Goal: Information Seeking & Learning: Learn about a topic

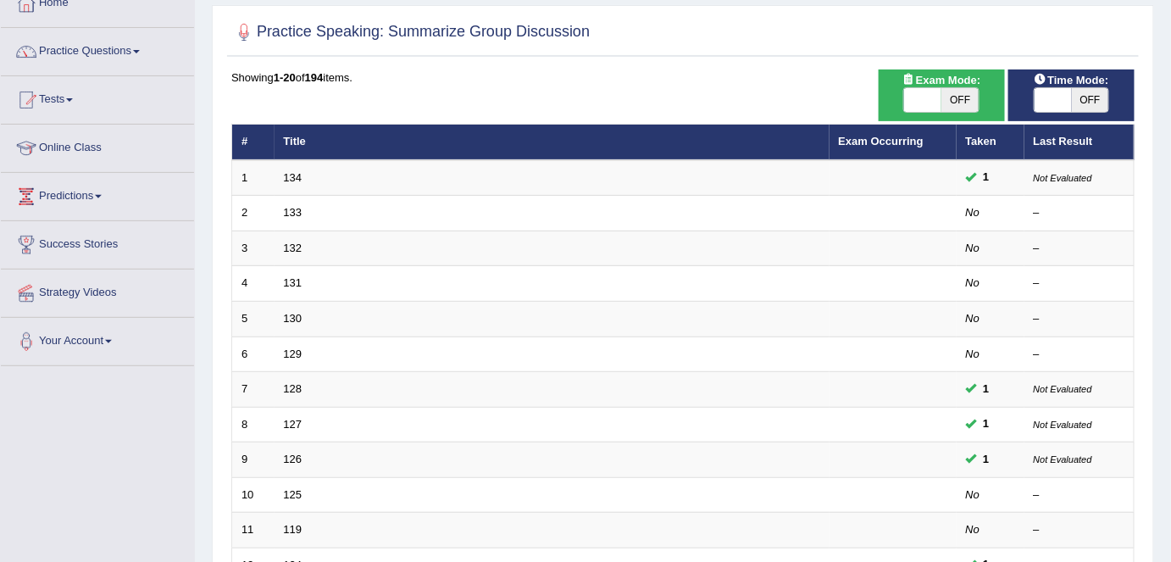
scroll to position [98, 0]
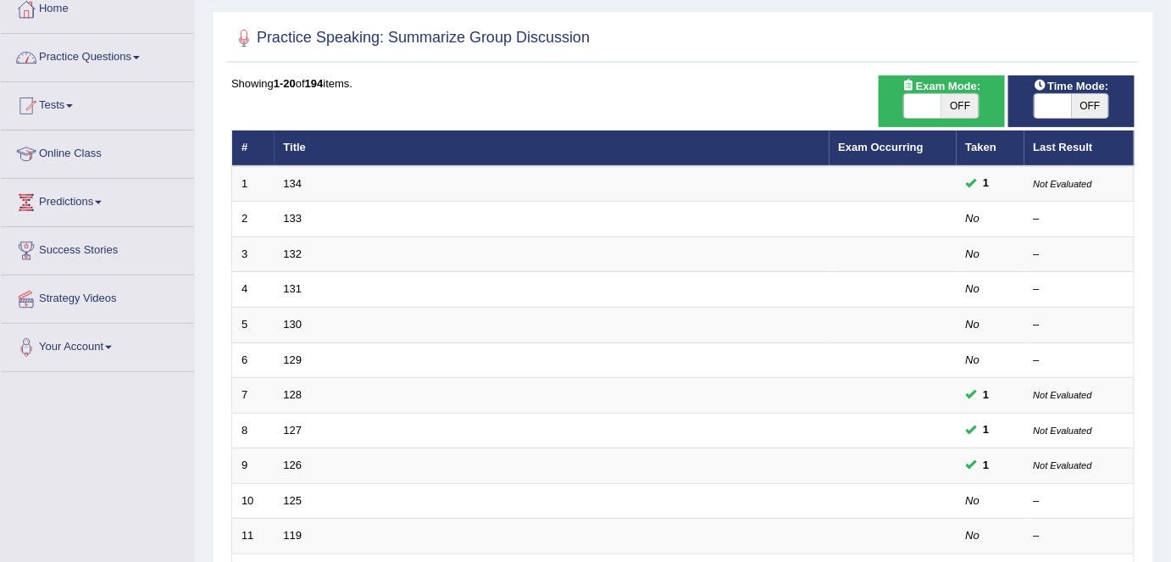
click at [119, 58] on link "Practice Questions" at bounding box center [97, 55] width 193 height 42
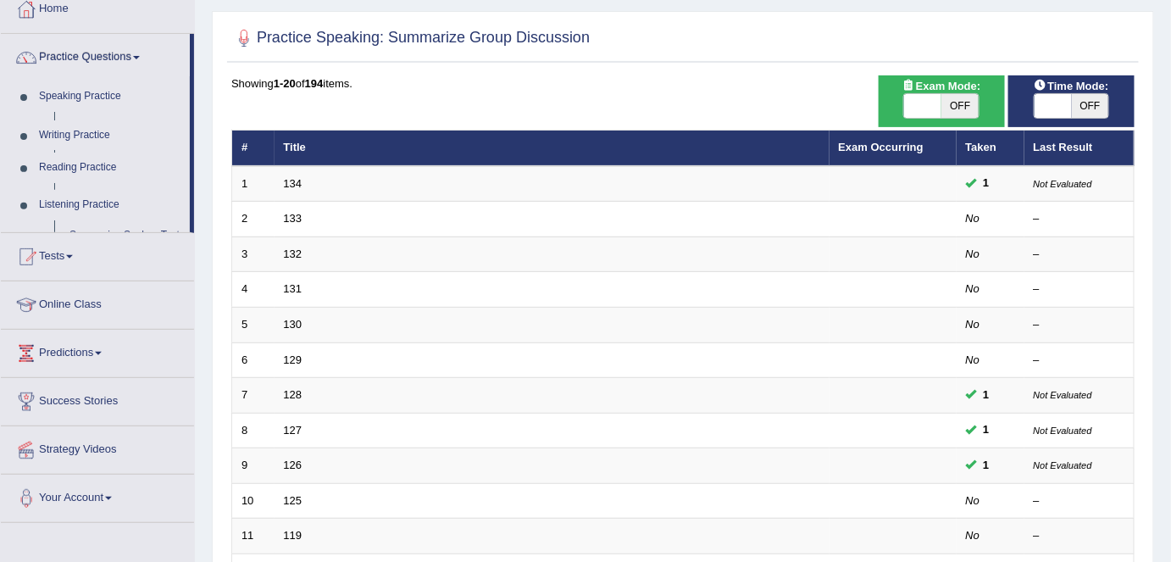
click at [119, 58] on link "Practice Questions" at bounding box center [95, 55] width 189 height 42
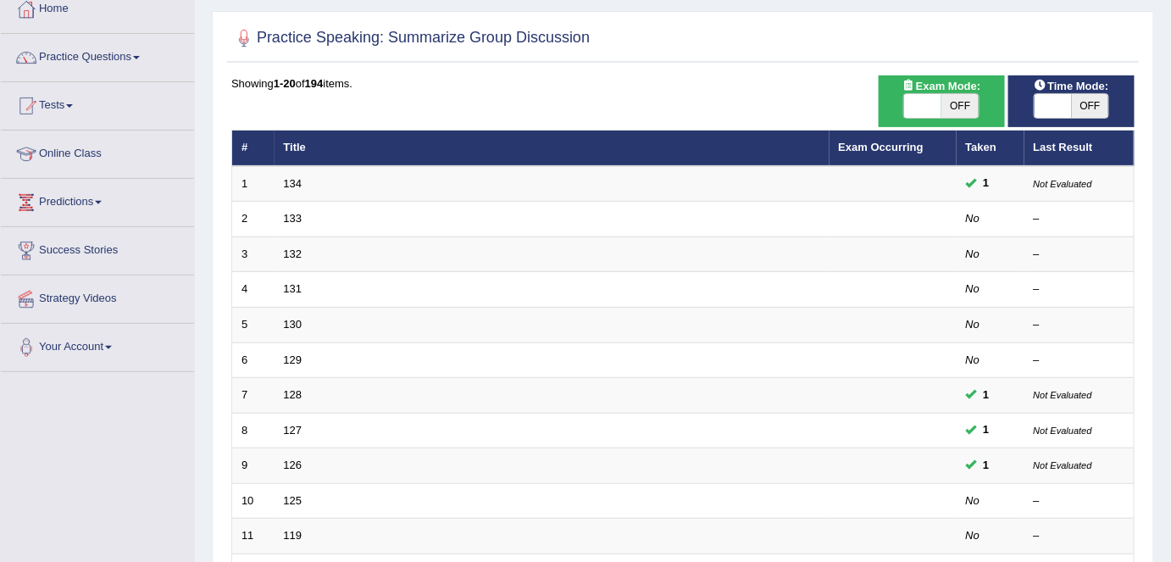
click at [119, 58] on link "Practice Questions" at bounding box center [97, 55] width 193 height 42
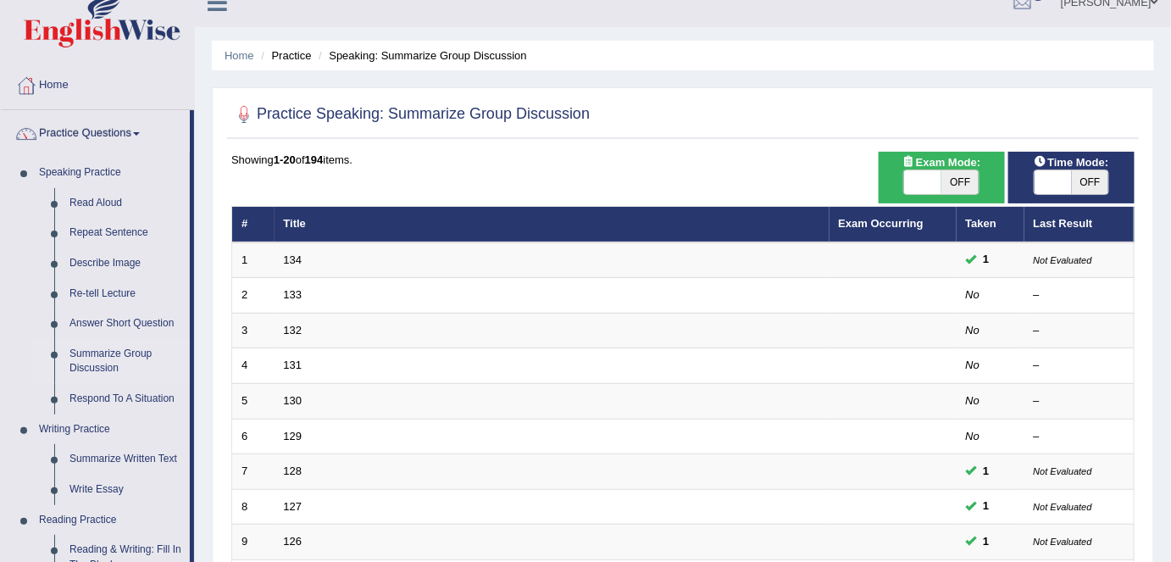
scroll to position [11, 0]
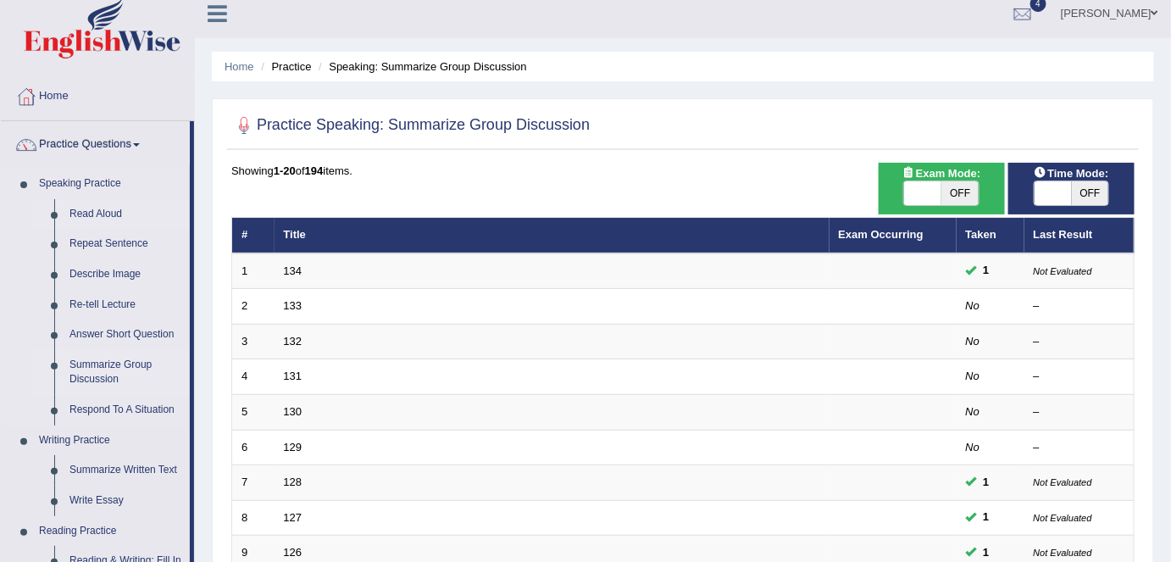
click at [95, 213] on link "Read Aloud" at bounding box center [126, 214] width 128 height 30
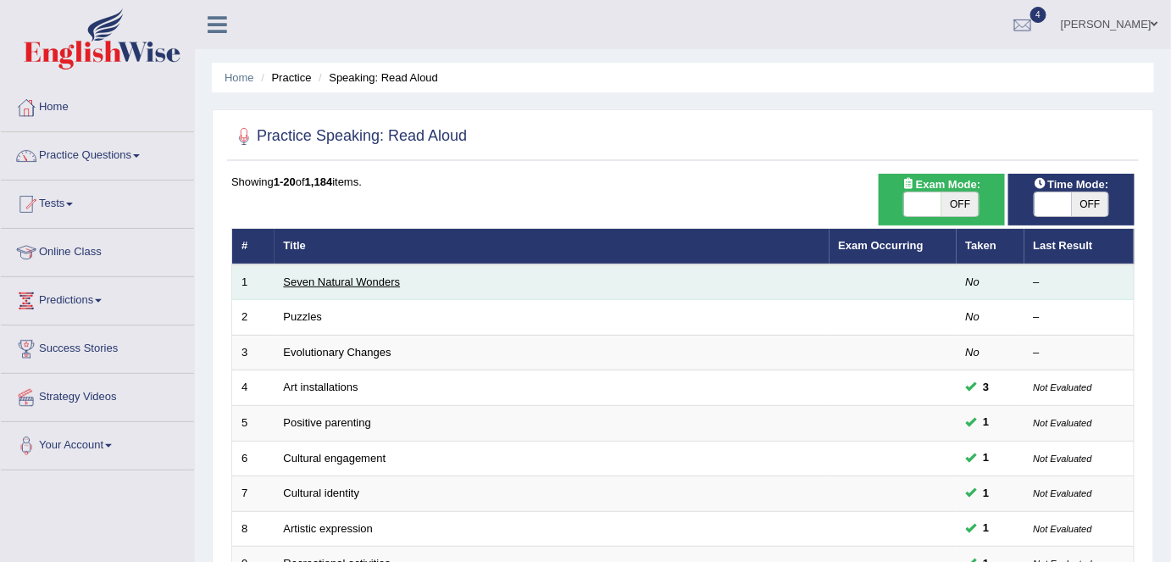
click at [367, 278] on link "Seven Natural Wonders" at bounding box center [342, 281] width 117 height 13
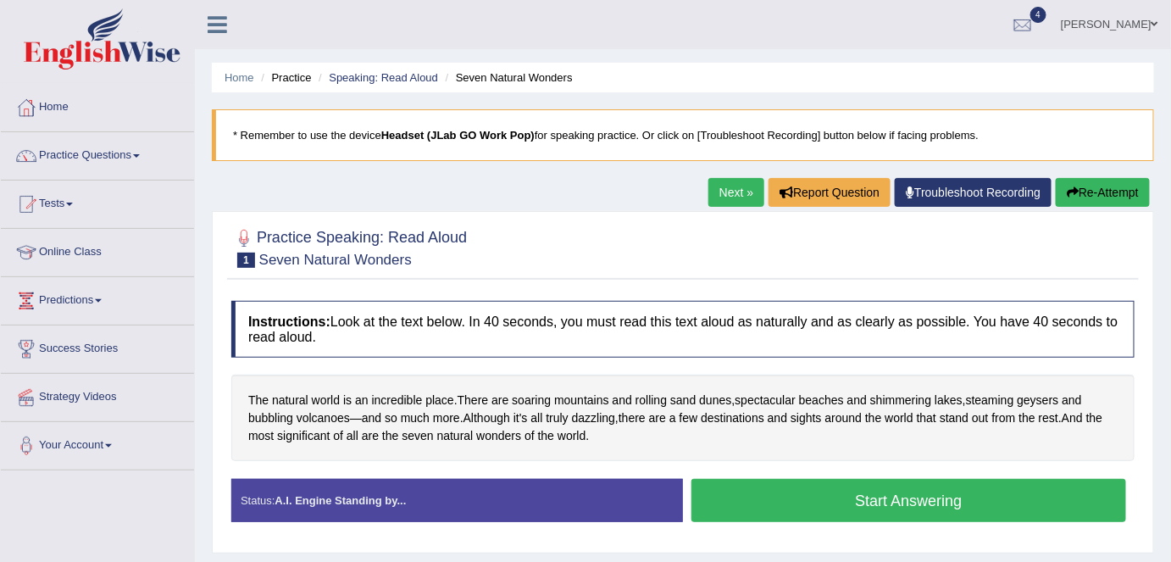
click at [862, 491] on button "Start Answering" at bounding box center [908, 500] width 435 height 43
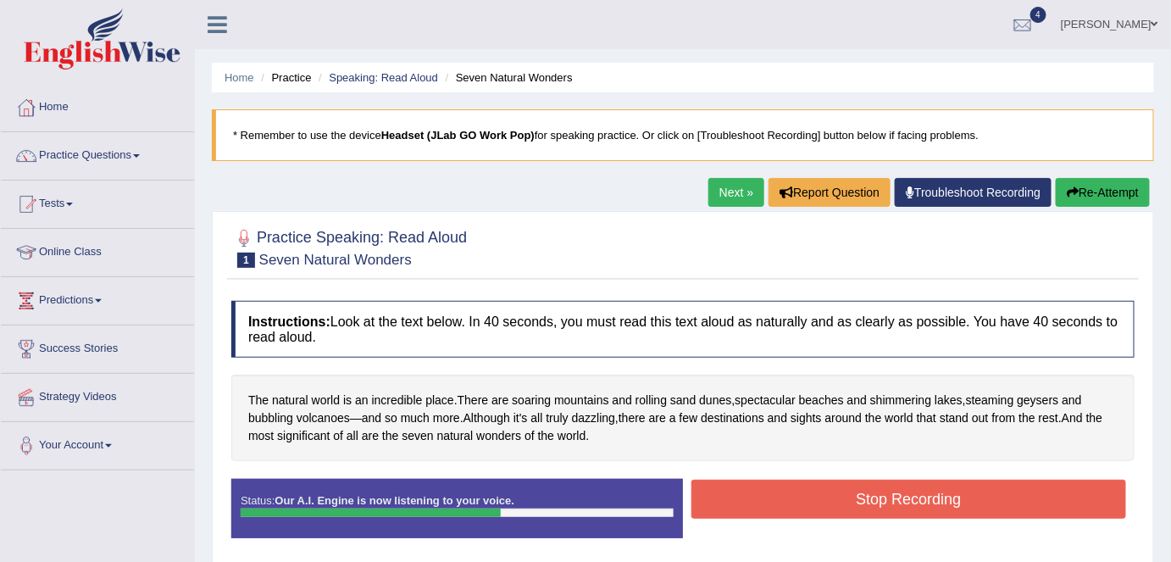
click at [862, 491] on button "Stop Recording" at bounding box center [908, 498] width 435 height 39
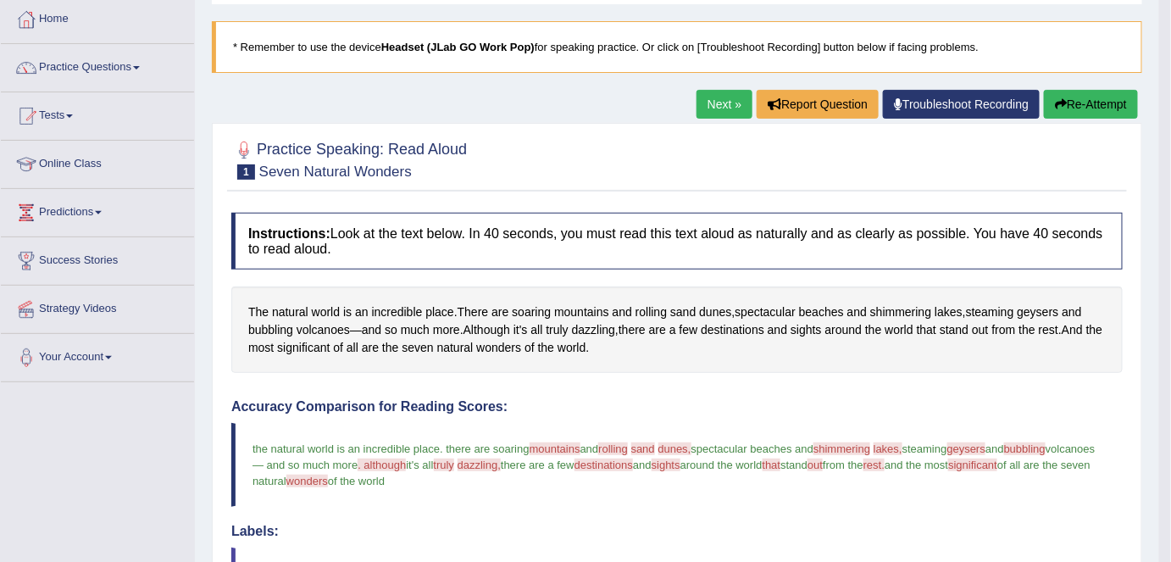
scroll to position [82, 0]
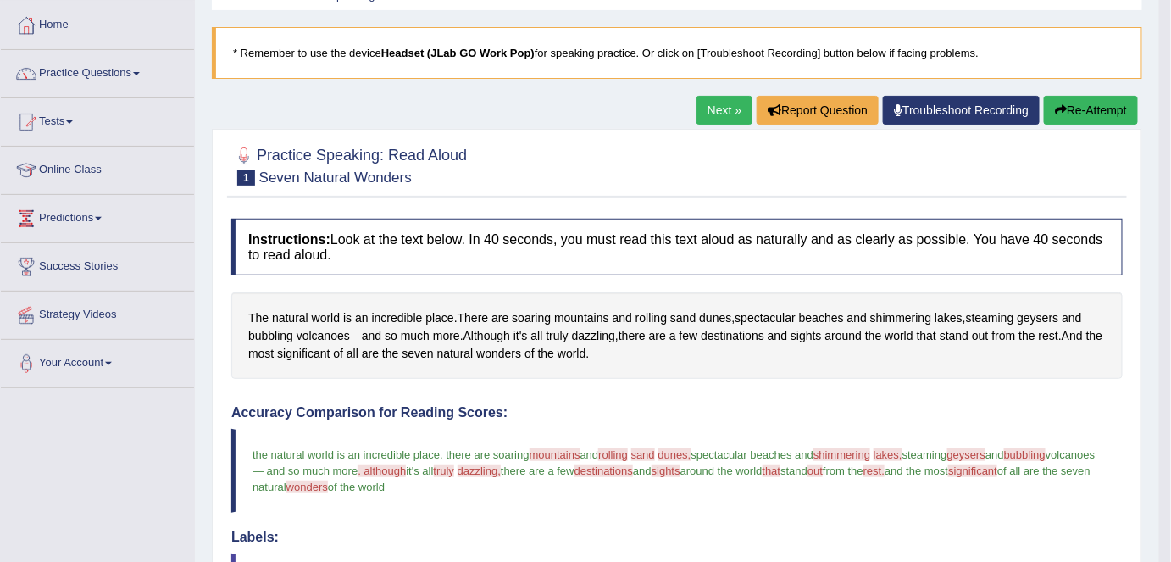
click at [722, 108] on link "Next »" at bounding box center [724, 110] width 56 height 29
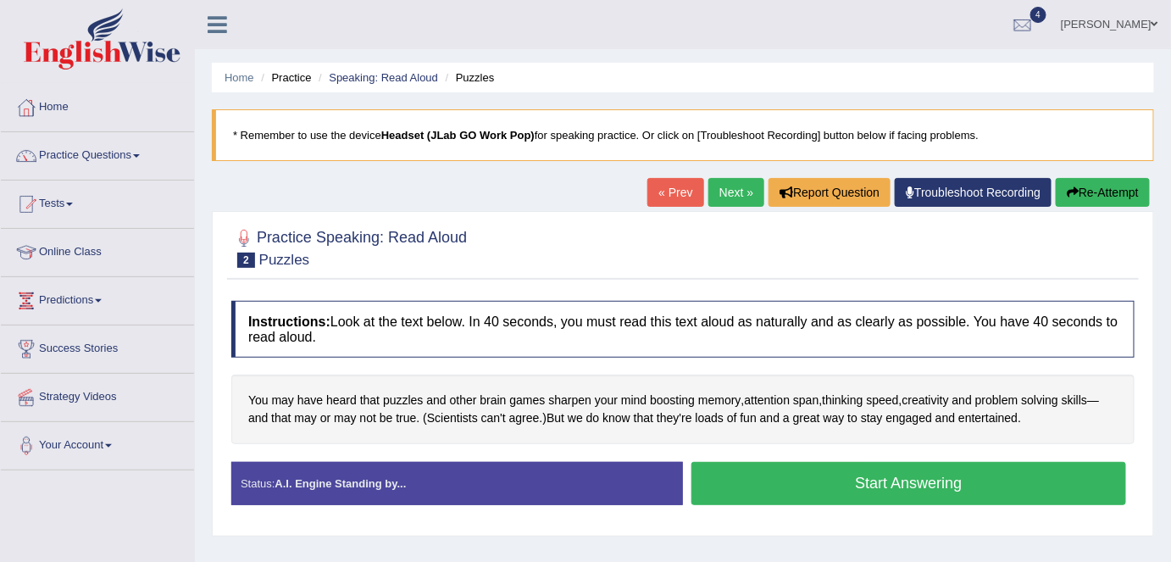
click at [832, 474] on button "Start Answering" at bounding box center [908, 483] width 435 height 43
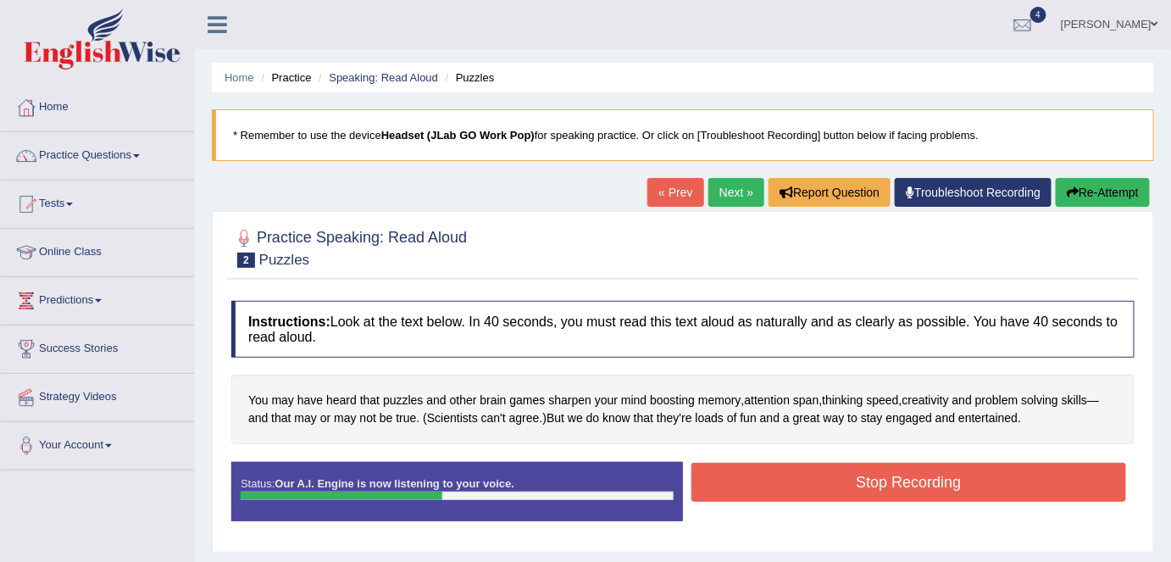
click at [832, 474] on button "Stop Recording" at bounding box center [908, 482] width 435 height 39
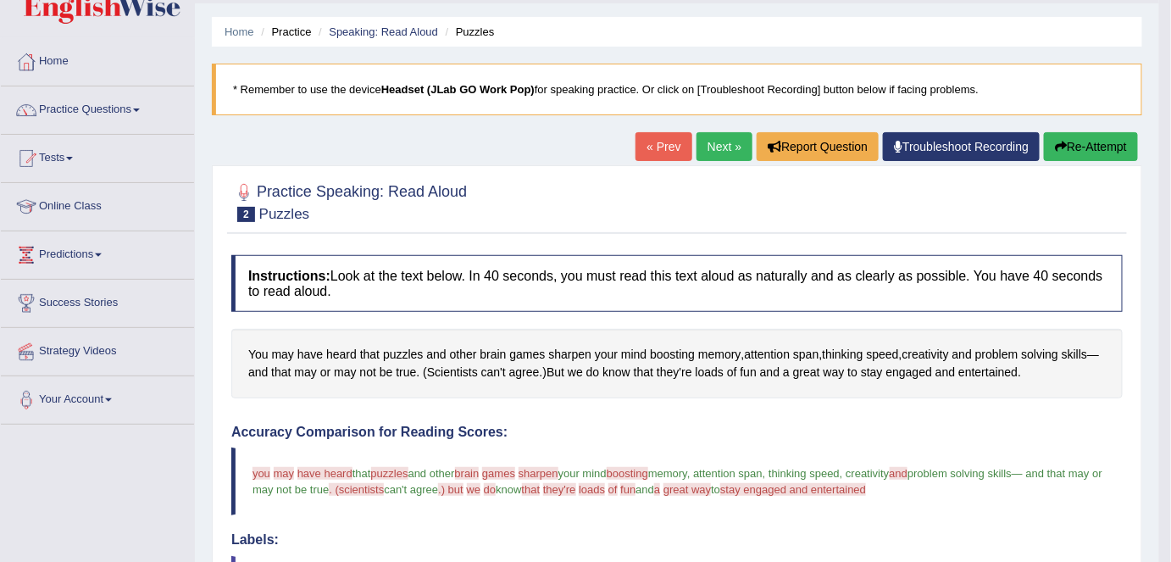
scroll to position [19, 0]
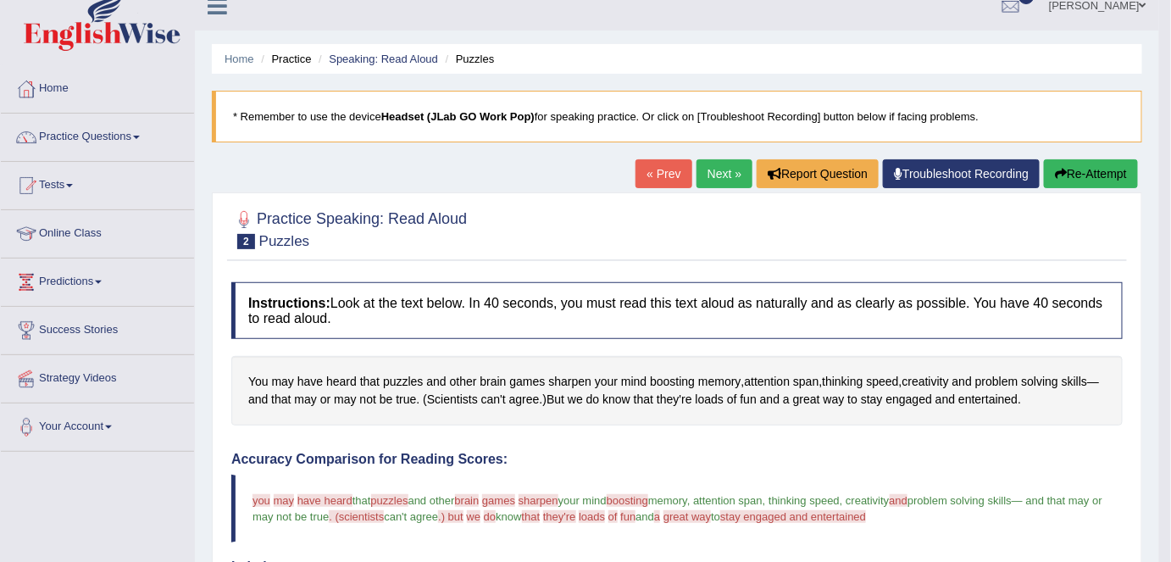
click at [717, 172] on link "Next »" at bounding box center [724, 173] width 56 height 29
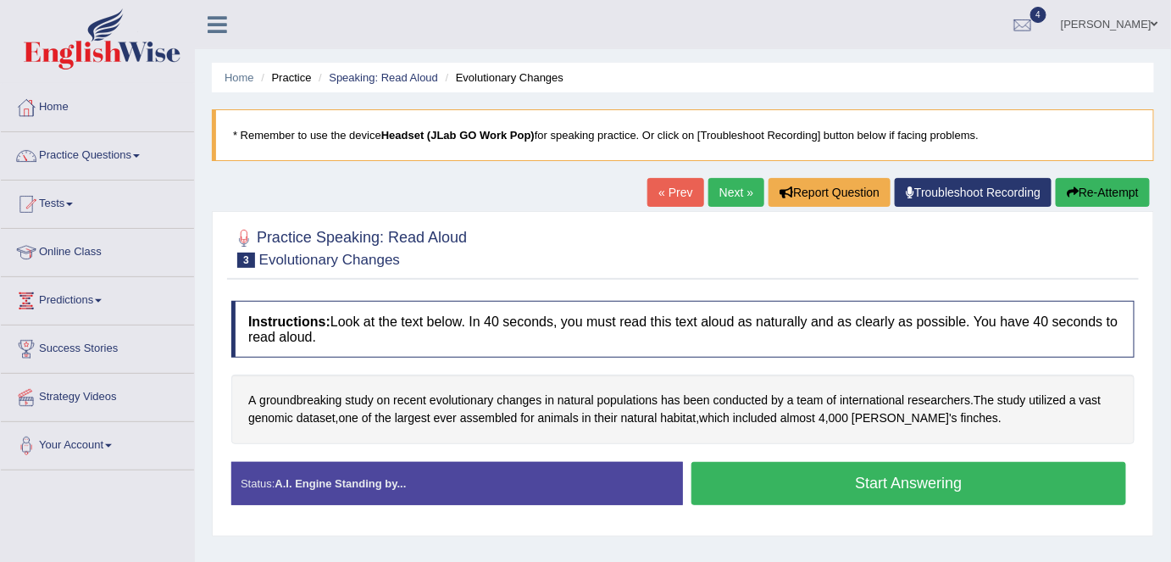
click at [839, 473] on button "Start Answering" at bounding box center [908, 483] width 435 height 43
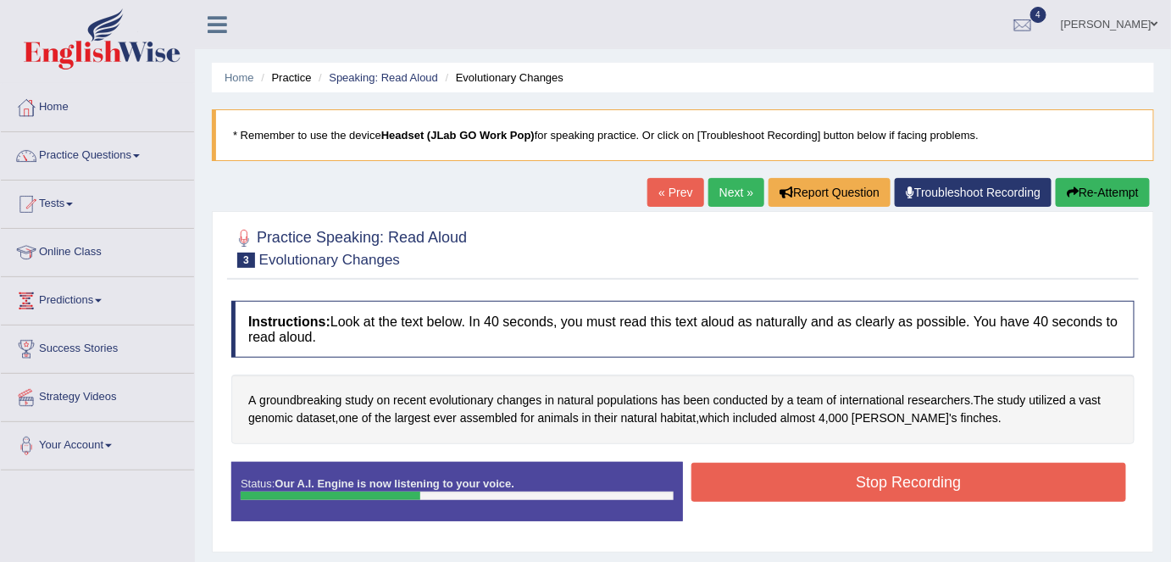
click at [839, 473] on button "Stop Recording" at bounding box center [908, 482] width 435 height 39
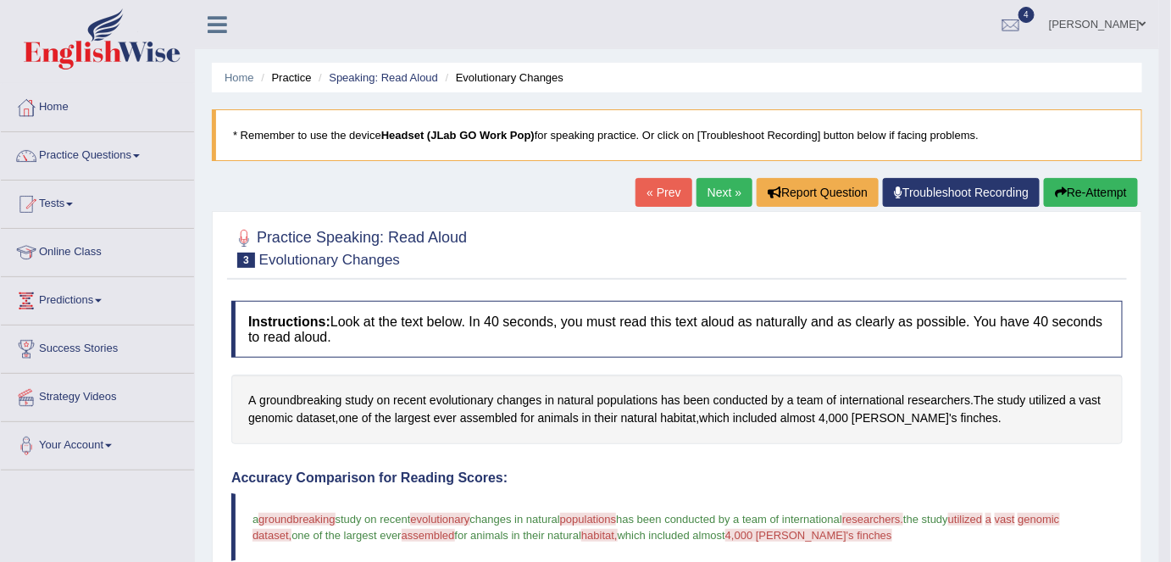
click at [712, 197] on link "Next »" at bounding box center [724, 192] width 56 height 29
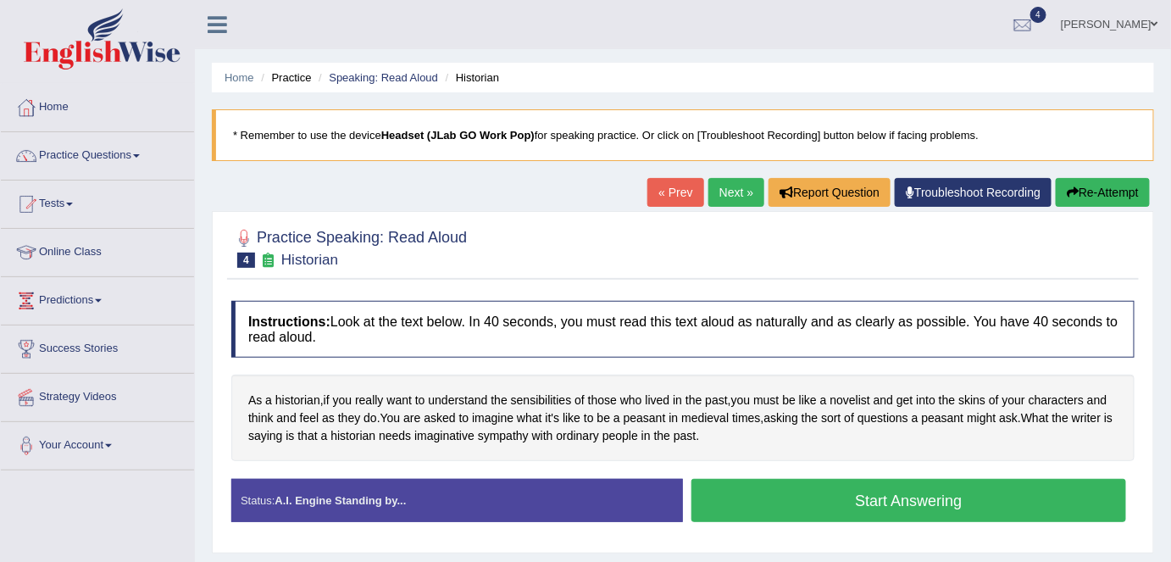
click at [800, 488] on button "Start Answering" at bounding box center [908, 500] width 435 height 43
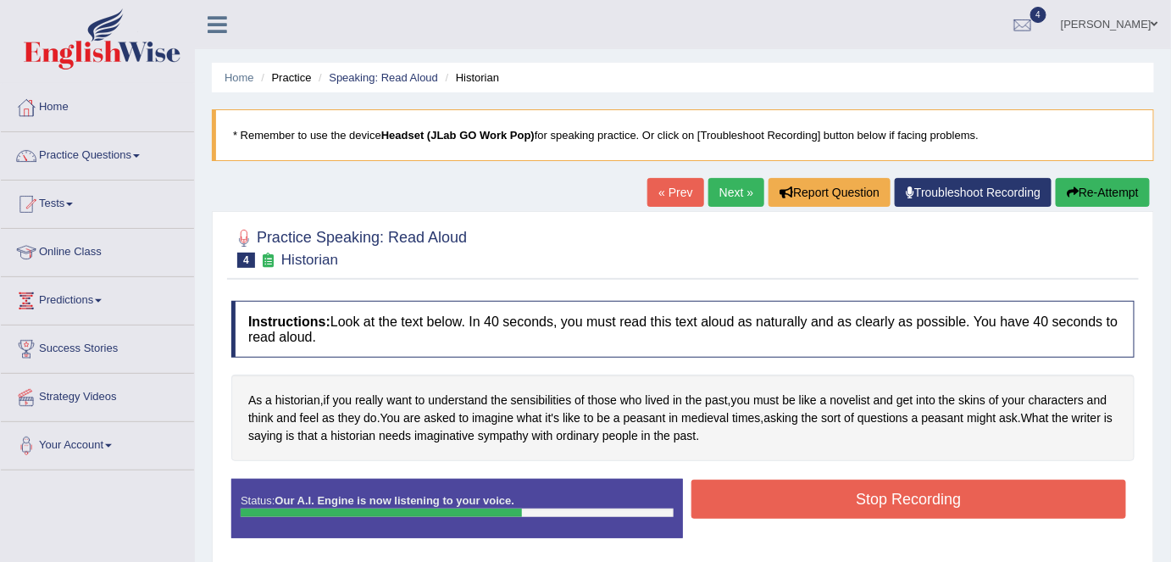
click at [800, 488] on button "Stop Recording" at bounding box center [908, 498] width 435 height 39
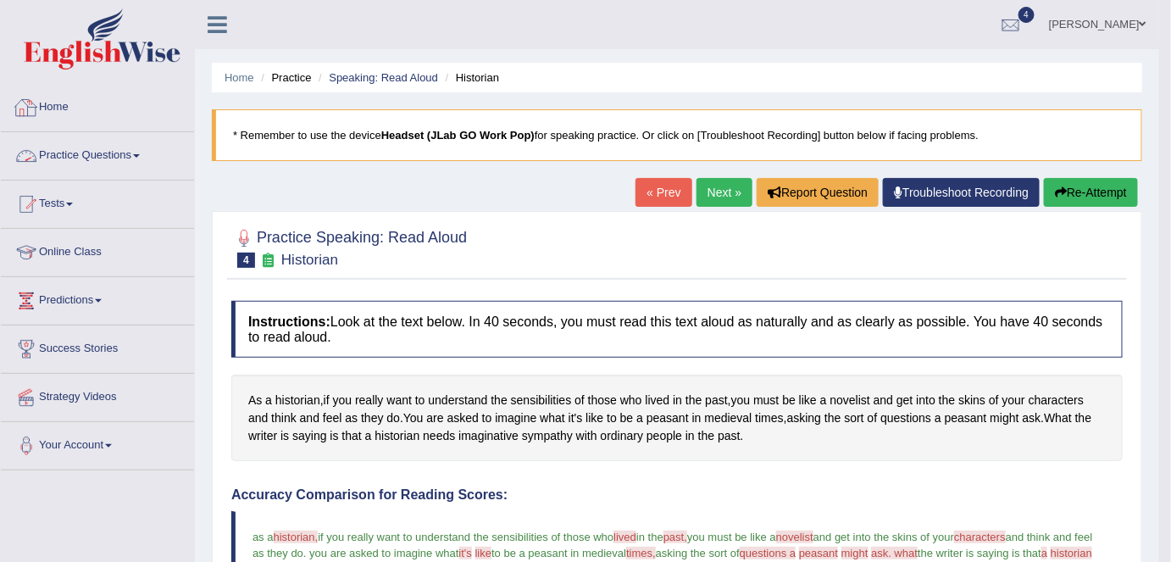
click at [90, 158] on link "Practice Questions" at bounding box center [97, 153] width 193 height 42
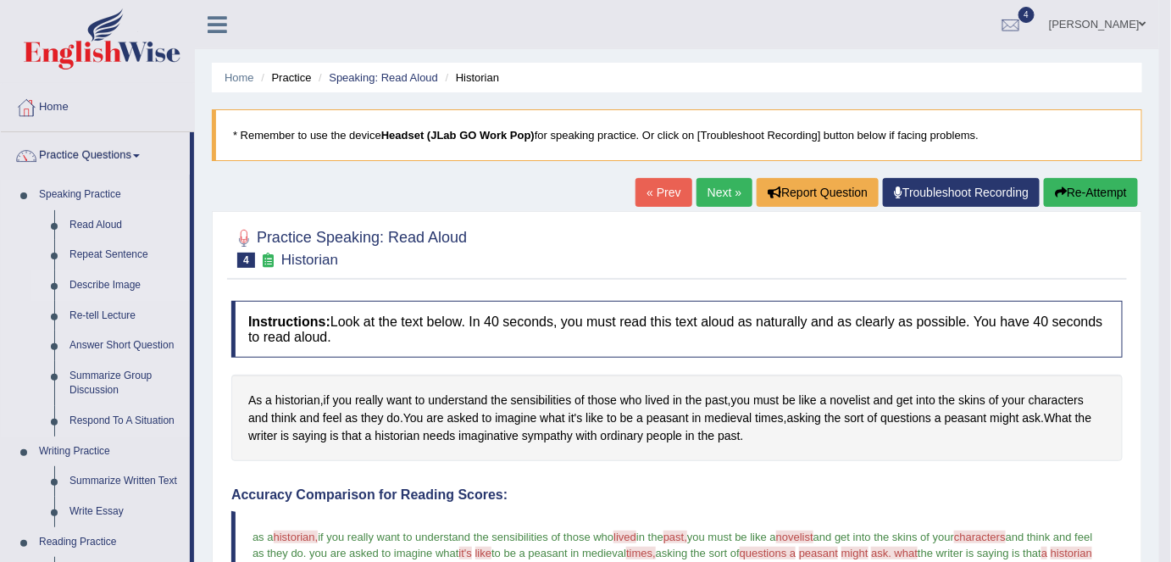
click at [120, 283] on link "Describe Image" at bounding box center [126, 285] width 128 height 30
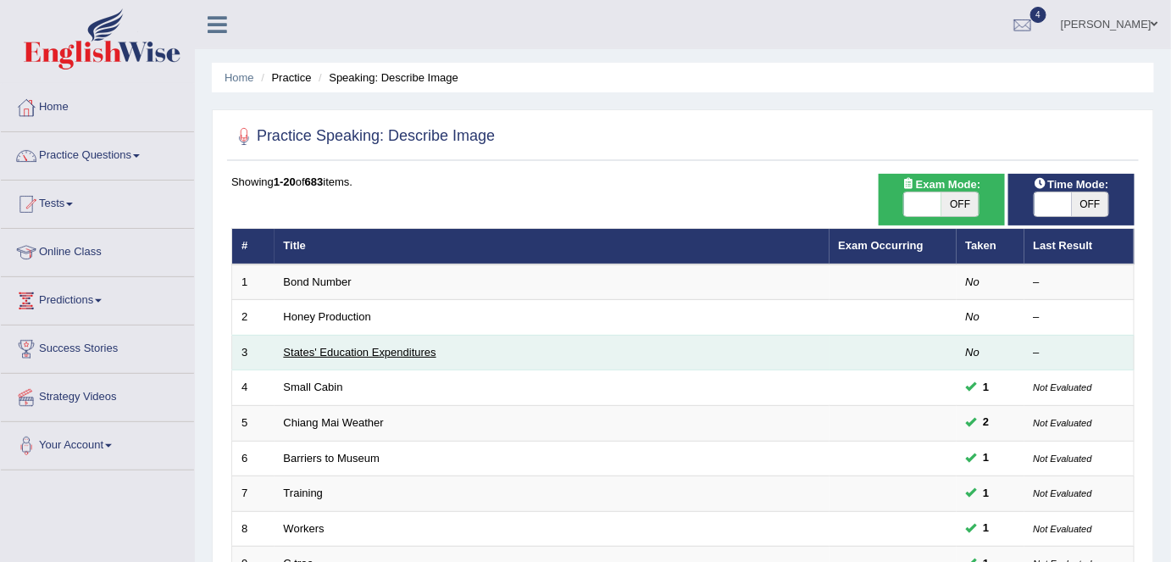
click at [374, 348] on link "States' Education Expenditures" at bounding box center [360, 352] width 152 height 13
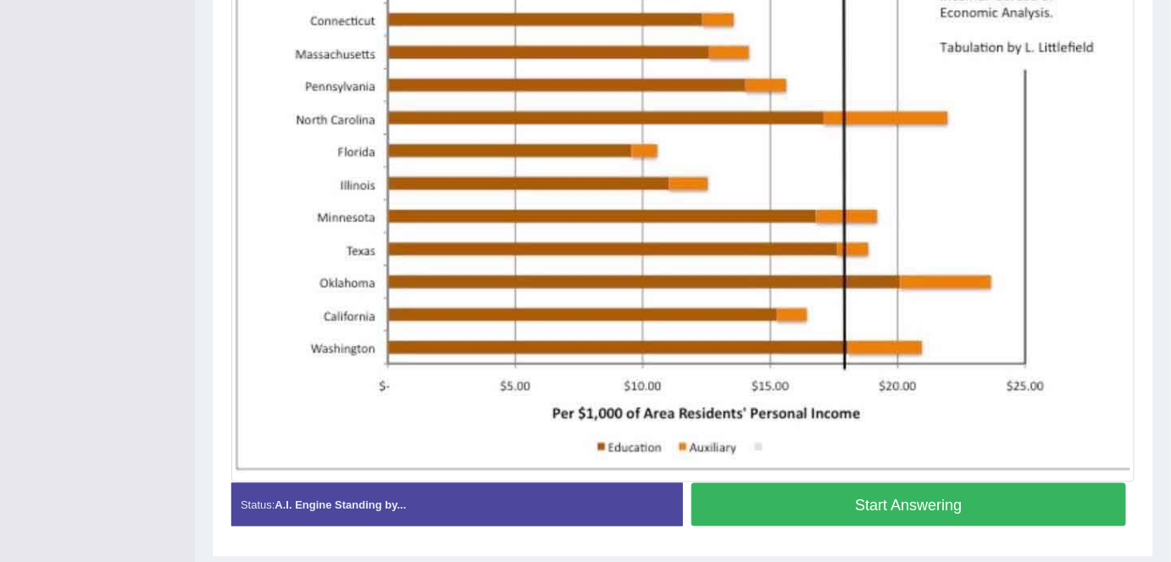
scroll to position [567, 0]
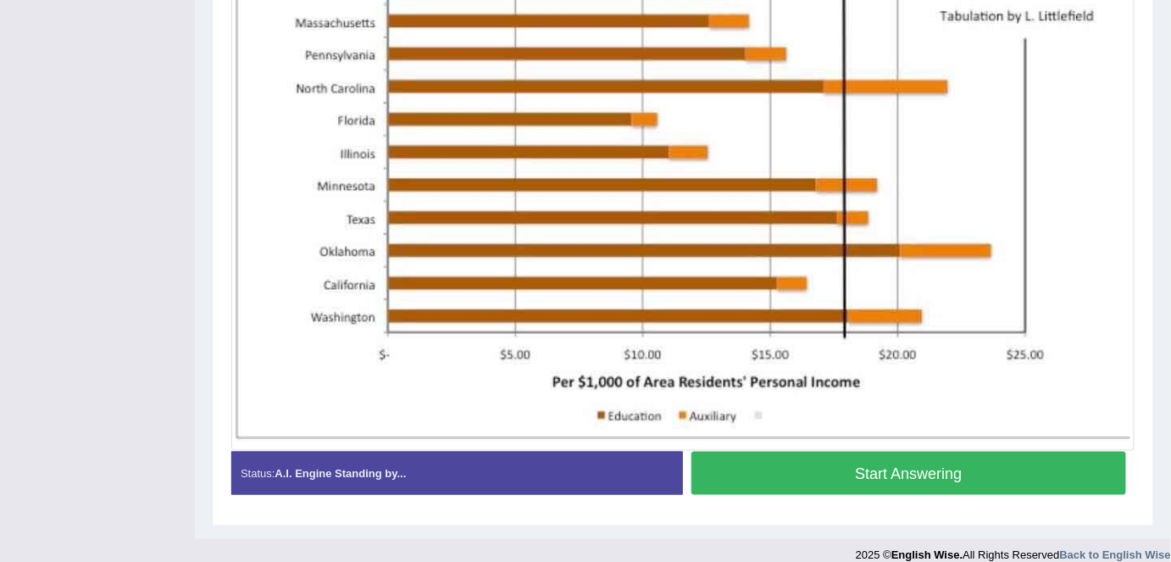
click at [856, 468] on button "Start Answering" at bounding box center [908, 472] width 435 height 43
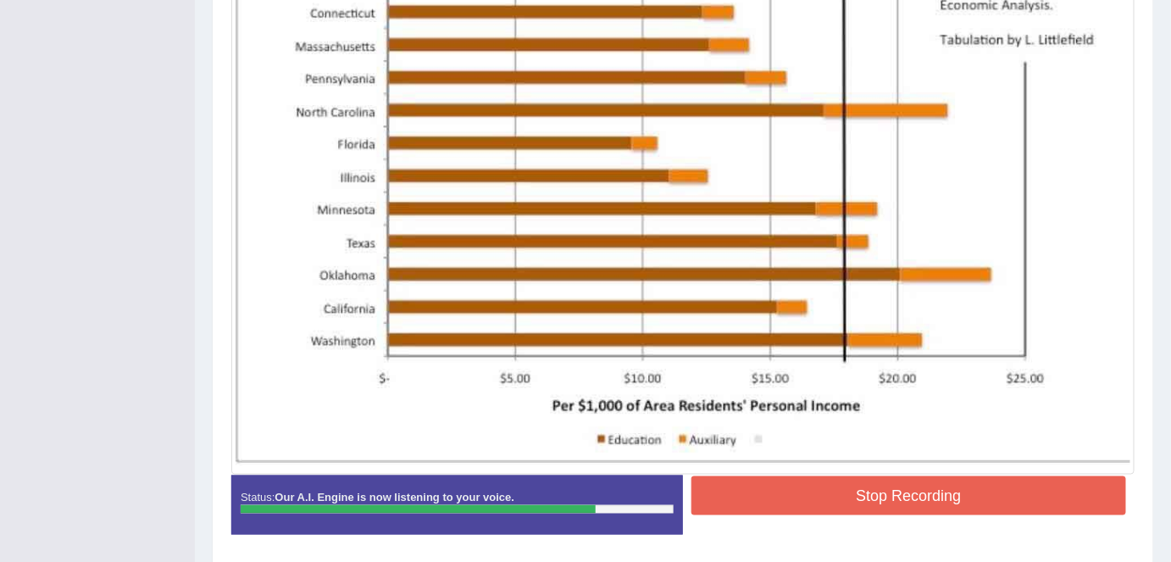
scroll to position [542, 0]
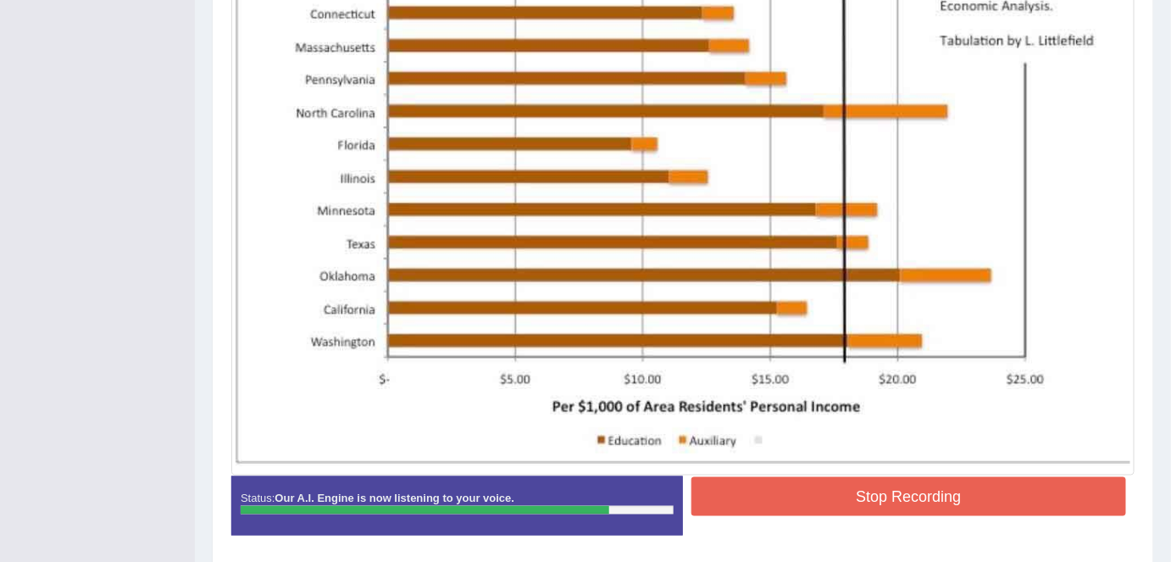
click at [842, 488] on button "Stop Recording" at bounding box center [908, 496] width 435 height 39
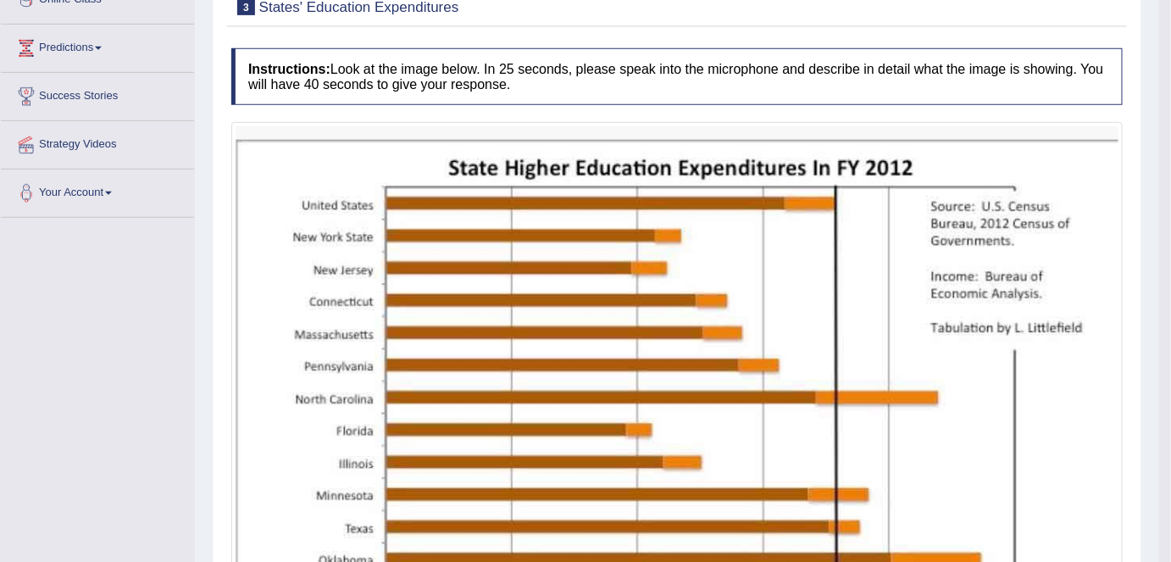
scroll to position [0, 0]
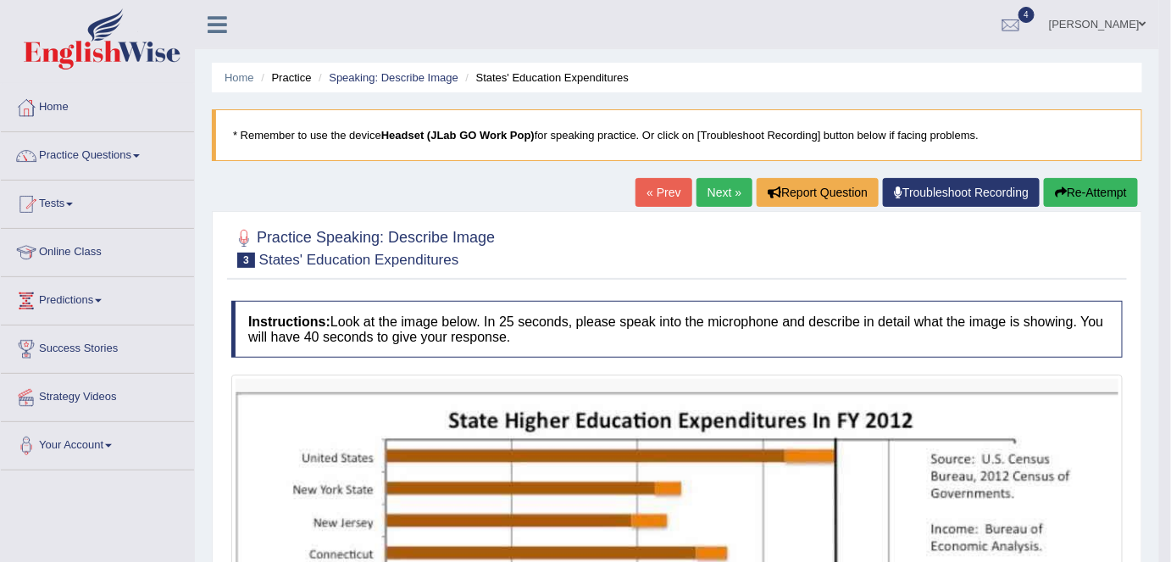
click at [713, 190] on link "Next »" at bounding box center [724, 192] width 56 height 29
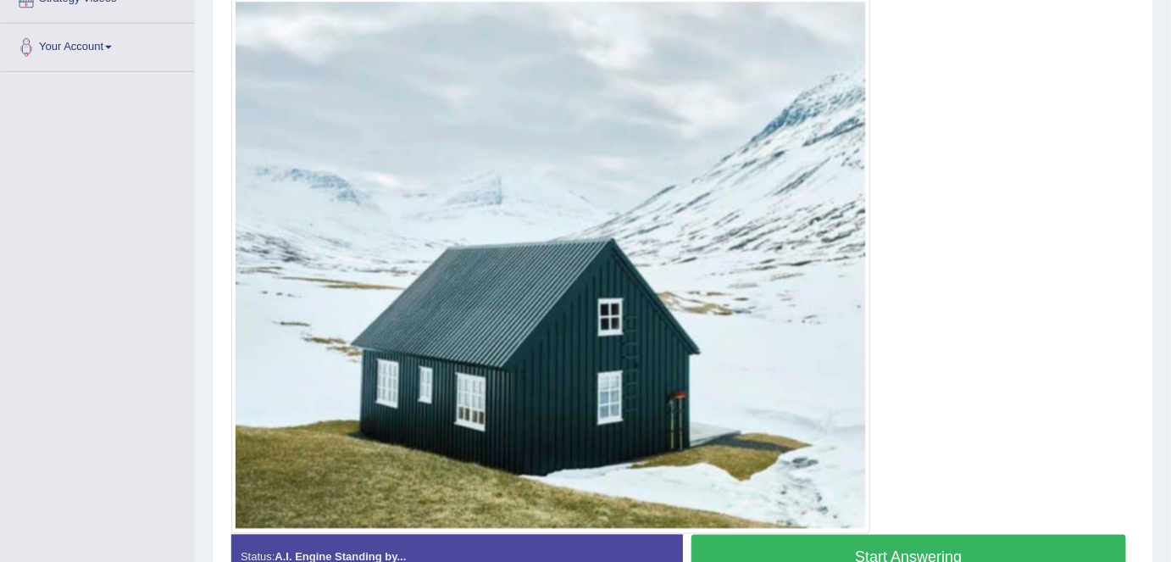
scroll to position [400, 0]
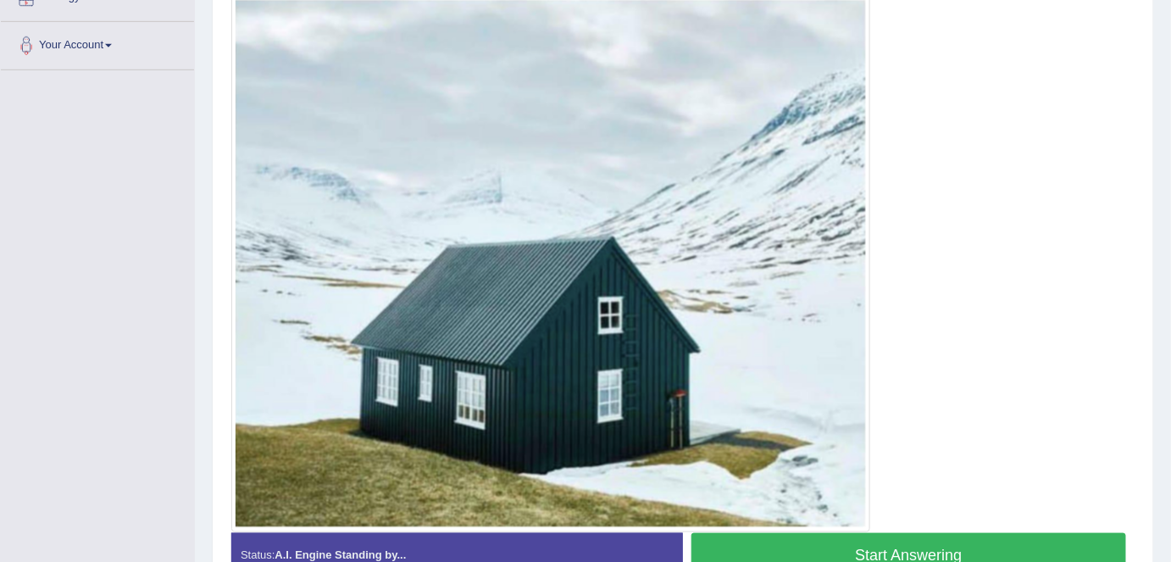
click at [840, 551] on button "Start Answering" at bounding box center [908, 554] width 435 height 43
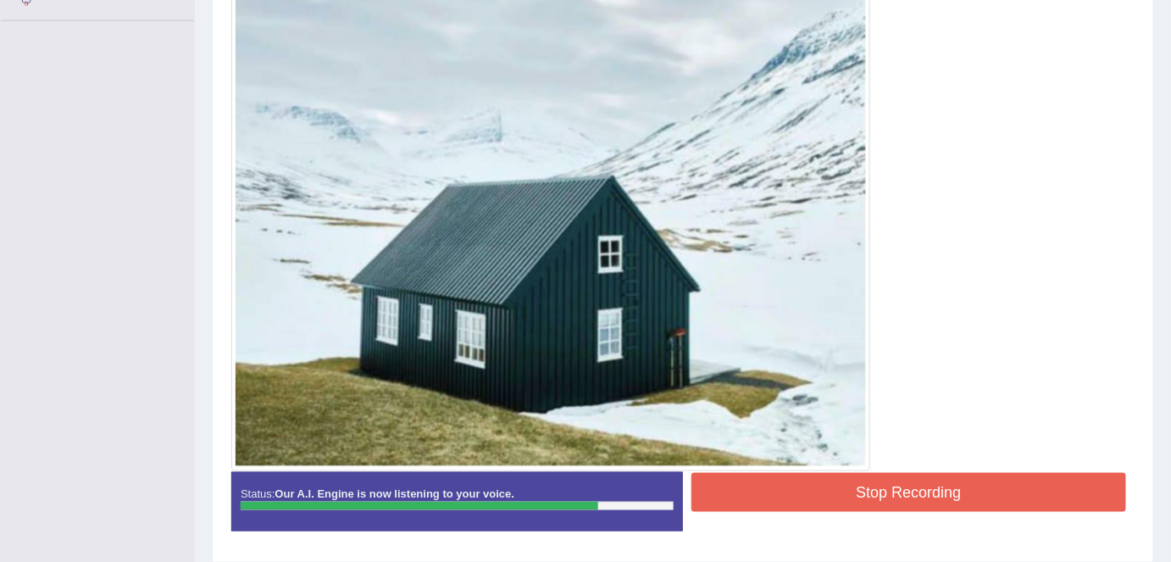
scroll to position [501, 0]
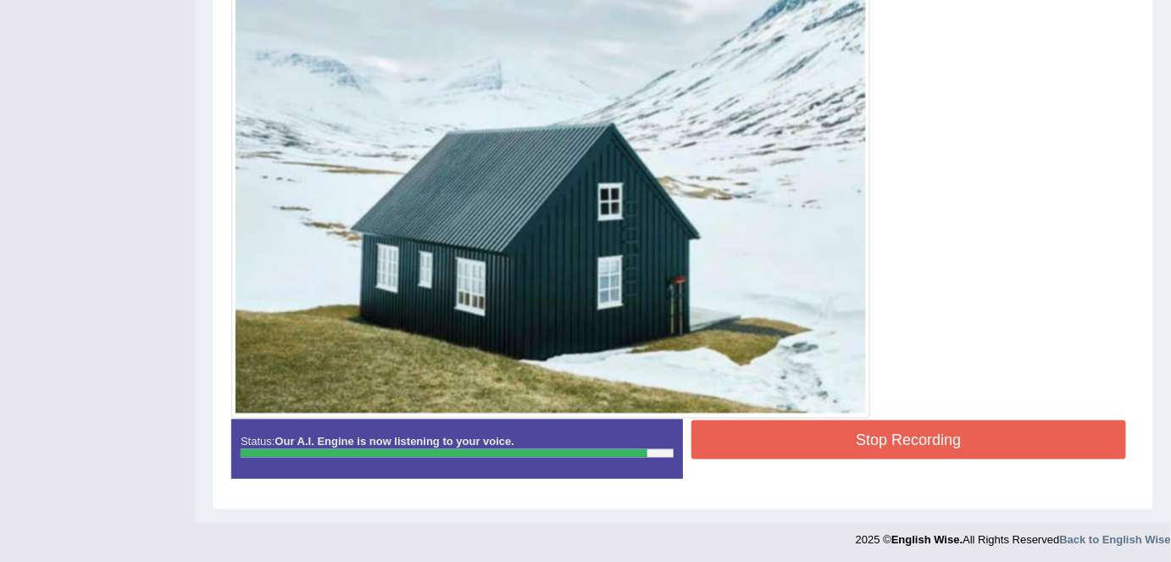
click at [895, 431] on button "Stop Recording" at bounding box center [908, 439] width 435 height 39
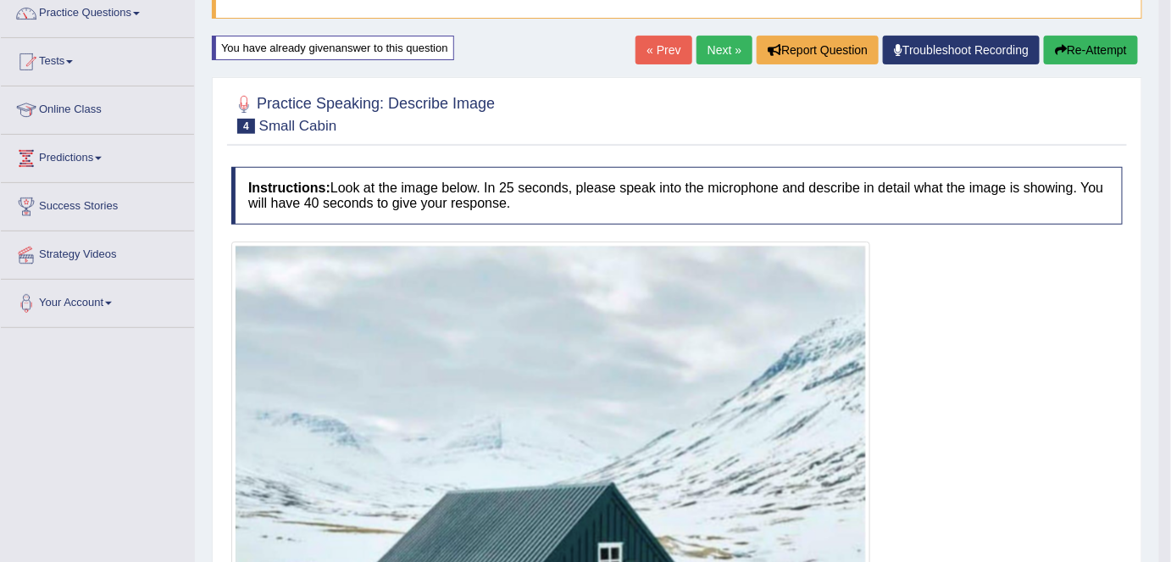
scroll to position [64, 0]
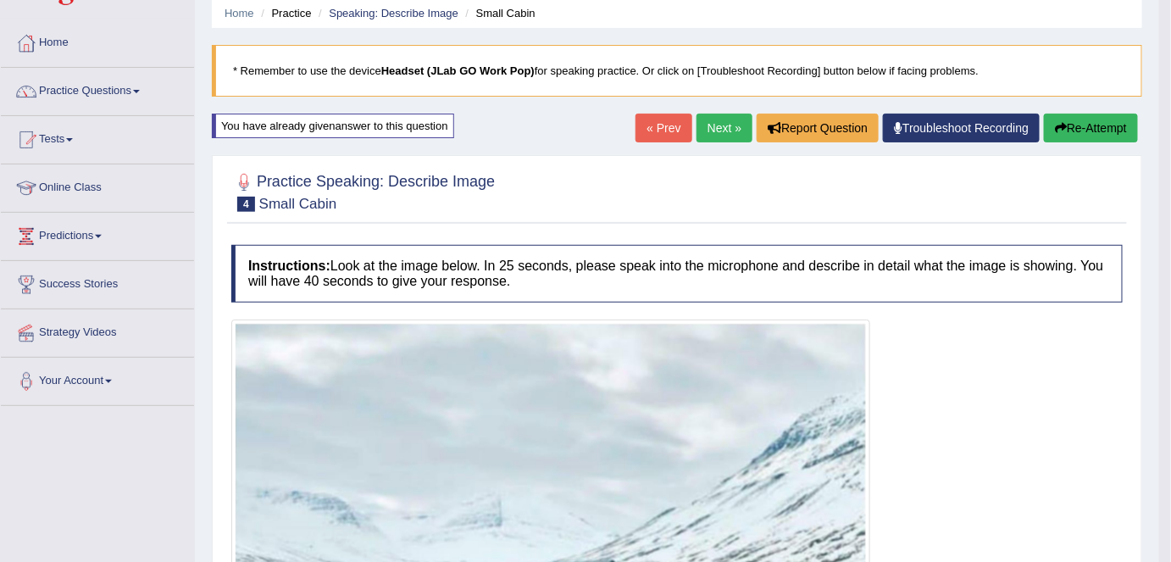
click at [718, 130] on link "Next »" at bounding box center [724, 128] width 56 height 29
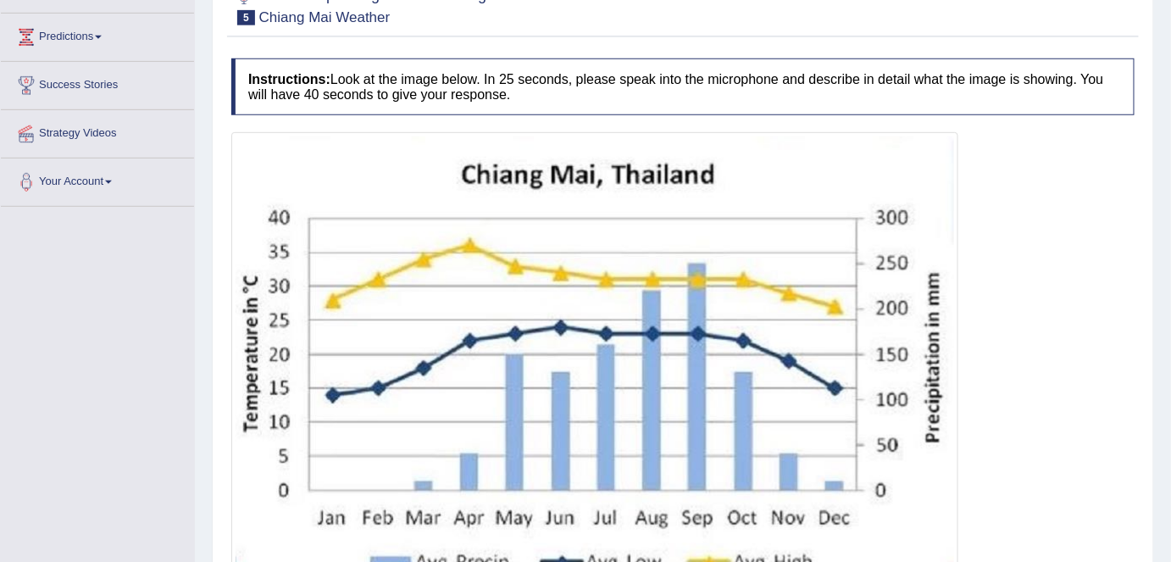
click at [1170, 298] on html "Toggle navigation Home Practice Questions Speaking Practice Read Aloud Repeat S…" at bounding box center [585, 18] width 1171 height 562
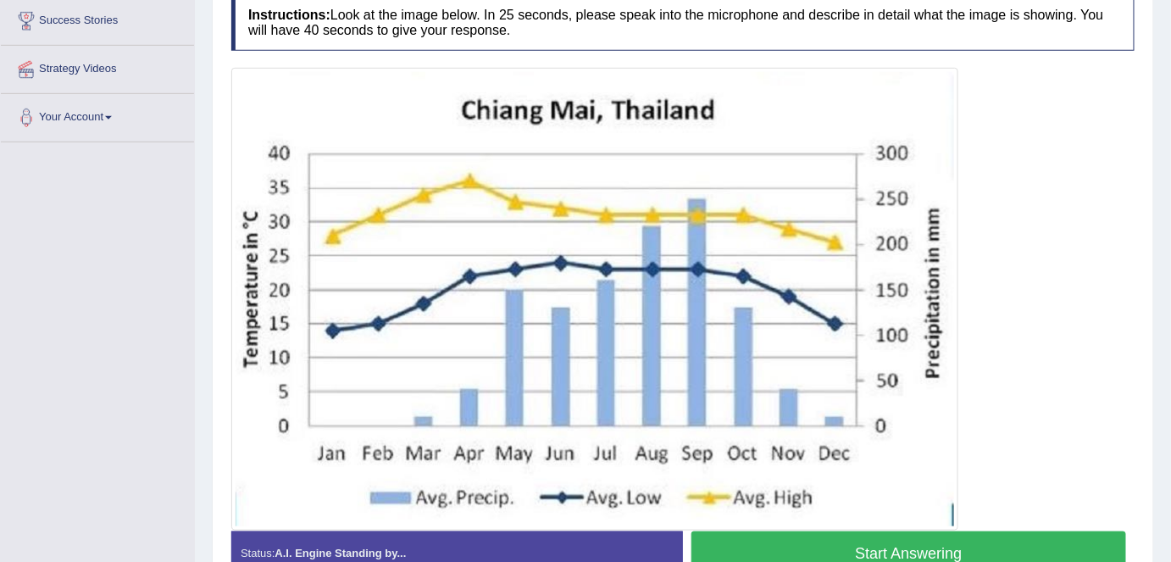
scroll to position [341, 0]
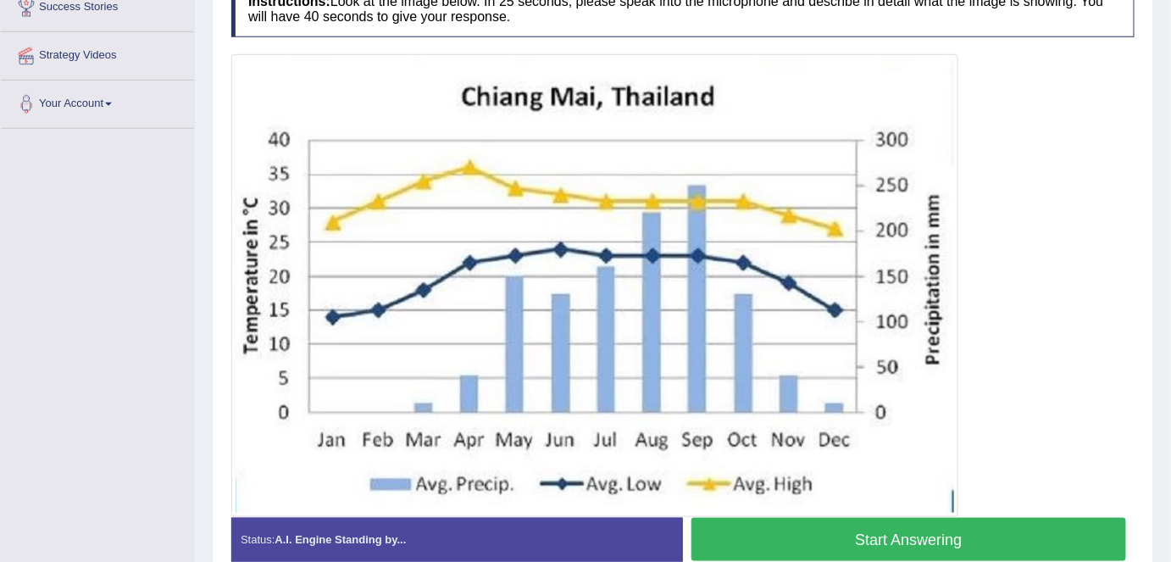
click at [845, 528] on button "Start Answering" at bounding box center [908, 539] width 435 height 43
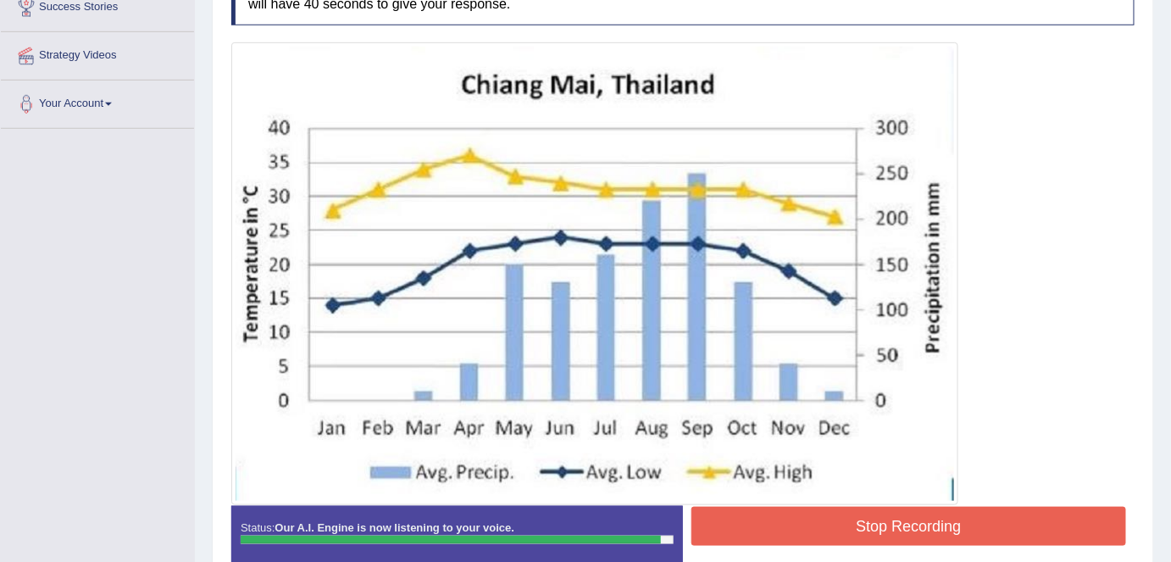
click at [876, 512] on button "Stop Recording" at bounding box center [908, 526] width 435 height 39
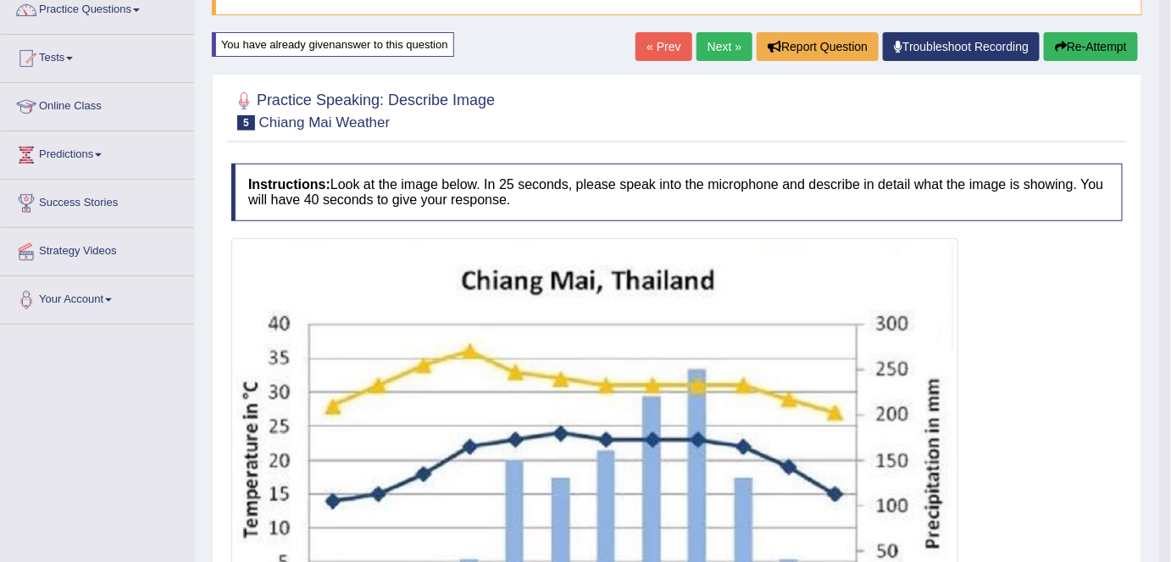
scroll to position [127, 0]
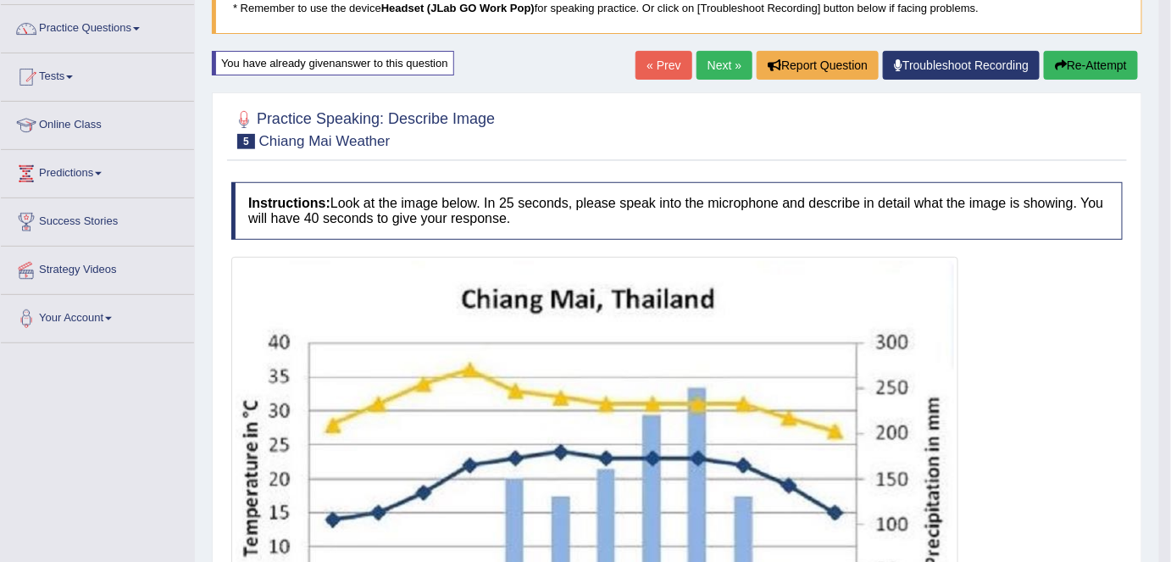
click at [1061, 65] on icon "button" at bounding box center [1061, 65] width 12 height 12
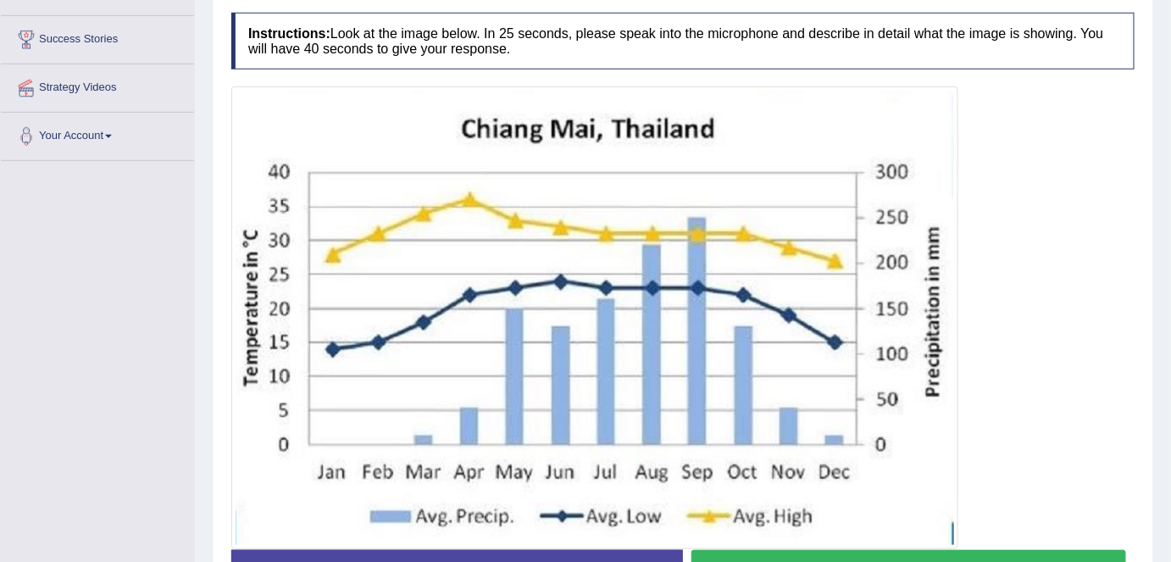
scroll to position [368, 0]
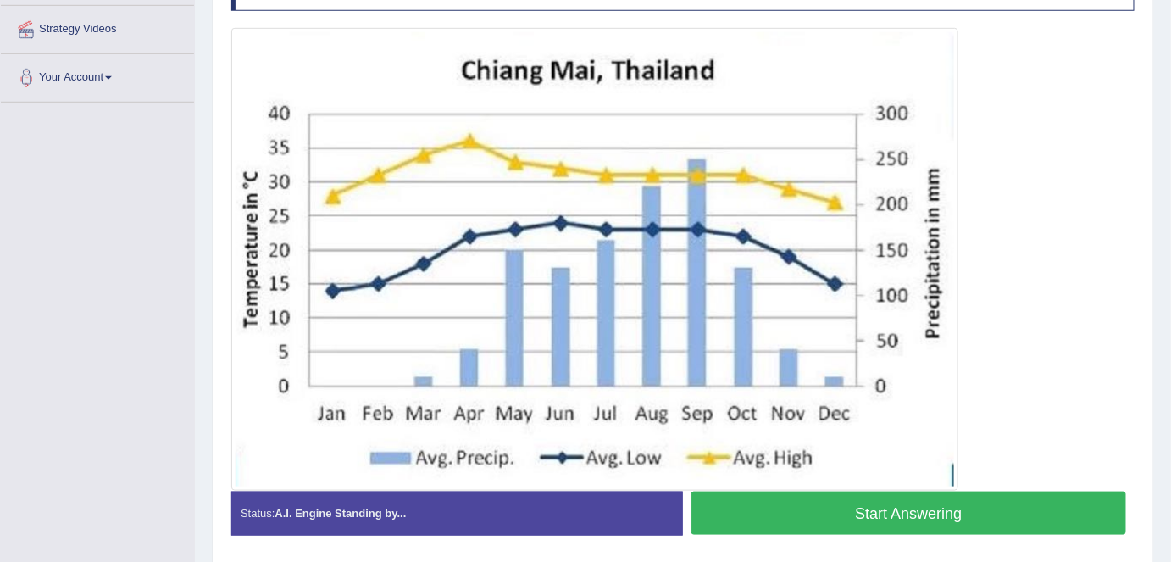
click at [850, 501] on button "Start Answering" at bounding box center [908, 512] width 435 height 43
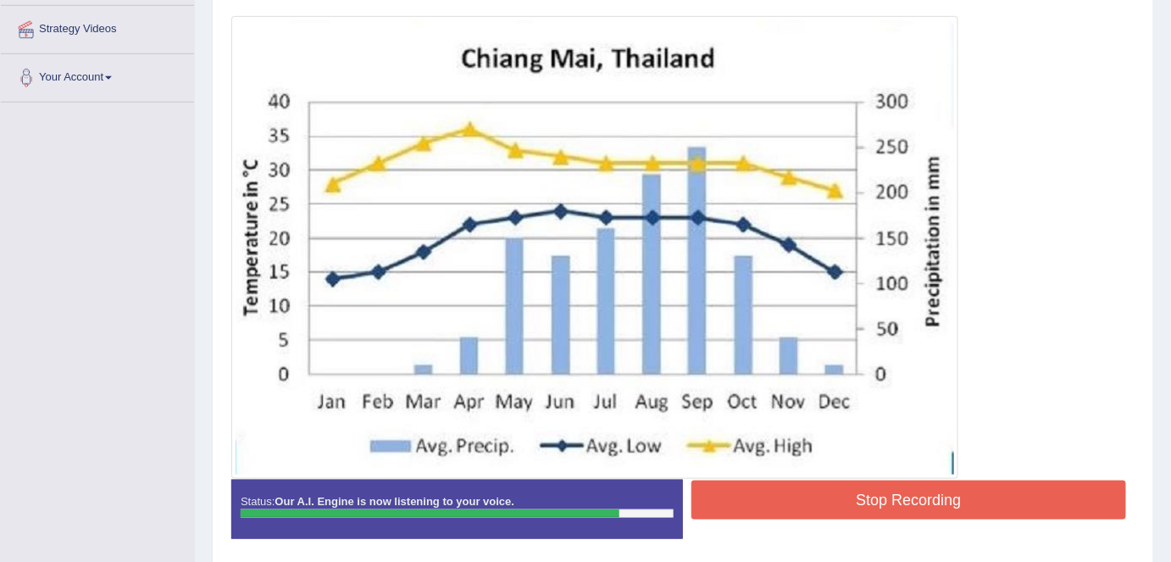
click at [876, 490] on button "Stop Recording" at bounding box center [908, 499] width 435 height 39
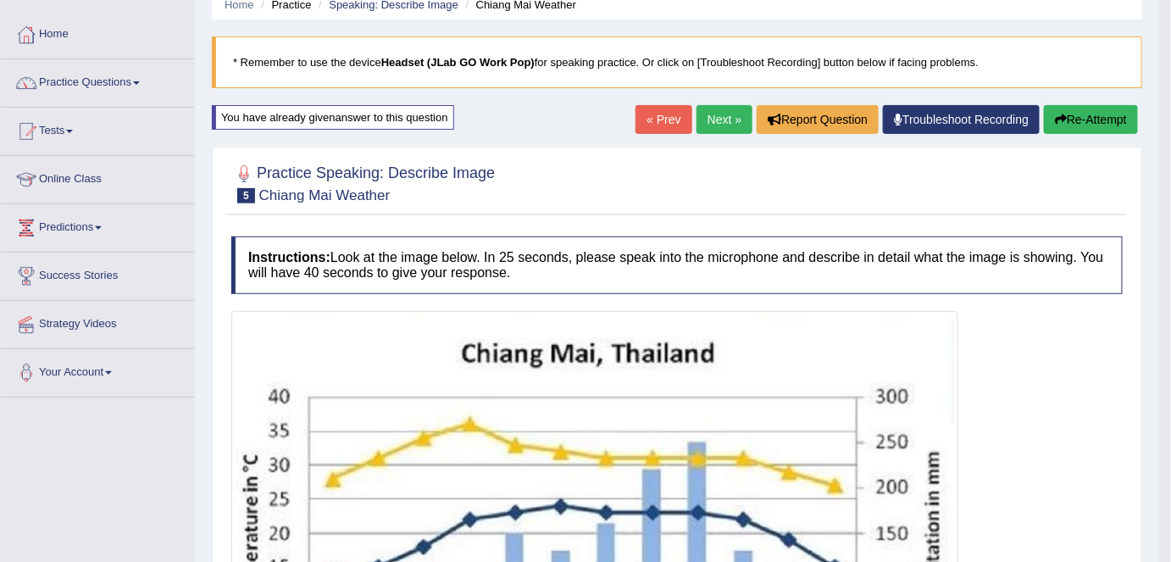
scroll to position [69, 0]
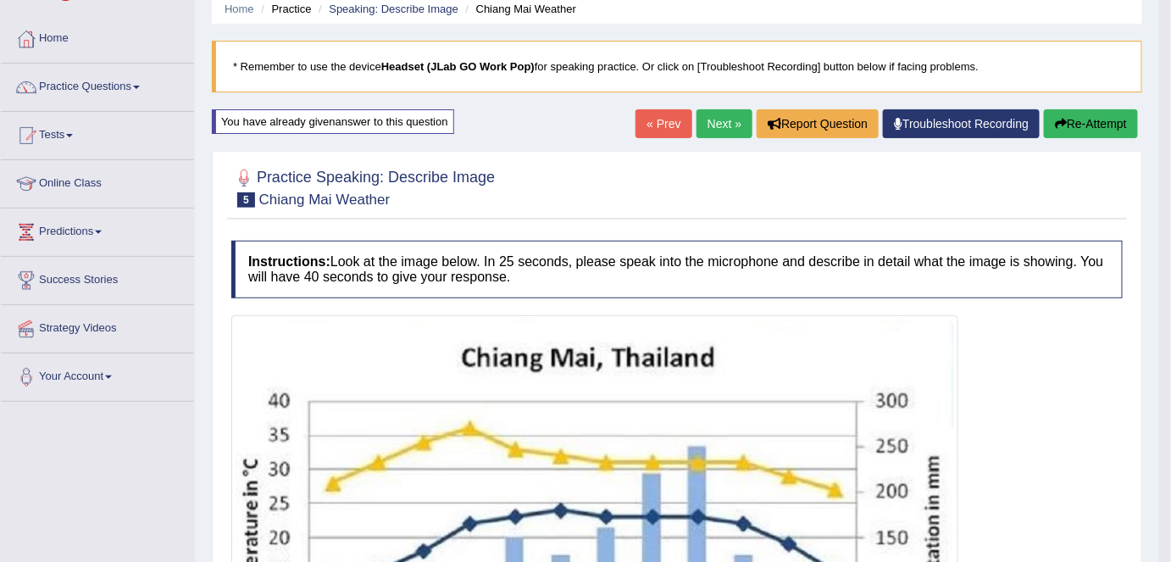
click at [1079, 118] on button "Re-Attempt" at bounding box center [1091, 123] width 94 height 29
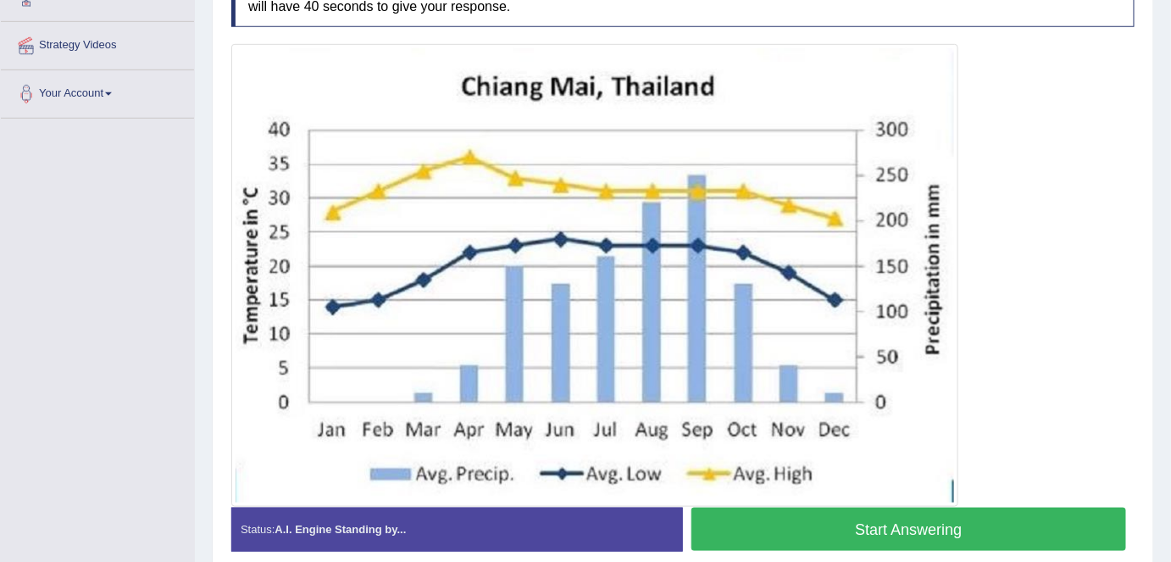
scroll to position [380, 0]
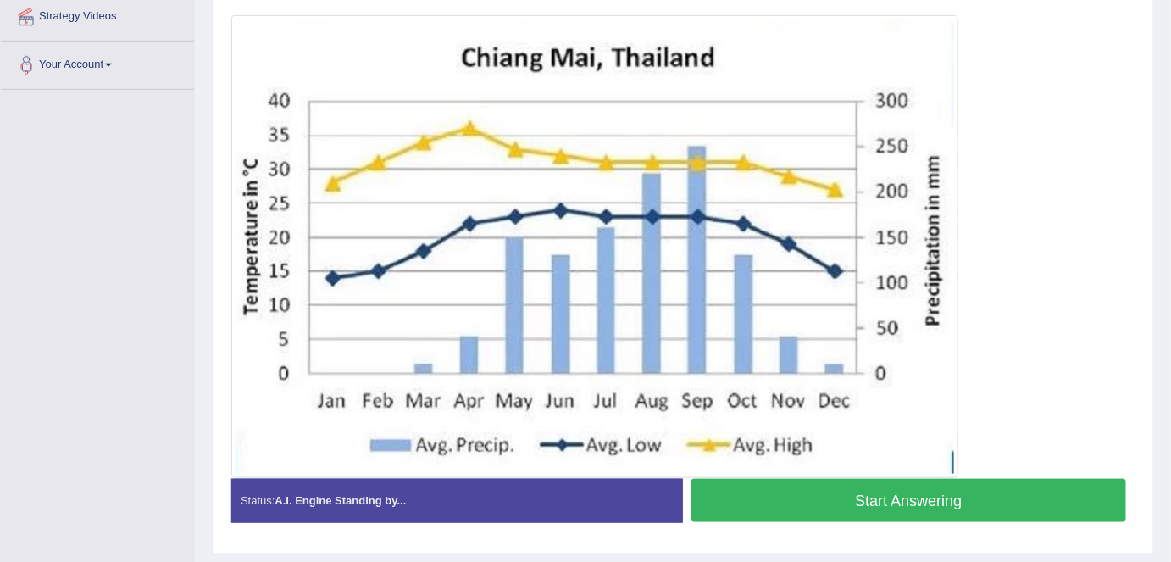
click at [821, 505] on button "Start Answering" at bounding box center [908, 500] width 435 height 43
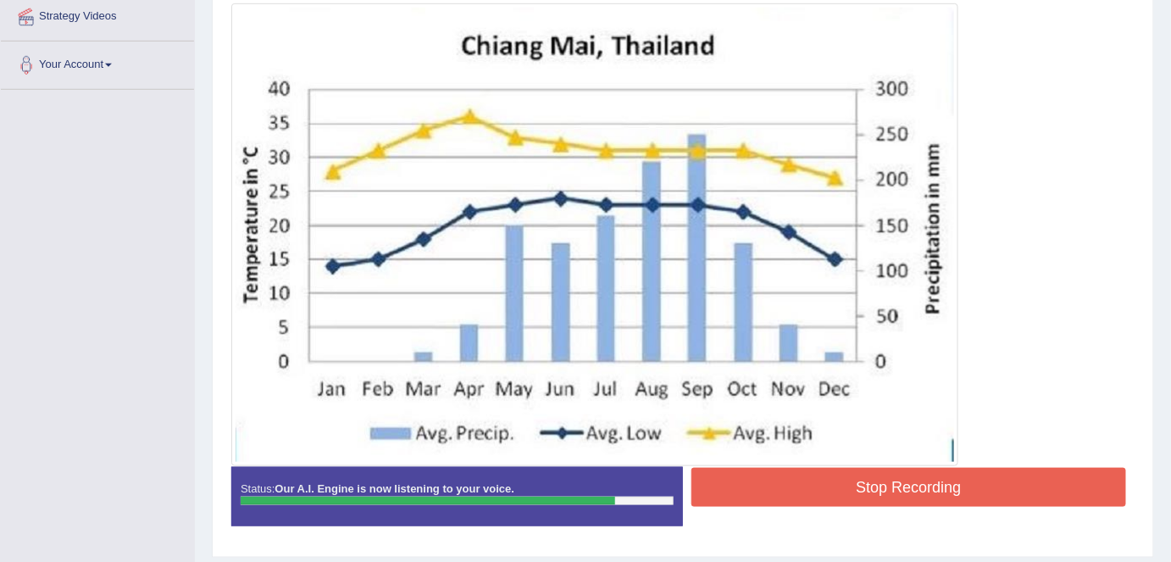
click at [888, 472] on button "Stop Recording" at bounding box center [908, 487] width 435 height 39
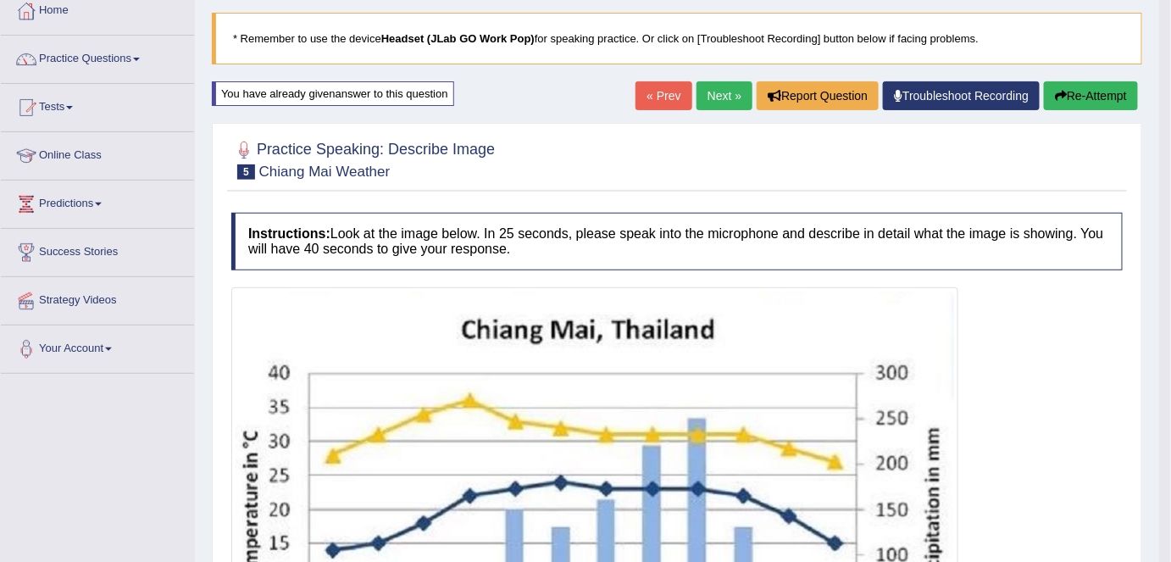
scroll to position [80, 0]
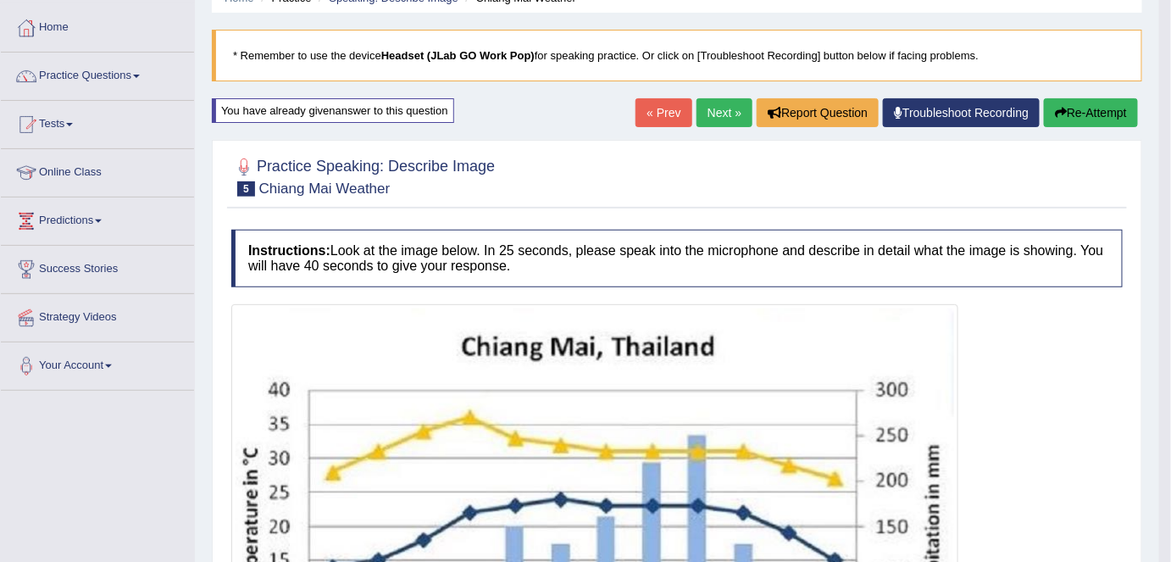
click at [1089, 106] on button "Re-Attempt" at bounding box center [1091, 112] width 94 height 29
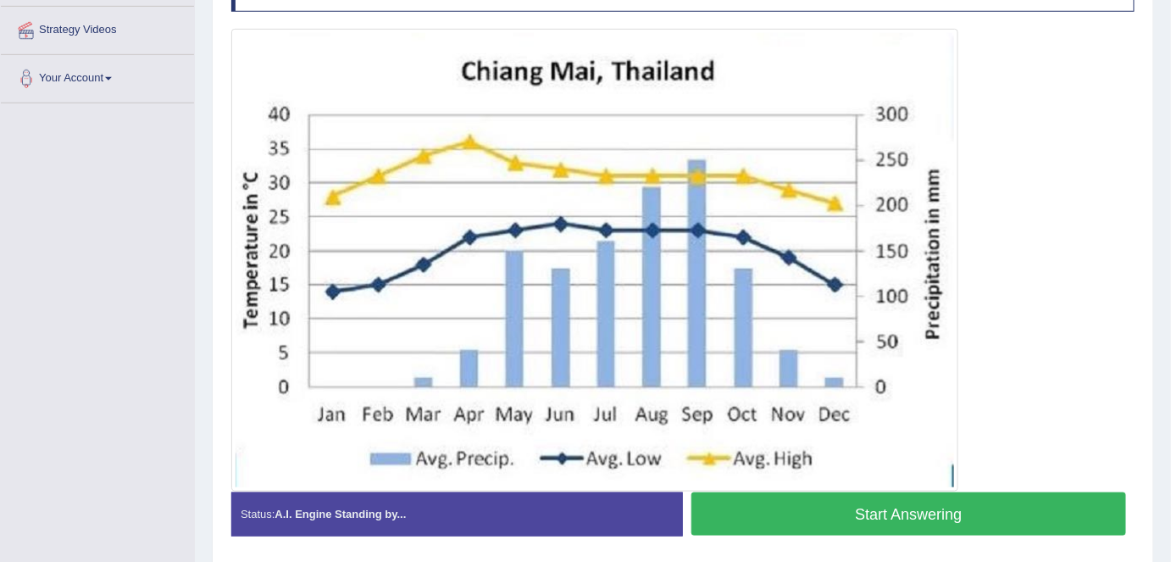
scroll to position [371, 0]
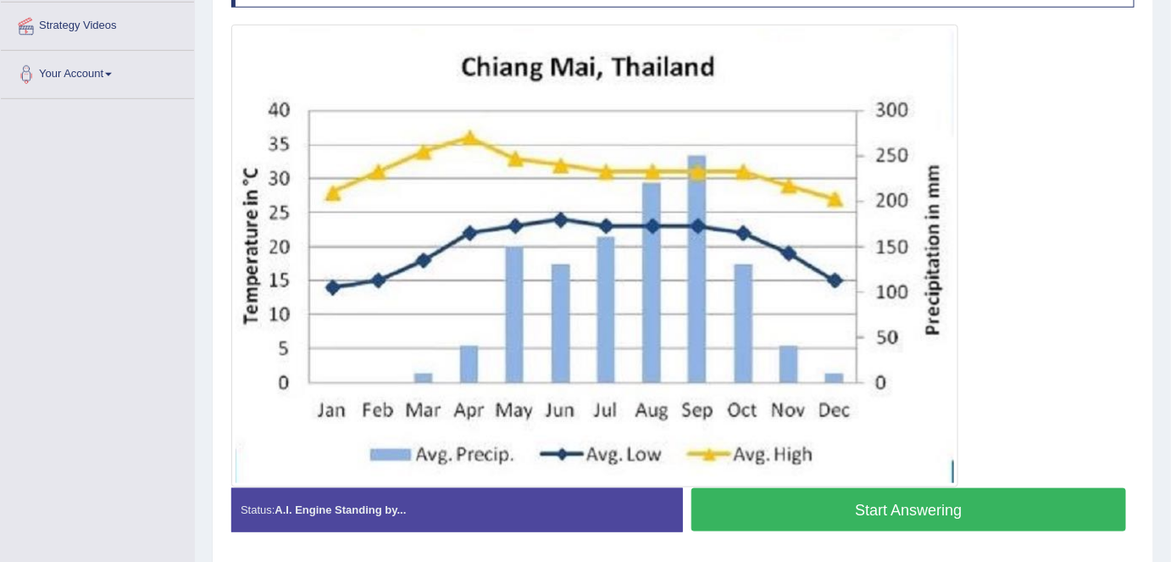
click at [889, 512] on button "Start Answering" at bounding box center [908, 509] width 435 height 43
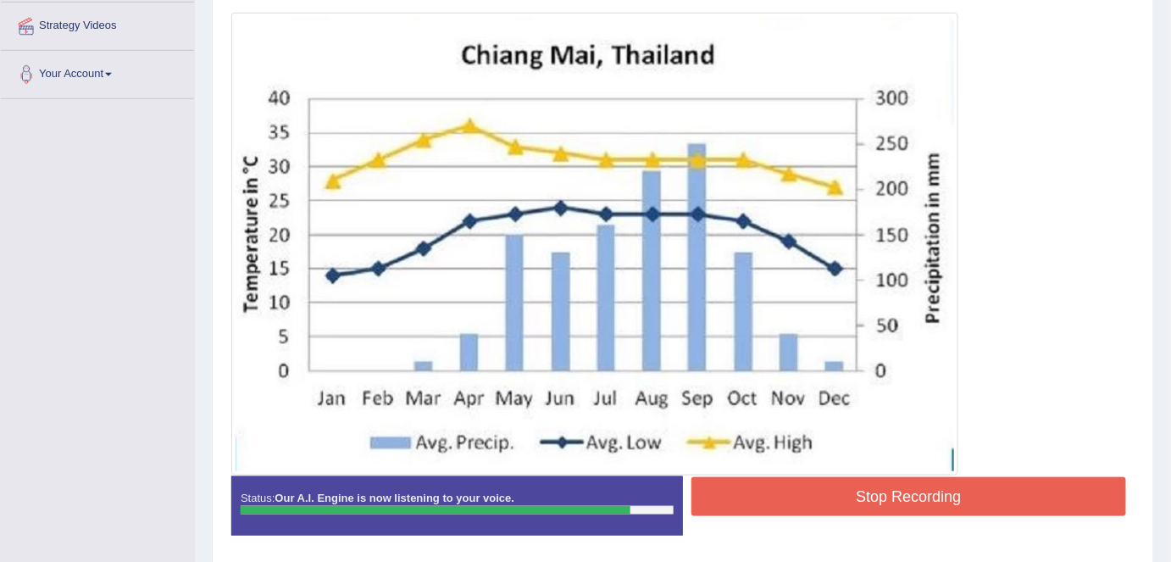
click at [917, 484] on button "Stop Recording" at bounding box center [908, 496] width 435 height 39
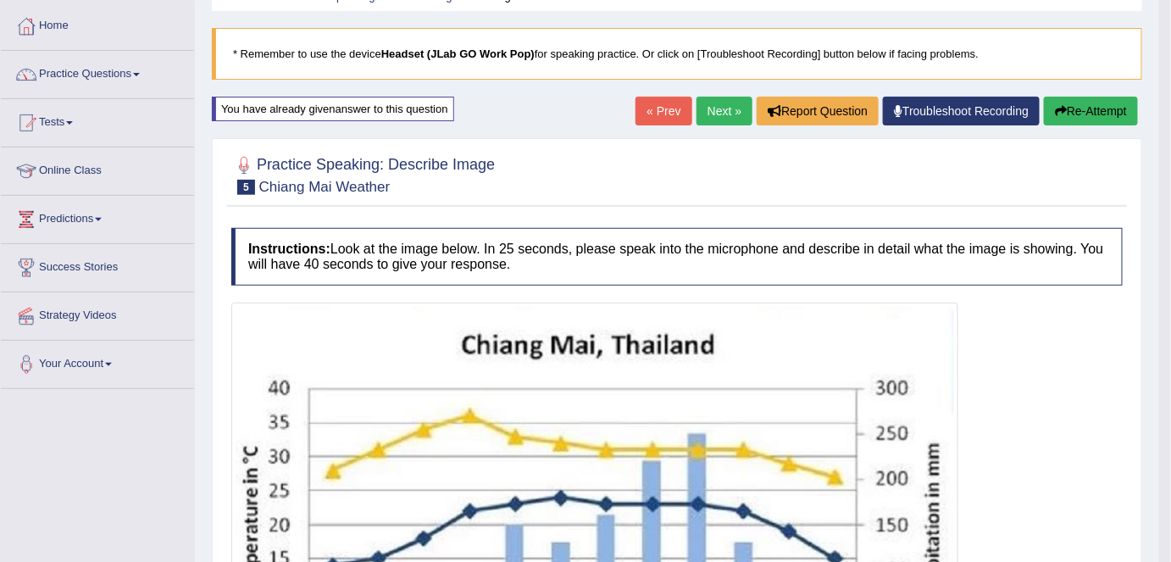
scroll to position [77, 0]
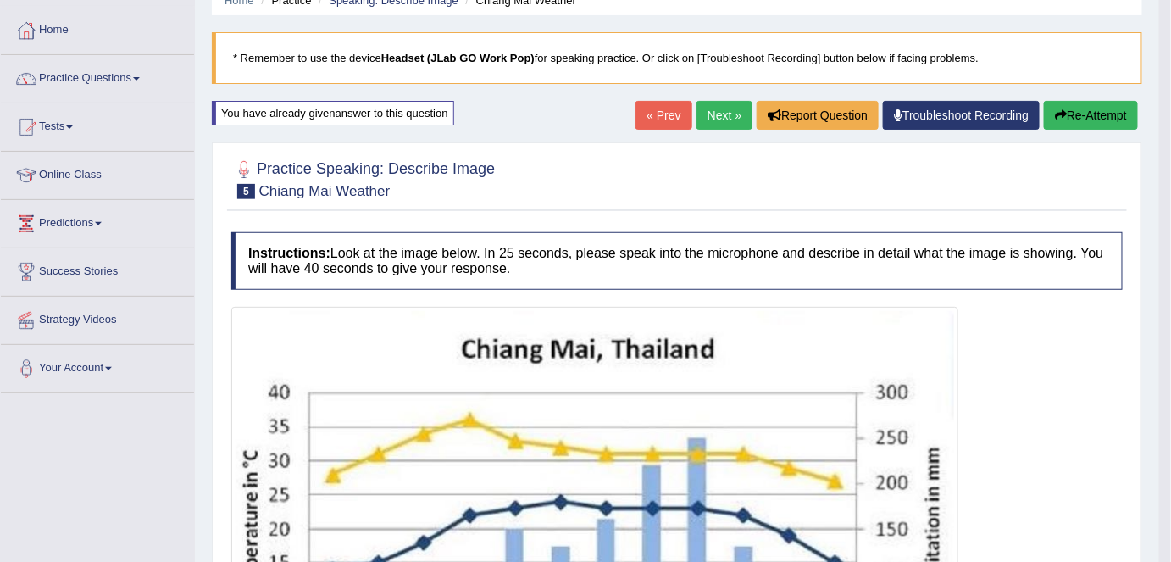
click at [1089, 116] on button "Re-Attempt" at bounding box center [1091, 115] width 94 height 29
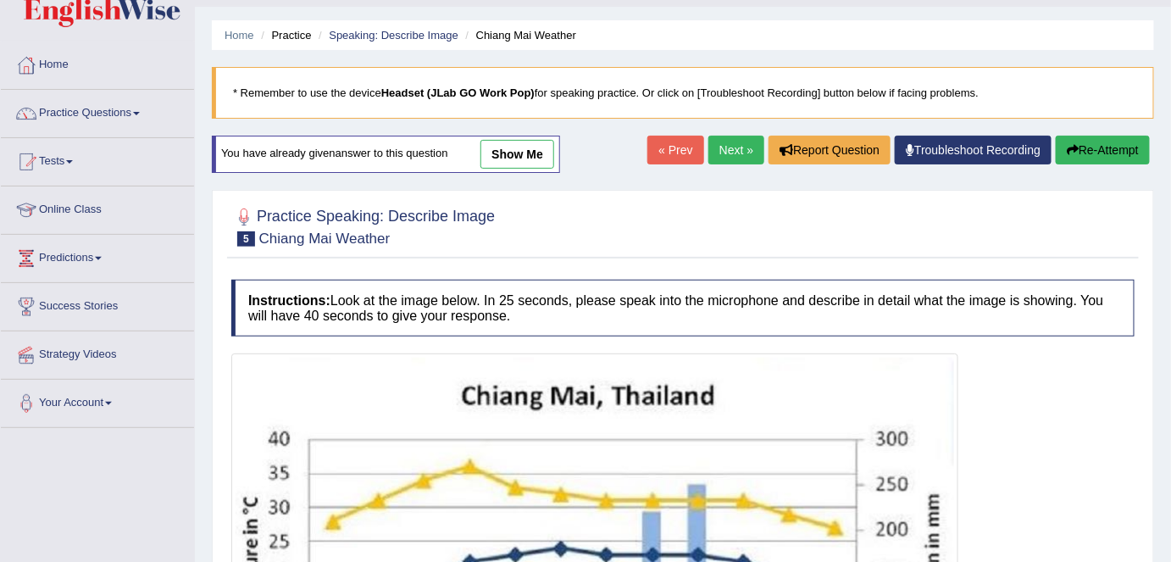
scroll to position [36, 0]
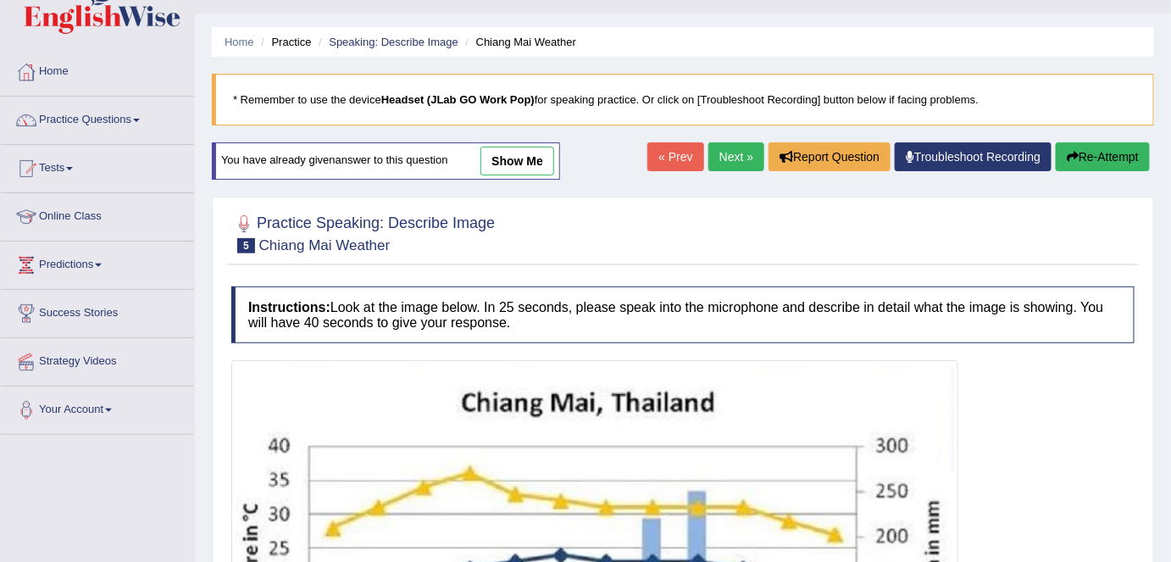
click at [1089, 158] on button "Re-Attempt" at bounding box center [1102, 156] width 94 height 29
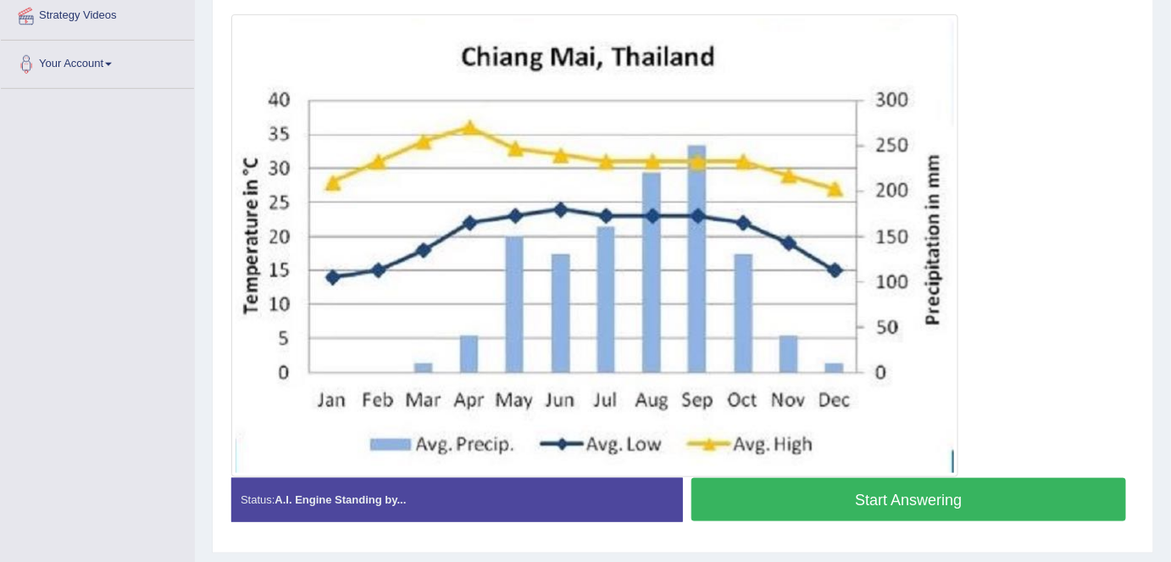
scroll to position [379, 0]
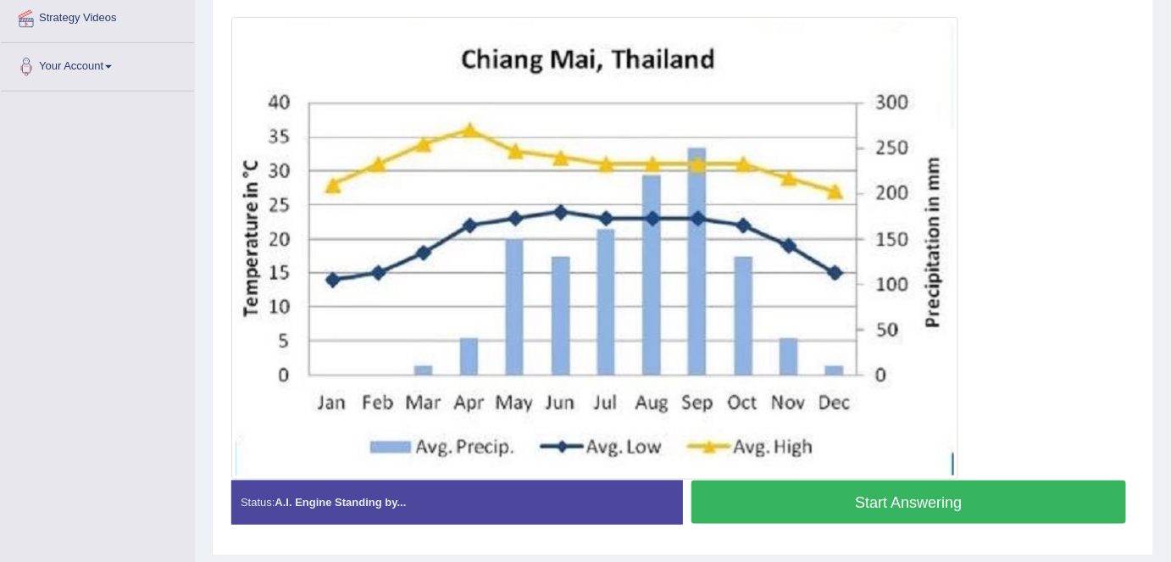
click at [893, 500] on button "Start Answering" at bounding box center [908, 501] width 435 height 43
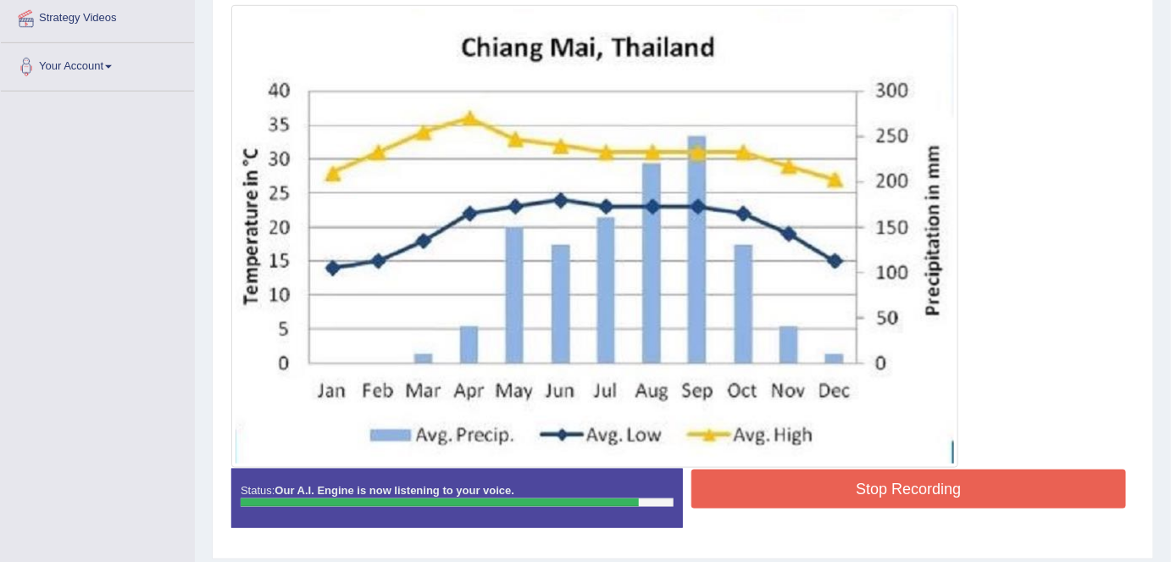
click at [883, 480] on button "Stop Recording" at bounding box center [908, 488] width 435 height 39
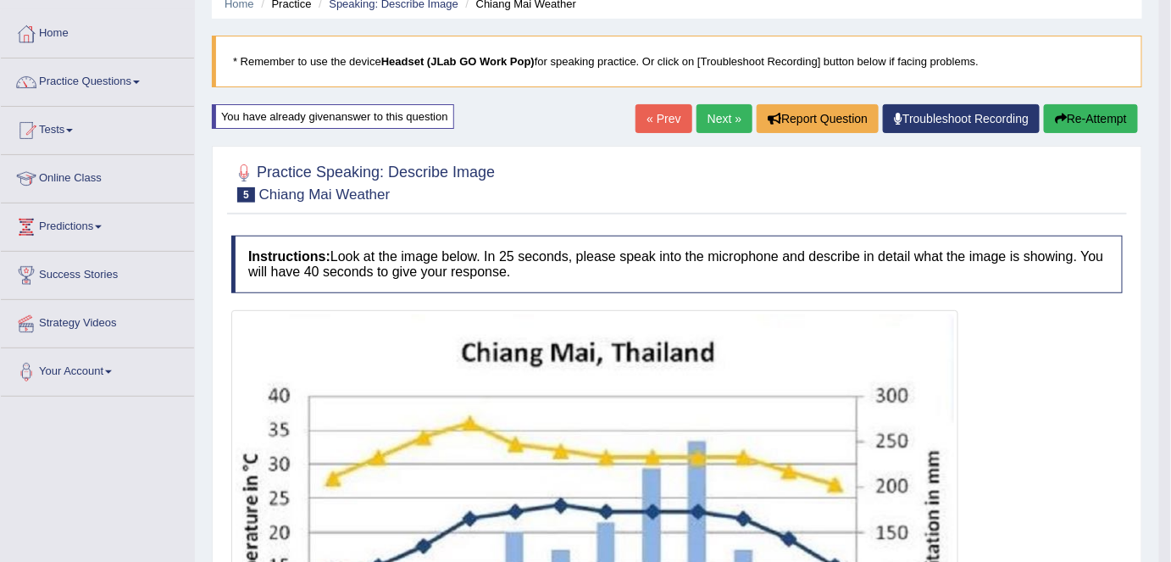
scroll to position [65, 0]
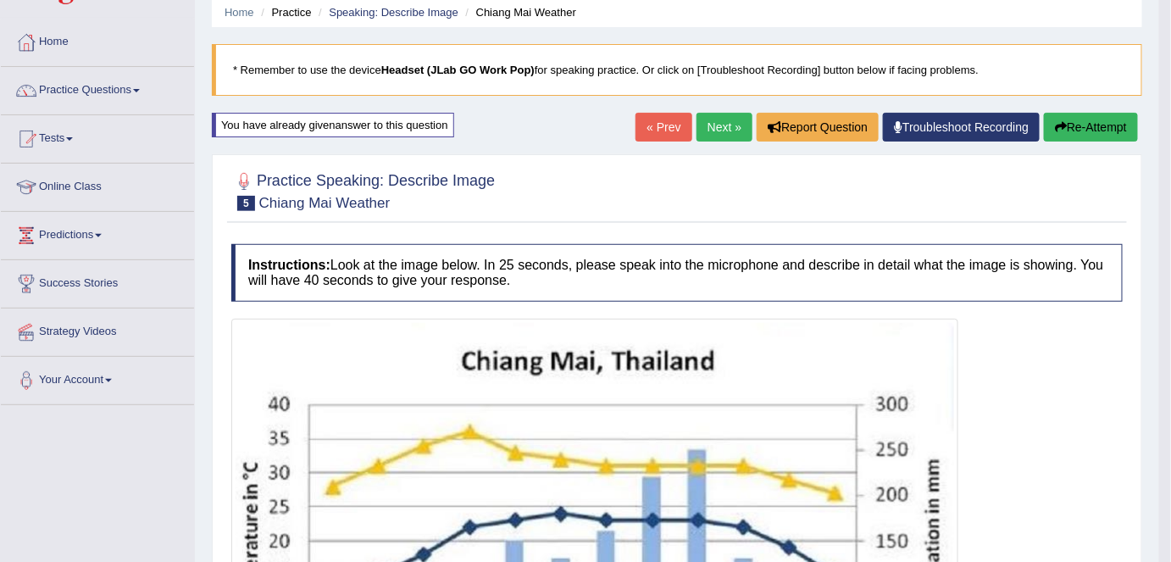
click at [1095, 130] on button "Re-Attempt" at bounding box center [1091, 127] width 94 height 29
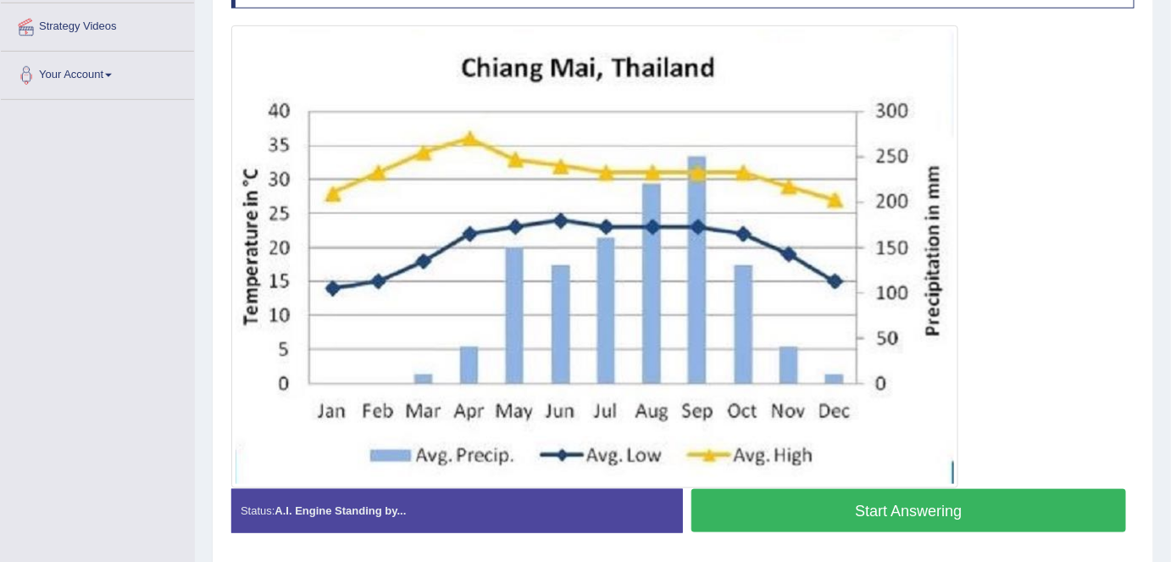
scroll to position [368, 0]
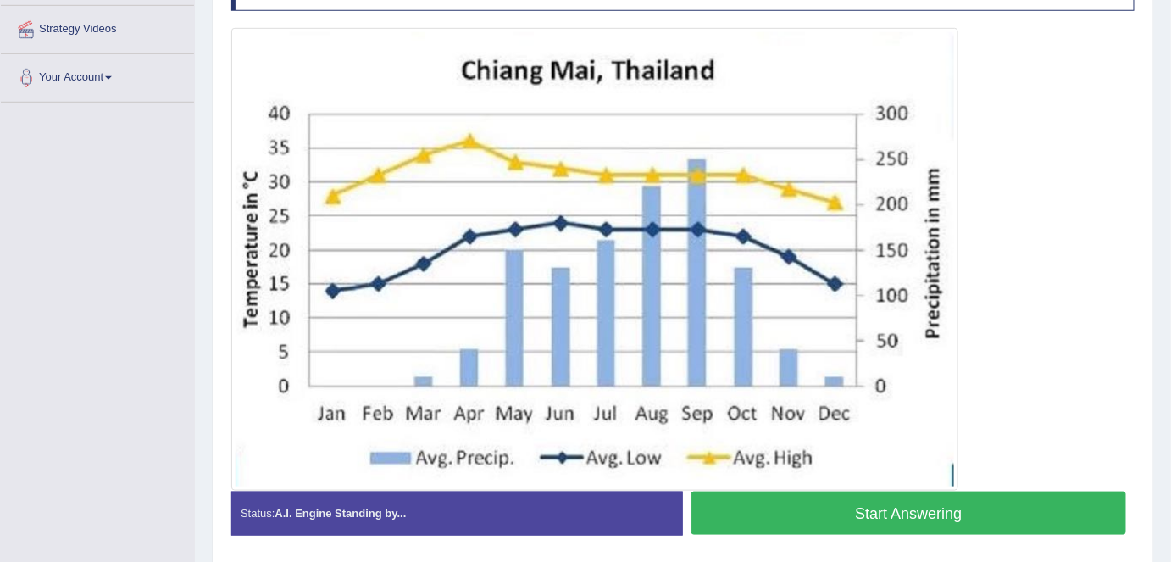
click at [905, 504] on button "Start Answering" at bounding box center [908, 512] width 435 height 43
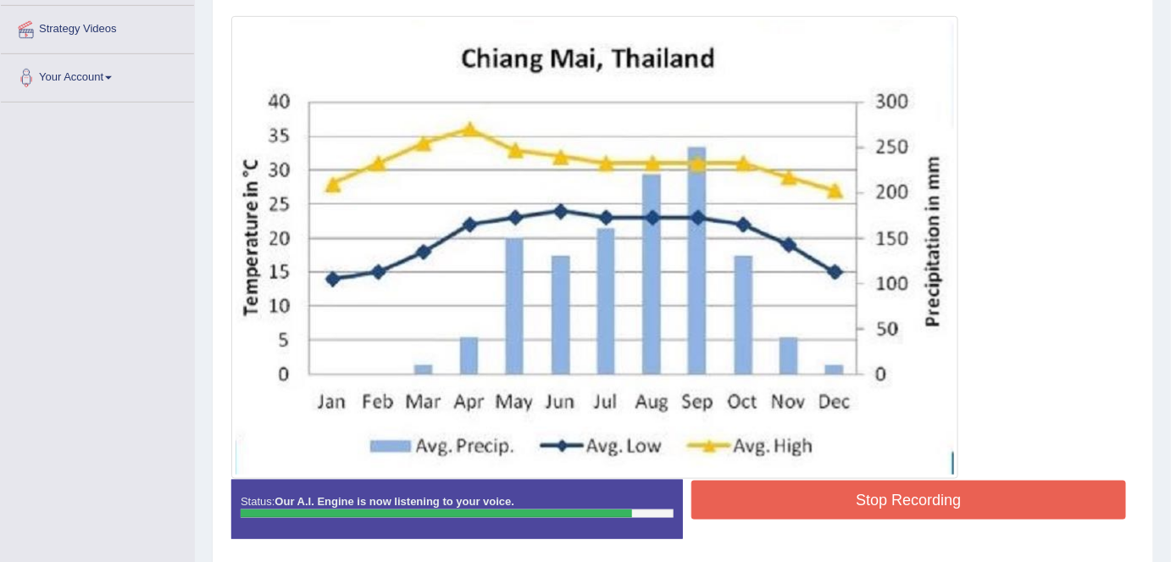
click at [894, 492] on button "Stop Recording" at bounding box center [908, 499] width 435 height 39
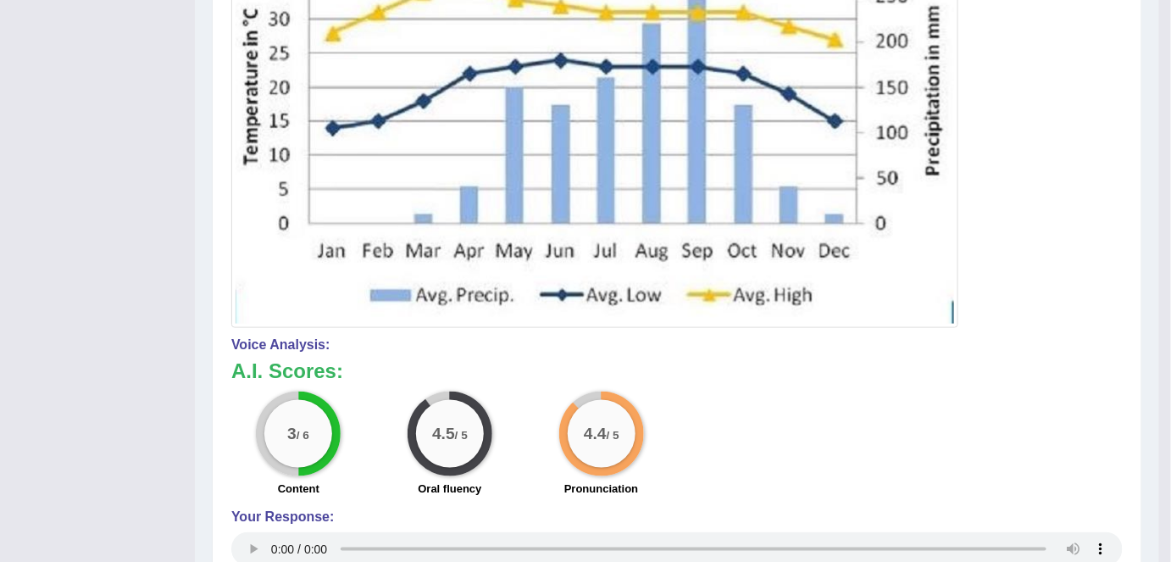
scroll to position [532, 0]
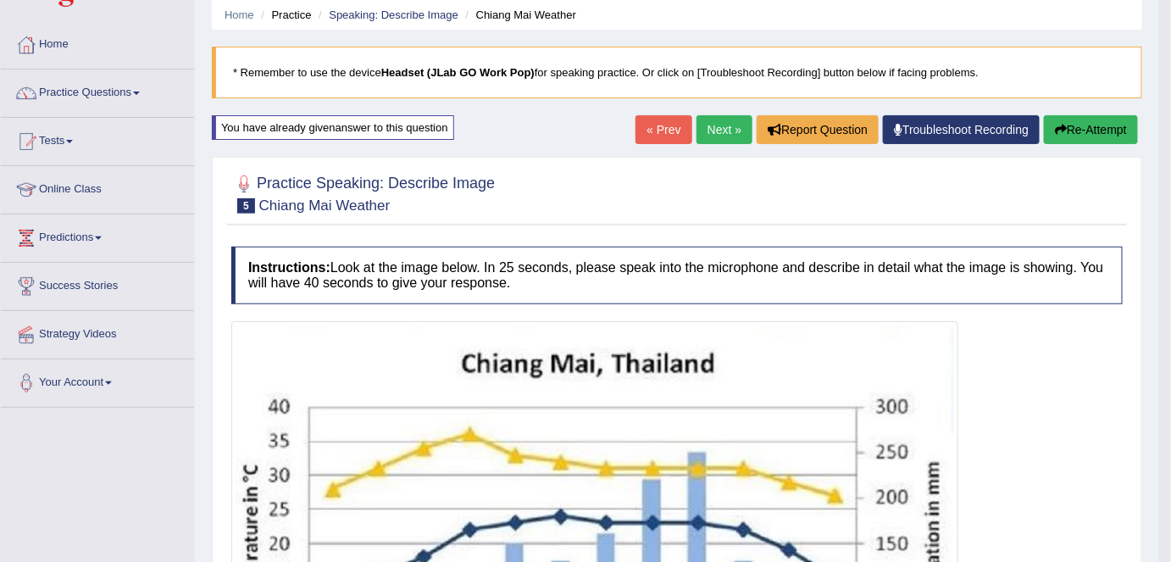
scroll to position [31, 0]
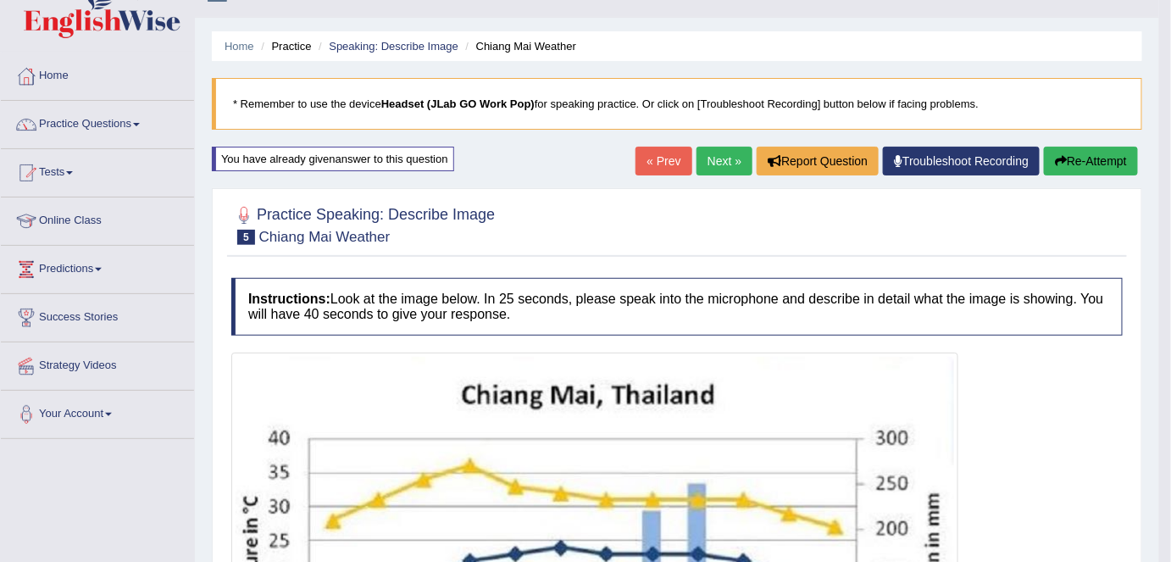
click at [703, 157] on link "Next »" at bounding box center [724, 161] width 56 height 29
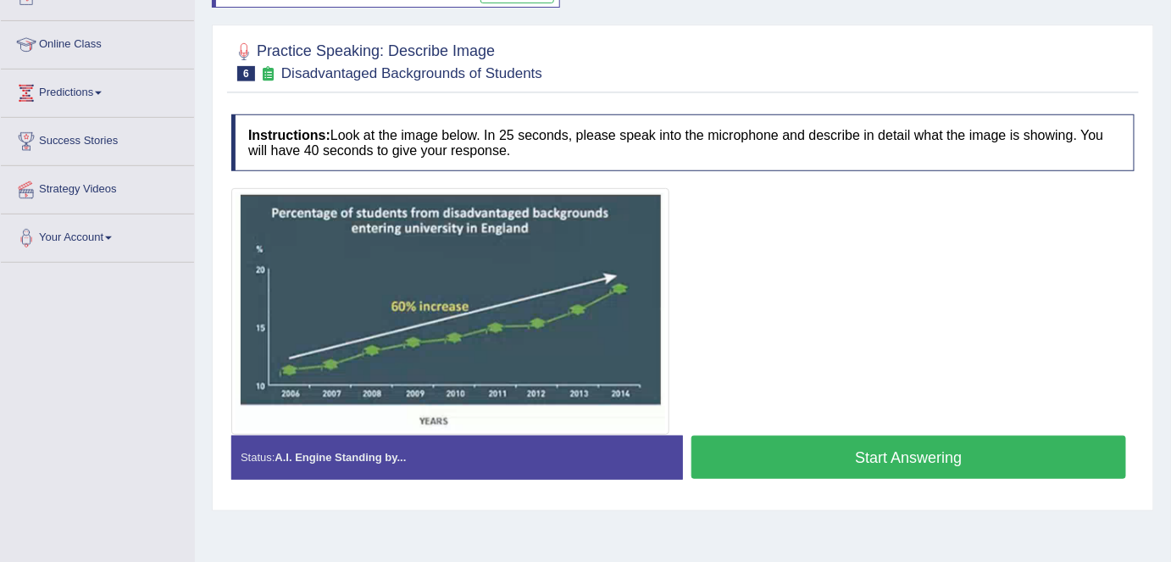
click at [845, 458] on button "Start Answering" at bounding box center [908, 456] width 435 height 43
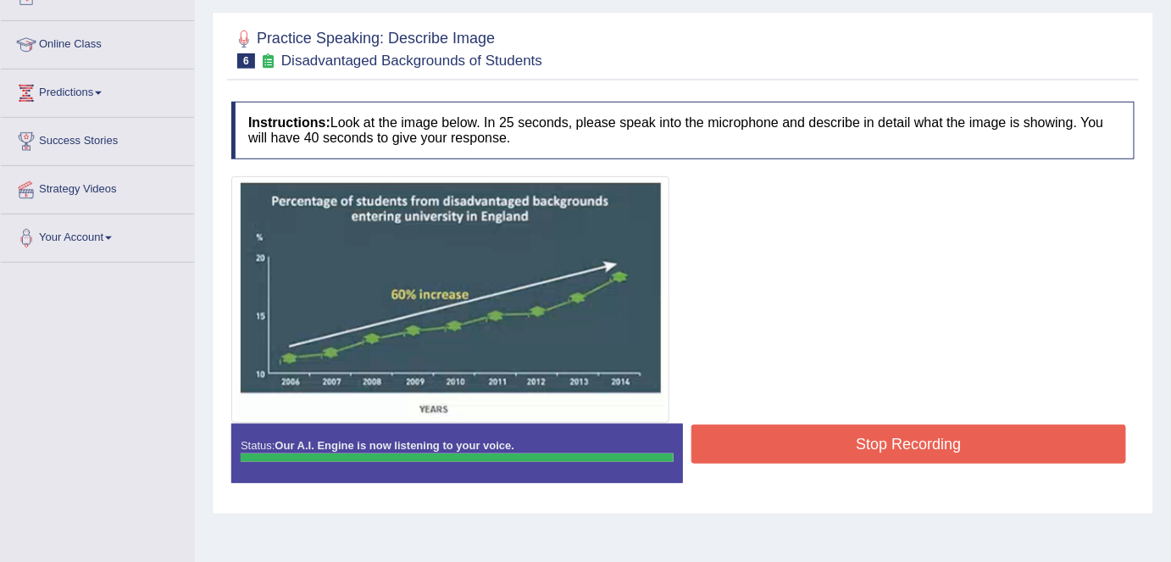
click at [874, 434] on button "Stop Recording" at bounding box center [908, 443] width 435 height 39
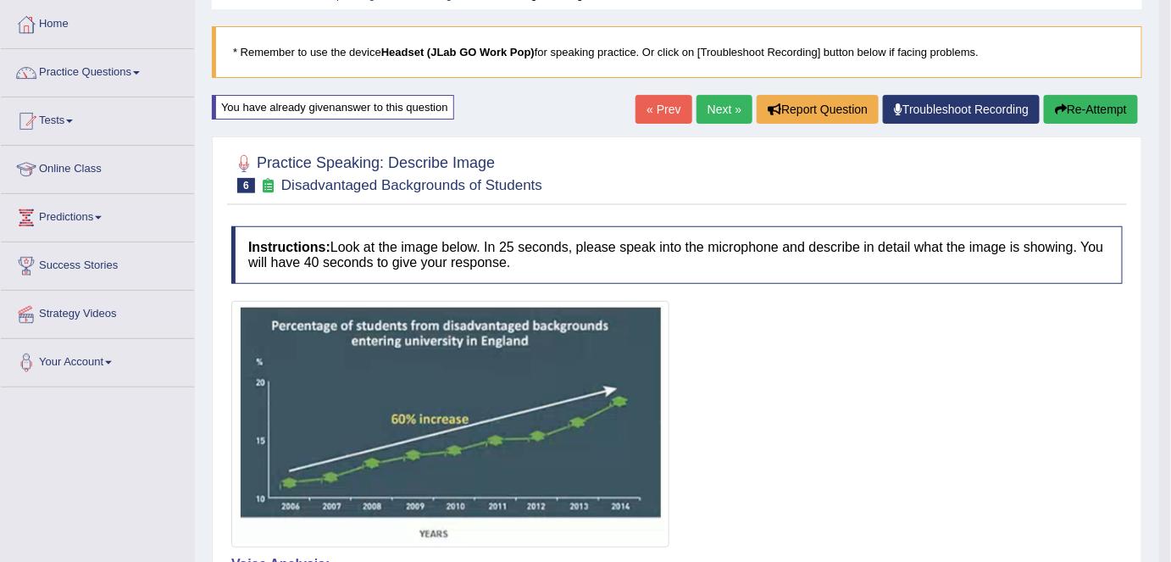
scroll to position [80, 0]
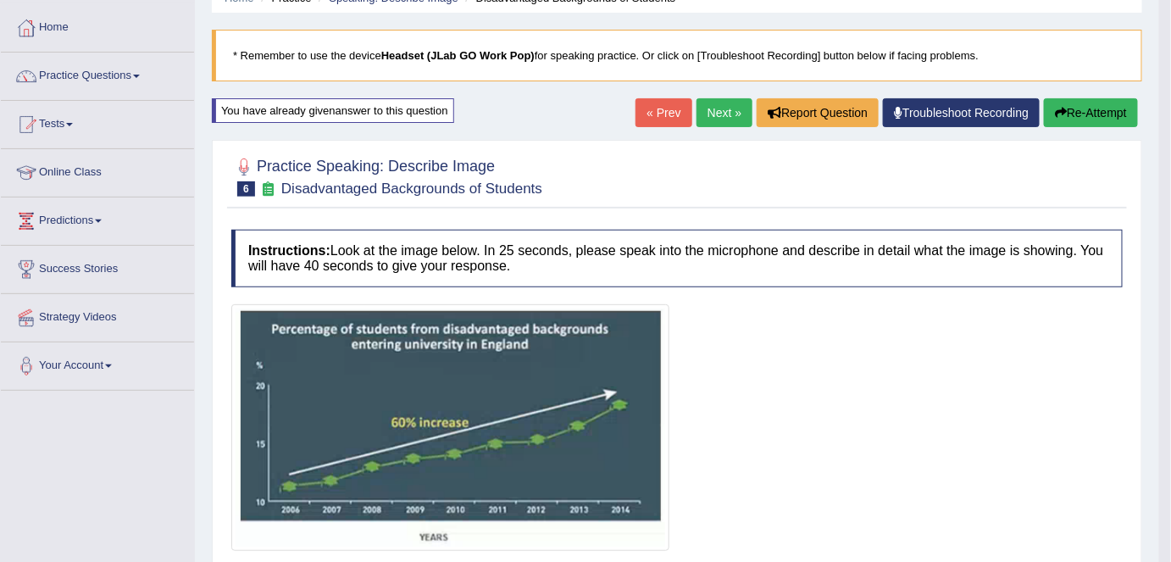
click at [1092, 117] on button "Re-Attempt" at bounding box center [1091, 112] width 94 height 29
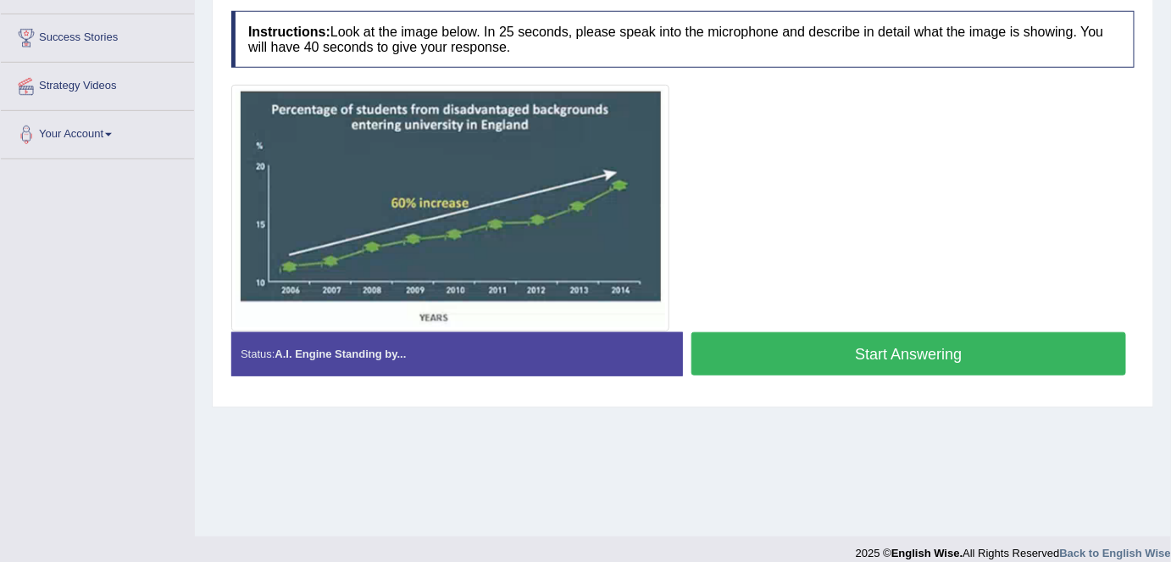
scroll to position [313, 0]
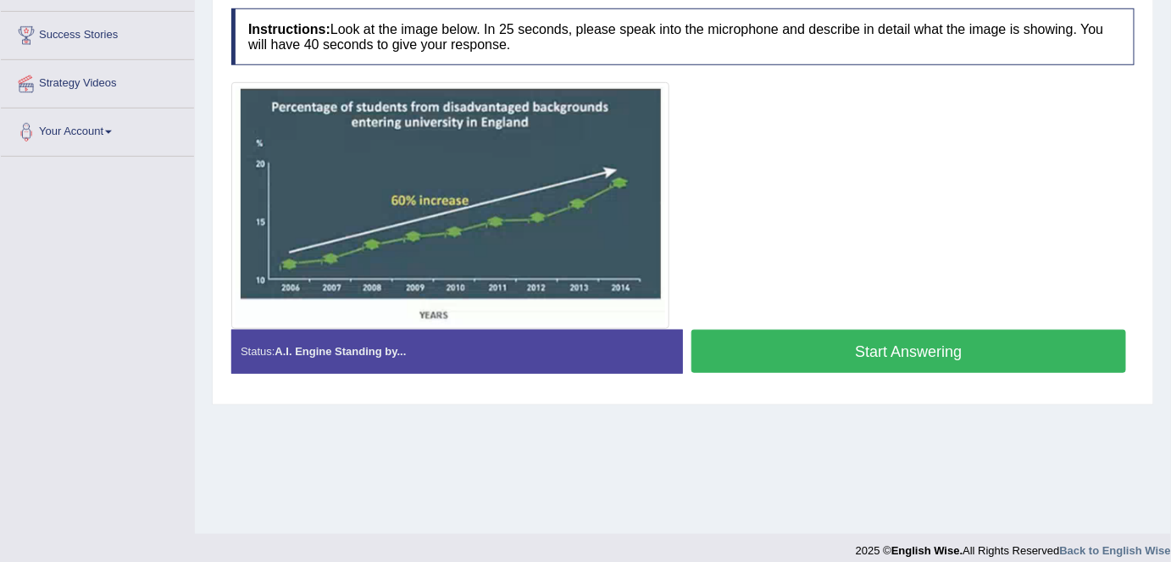
click at [880, 349] on button "Start Answering" at bounding box center [908, 351] width 435 height 43
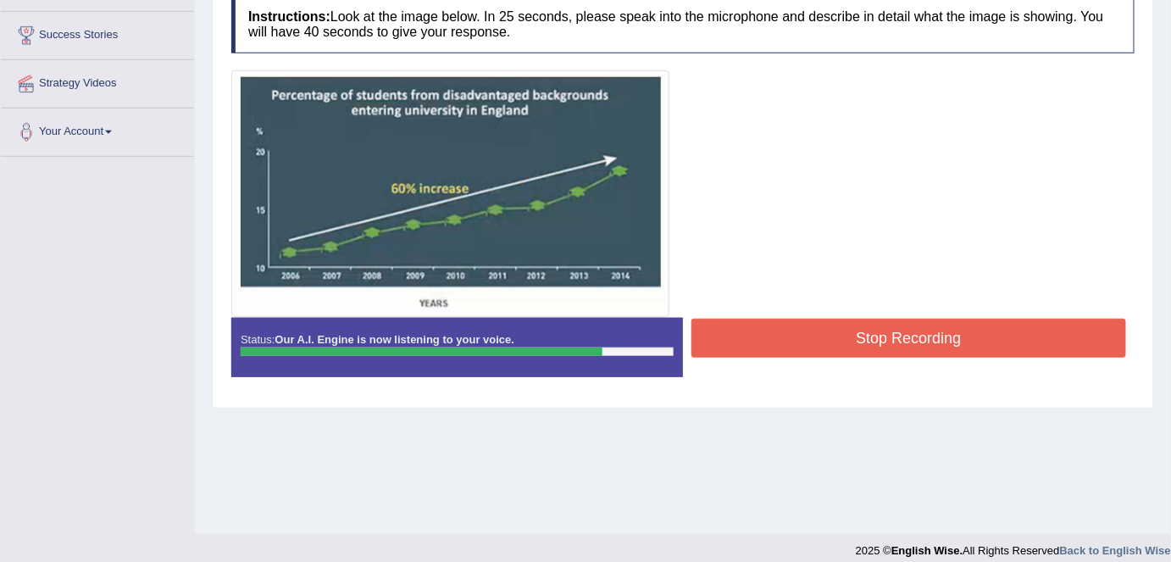
click at [873, 328] on button "Stop Recording" at bounding box center [908, 338] width 435 height 39
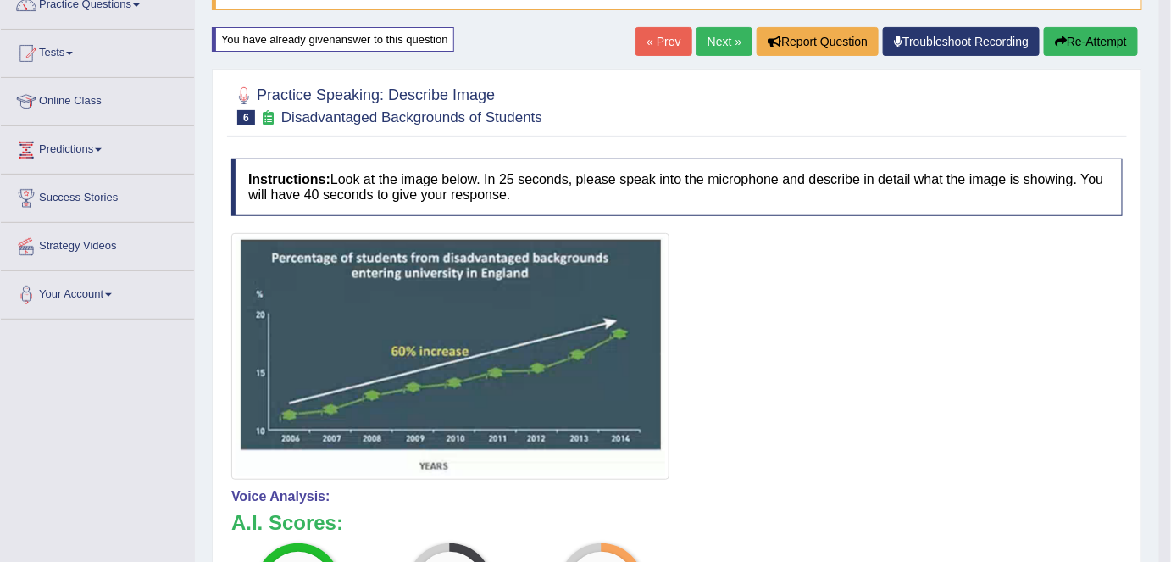
scroll to position [146, 0]
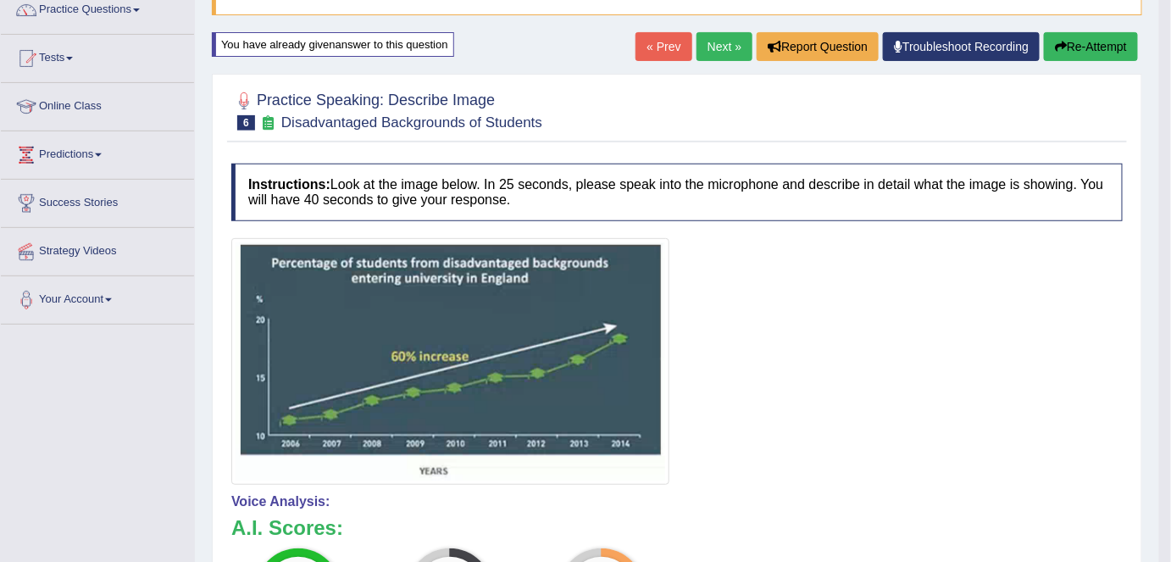
click at [717, 52] on link "Next »" at bounding box center [724, 46] width 56 height 29
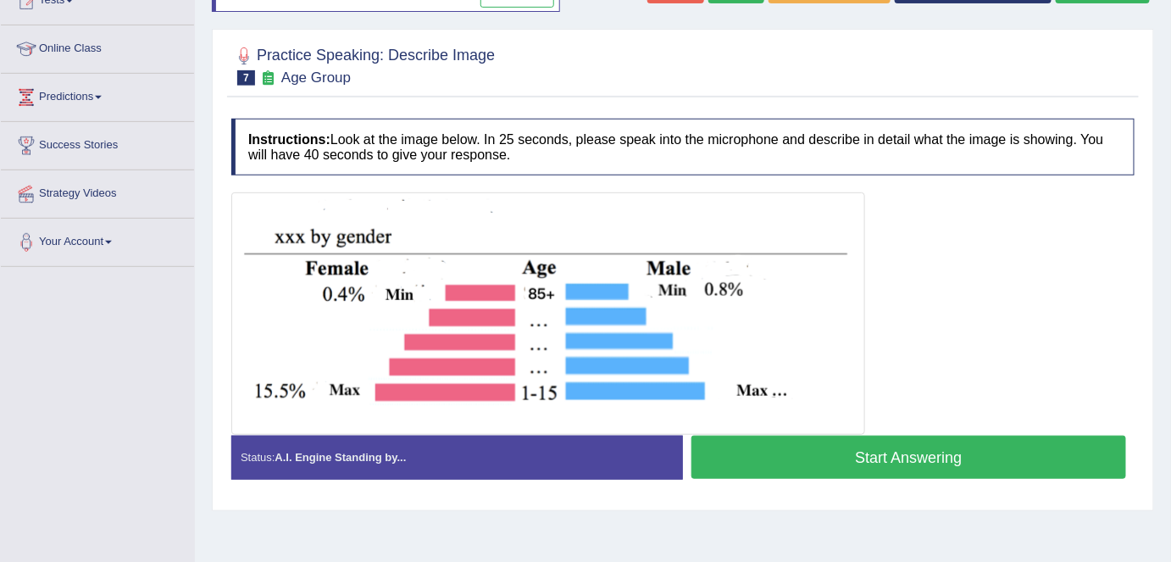
click at [1170, 208] on html "Toggle navigation Home Practice Questions Speaking Practice Read Aloud Repeat S…" at bounding box center [585, 78] width 1171 height 562
click at [926, 453] on button "Start Answering" at bounding box center [908, 456] width 435 height 43
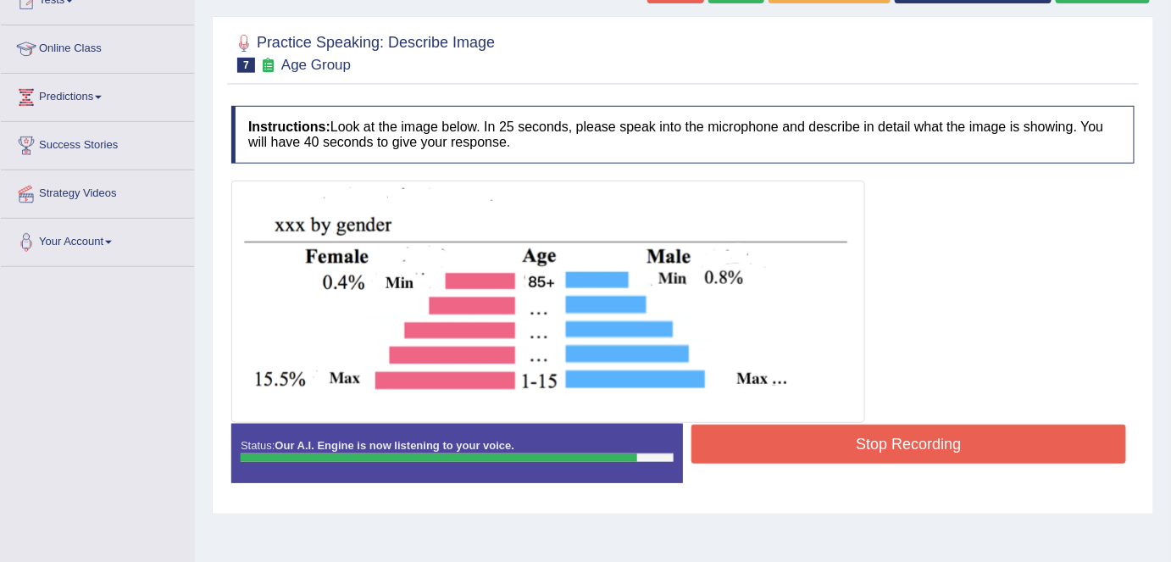
click at [921, 439] on button "Stop Recording" at bounding box center [908, 443] width 435 height 39
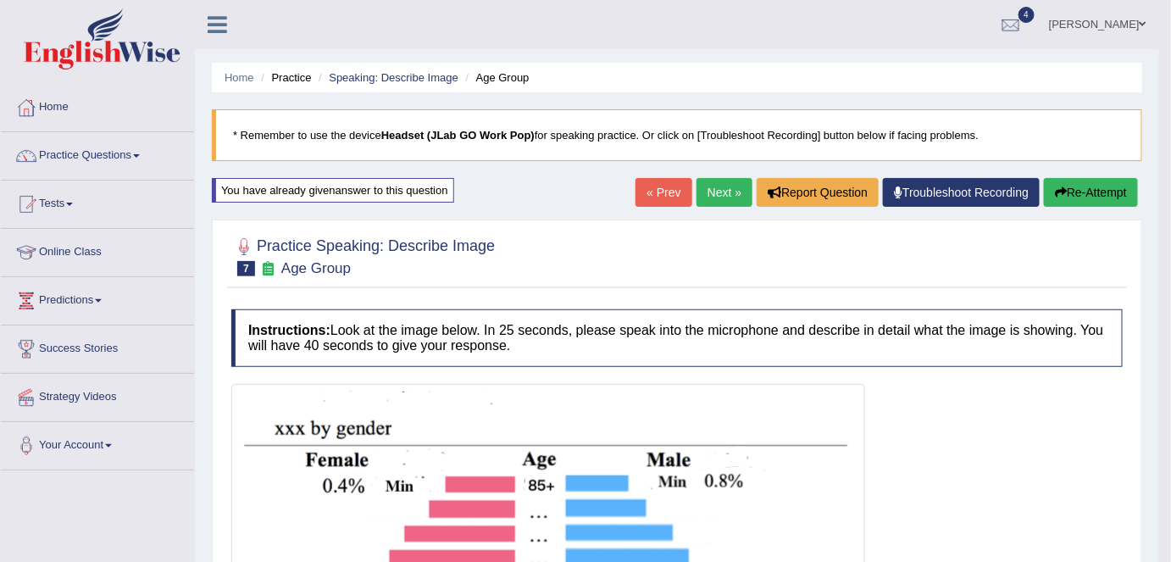
click at [712, 197] on link "Next »" at bounding box center [724, 192] width 56 height 29
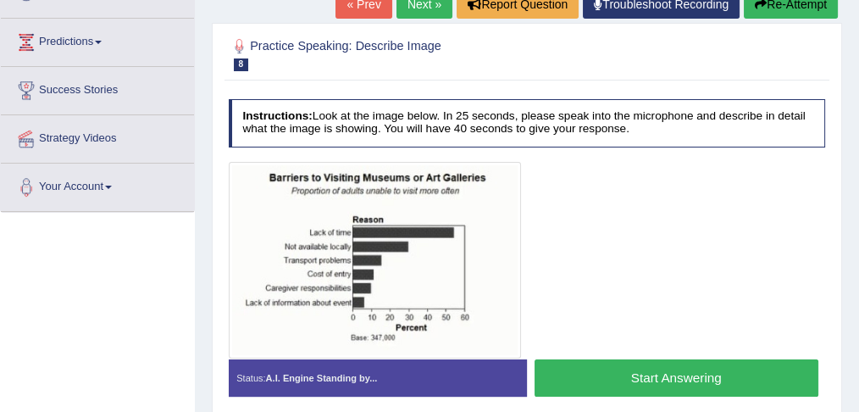
scroll to position [260, 0]
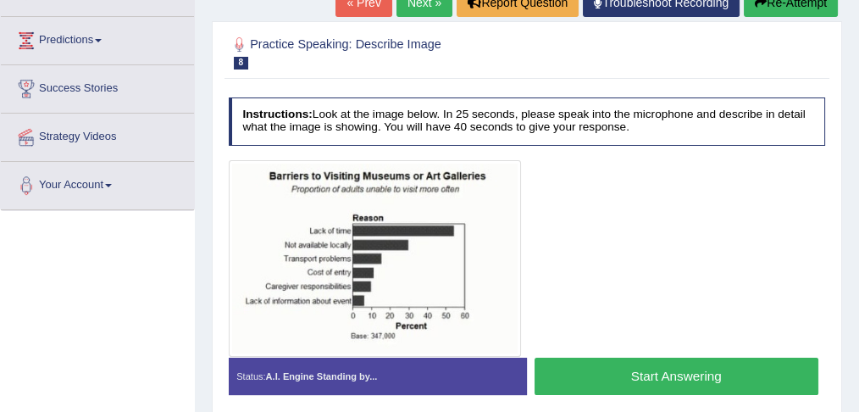
click at [668, 379] on button "Start Answering" at bounding box center [677, 375] width 284 height 36
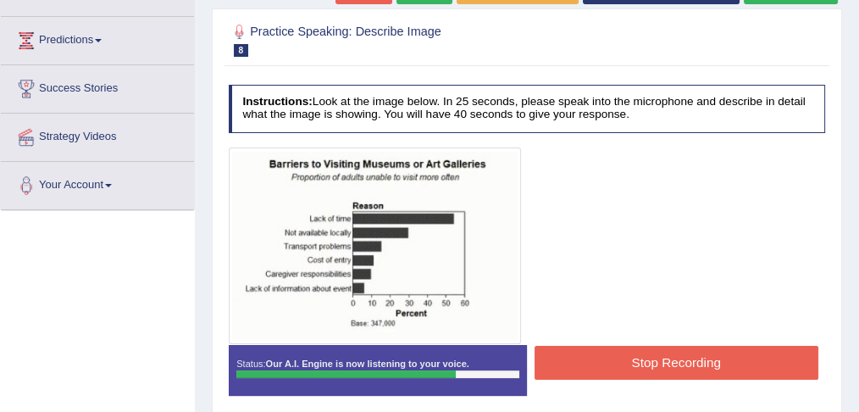
click at [687, 359] on button "Stop Recording" at bounding box center [677, 362] width 284 height 33
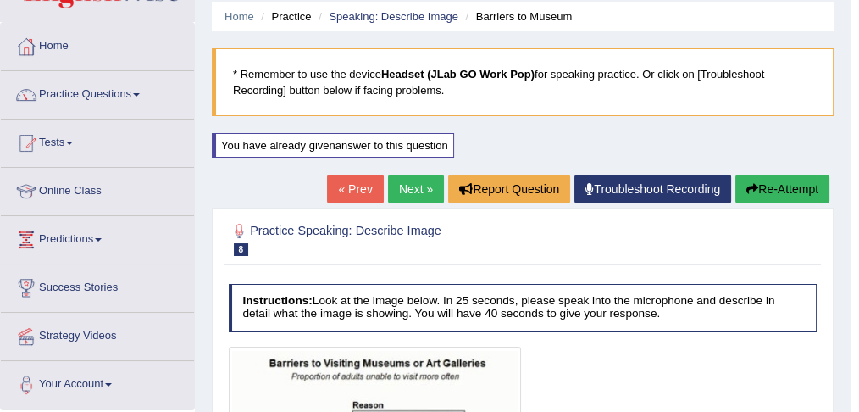
scroll to position [28, 0]
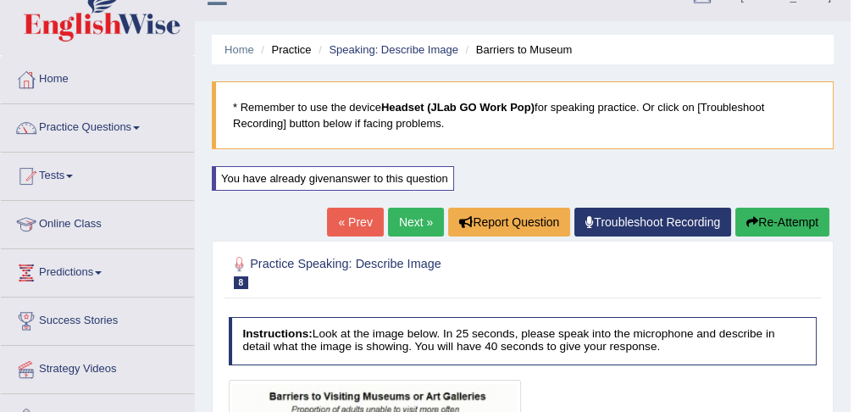
click at [407, 224] on link "Next »" at bounding box center [416, 222] width 56 height 29
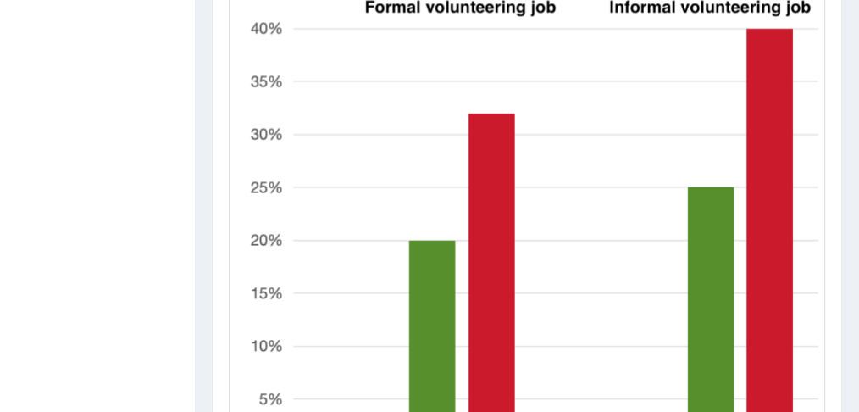
drag, startPoint x: 861, startPoint y: 96, endPoint x: 845, endPoint y: 280, distance: 184.6
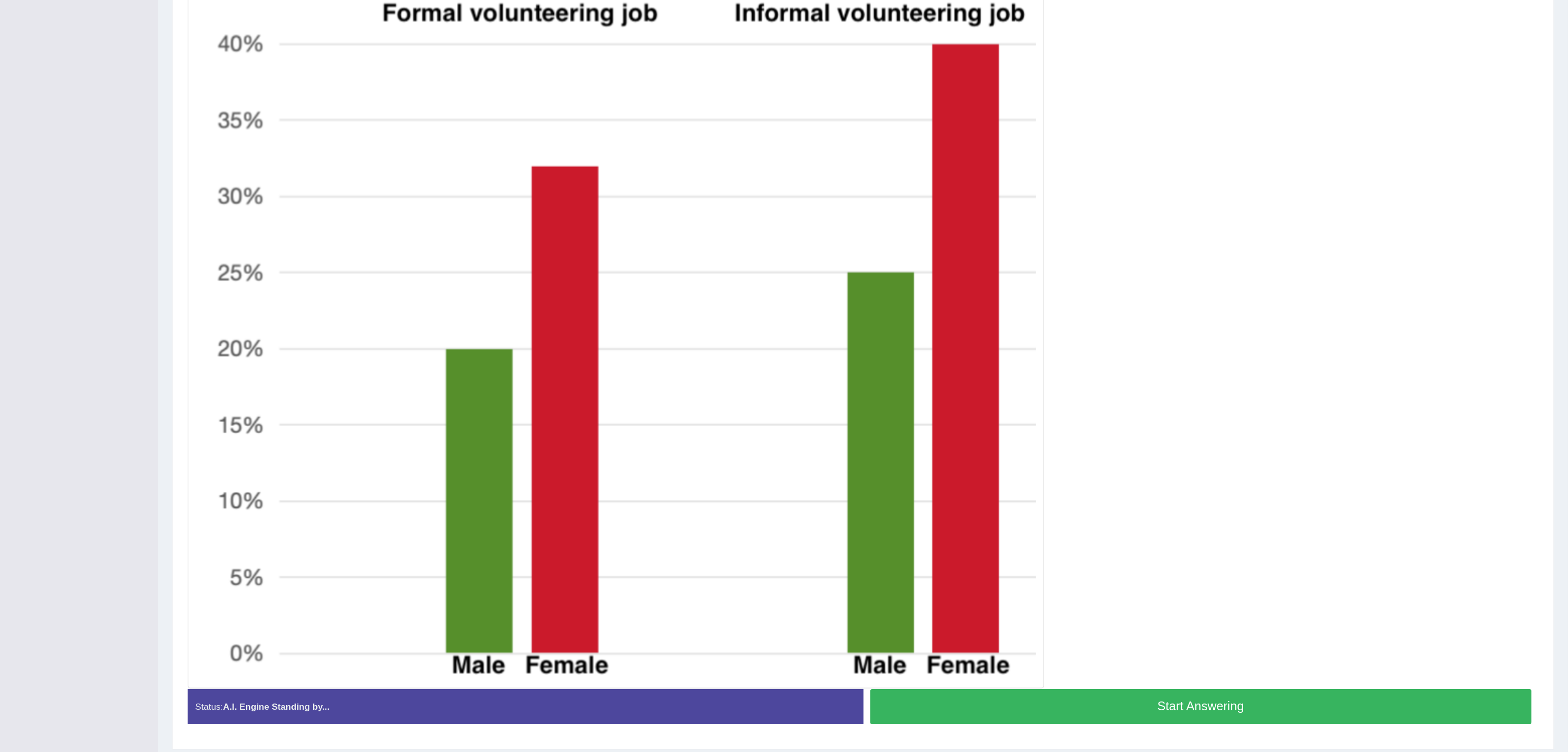
scroll to position [158, 0]
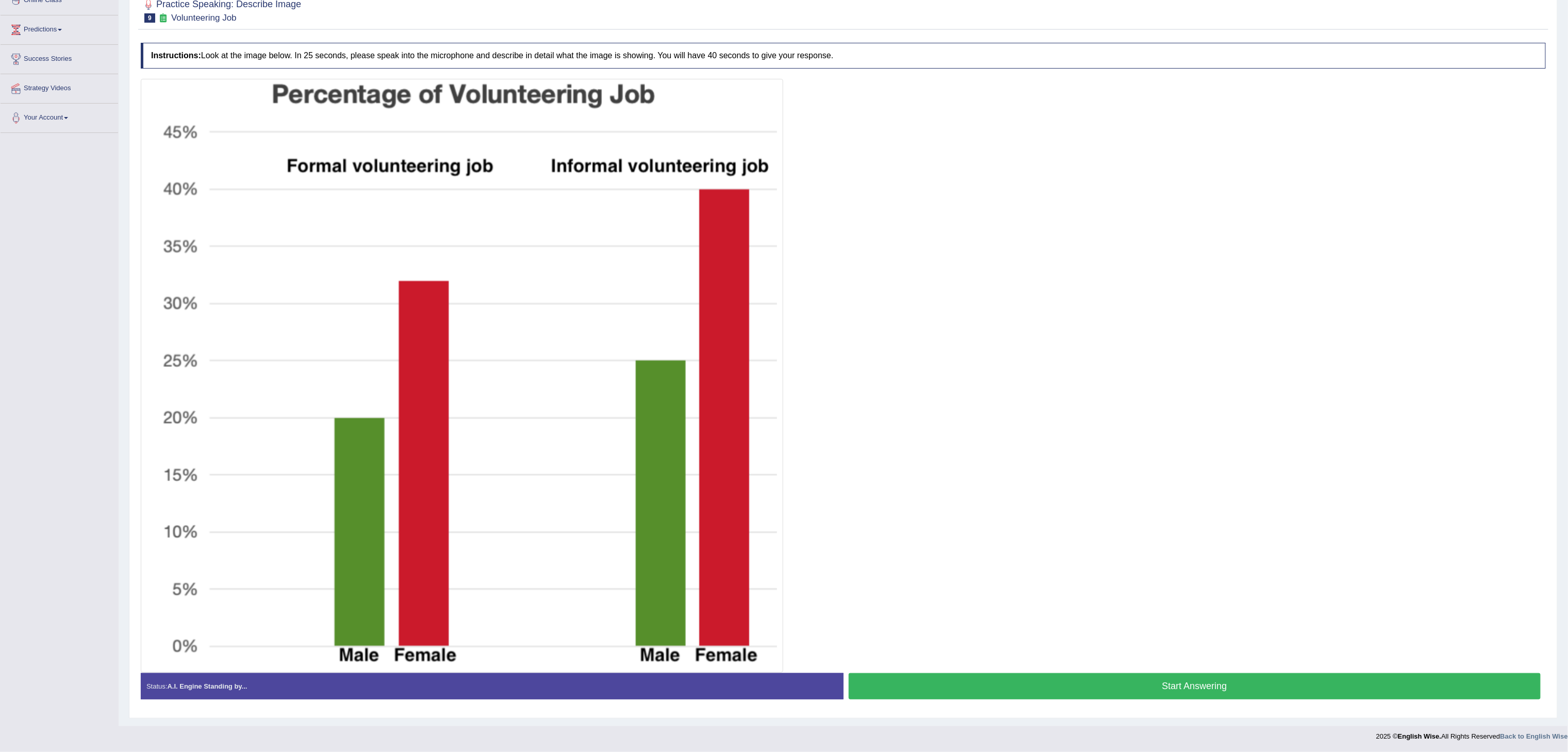
click at [522, 250] on button "Start Answering" at bounding box center [1195, 686] width 693 height 26
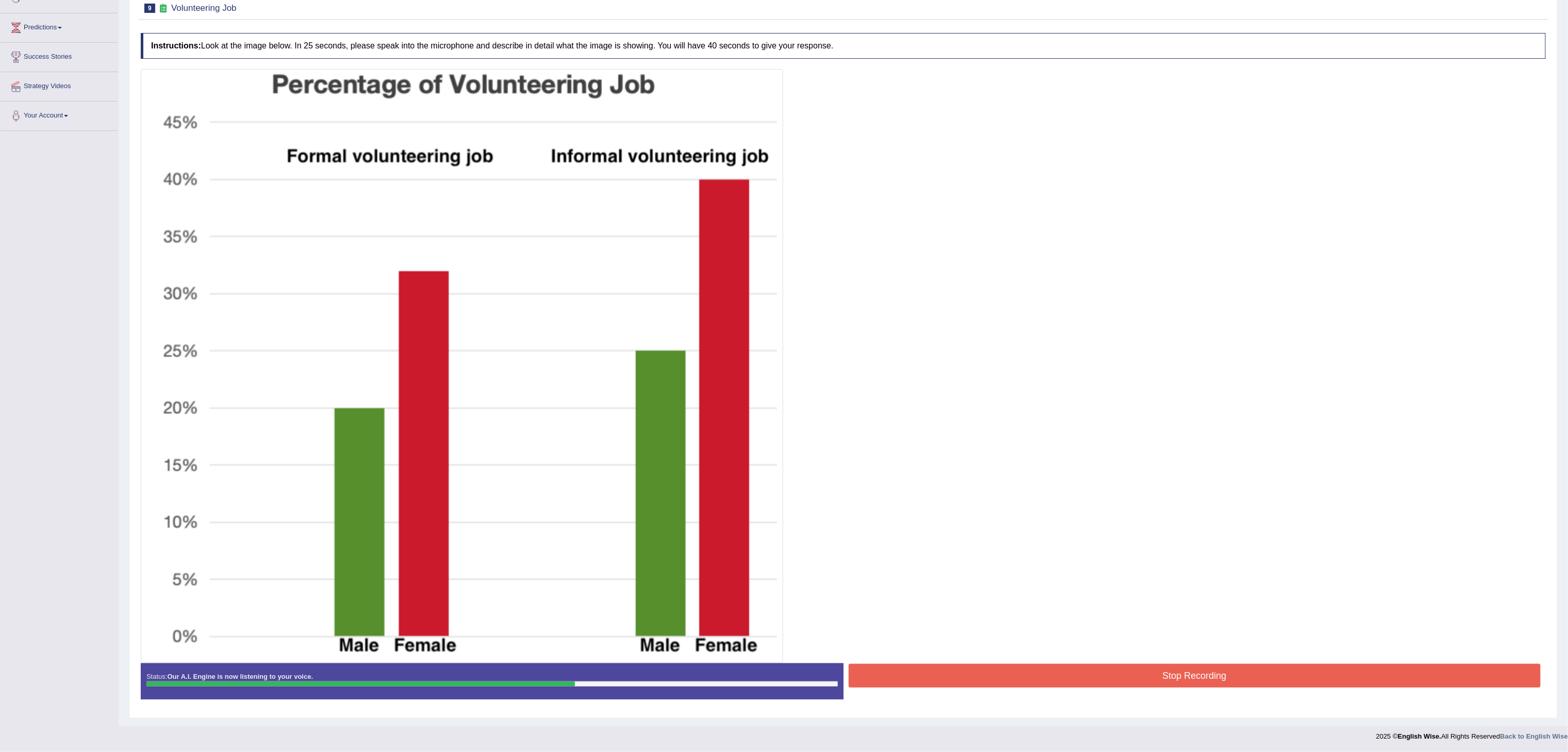
click at [522, 250] on button "Stop Recording" at bounding box center [1195, 675] width 693 height 24
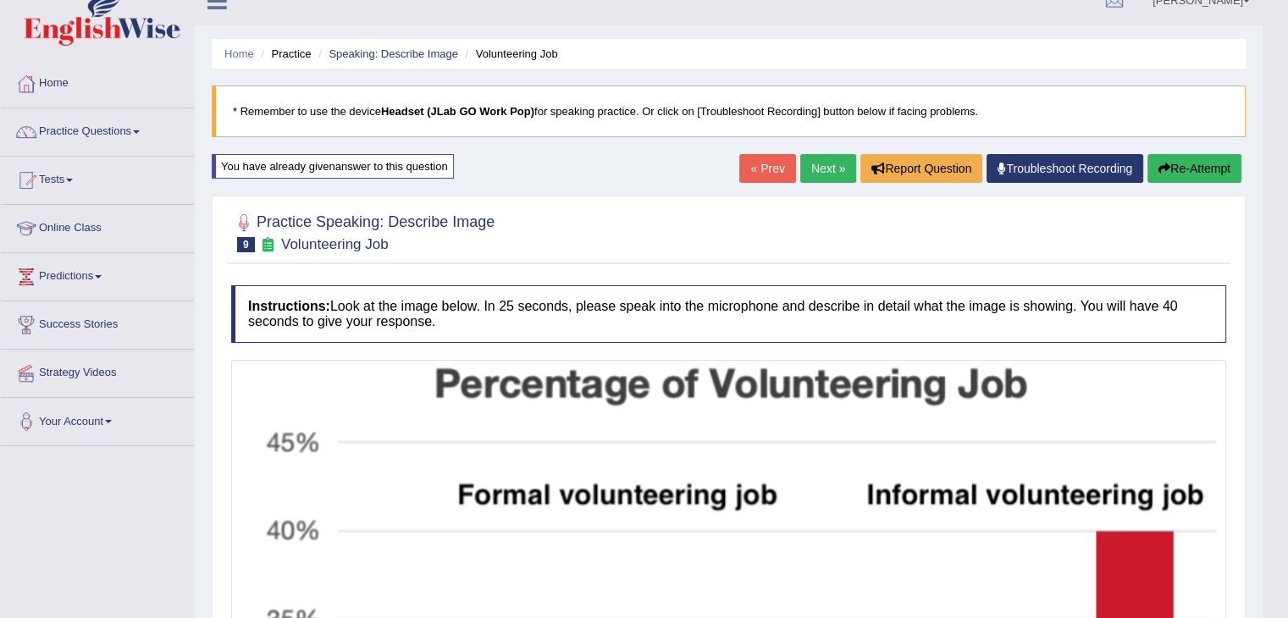
scroll to position [19, 0]
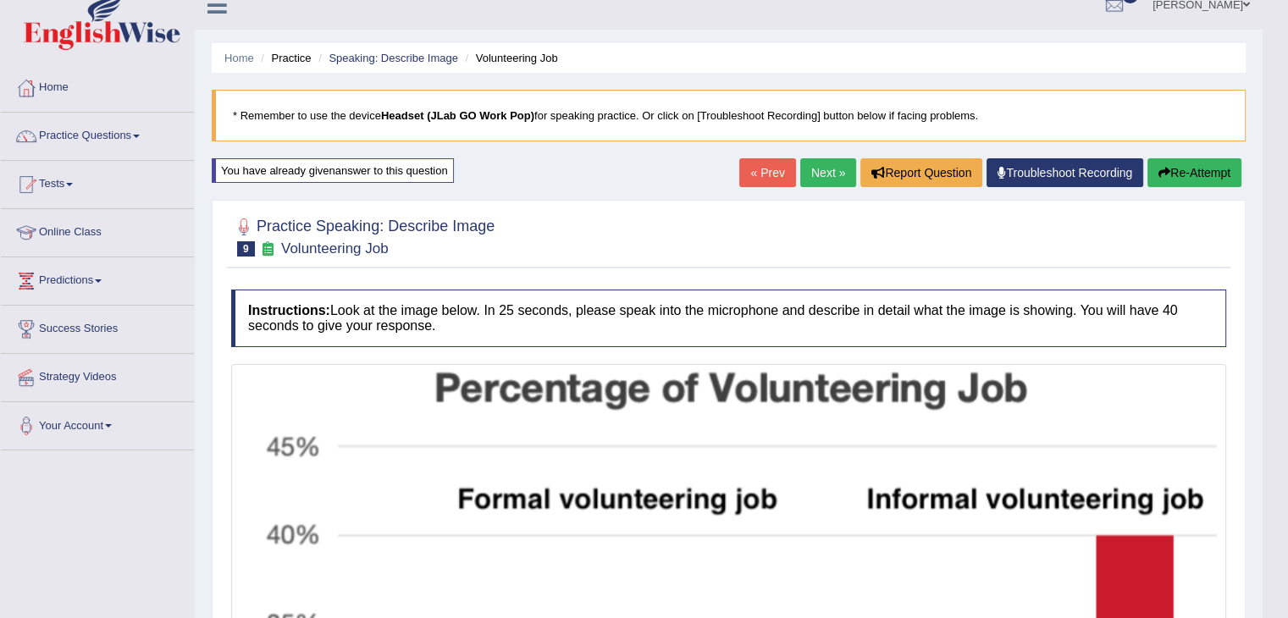
click at [821, 174] on link "Next »" at bounding box center [828, 172] width 56 height 29
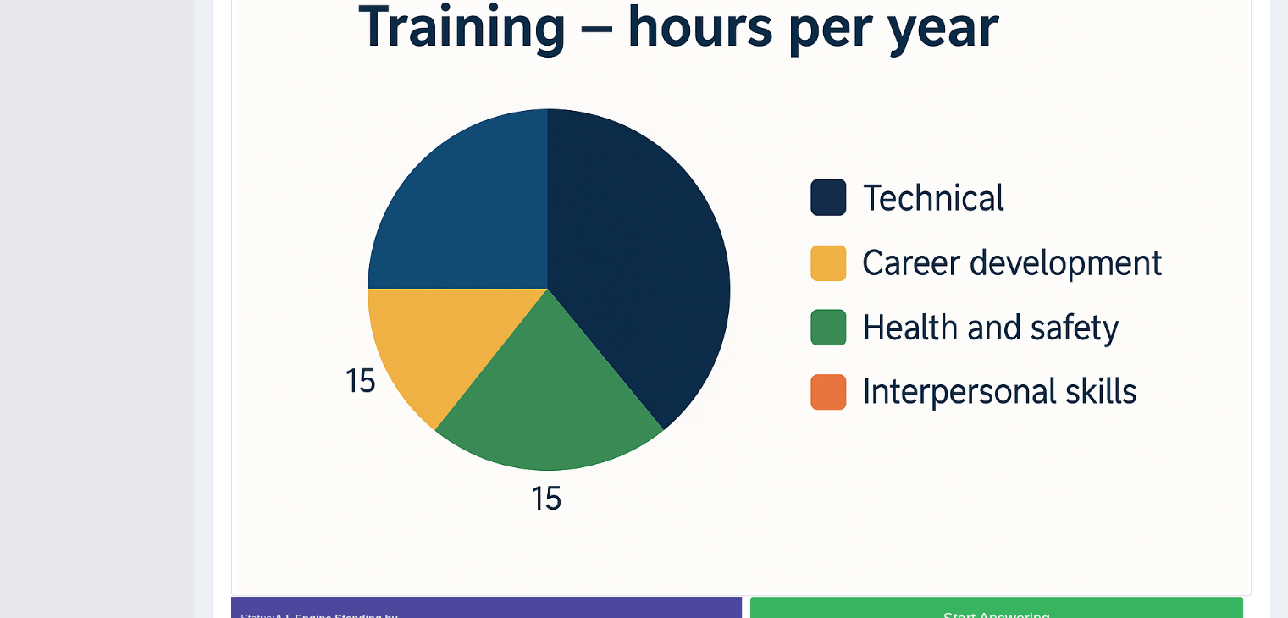
scroll to position [485, 0]
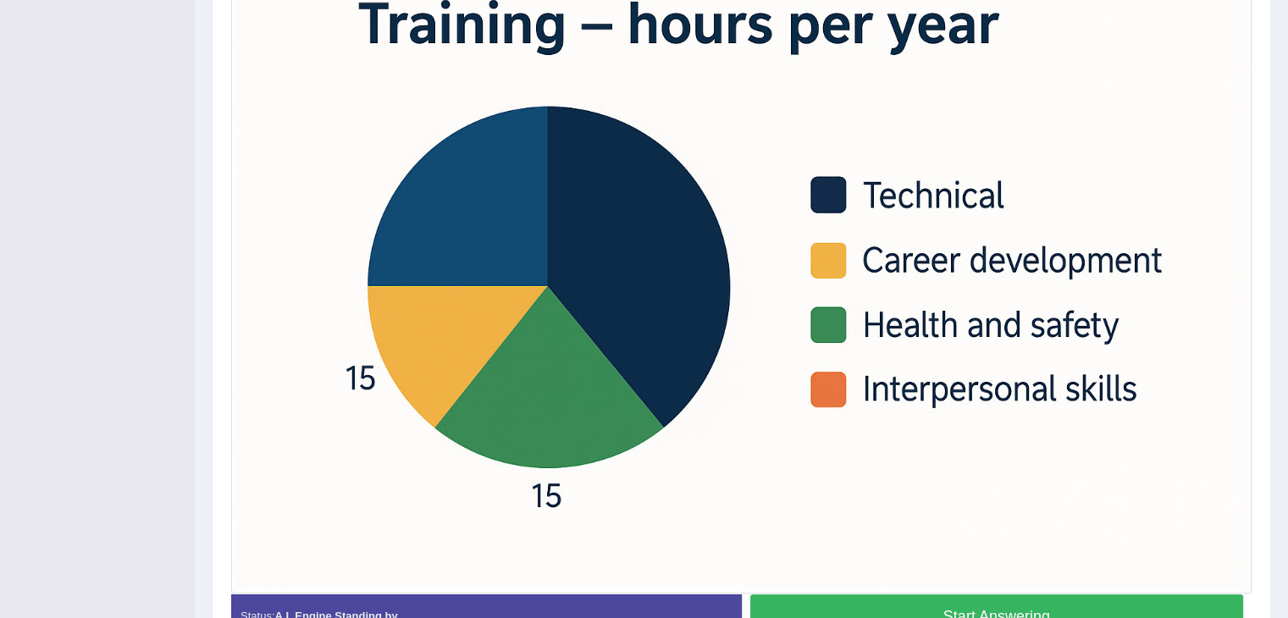
click at [925, 607] on button "Start Answering" at bounding box center [998, 616] width 494 height 43
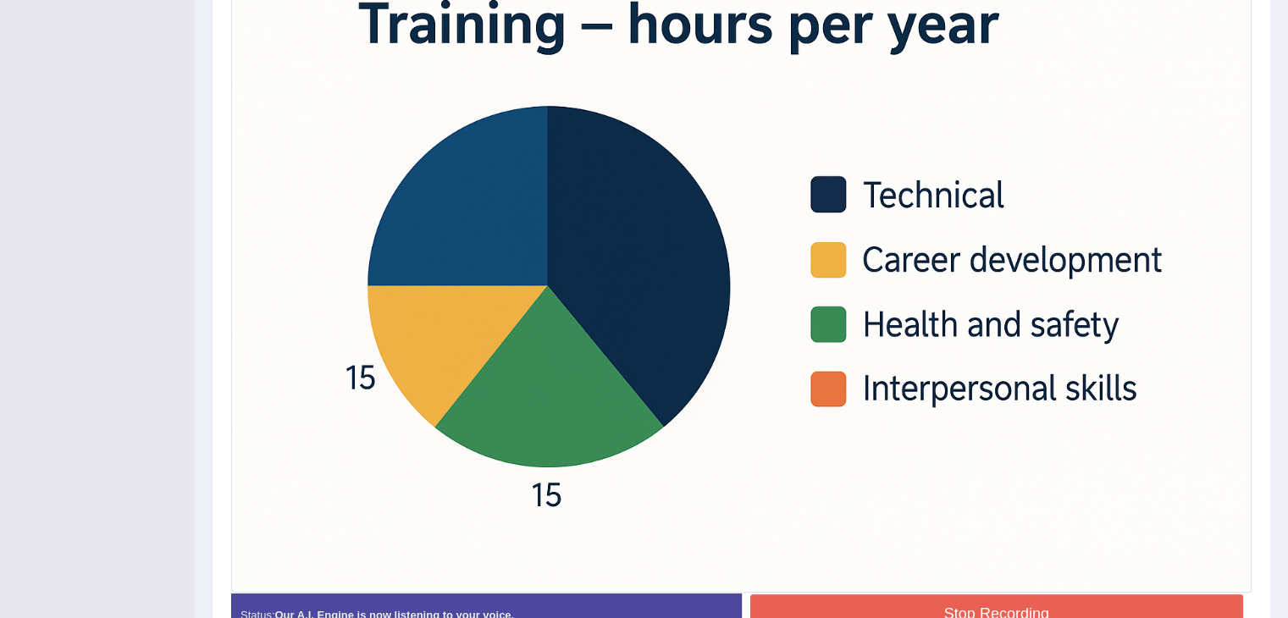
scroll to position [571, 0]
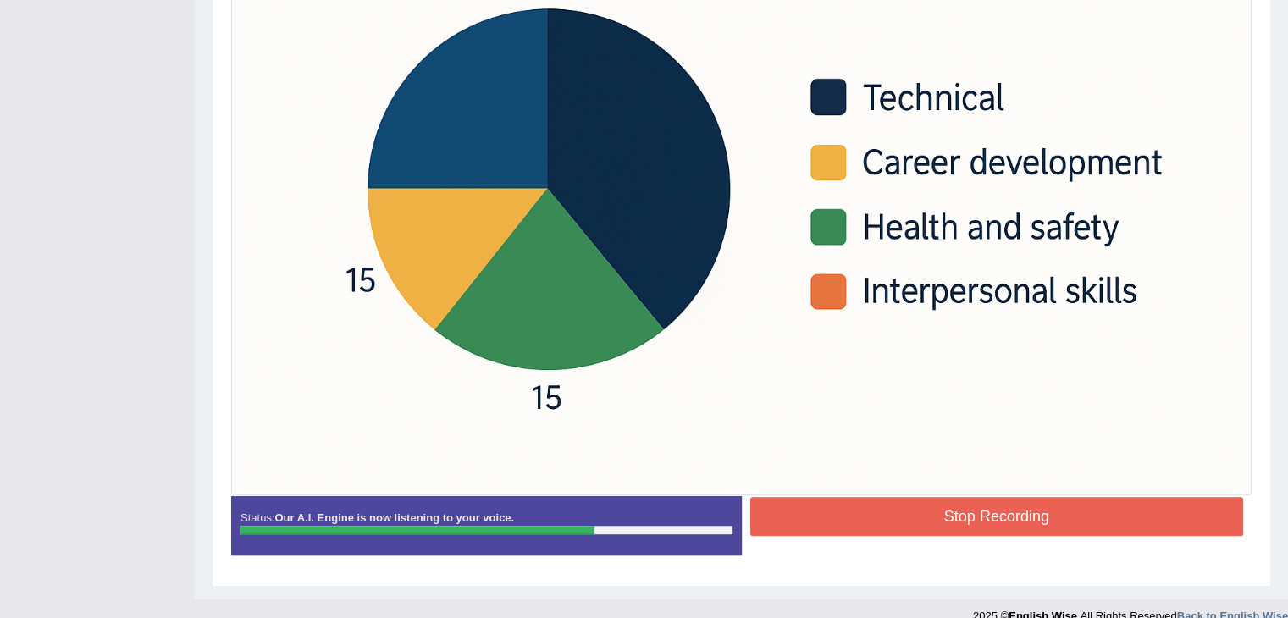
click at [987, 506] on button "Stop Recording" at bounding box center [998, 516] width 494 height 39
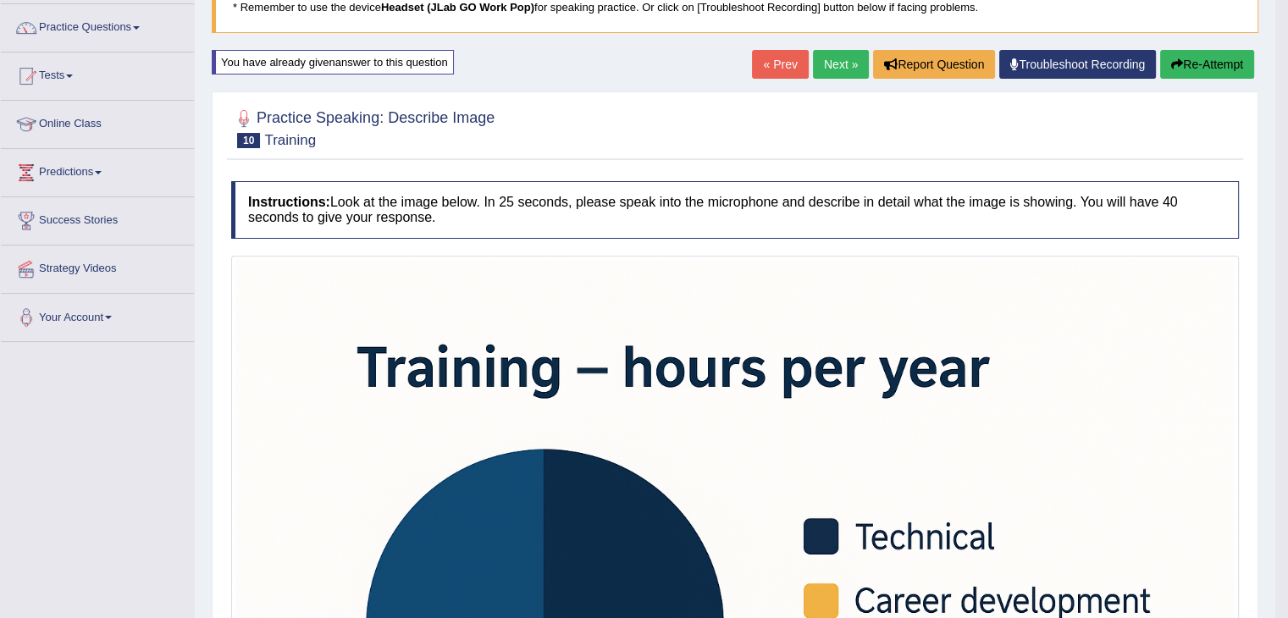
scroll to position [119, 0]
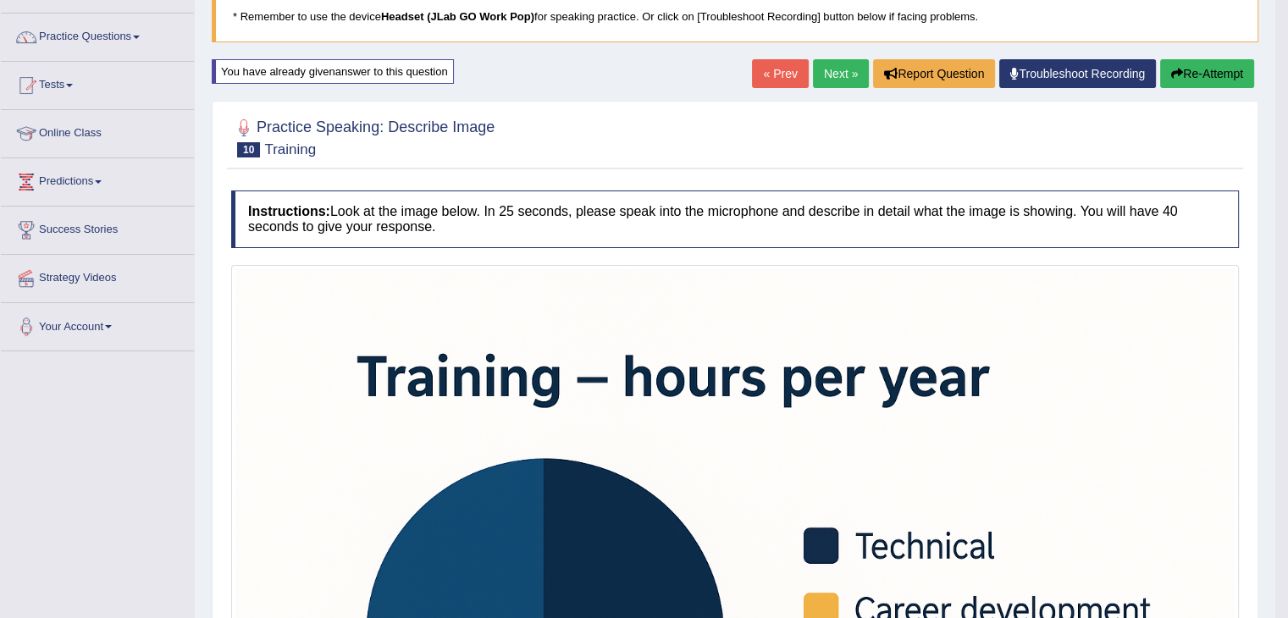
click at [824, 76] on link "Next »" at bounding box center [841, 73] width 56 height 29
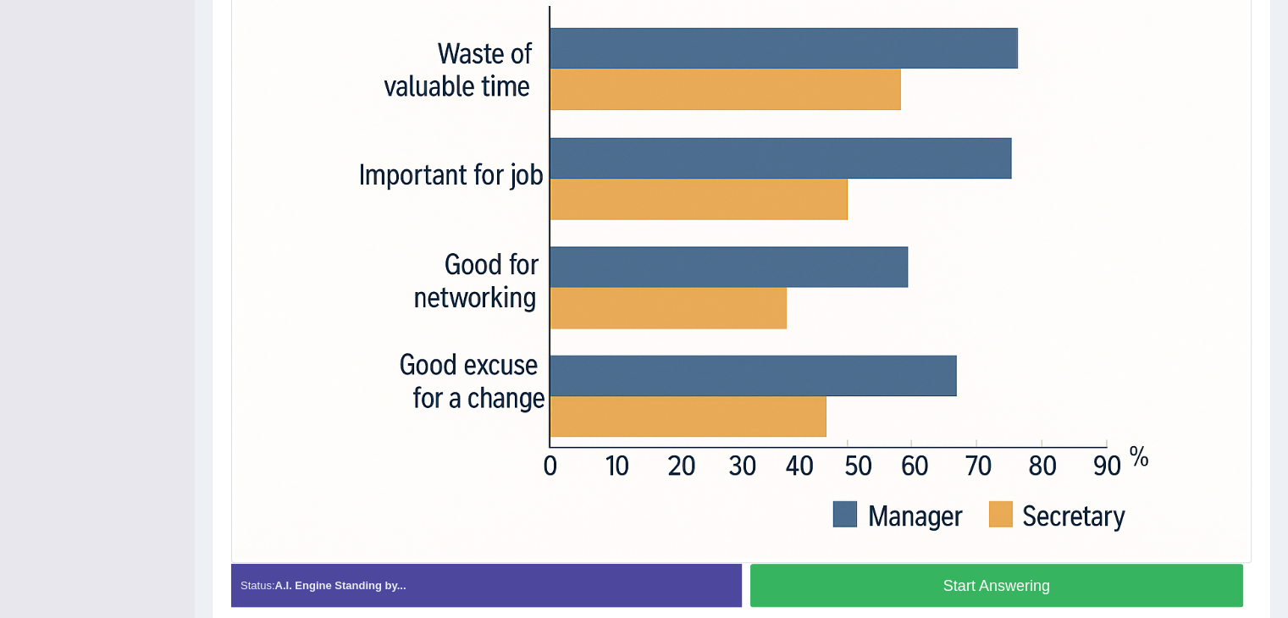
scroll to position [518, 0]
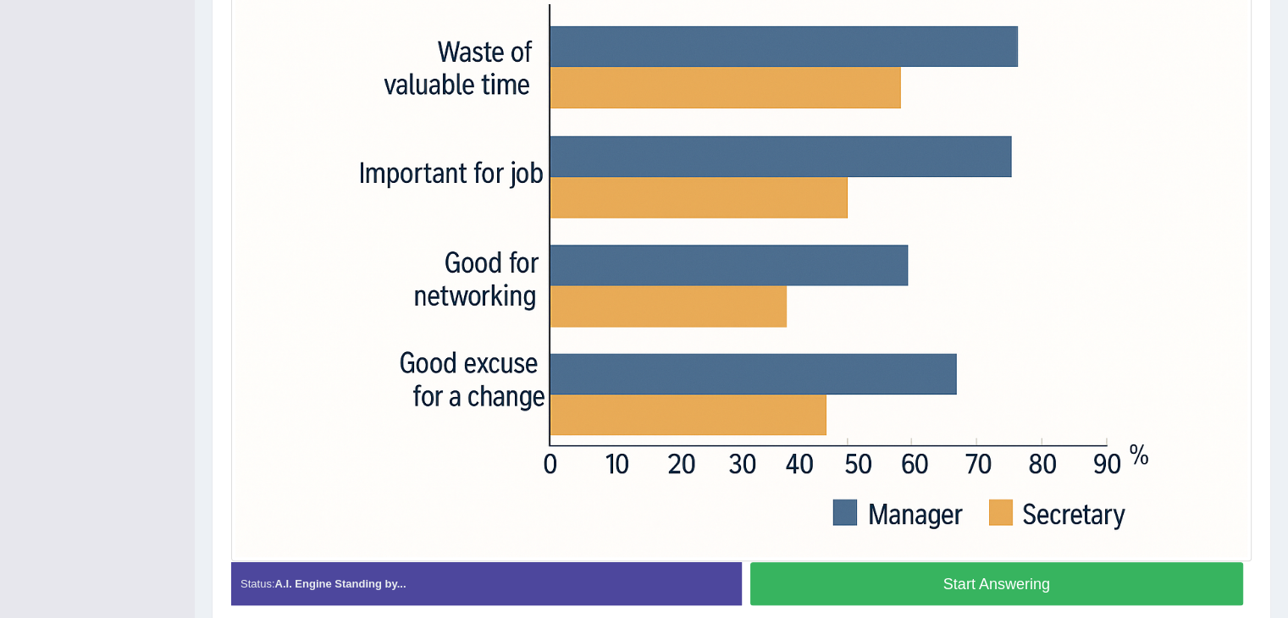
click at [895, 577] on button "Start Answering" at bounding box center [998, 583] width 494 height 43
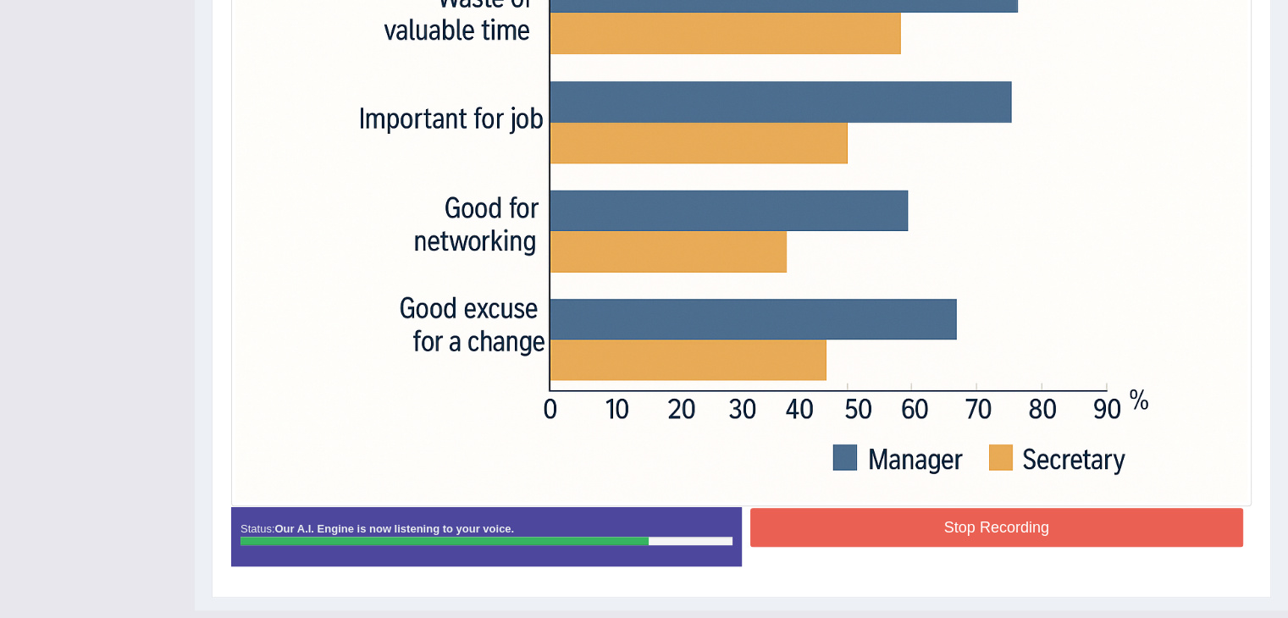
scroll to position [562, 0]
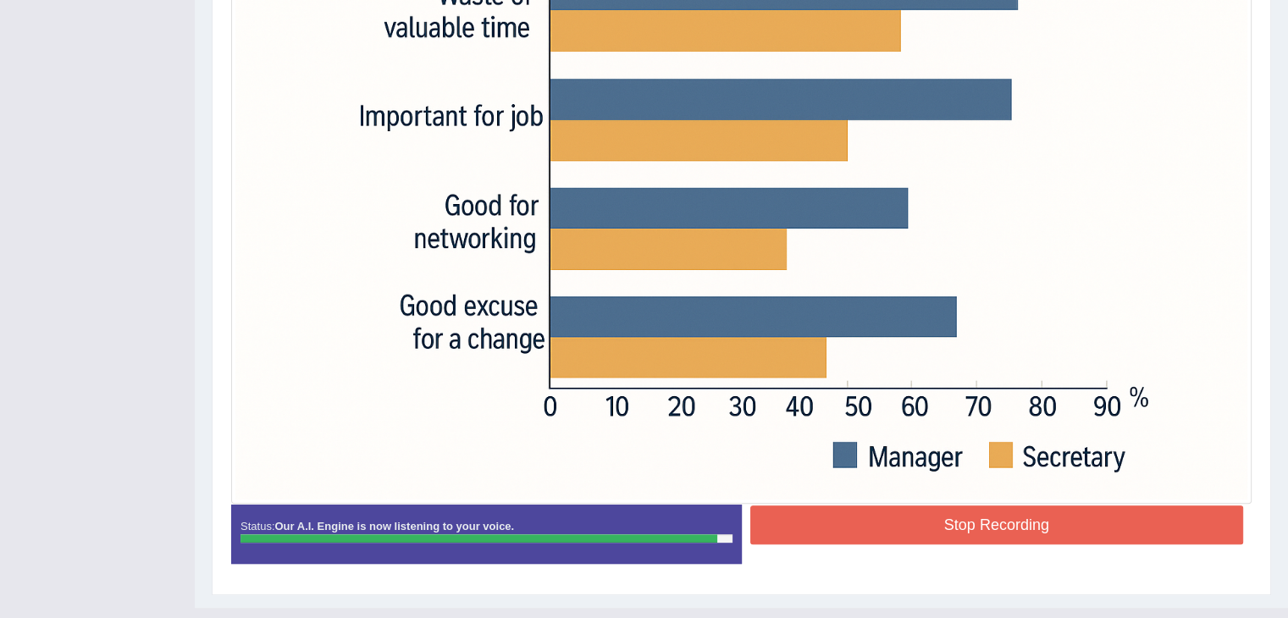
click at [952, 518] on button "Stop Recording" at bounding box center [998, 525] width 494 height 39
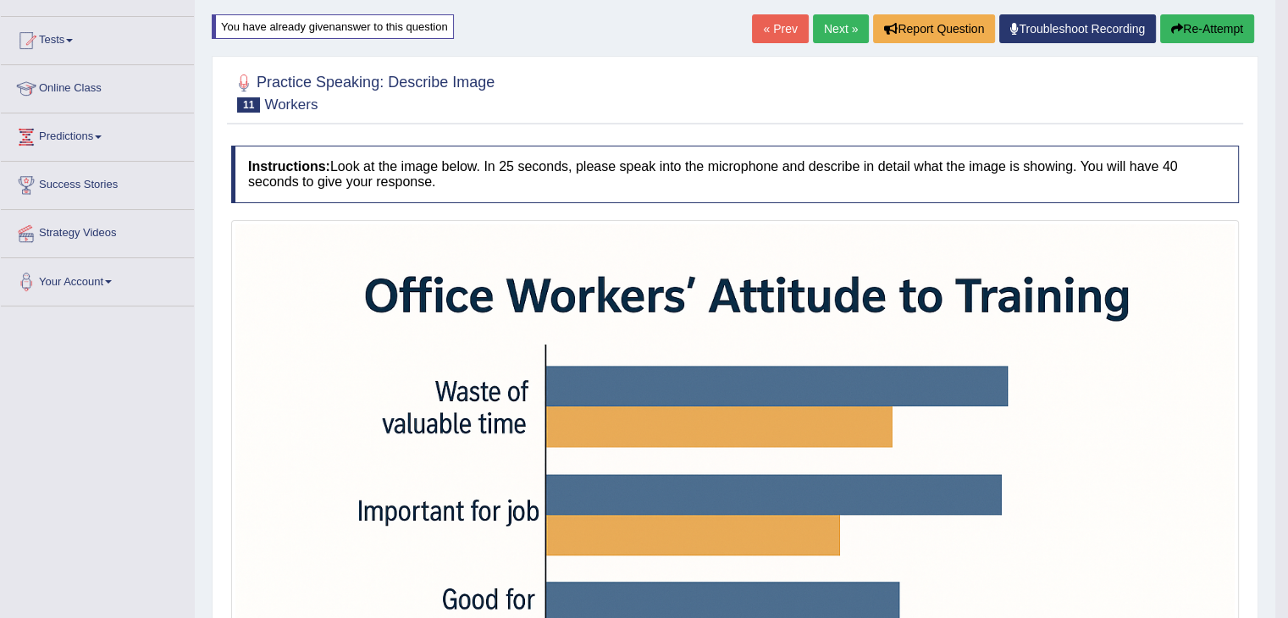
scroll to position [0, 0]
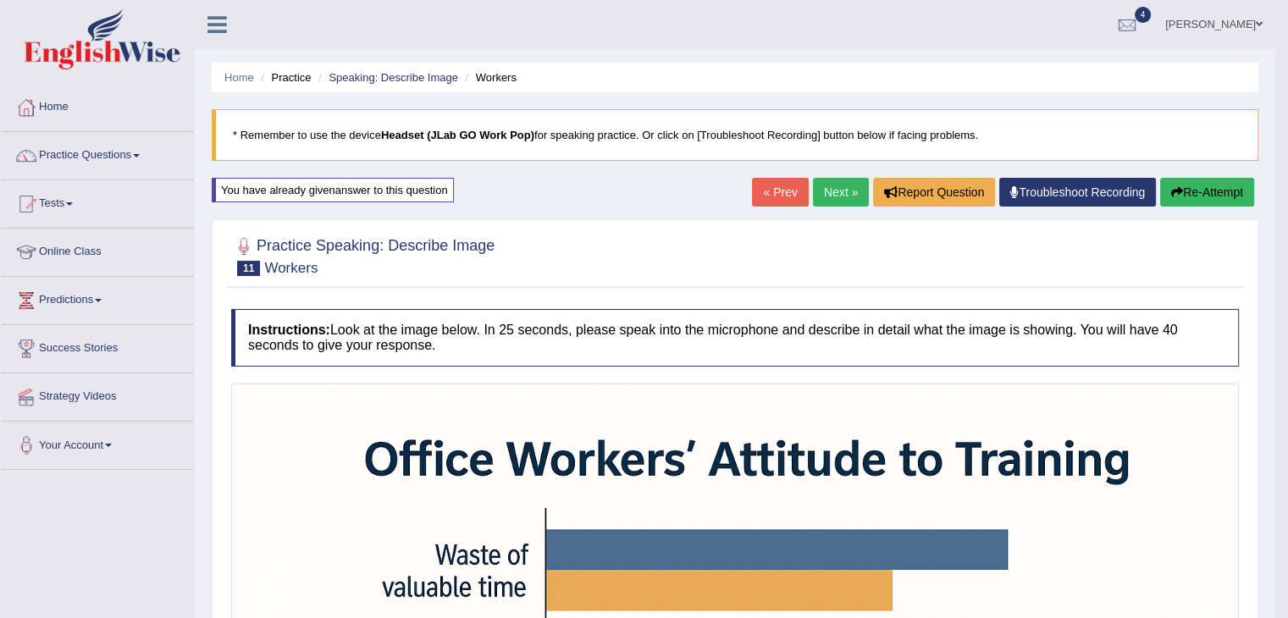
click at [835, 197] on link "Next »" at bounding box center [841, 192] width 56 height 29
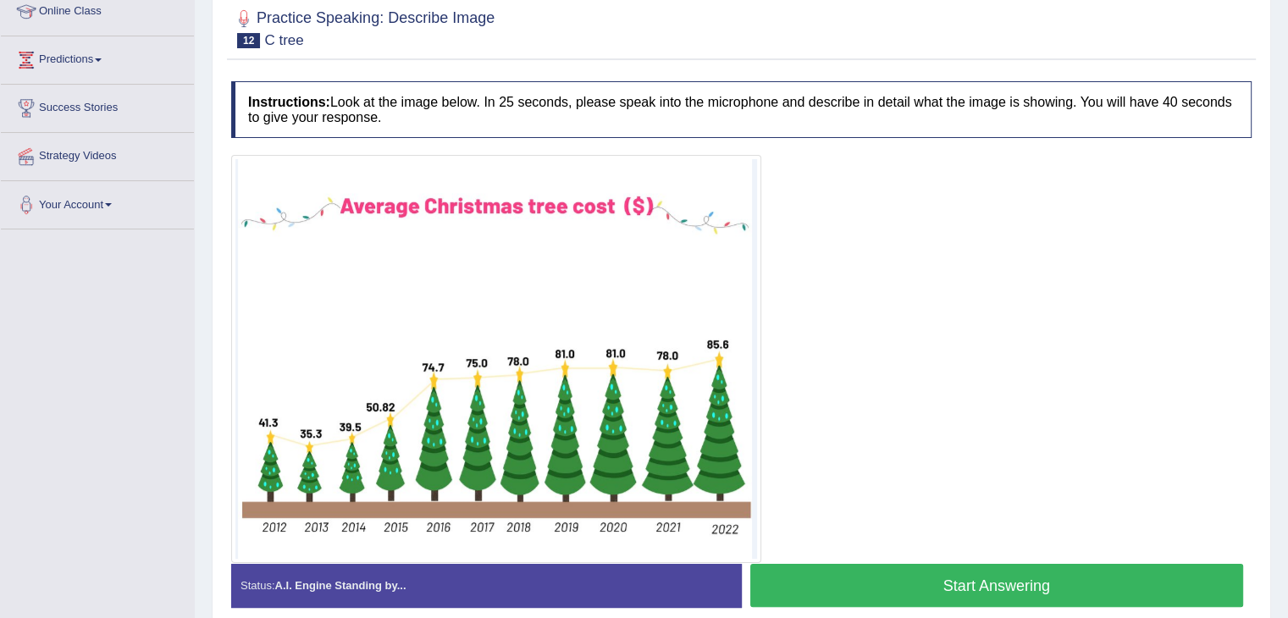
scroll to position [246, 0]
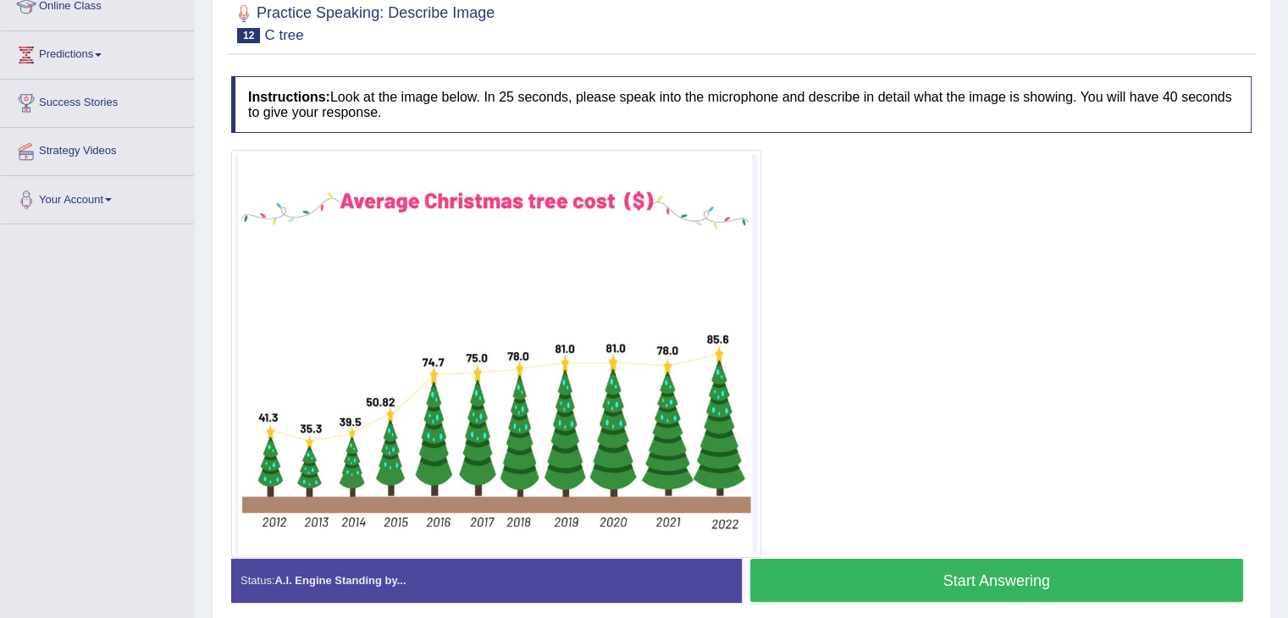
drag, startPoint x: 1289, startPoint y: 130, endPoint x: 1299, endPoint y: 285, distance: 155.4
click at [1288, 285] on html "Toggle navigation Home Practice Questions Speaking Practice Read Aloud Repeat S…" at bounding box center [644, 63] width 1288 height 618
click at [928, 583] on button "Start Answering" at bounding box center [998, 580] width 494 height 43
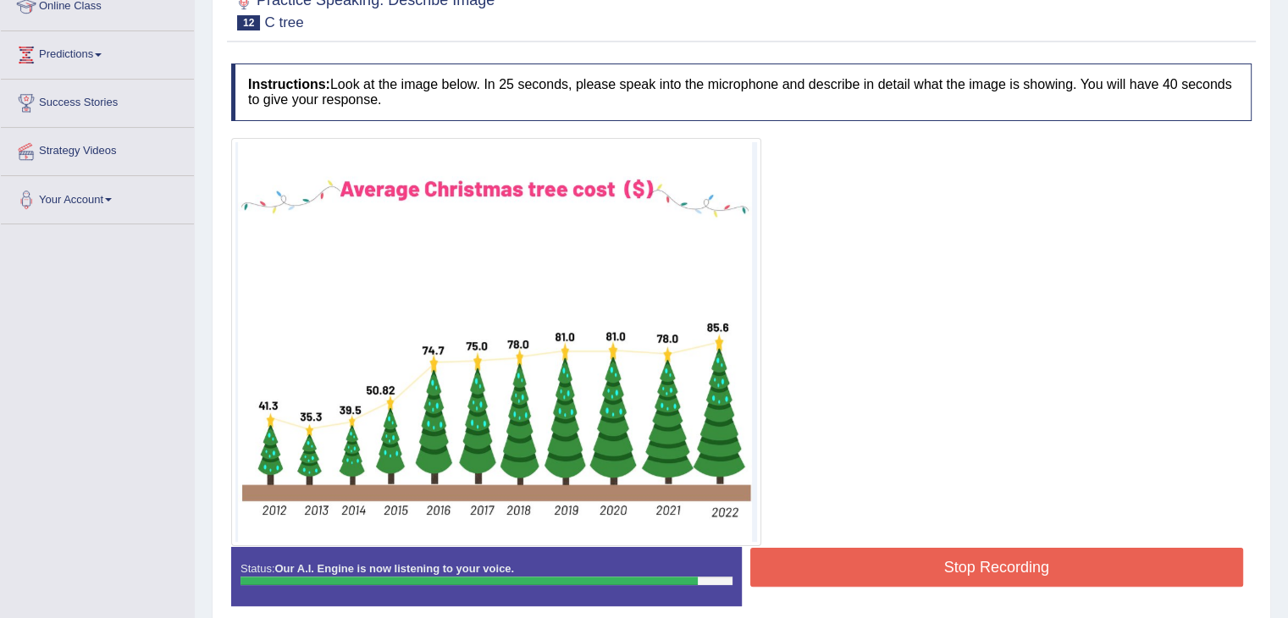
click at [945, 576] on button "Stop Recording" at bounding box center [998, 567] width 494 height 39
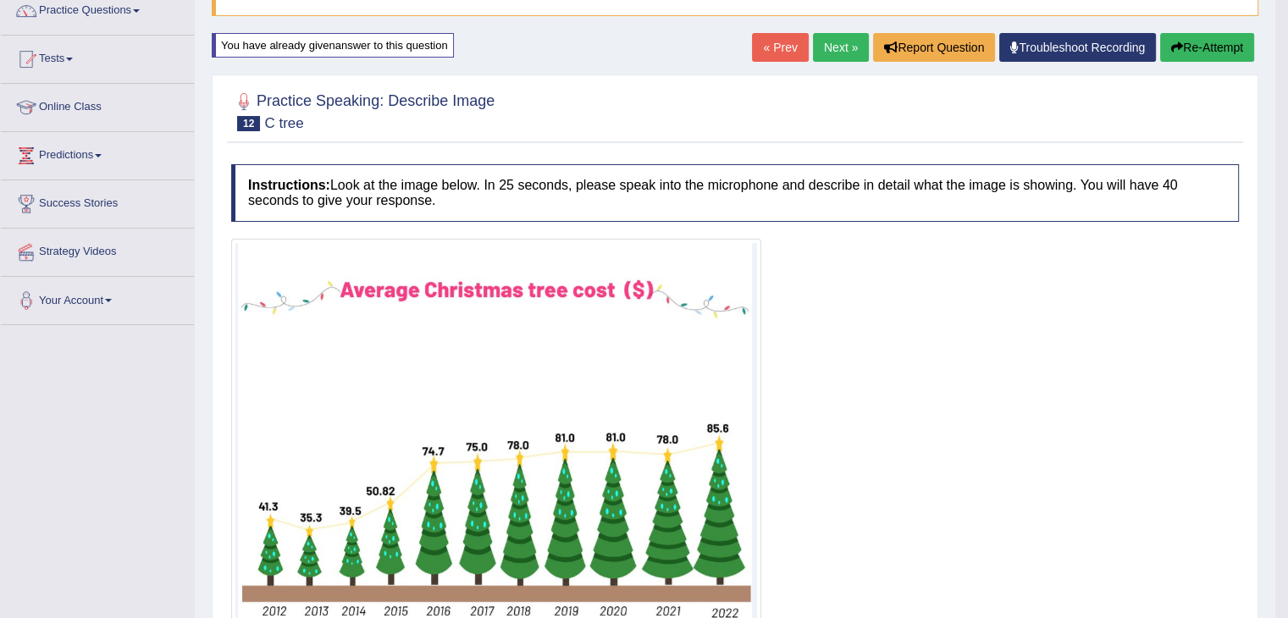
scroll to position [117, 0]
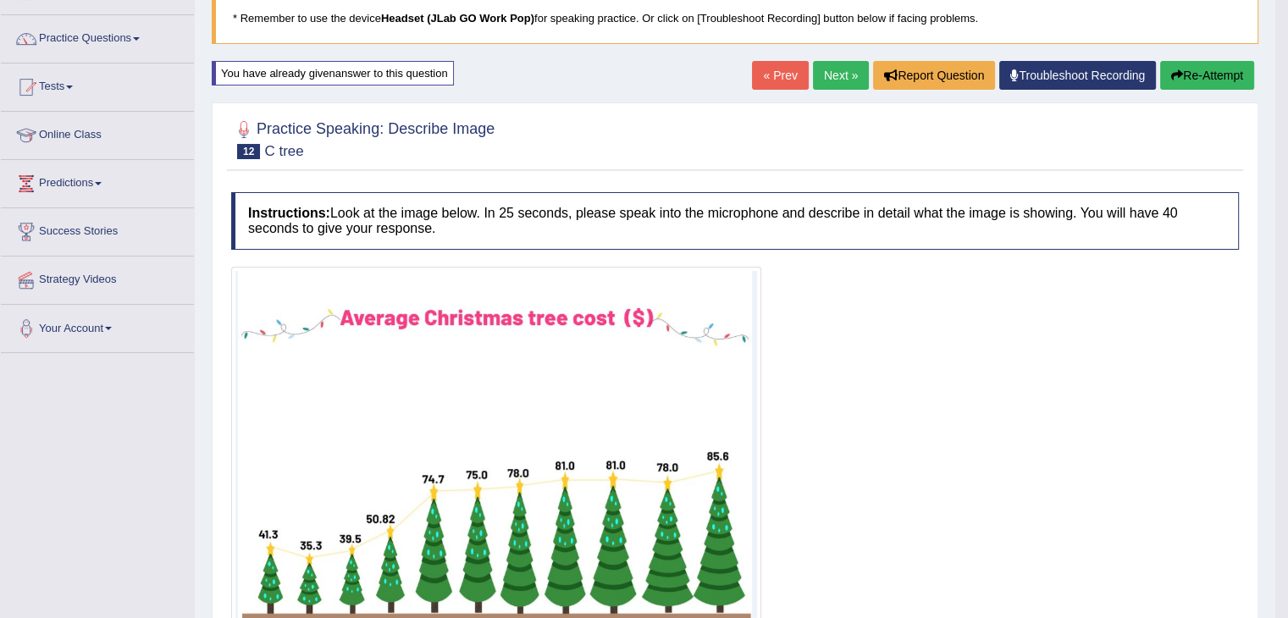
click at [1196, 79] on button "Re-Attempt" at bounding box center [1208, 75] width 94 height 29
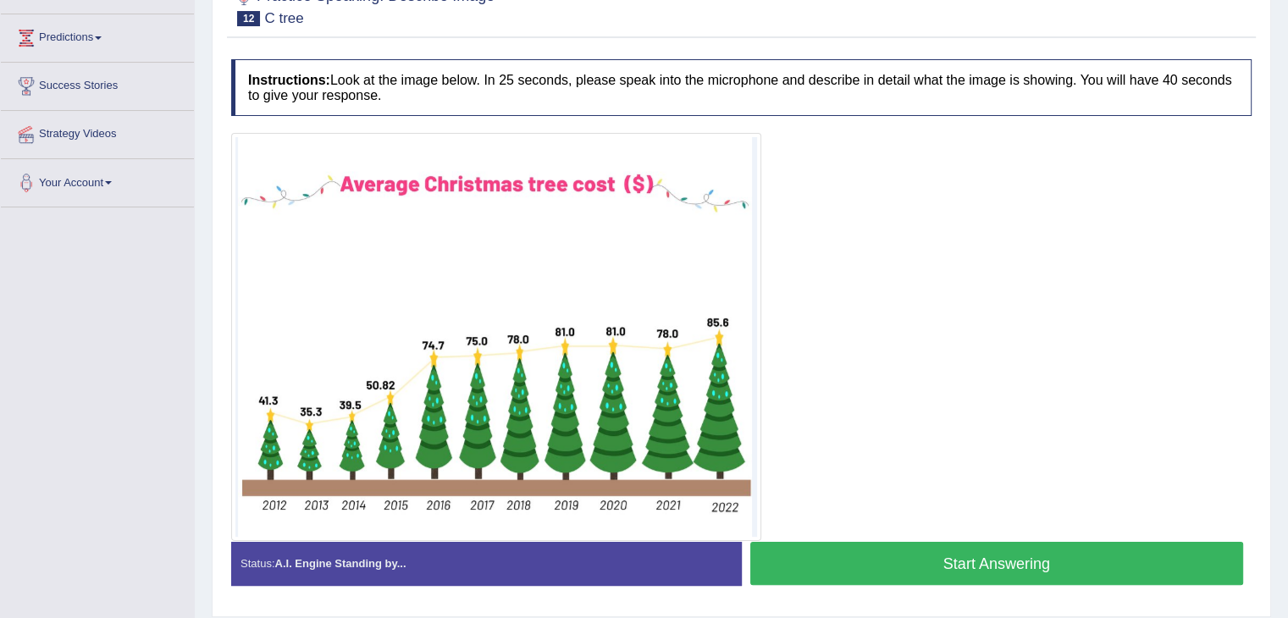
scroll to position [304, 0]
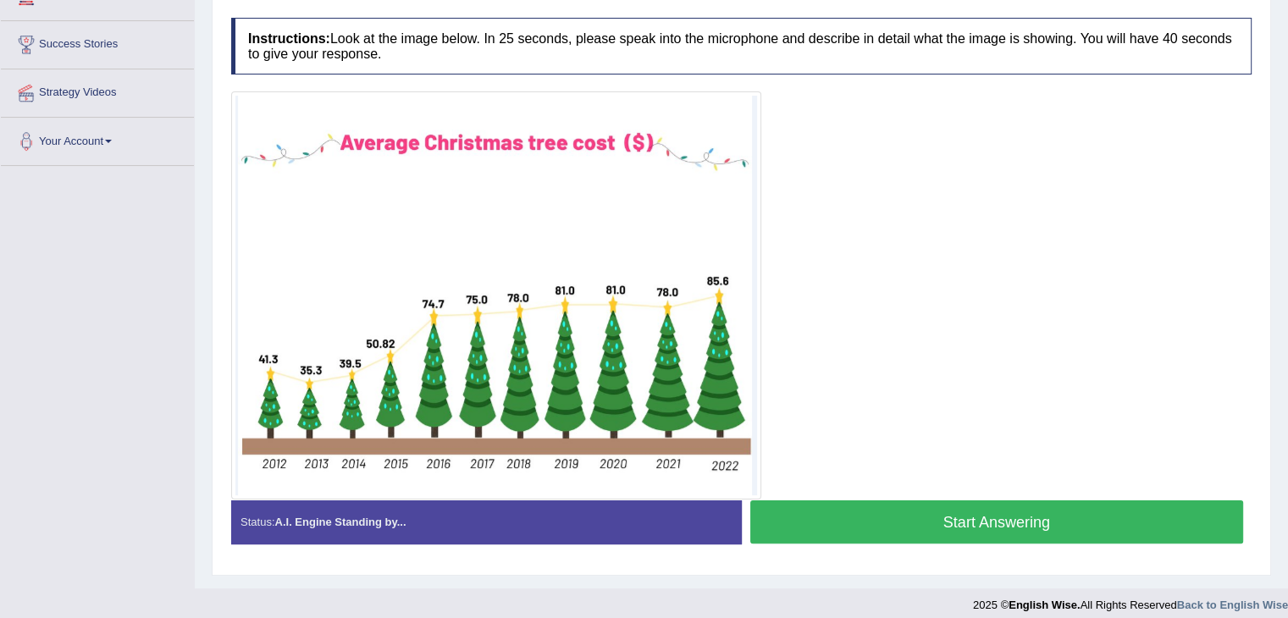
click at [915, 515] on button "Start Answering" at bounding box center [998, 522] width 494 height 43
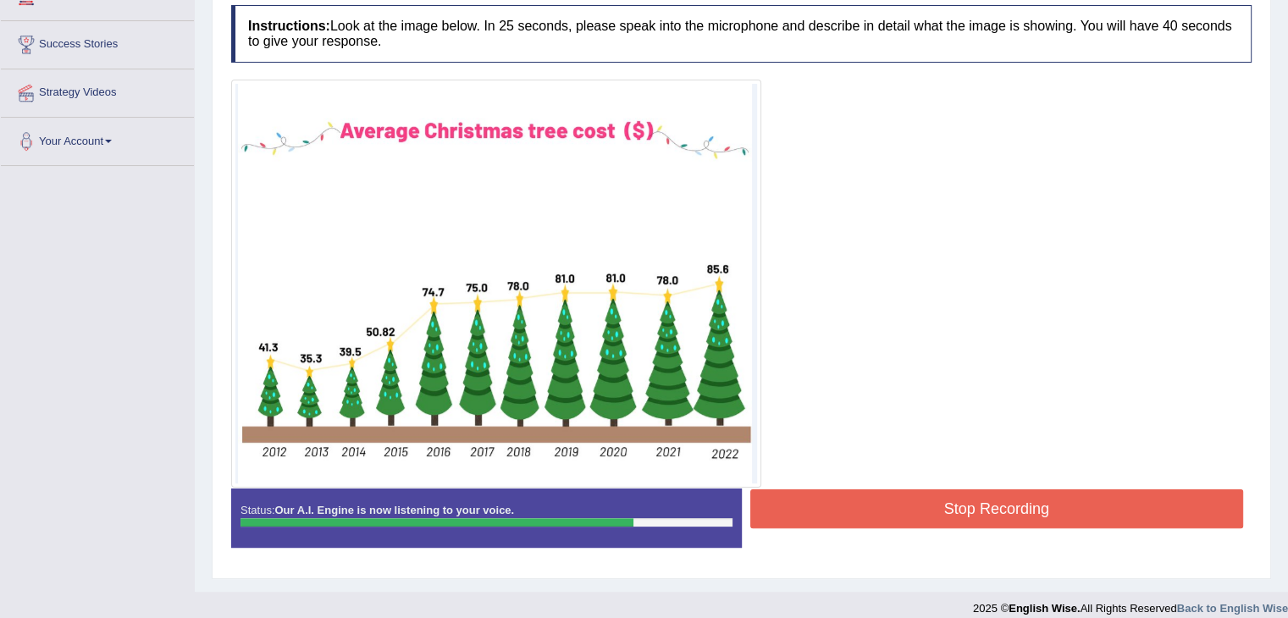
click at [975, 506] on button "Stop Recording" at bounding box center [998, 509] width 494 height 39
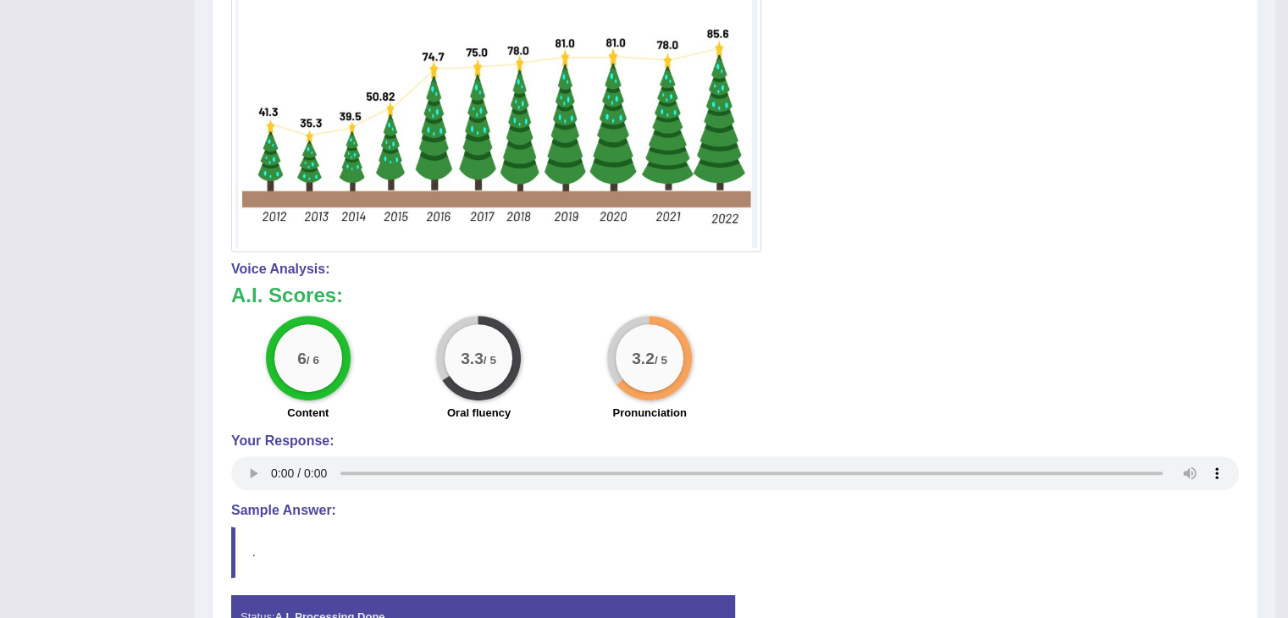
scroll to position [542, 0]
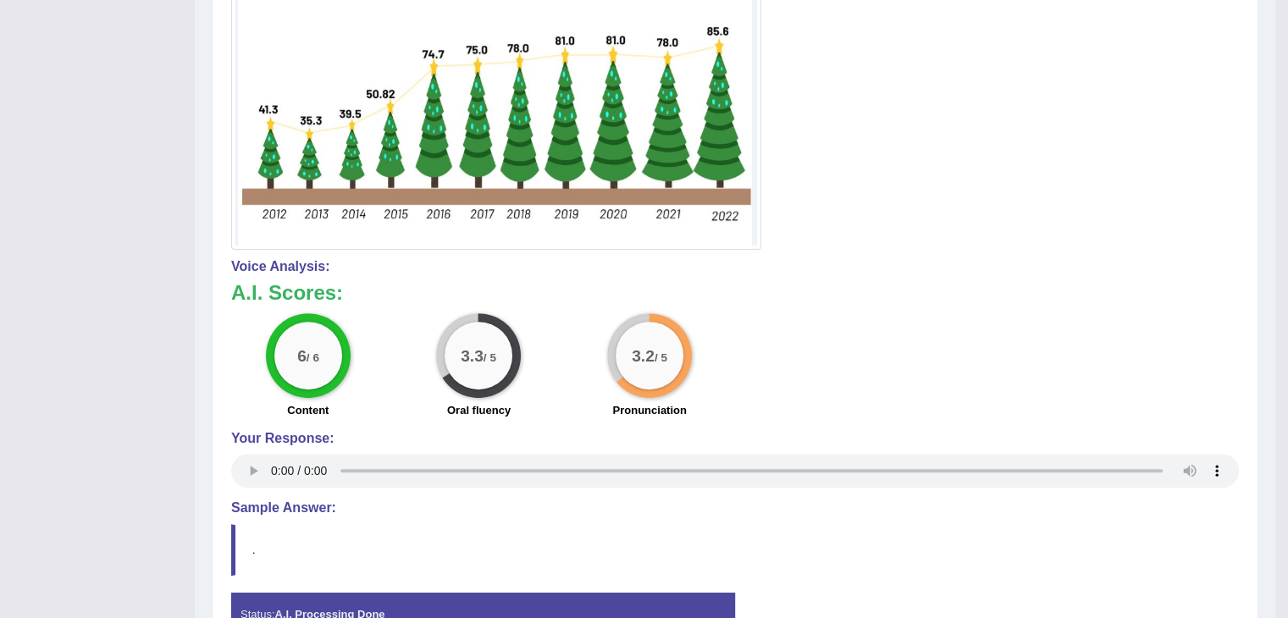
click at [1061, 140] on div at bounding box center [735, 46] width 1008 height 408
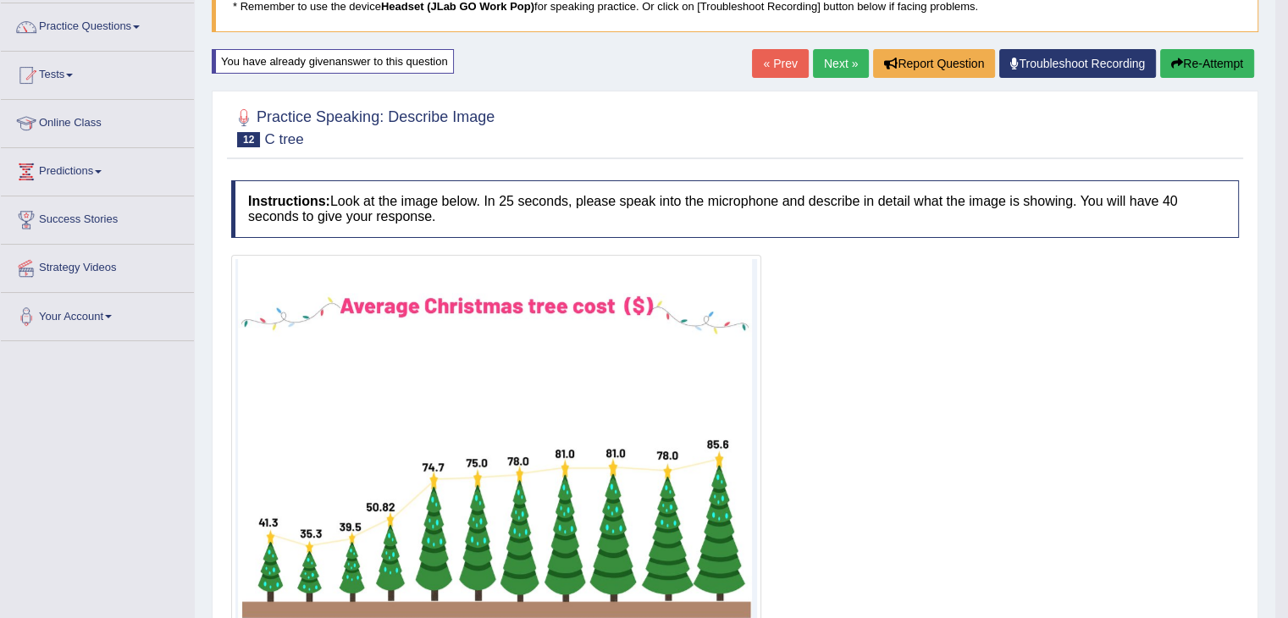
scroll to position [102, 0]
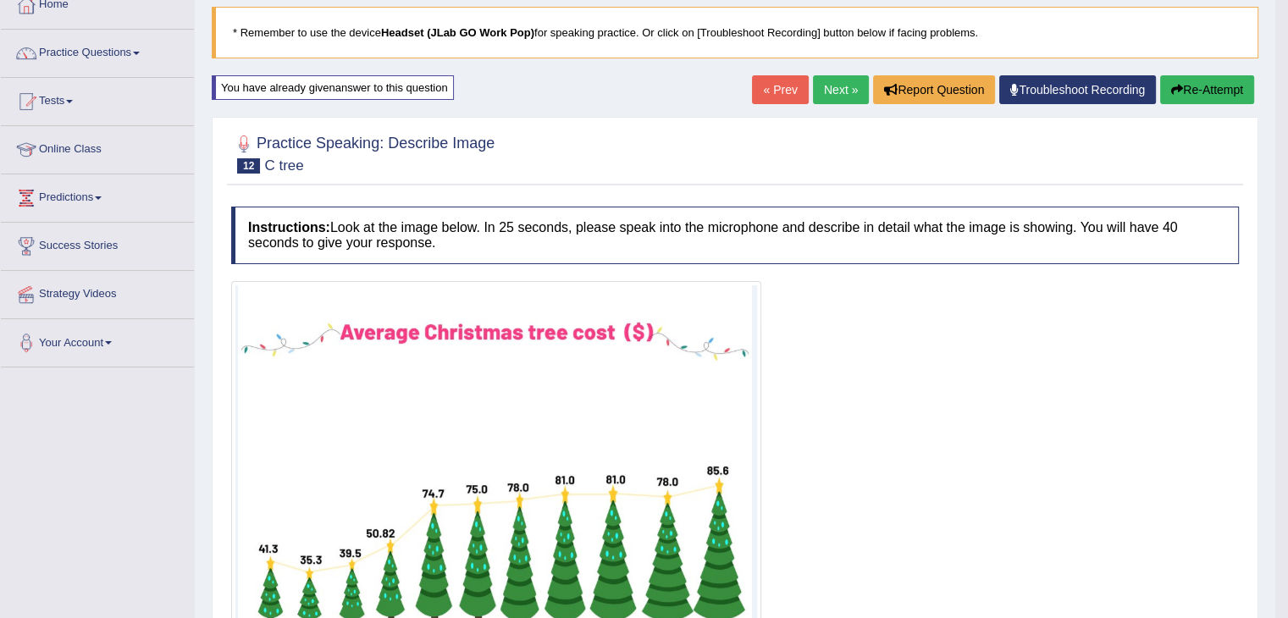
click at [1200, 87] on button "Re-Attempt" at bounding box center [1208, 89] width 94 height 29
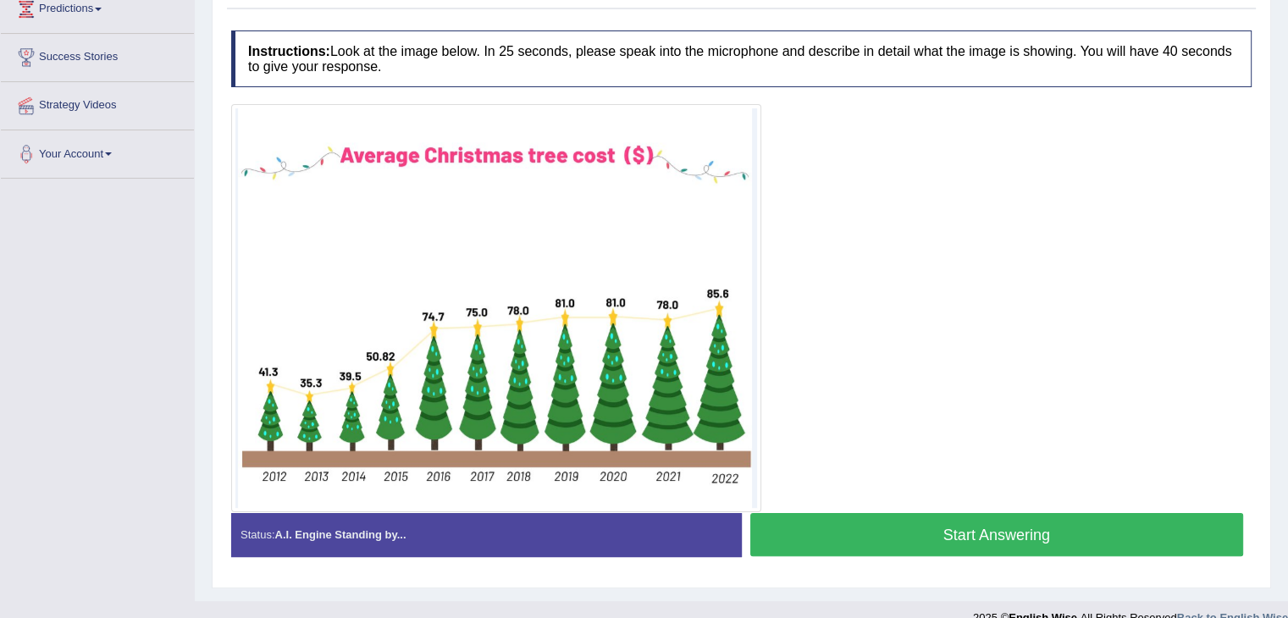
scroll to position [293, 0]
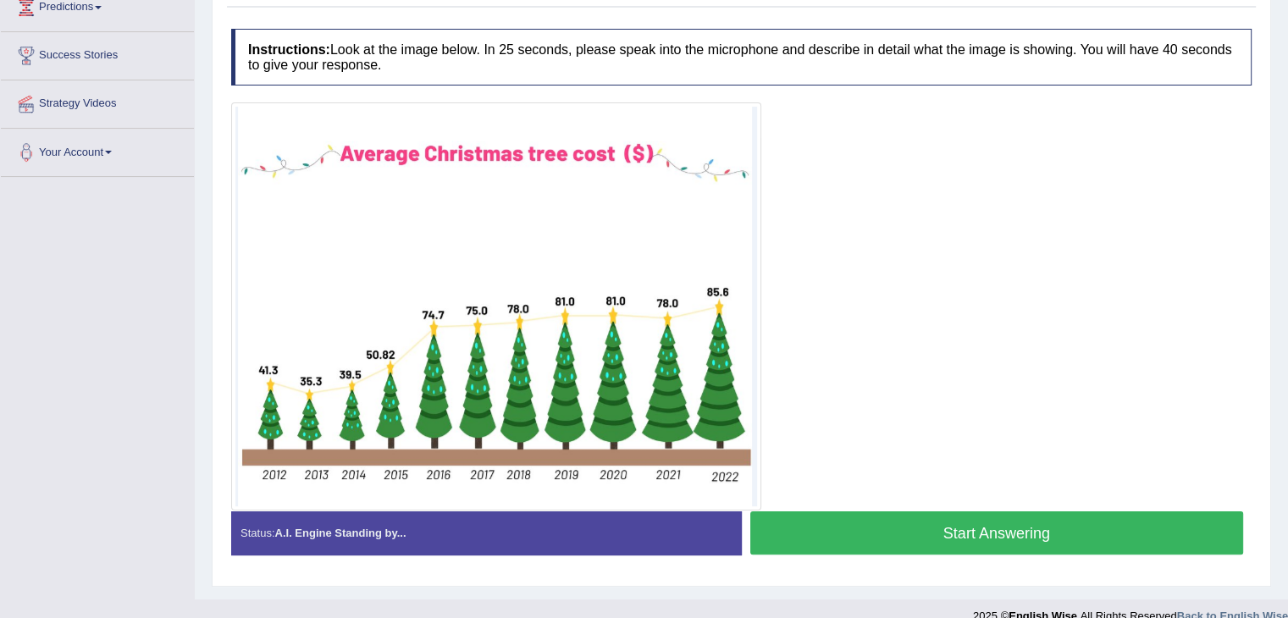
click at [915, 520] on button "Start Answering" at bounding box center [998, 533] width 494 height 43
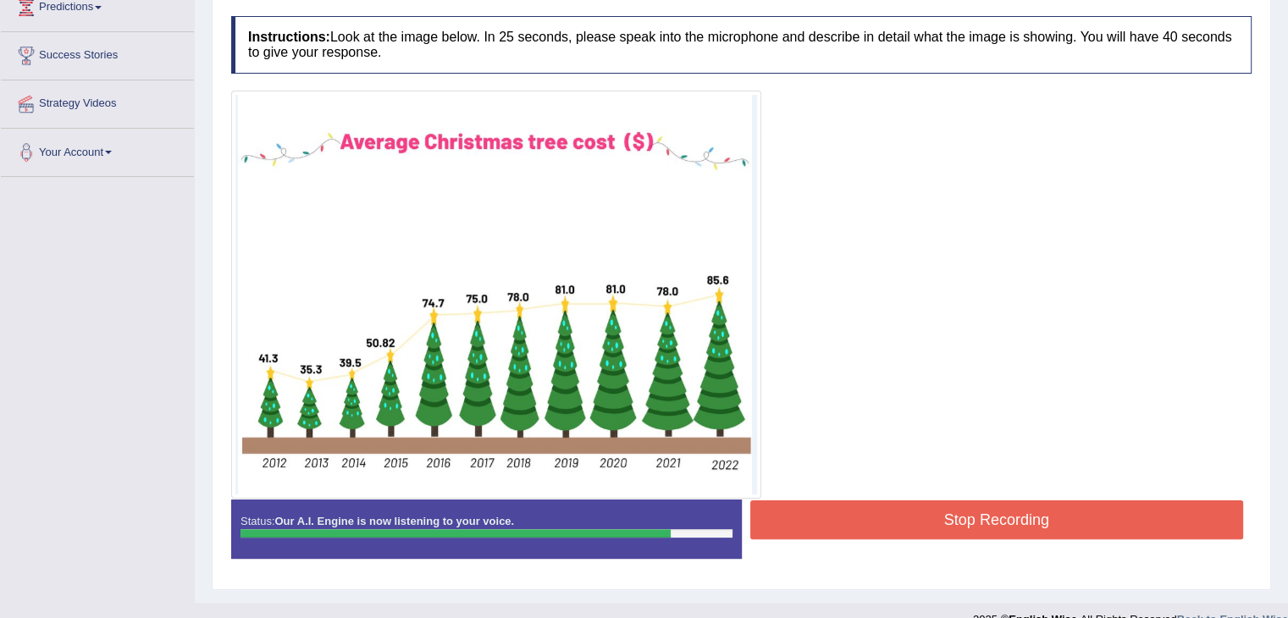
click at [1017, 529] on button "Stop Recording" at bounding box center [998, 520] width 494 height 39
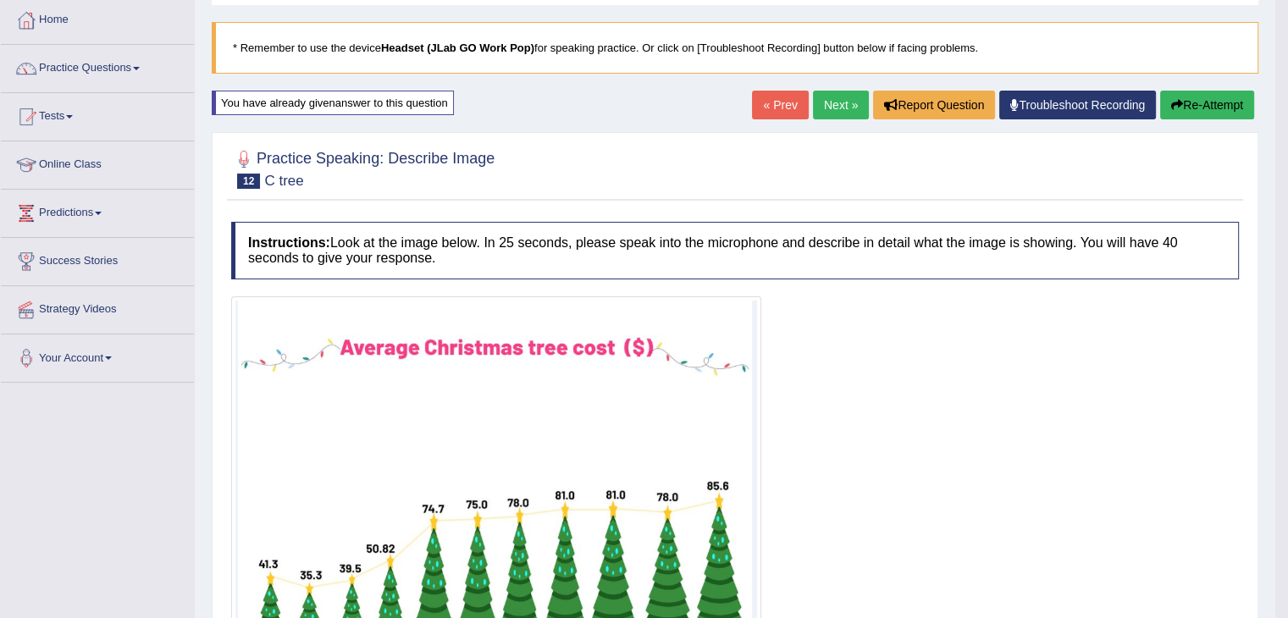
scroll to position [82, 0]
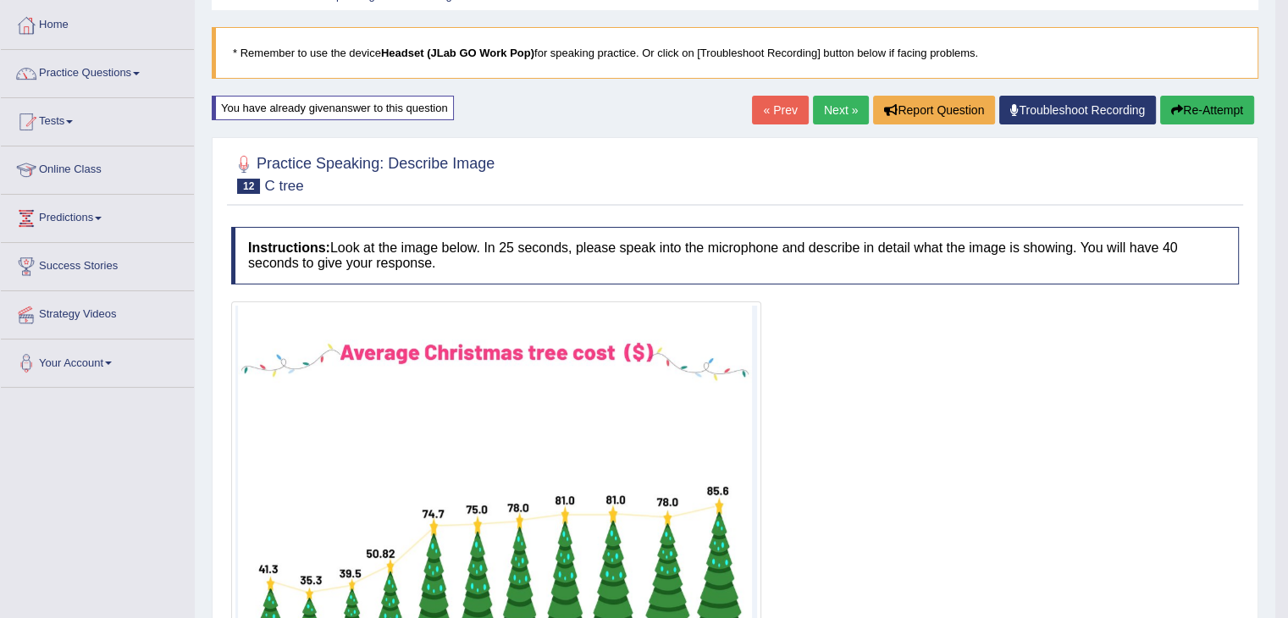
click at [1190, 112] on button "Re-Attempt" at bounding box center [1208, 110] width 94 height 29
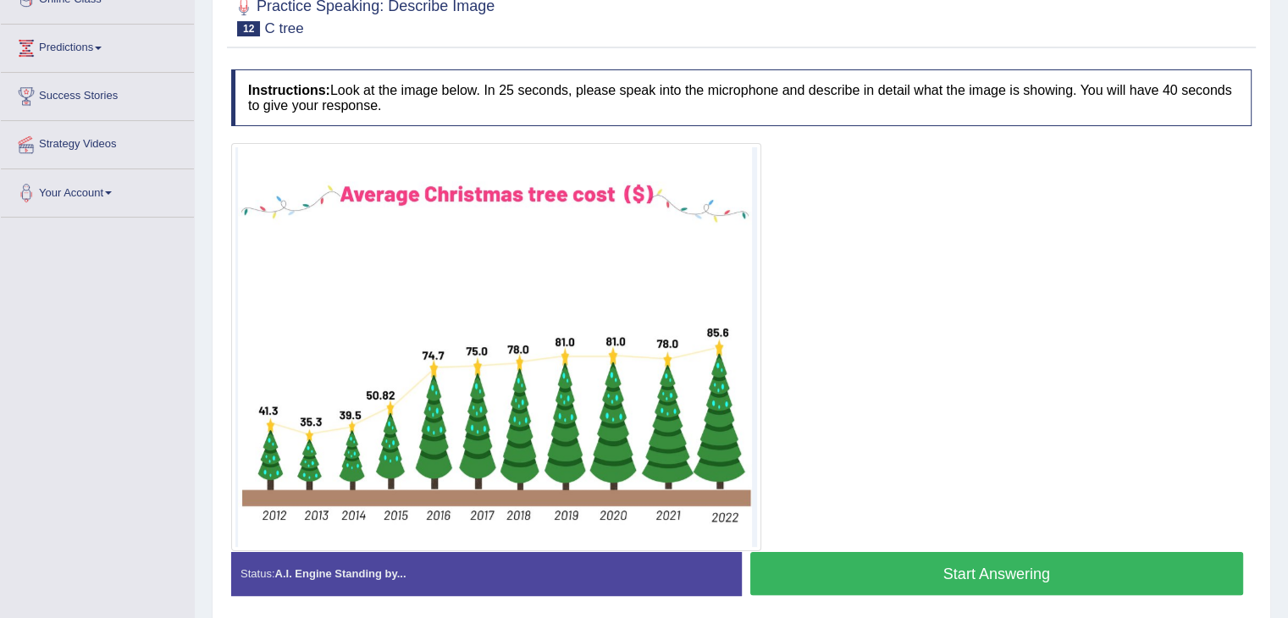
scroll to position [257, 0]
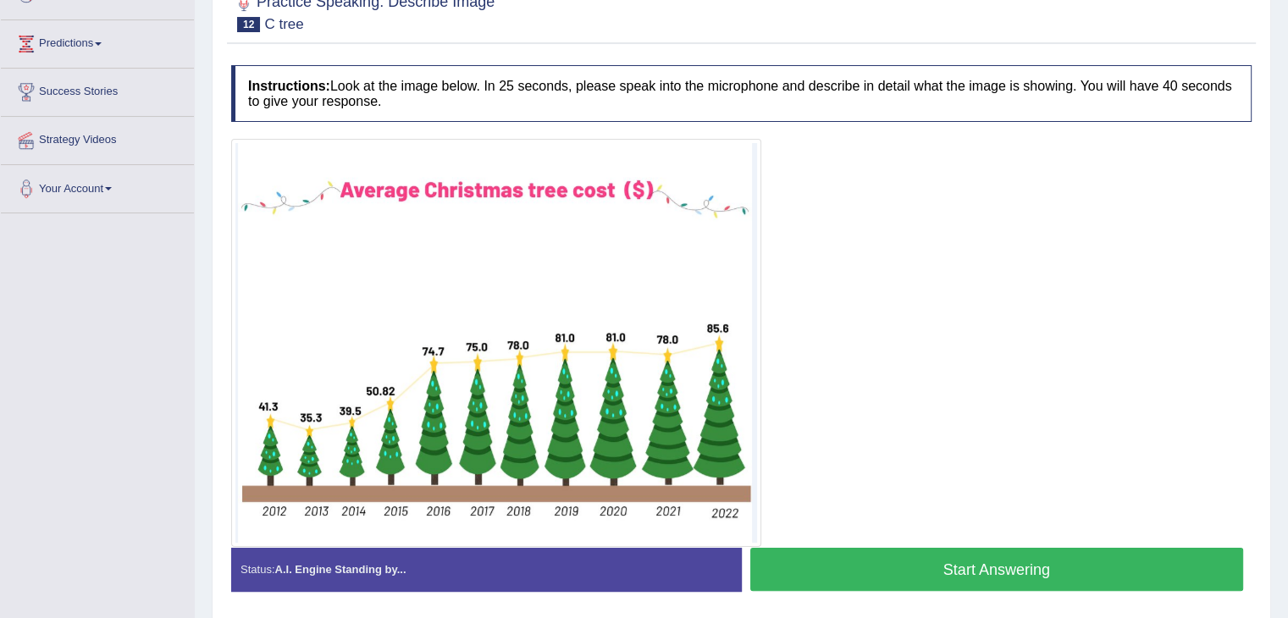
click at [922, 579] on button "Start Answering" at bounding box center [998, 569] width 494 height 43
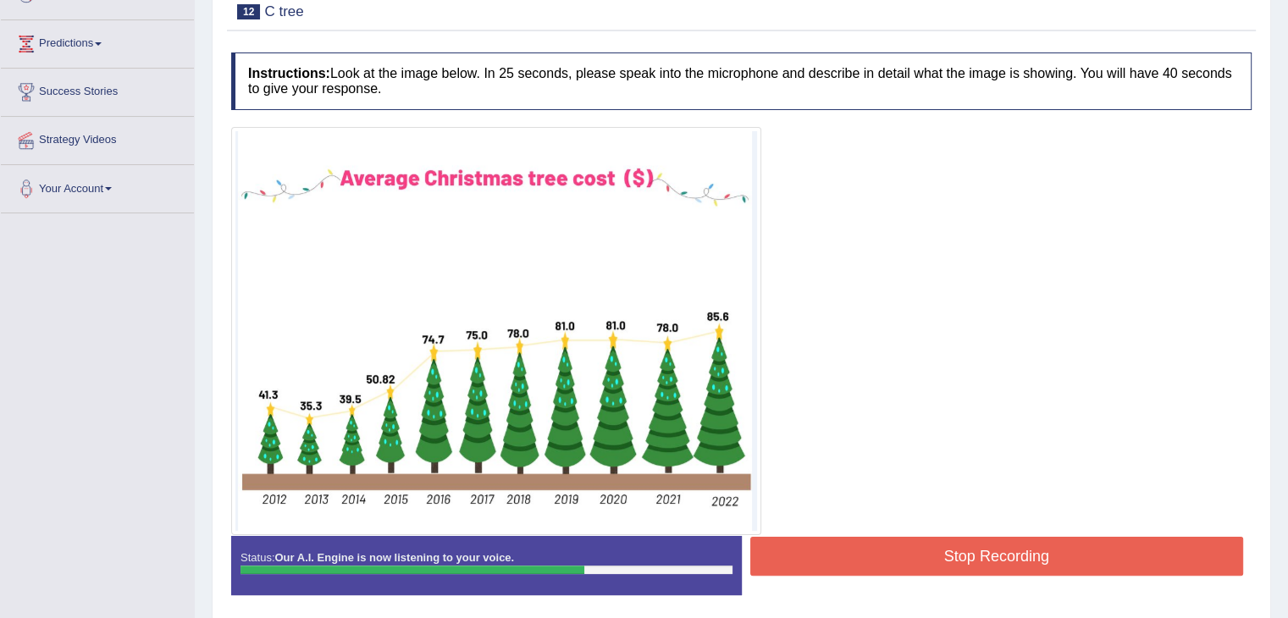
click at [968, 546] on button "Stop Recording" at bounding box center [998, 556] width 494 height 39
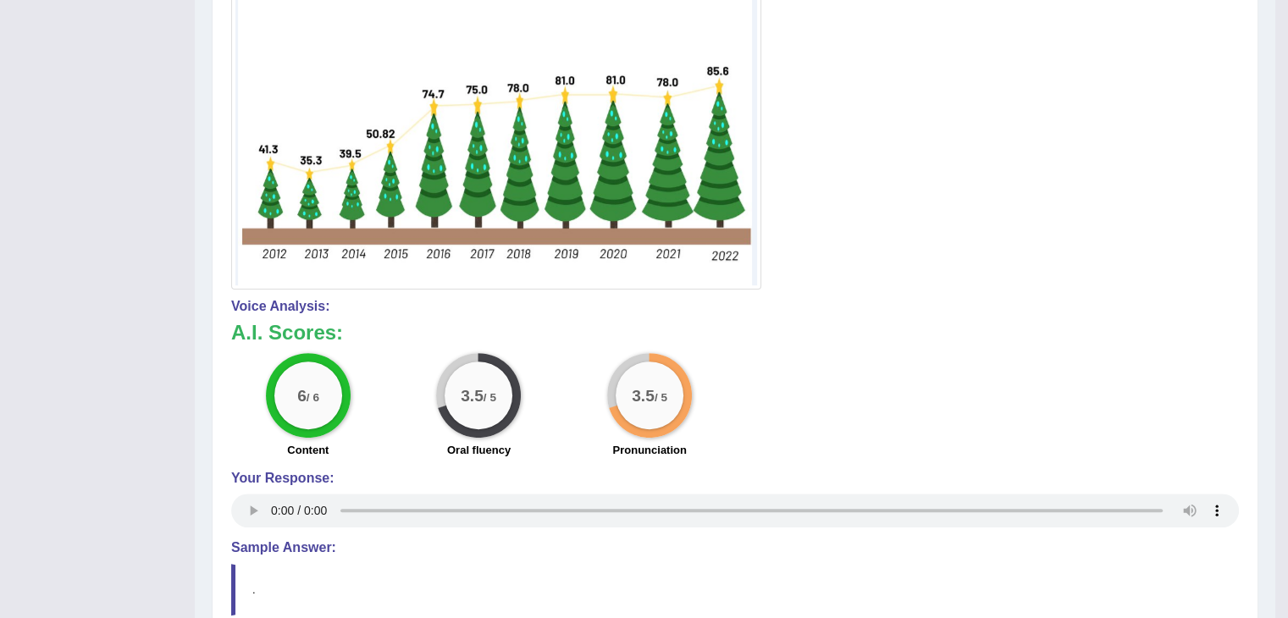
scroll to position [0, 0]
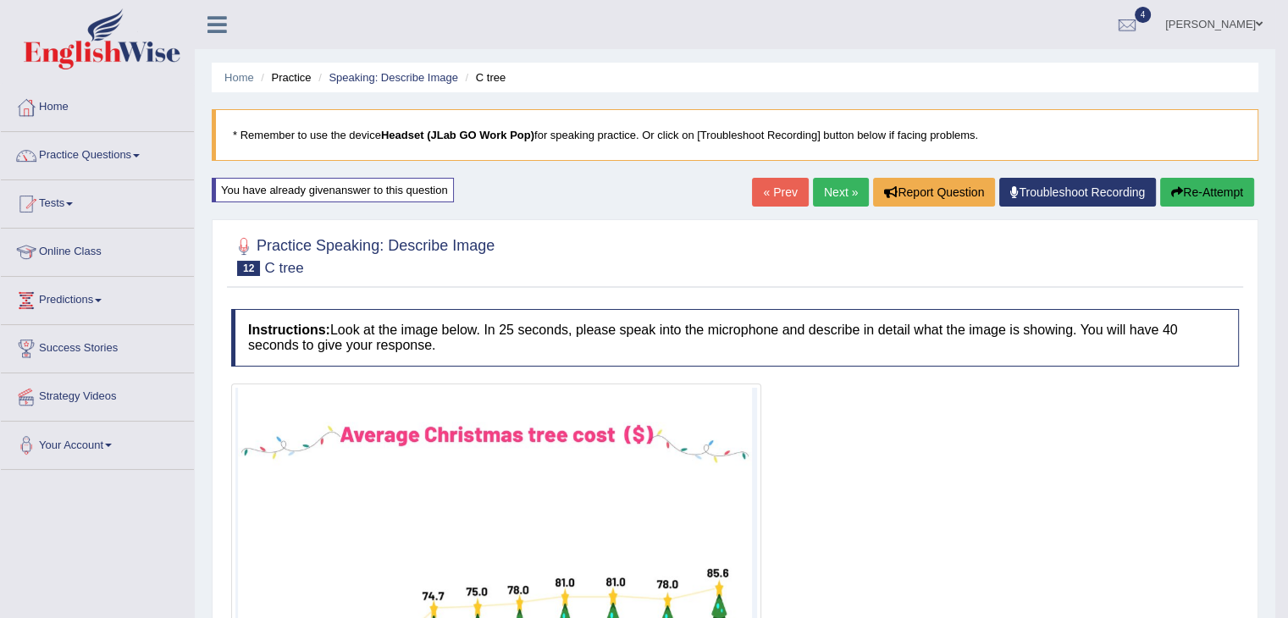
click at [839, 200] on link "Next »" at bounding box center [841, 192] width 56 height 29
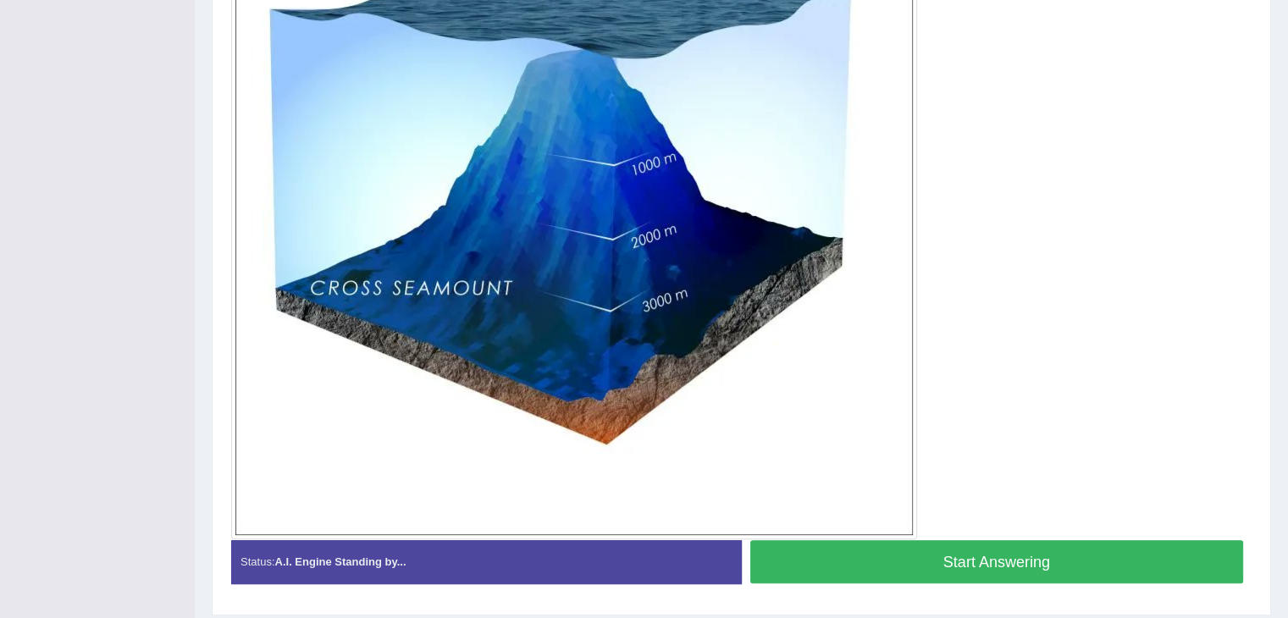
scroll to position [543, 0]
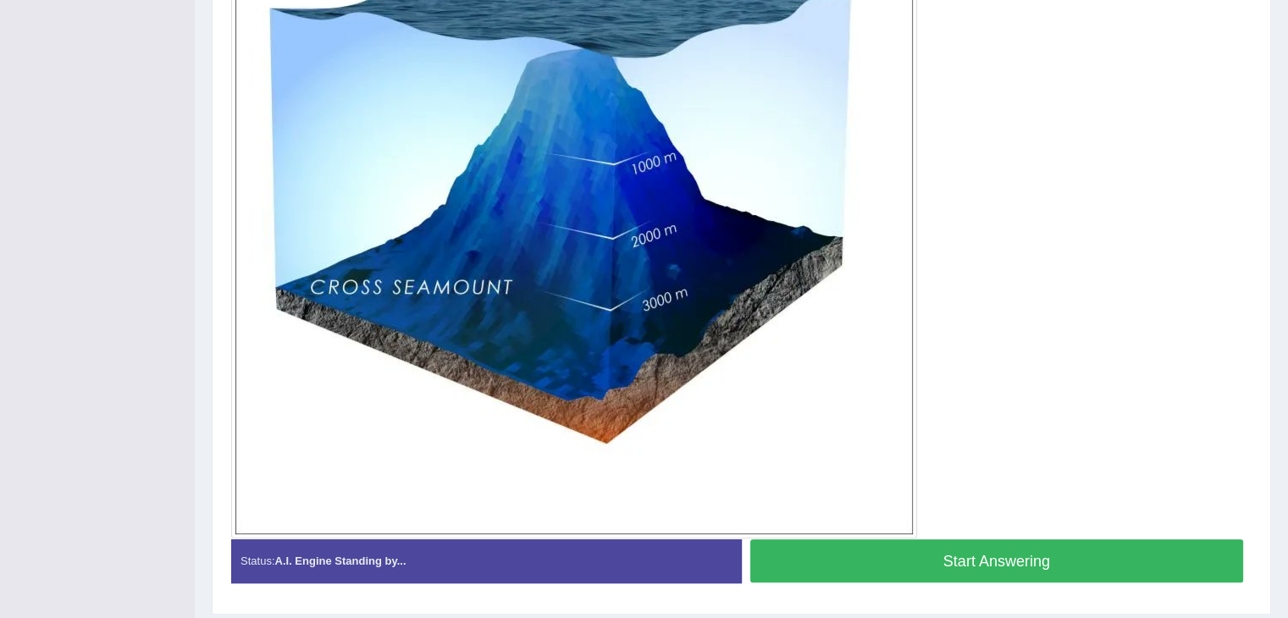
click at [904, 559] on button "Start Answering" at bounding box center [998, 561] width 494 height 43
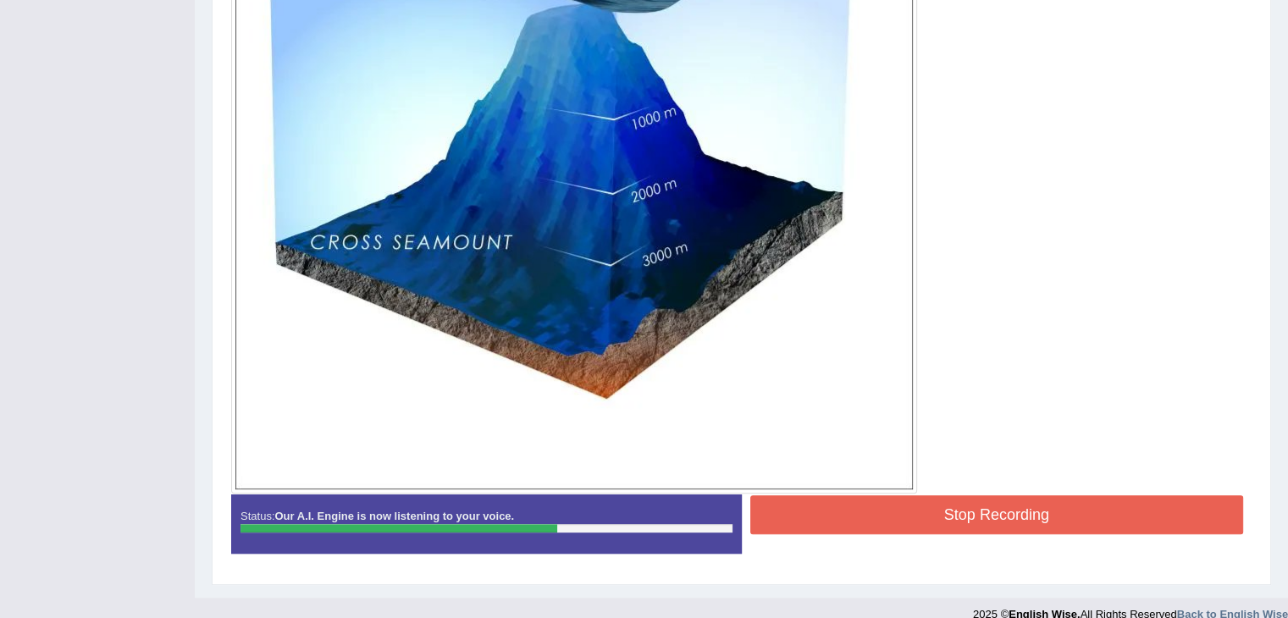
scroll to position [596, 0]
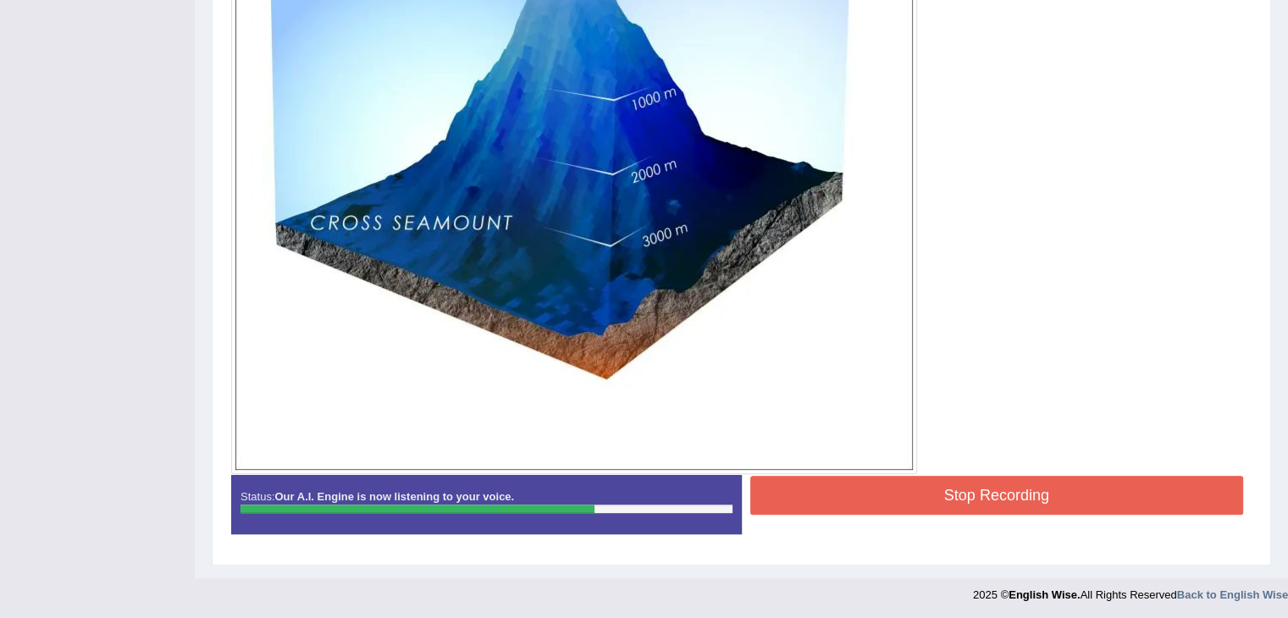
click at [883, 485] on button "Stop Recording" at bounding box center [998, 495] width 494 height 39
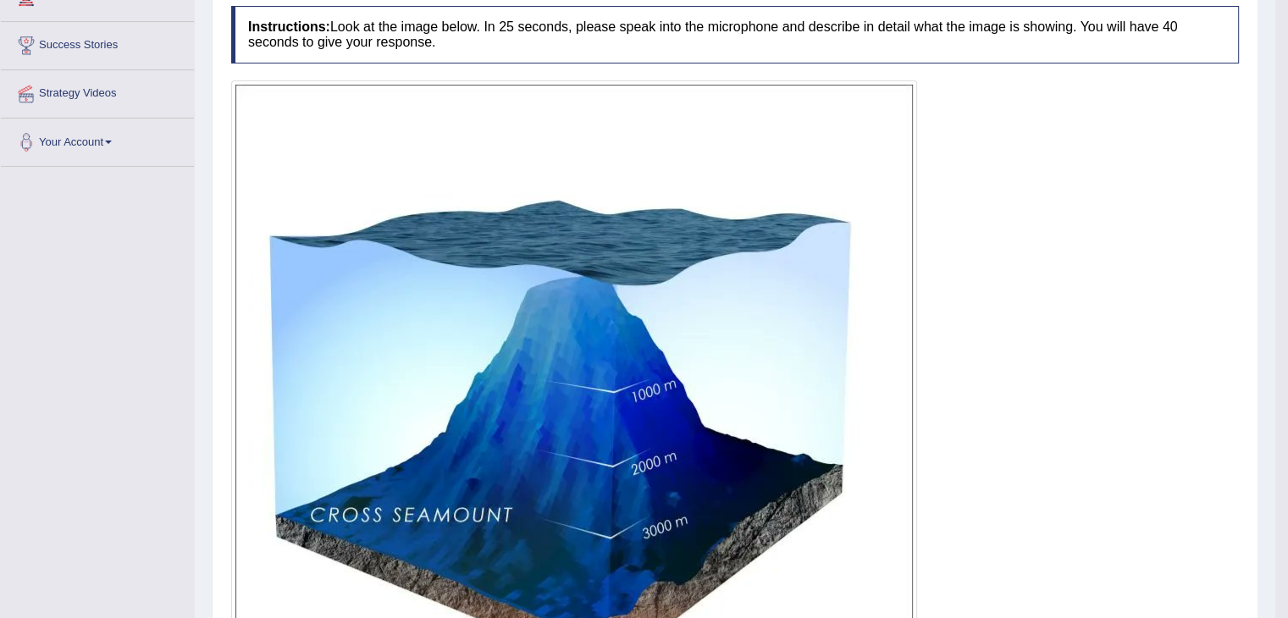
scroll to position [0, 0]
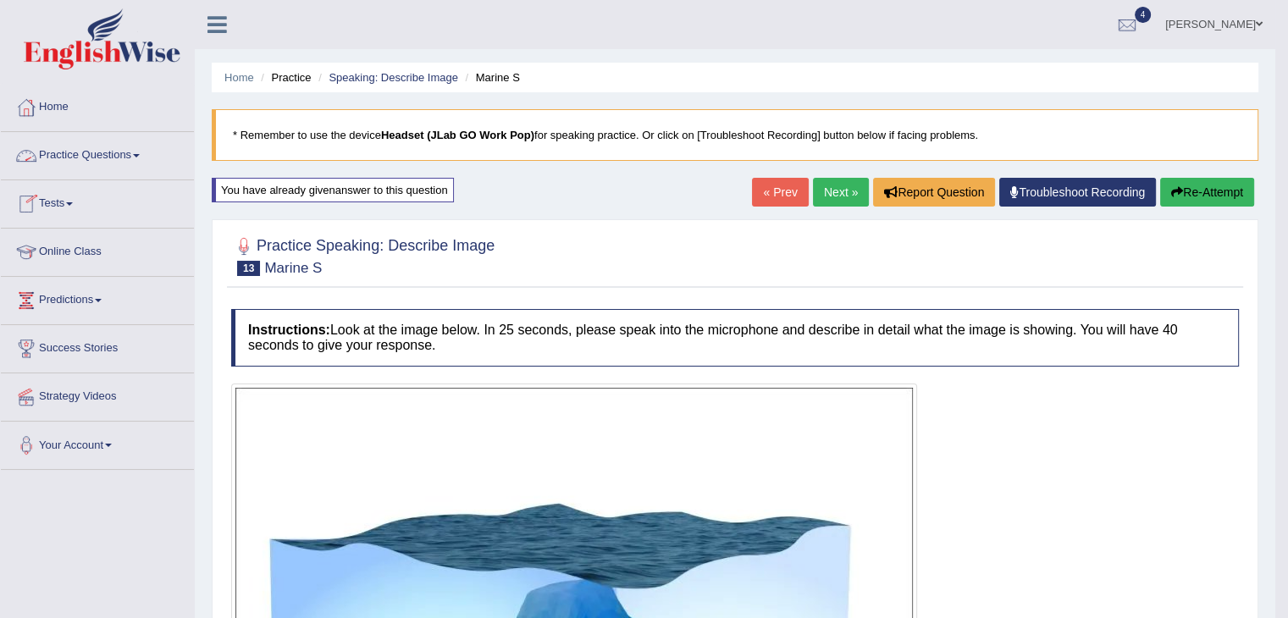
click at [123, 162] on link "Practice Questions" at bounding box center [97, 153] width 193 height 42
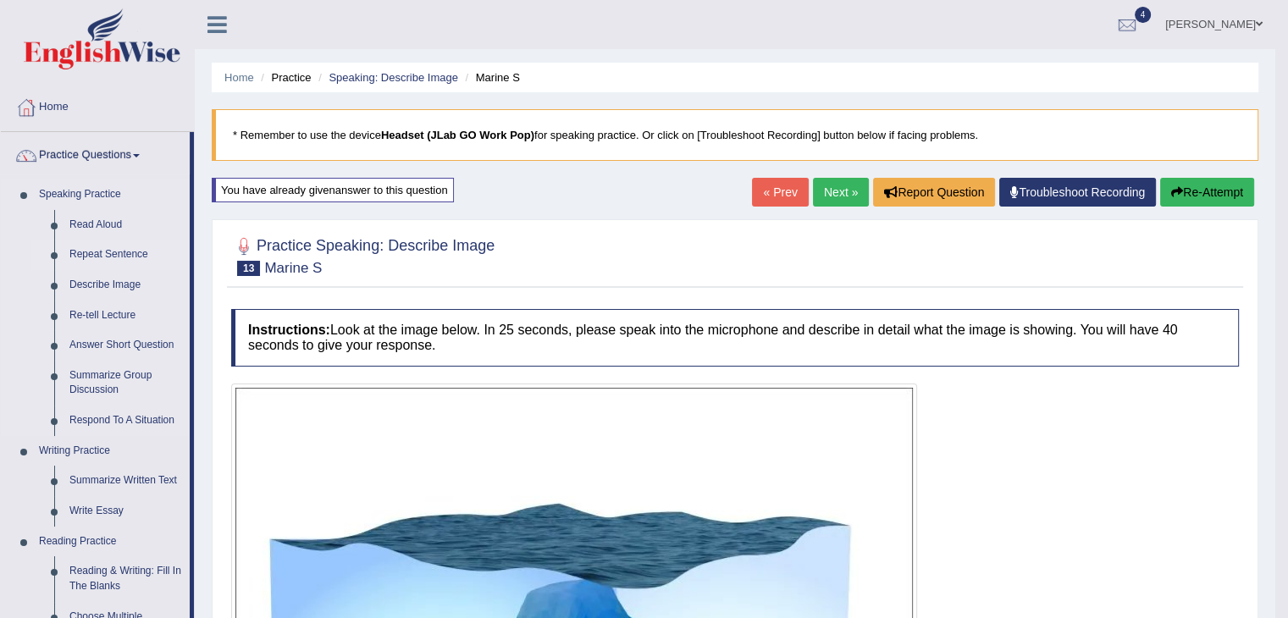
click at [102, 254] on link "Repeat Sentence" at bounding box center [126, 255] width 128 height 30
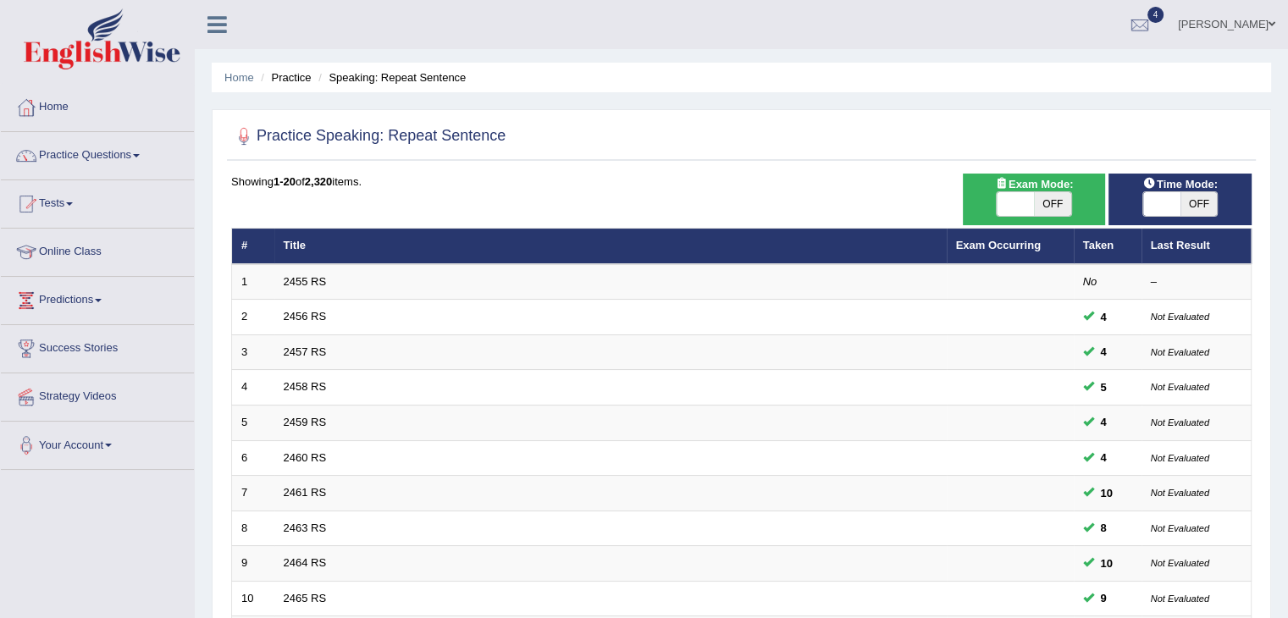
scroll to position [498, 0]
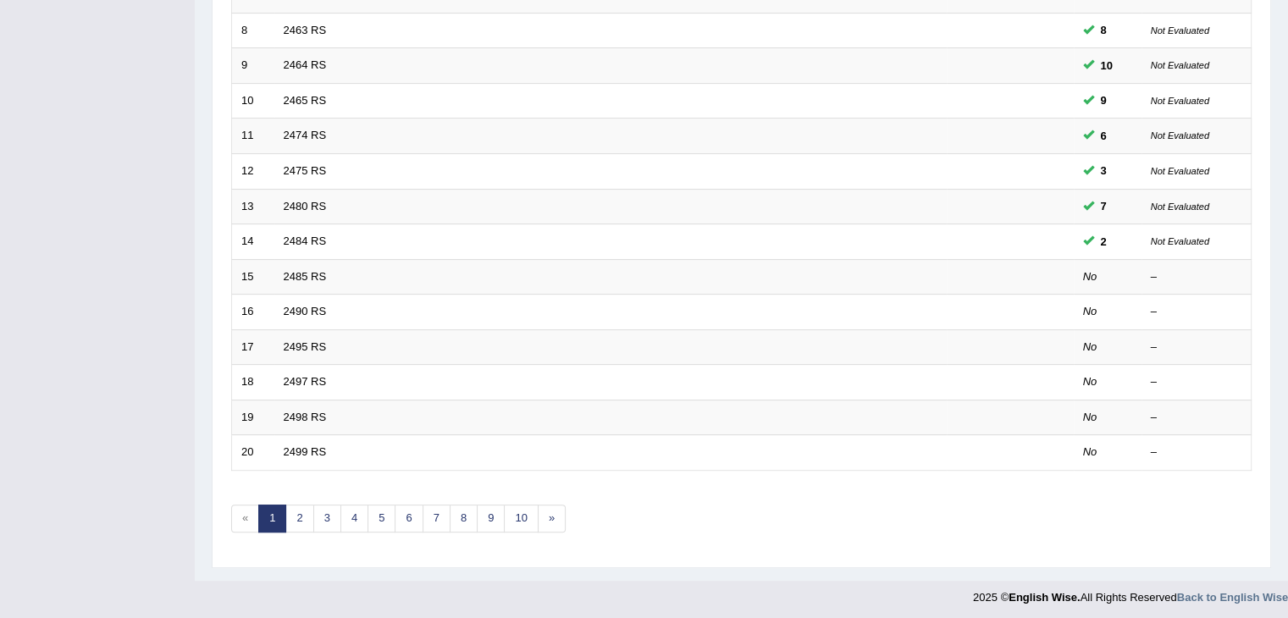
drag, startPoint x: 1295, startPoint y: 91, endPoint x: 1262, endPoint y: 404, distance: 315.2
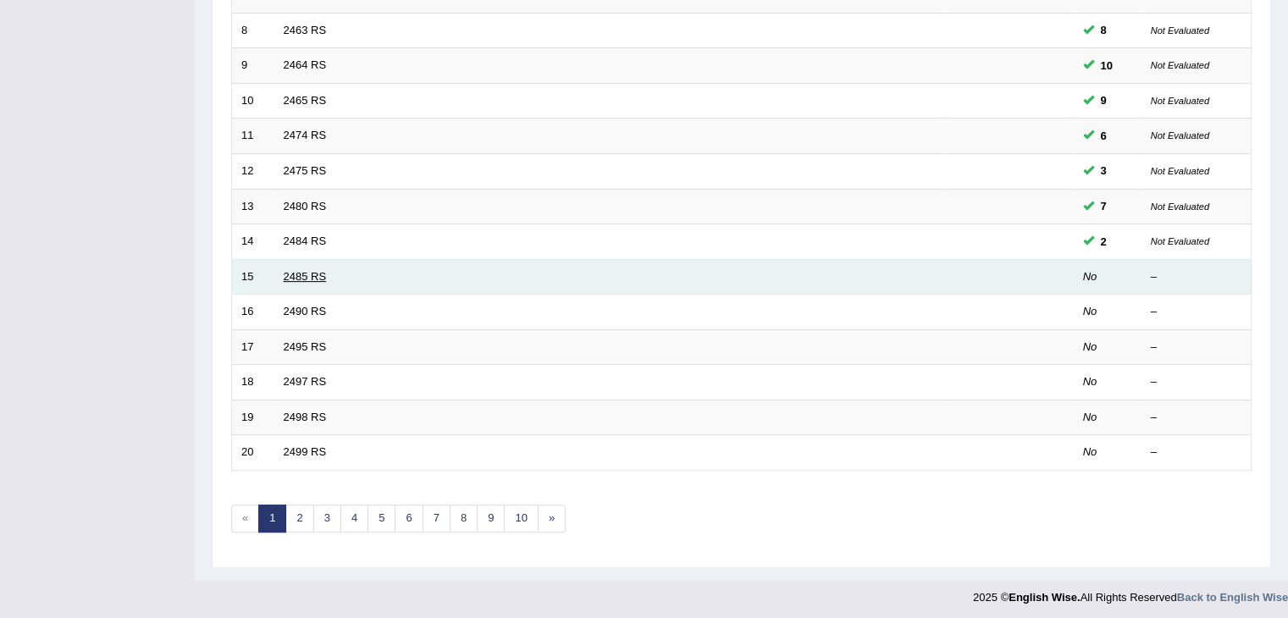
click at [302, 272] on link "2485 RS" at bounding box center [305, 276] width 43 height 13
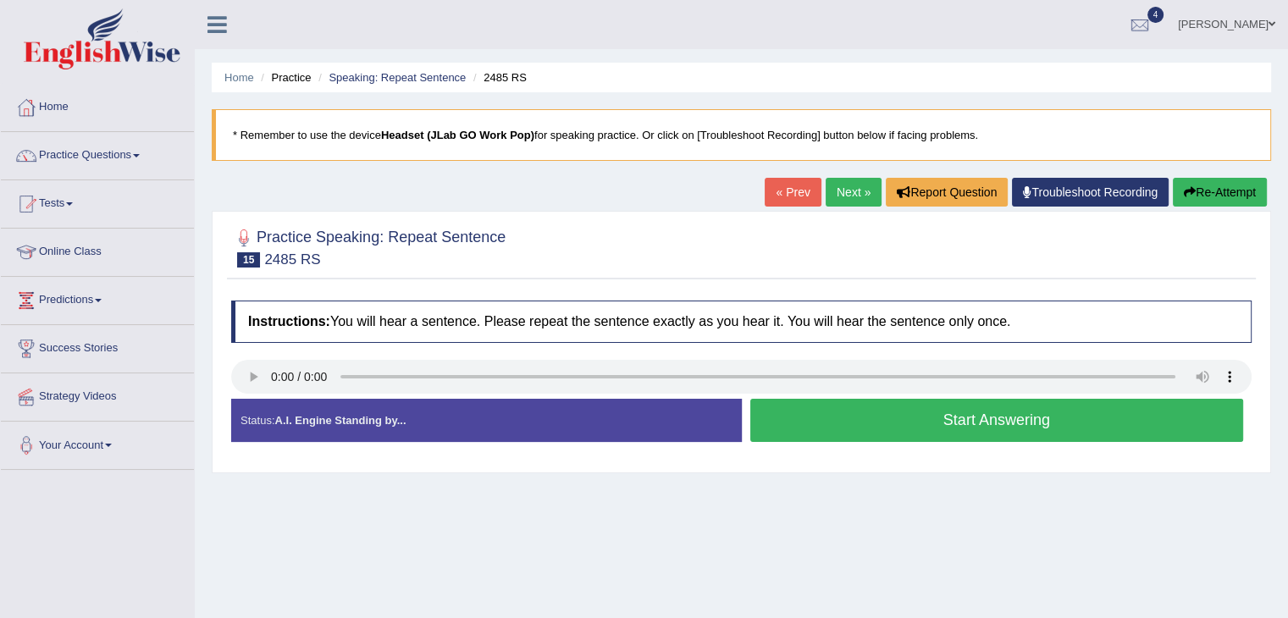
click at [865, 411] on button "Start Answering" at bounding box center [998, 420] width 494 height 43
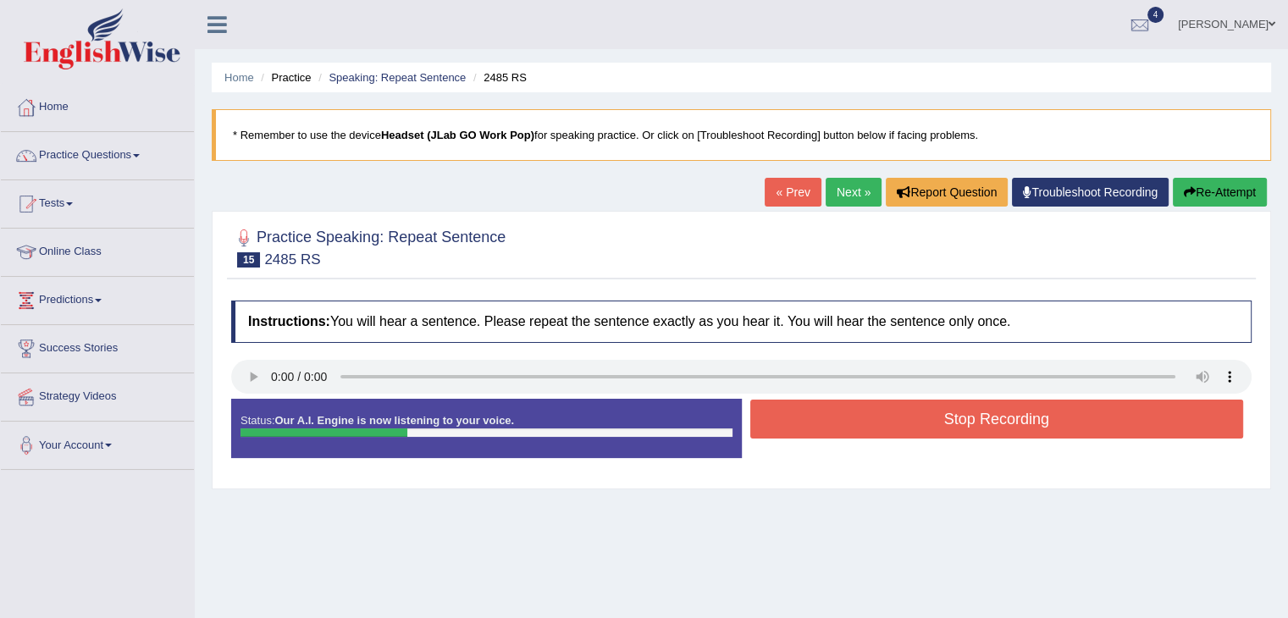
click at [865, 411] on button "Stop Recording" at bounding box center [998, 419] width 494 height 39
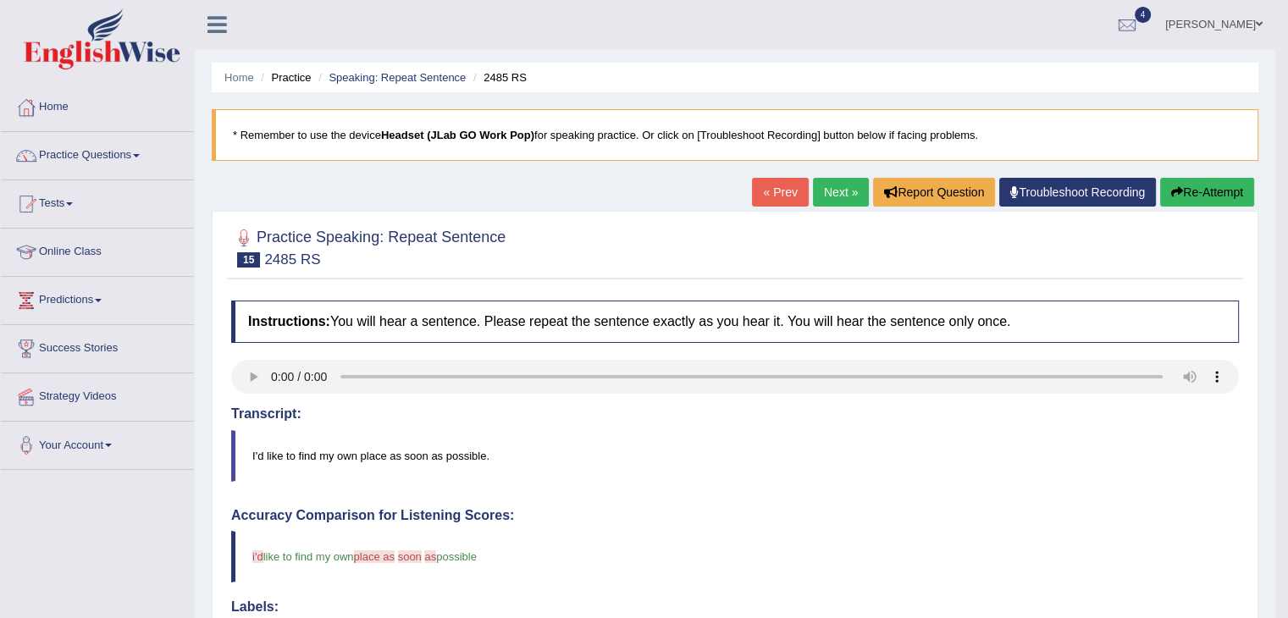
click at [834, 191] on link "Next »" at bounding box center [841, 192] width 56 height 29
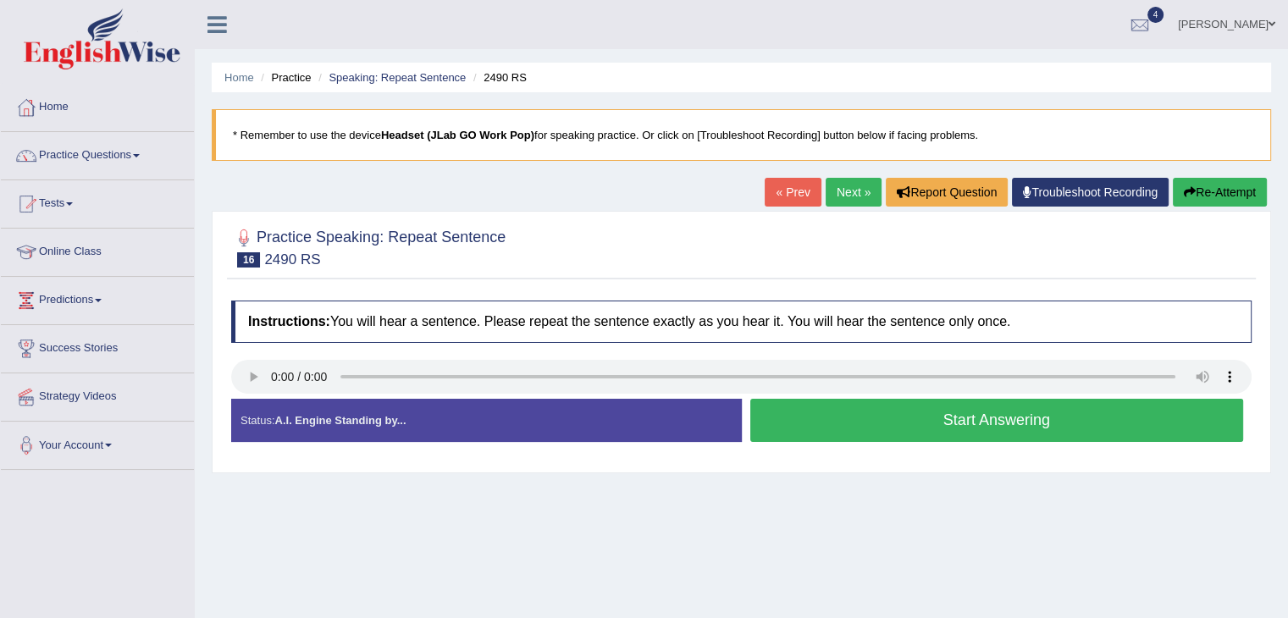
click at [901, 417] on button "Start Answering" at bounding box center [998, 420] width 494 height 43
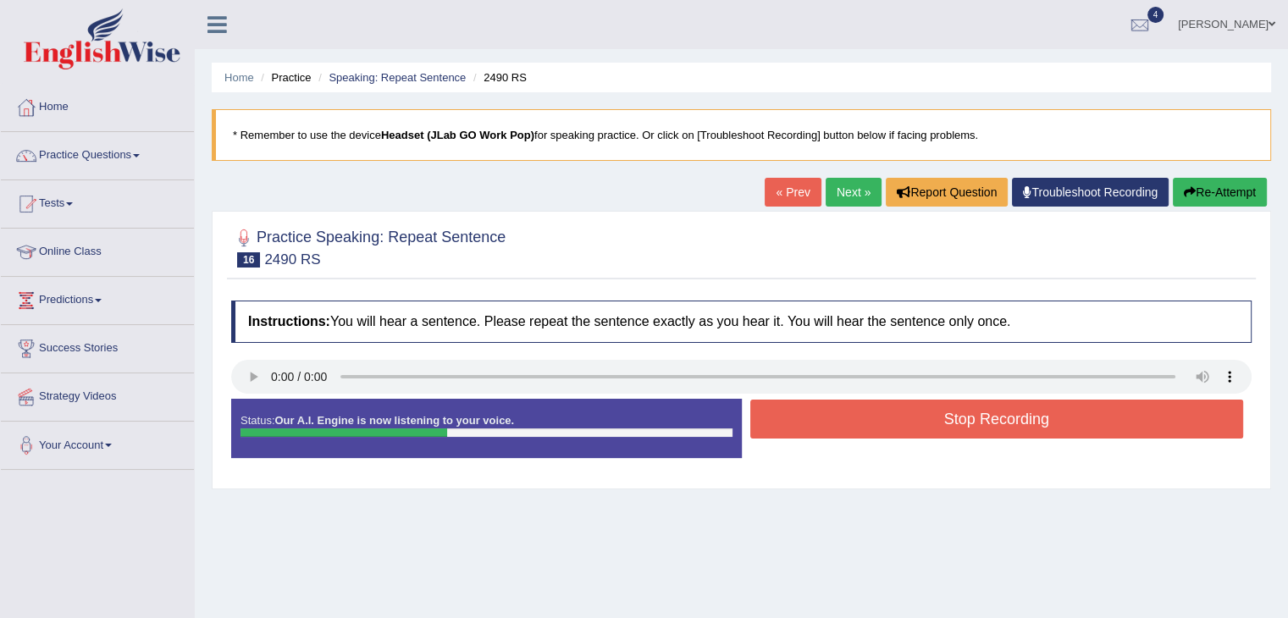
click at [901, 417] on button "Stop Recording" at bounding box center [998, 419] width 494 height 39
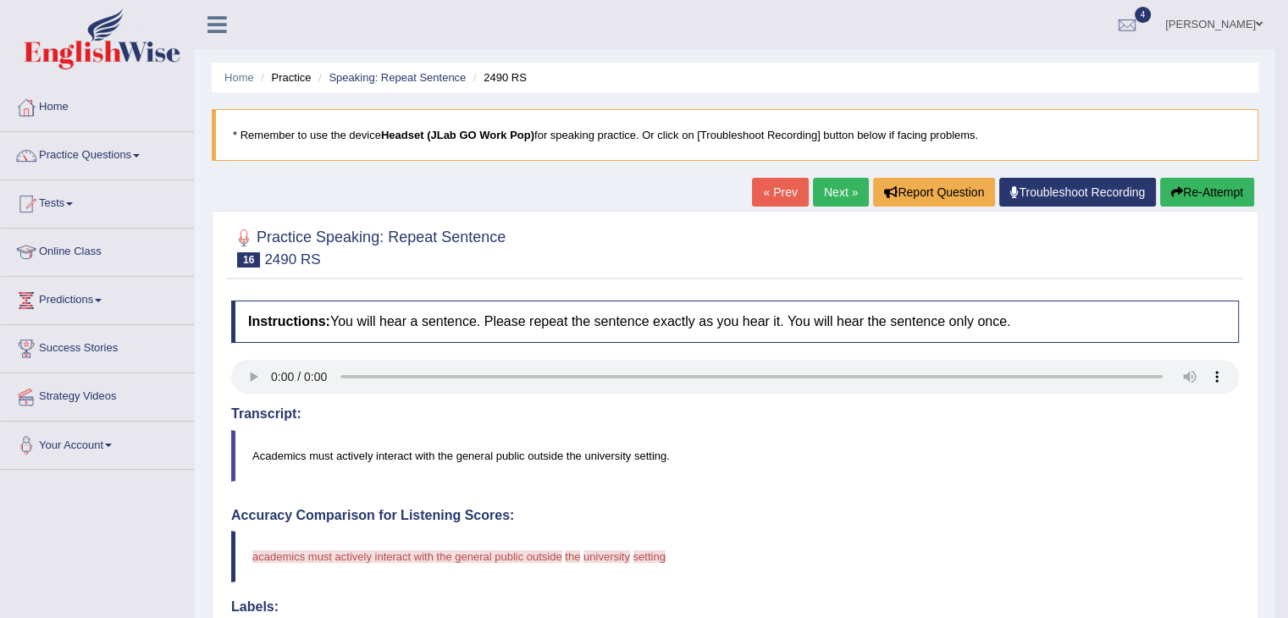
click at [1199, 191] on button "Re-Attempt" at bounding box center [1208, 192] width 94 height 29
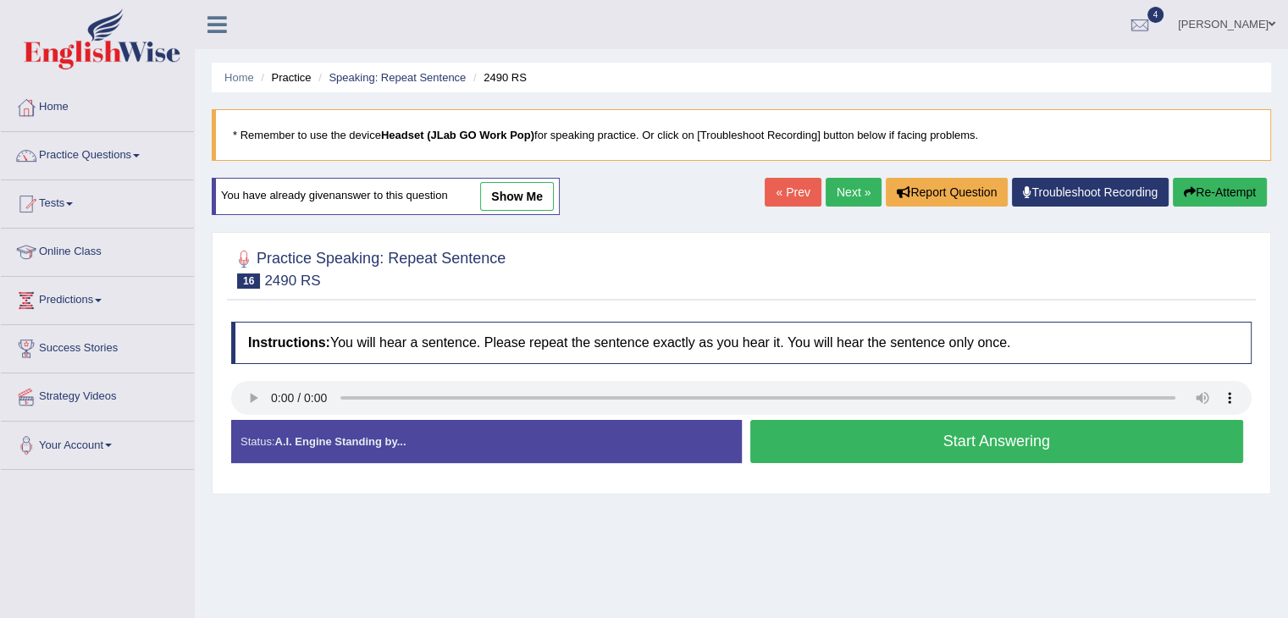
click at [904, 440] on button "Start Answering" at bounding box center [998, 441] width 494 height 43
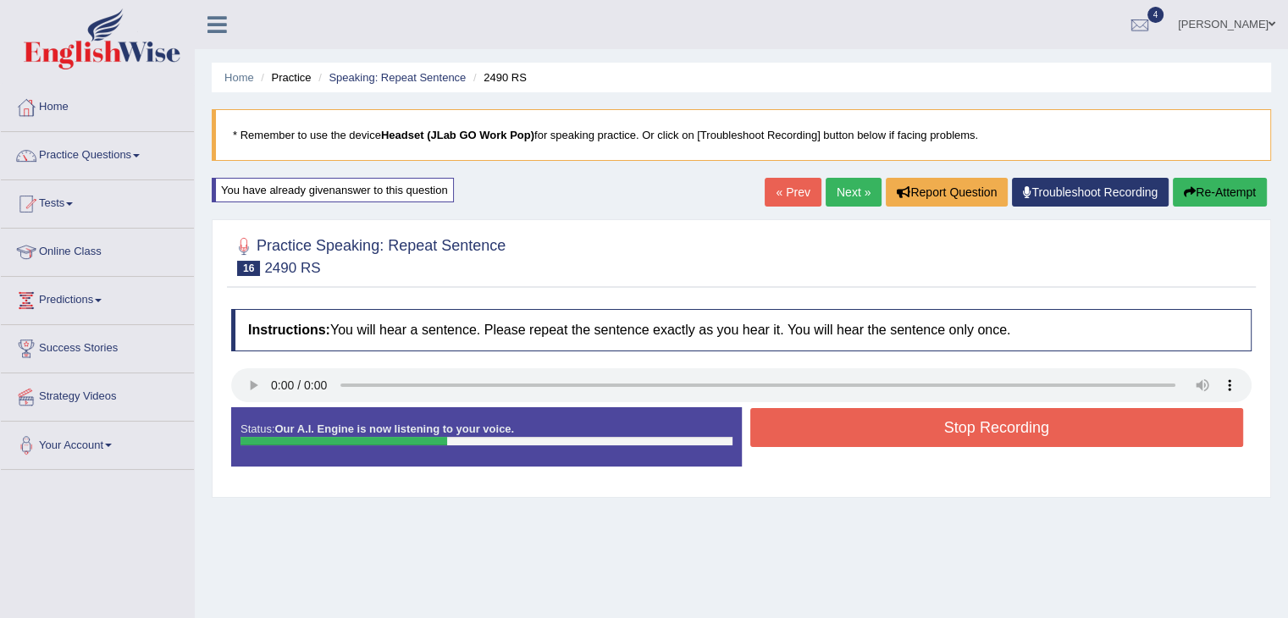
click at [916, 429] on button "Stop Recording" at bounding box center [998, 427] width 494 height 39
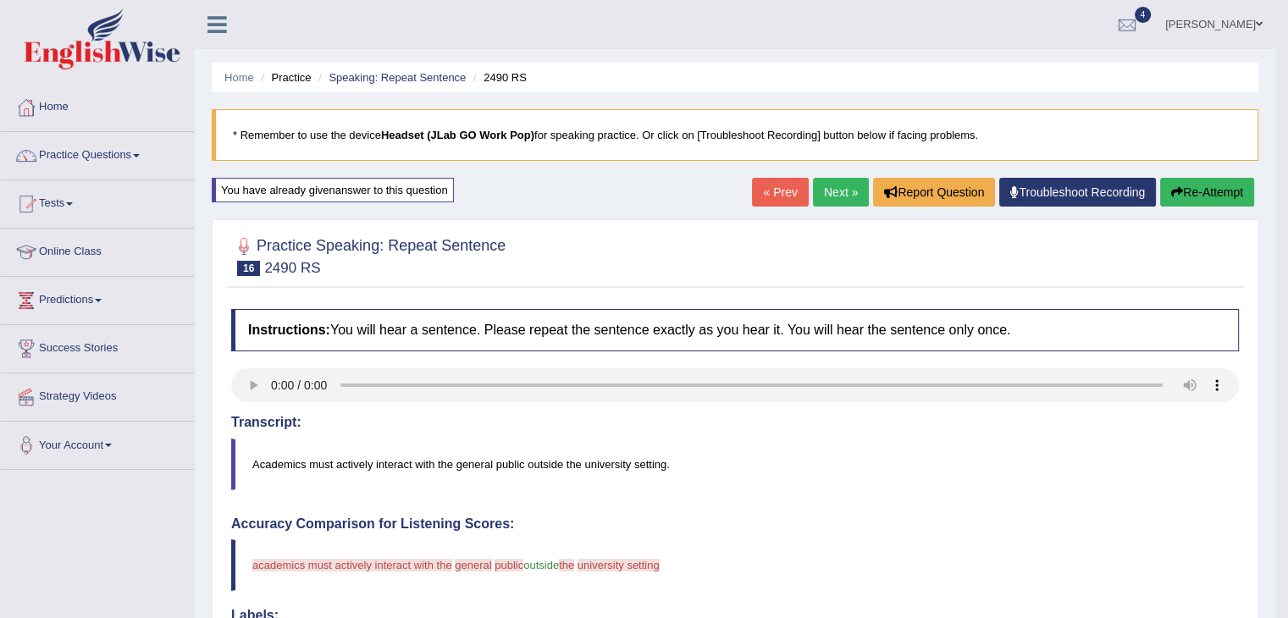
click at [1204, 188] on button "Re-Attempt" at bounding box center [1208, 192] width 94 height 29
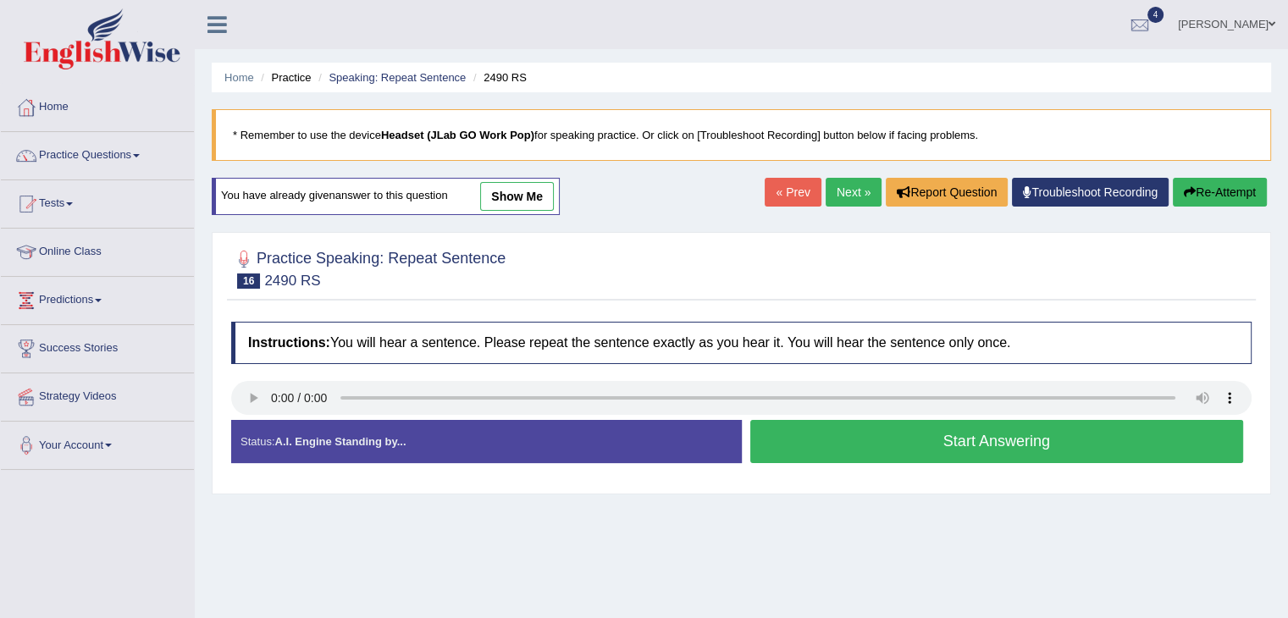
click at [878, 429] on button "Start Answering" at bounding box center [998, 441] width 494 height 43
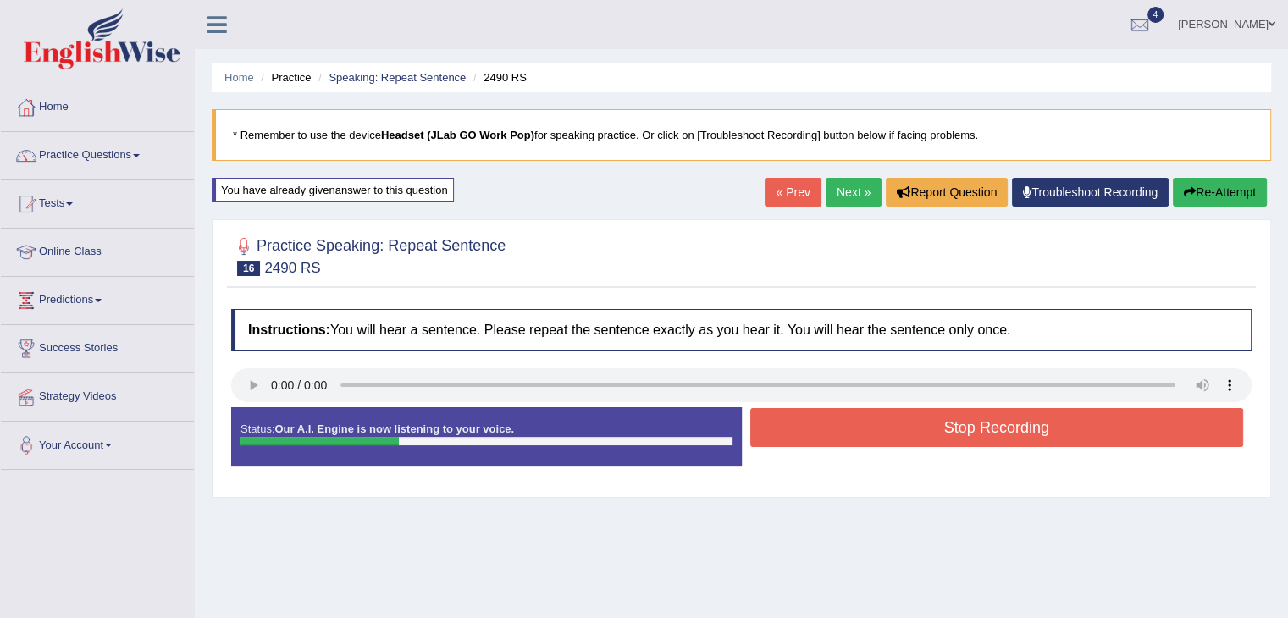
click at [878, 429] on button "Stop Recording" at bounding box center [998, 427] width 494 height 39
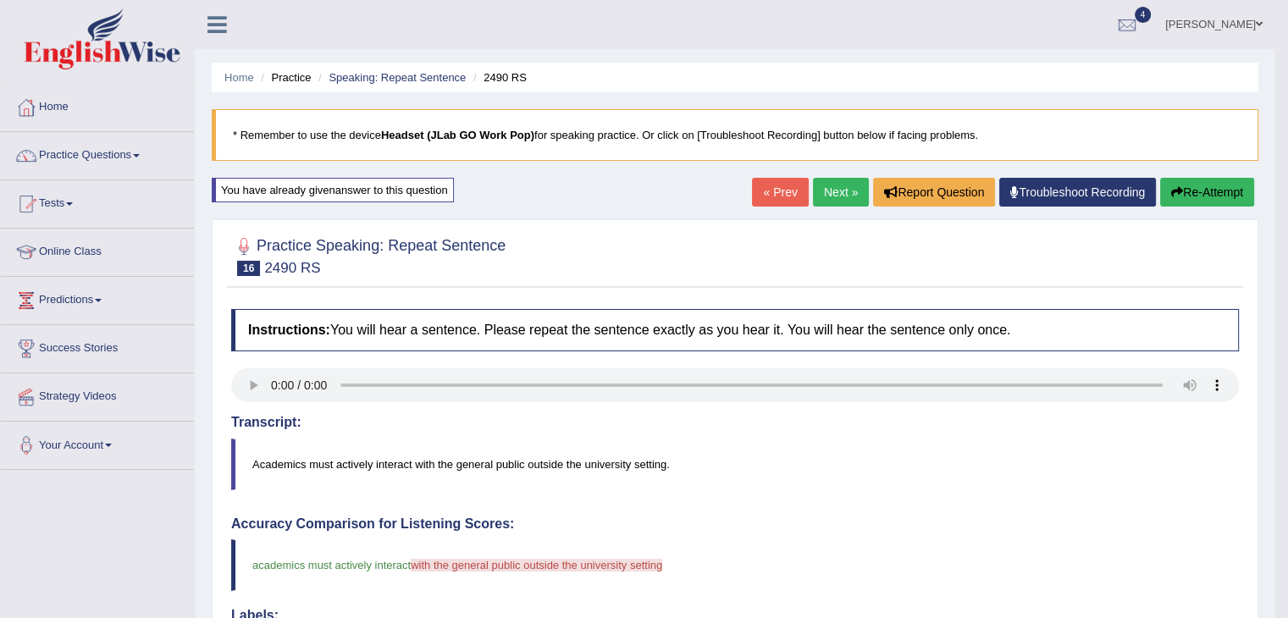
click at [1187, 201] on button "Re-Attempt" at bounding box center [1208, 192] width 94 height 29
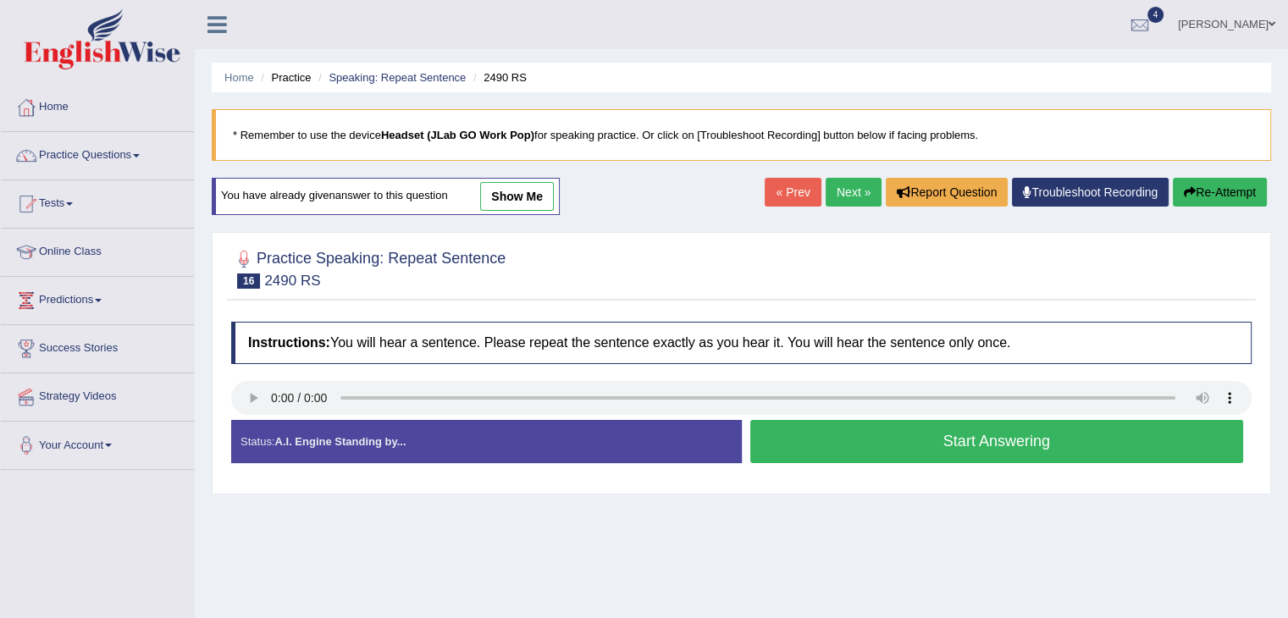
click at [929, 434] on button "Start Answering" at bounding box center [998, 441] width 494 height 43
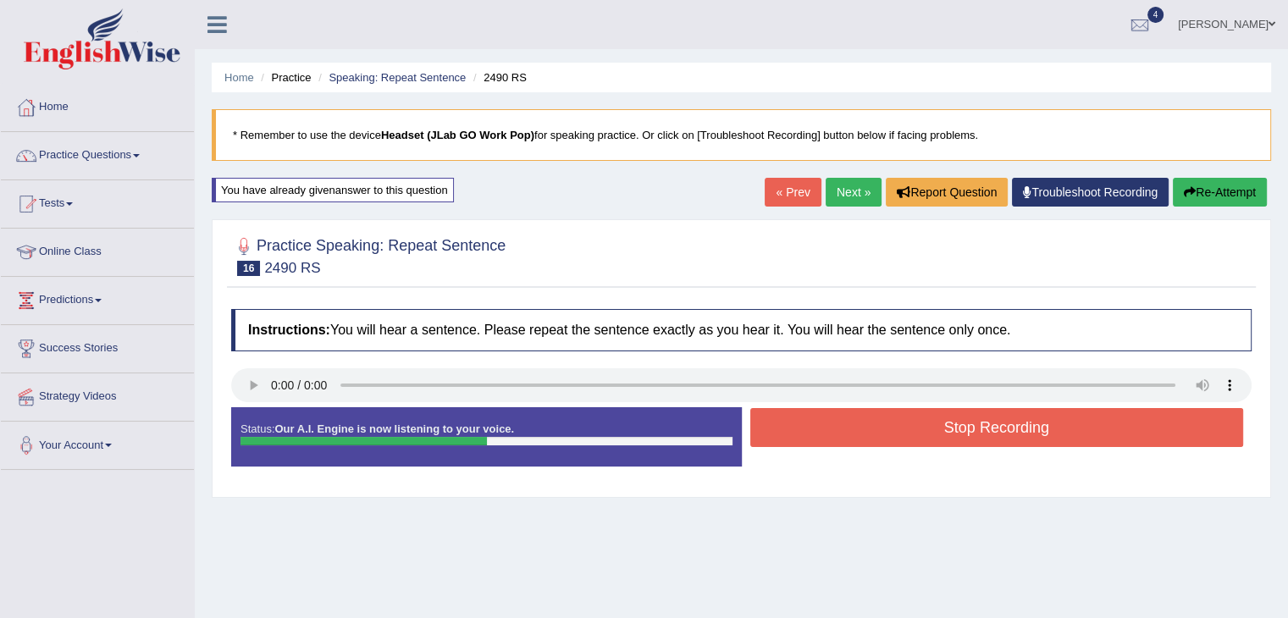
click at [929, 434] on button "Stop Recording" at bounding box center [998, 427] width 494 height 39
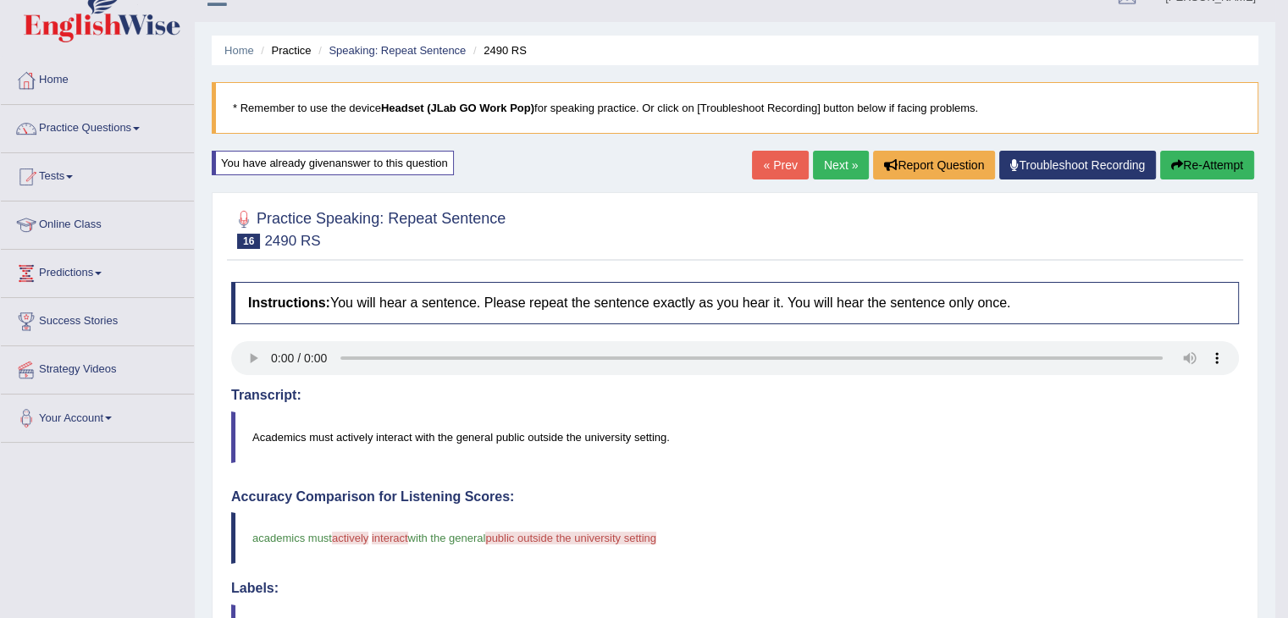
scroll to position [26, 0]
click at [1208, 167] on button "Re-Attempt" at bounding box center [1208, 166] width 94 height 29
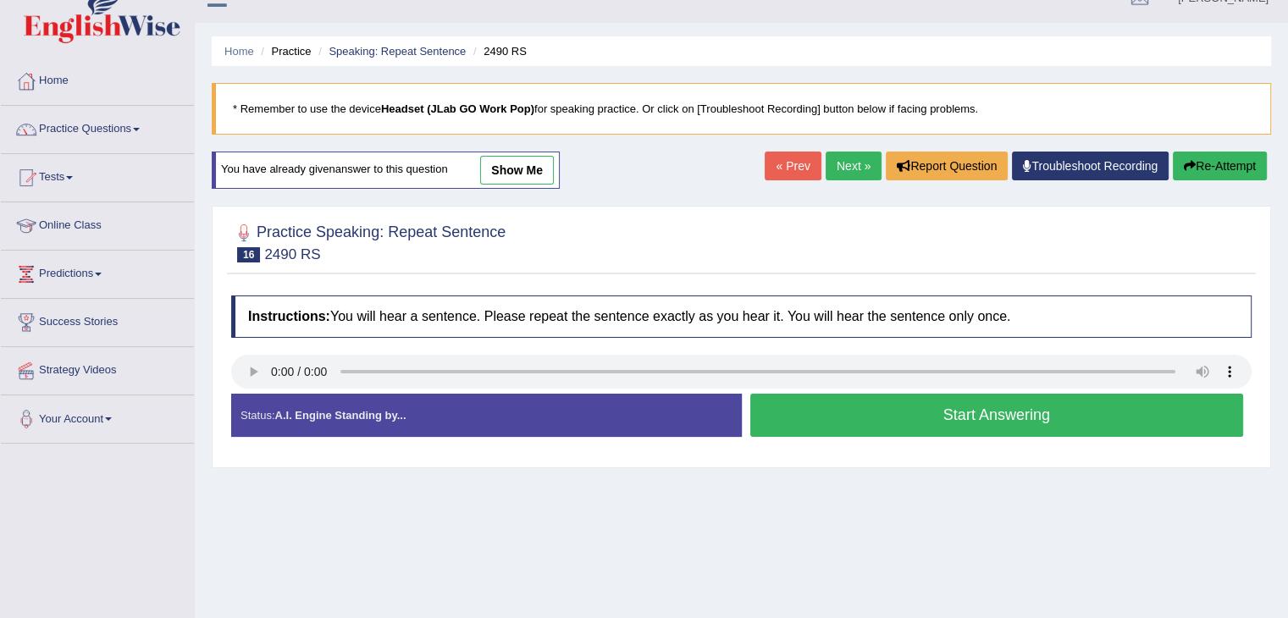
click at [936, 403] on button "Start Answering" at bounding box center [998, 415] width 494 height 43
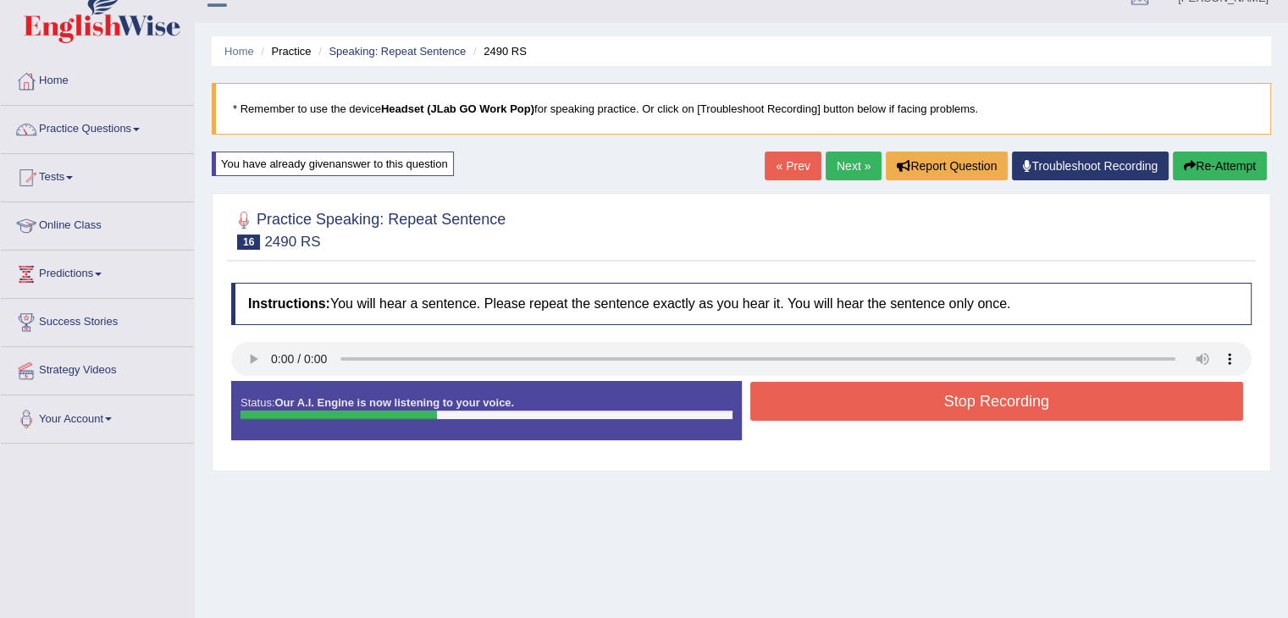
click at [936, 403] on button "Stop Recording" at bounding box center [998, 401] width 494 height 39
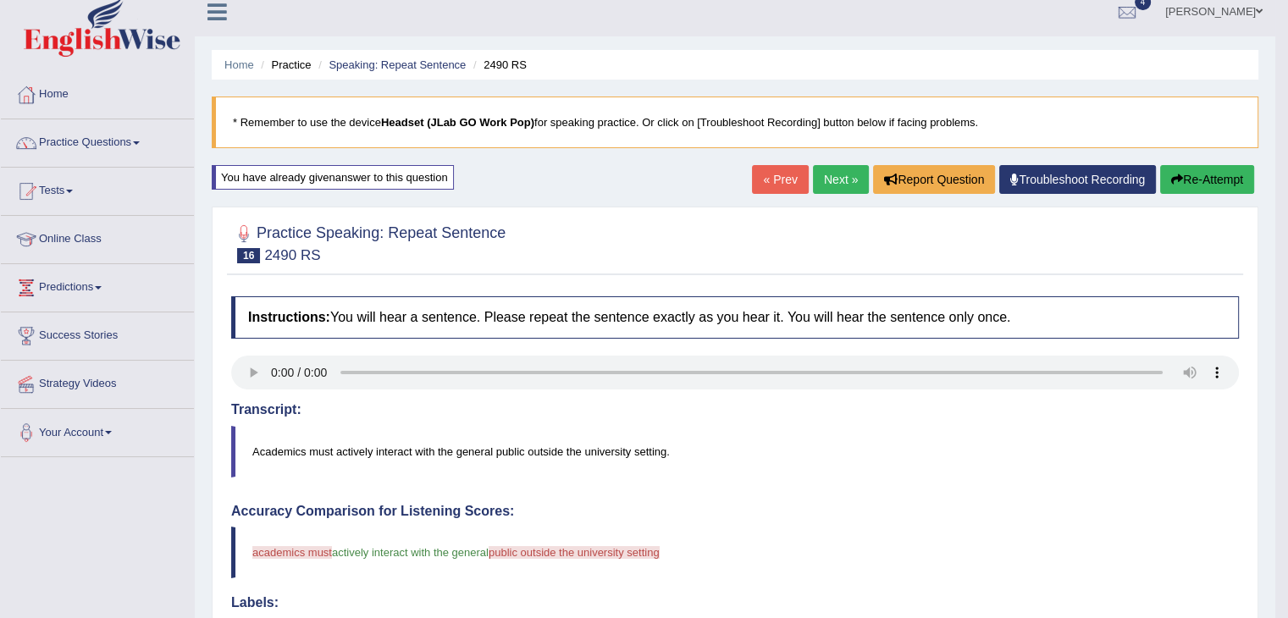
scroll to position [11, 0]
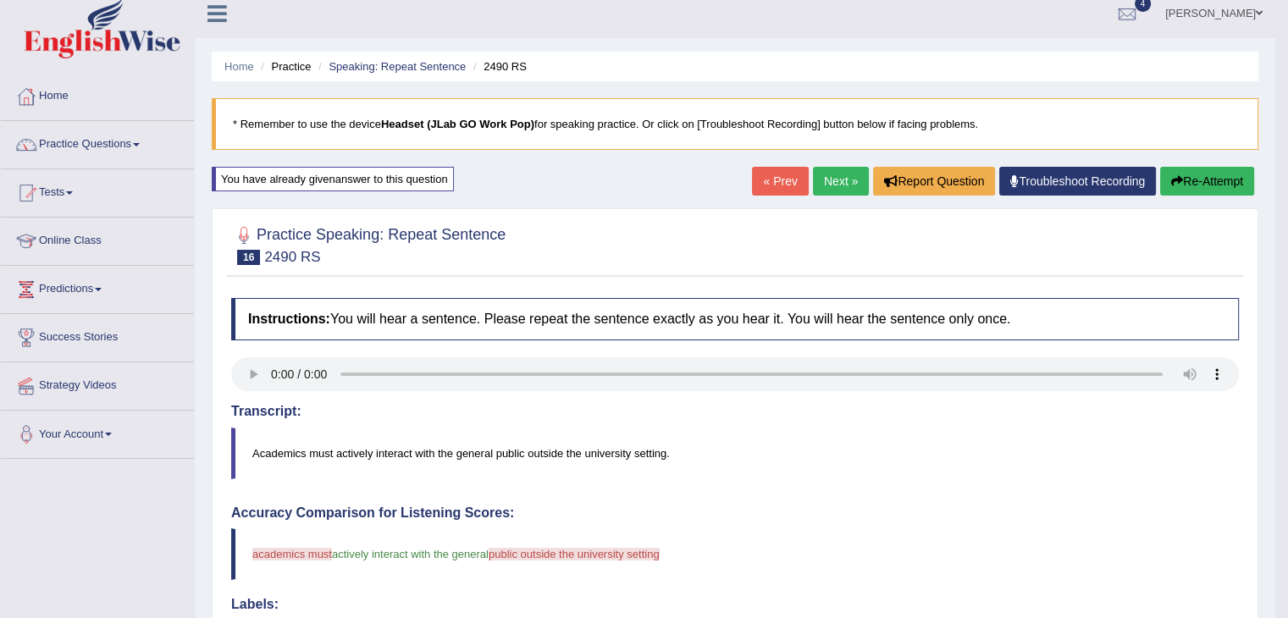
click at [1183, 189] on button "Re-Attempt" at bounding box center [1208, 181] width 94 height 29
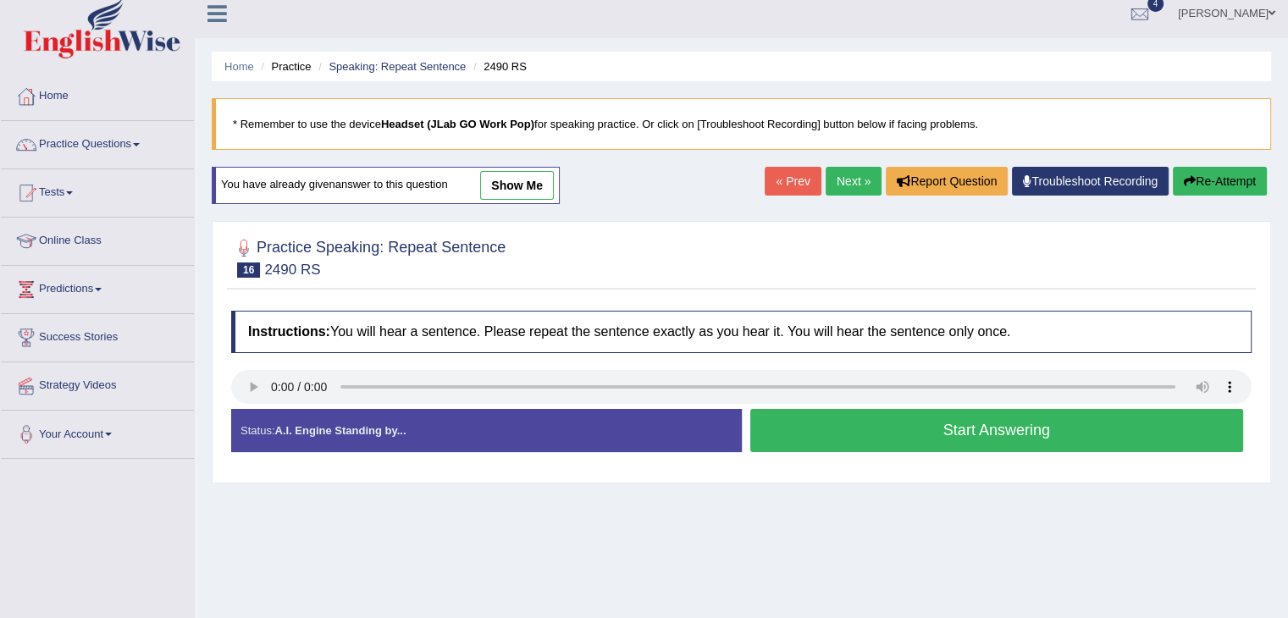
click at [879, 424] on button "Start Answering" at bounding box center [998, 430] width 494 height 43
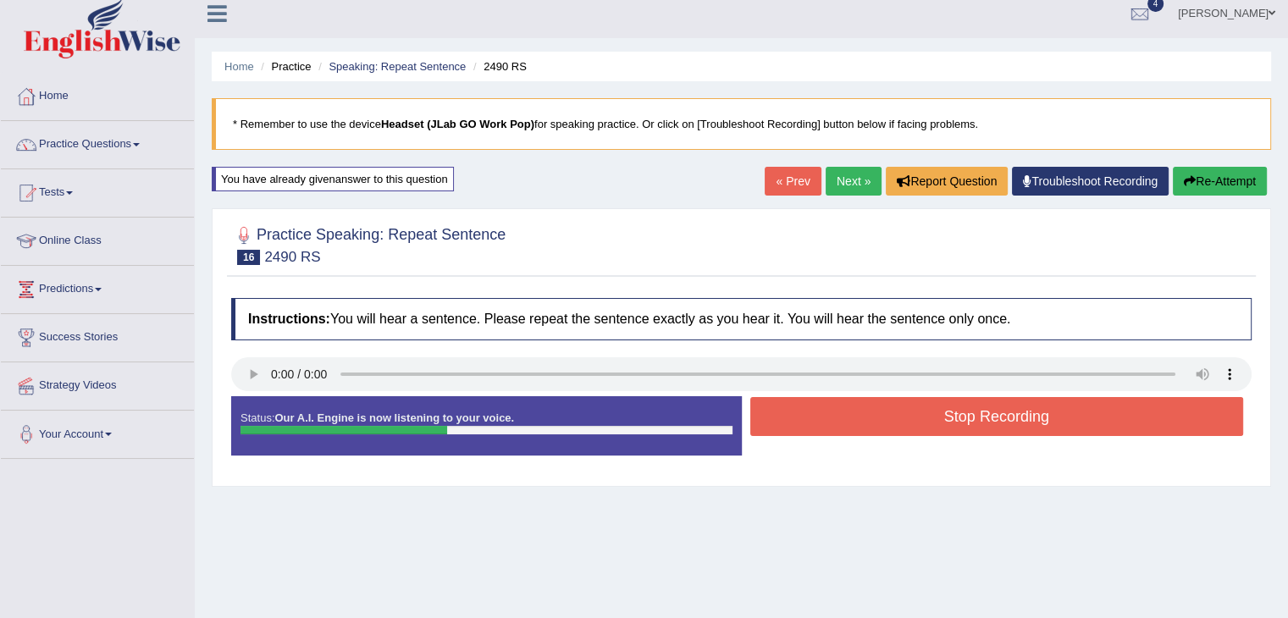
click at [879, 424] on button "Stop Recording" at bounding box center [998, 416] width 494 height 39
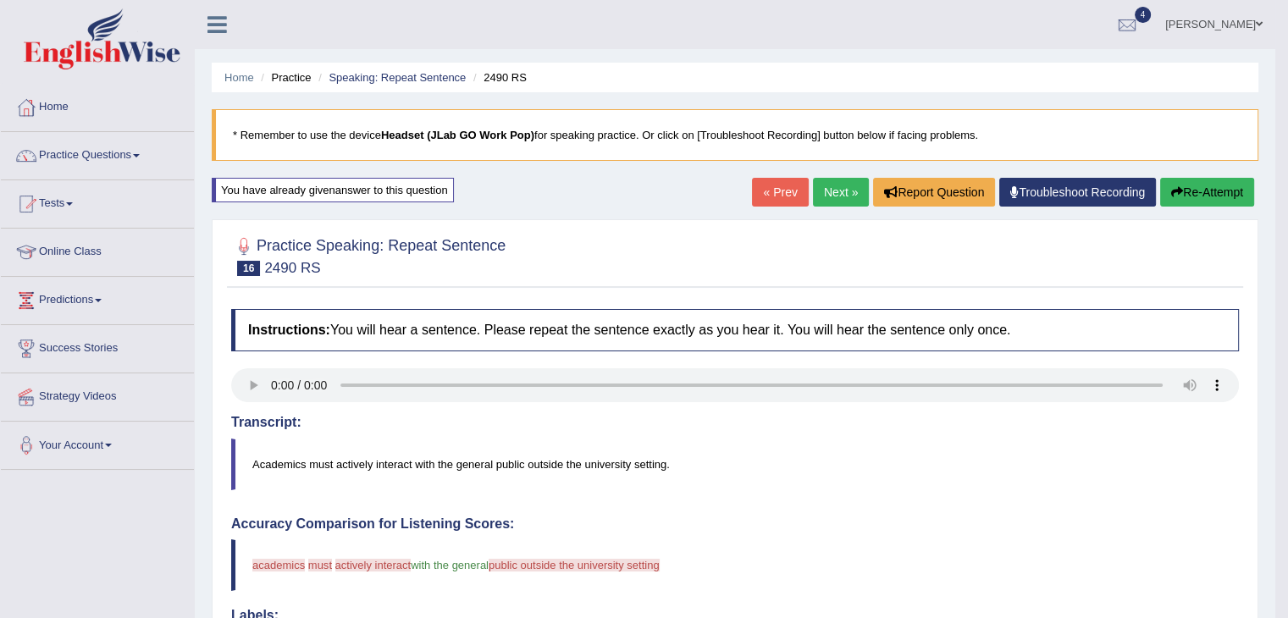
click at [1199, 194] on button "Re-Attempt" at bounding box center [1208, 192] width 94 height 29
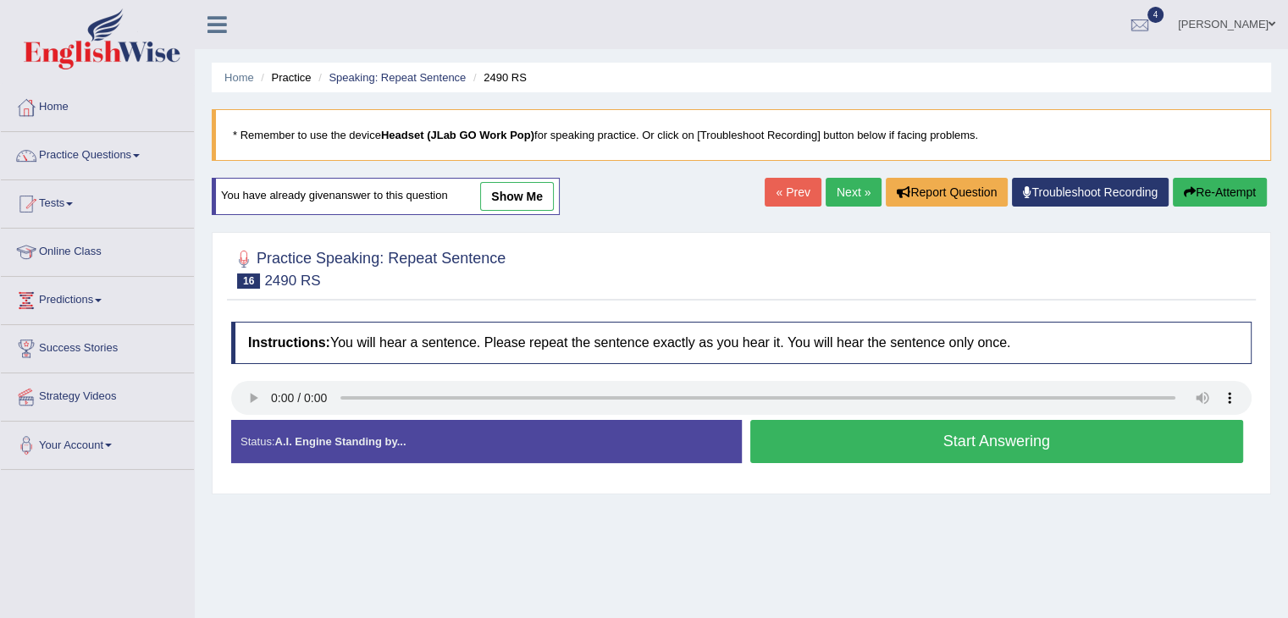
click at [871, 439] on button "Start Answering" at bounding box center [998, 441] width 494 height 43
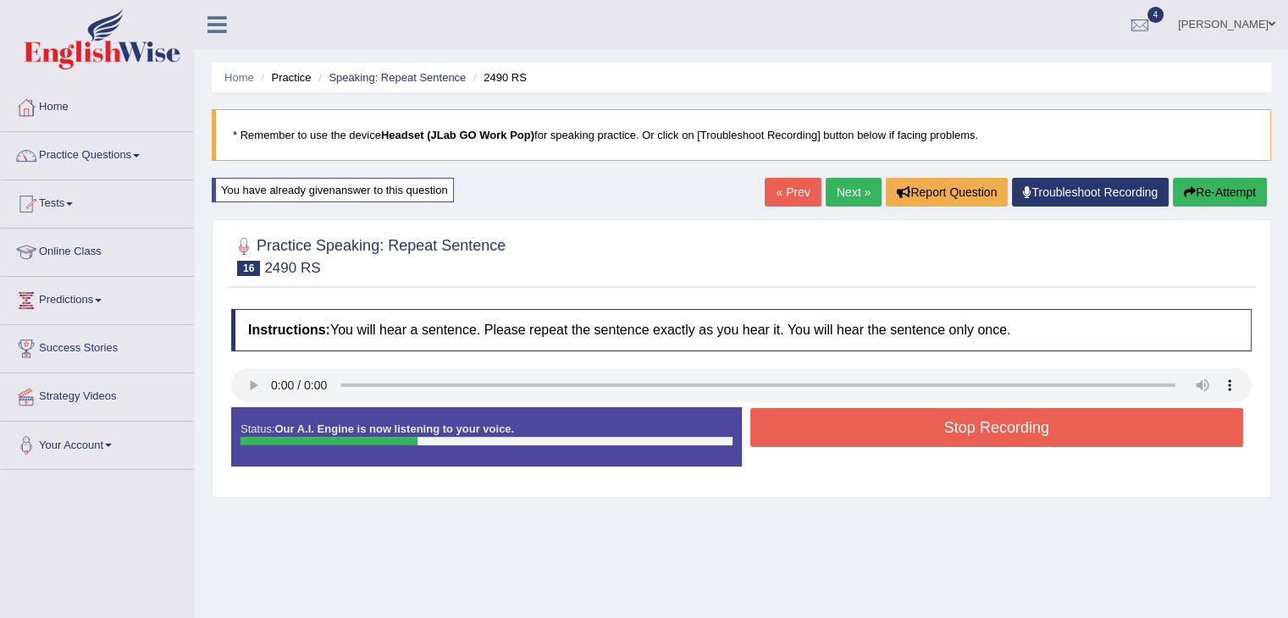
click at [871, 439] on button "Stop Recording" at bounding box center [998, 427] width 494 height 39
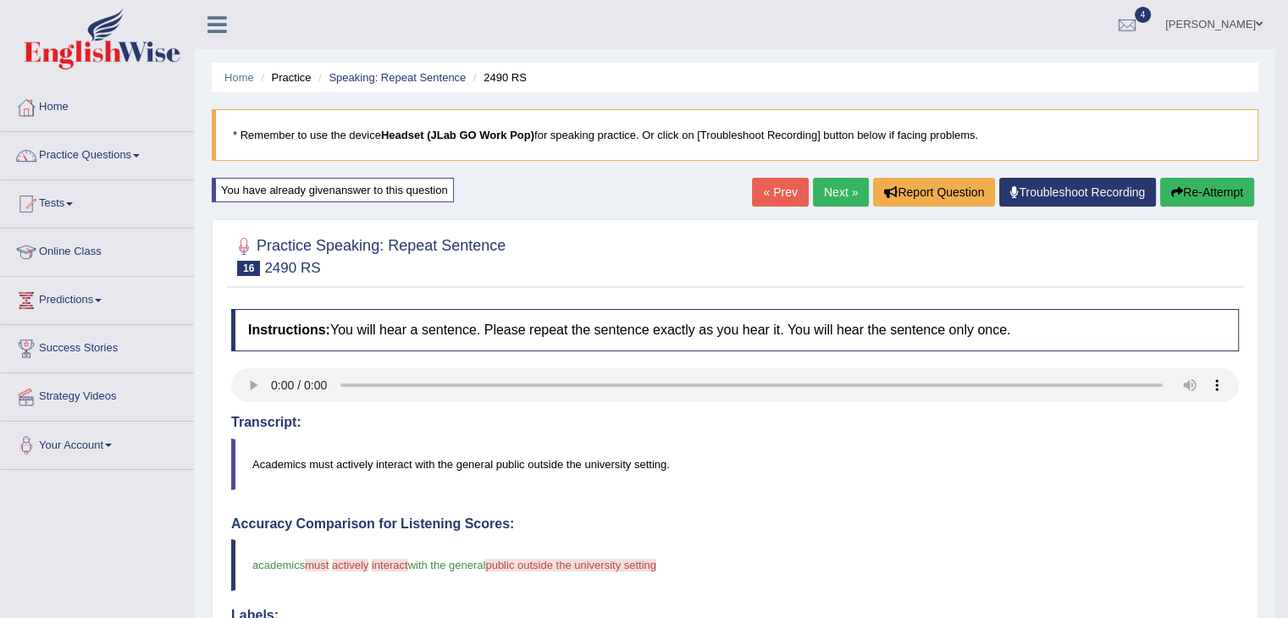
click at [840, 196] on link "Next »" at bounding box center [841, 192] width 56 height 29
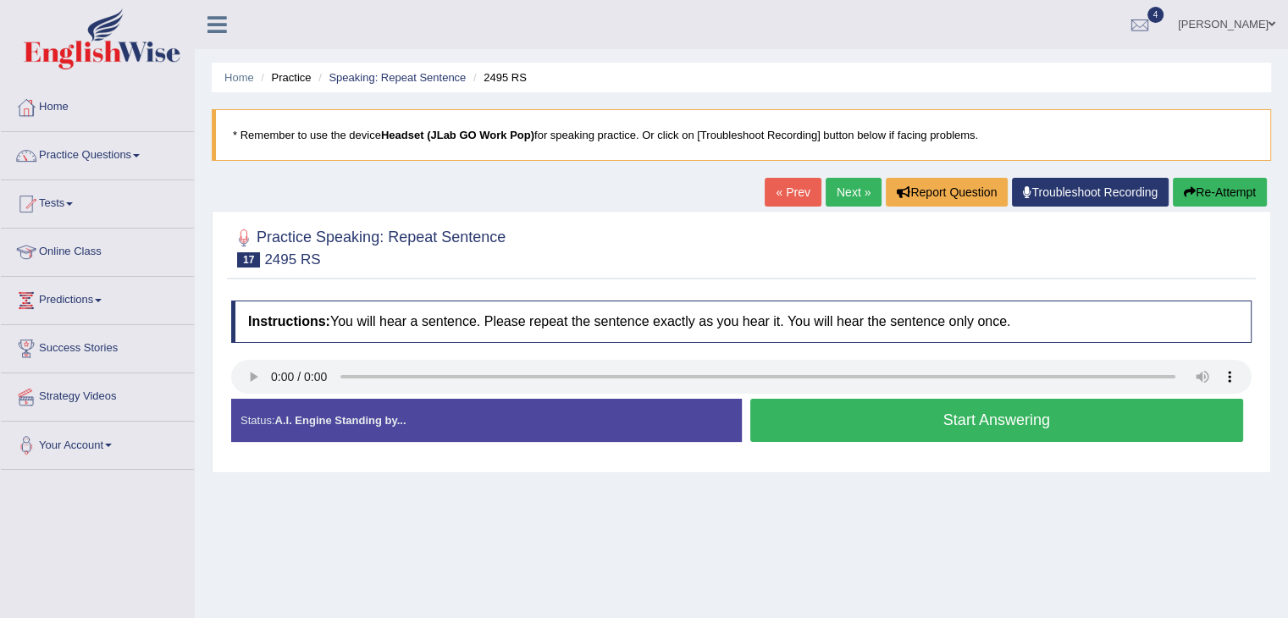
click at [899, 415] on button "Start Answering" at bounding box center [998, 420] width 494 height 43
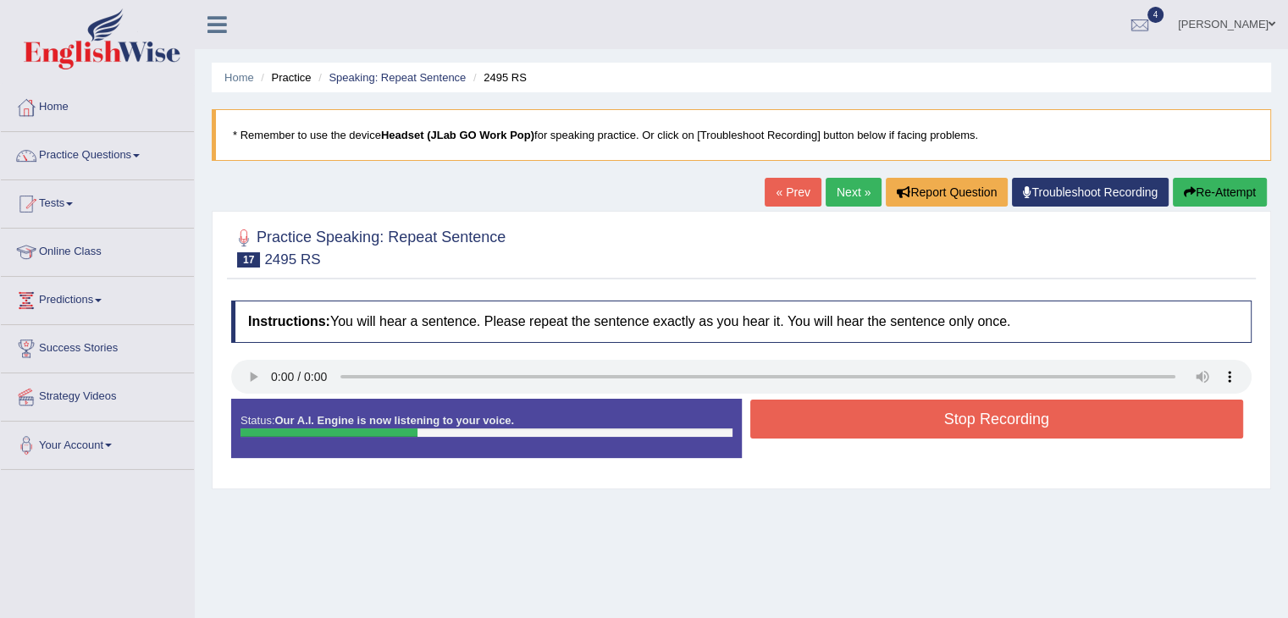
click at [899, 415] on button "Stop Recording" at bounding box center [998, 419] width 494 height 39
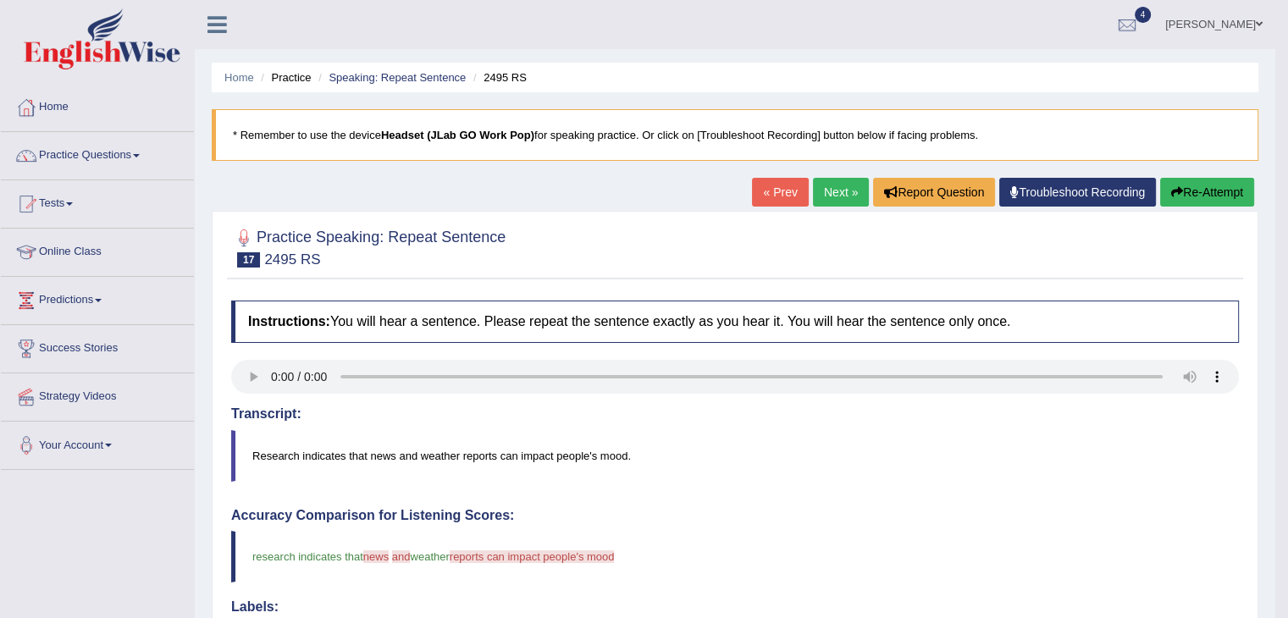
click at [823, 191] on link "Next »" at bounding box center [841, 192] width 56 height 29
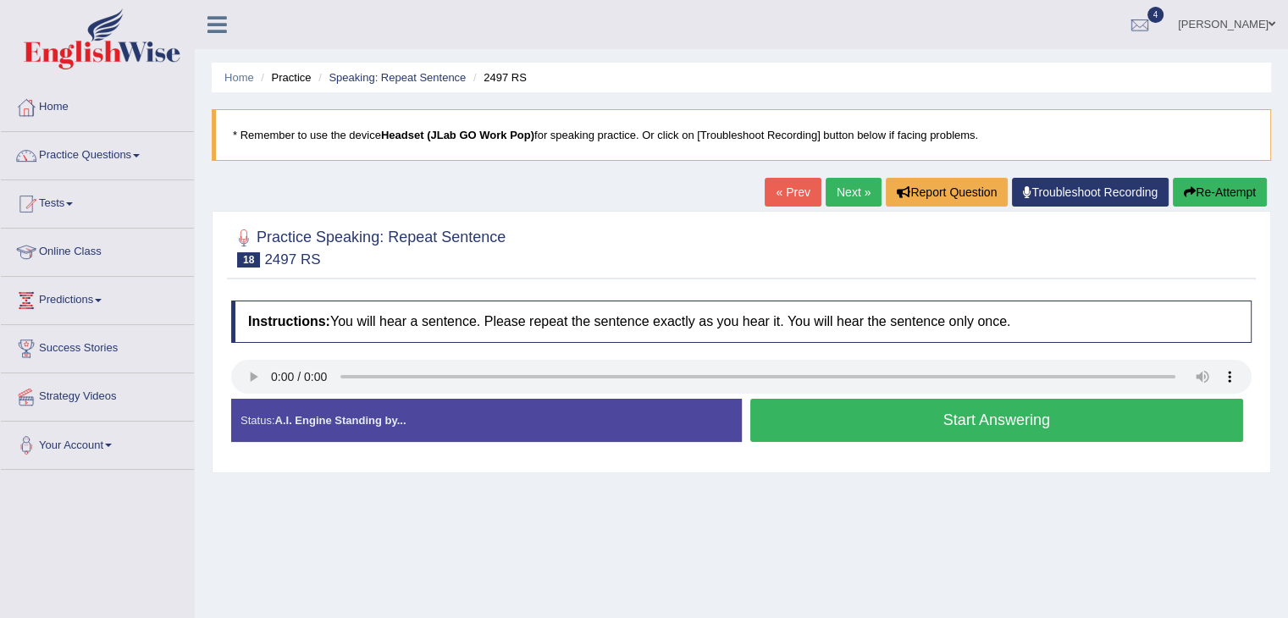
click at [911, 413] on button "Start Answering" at bounding box center [998, 420] width 494 height 43
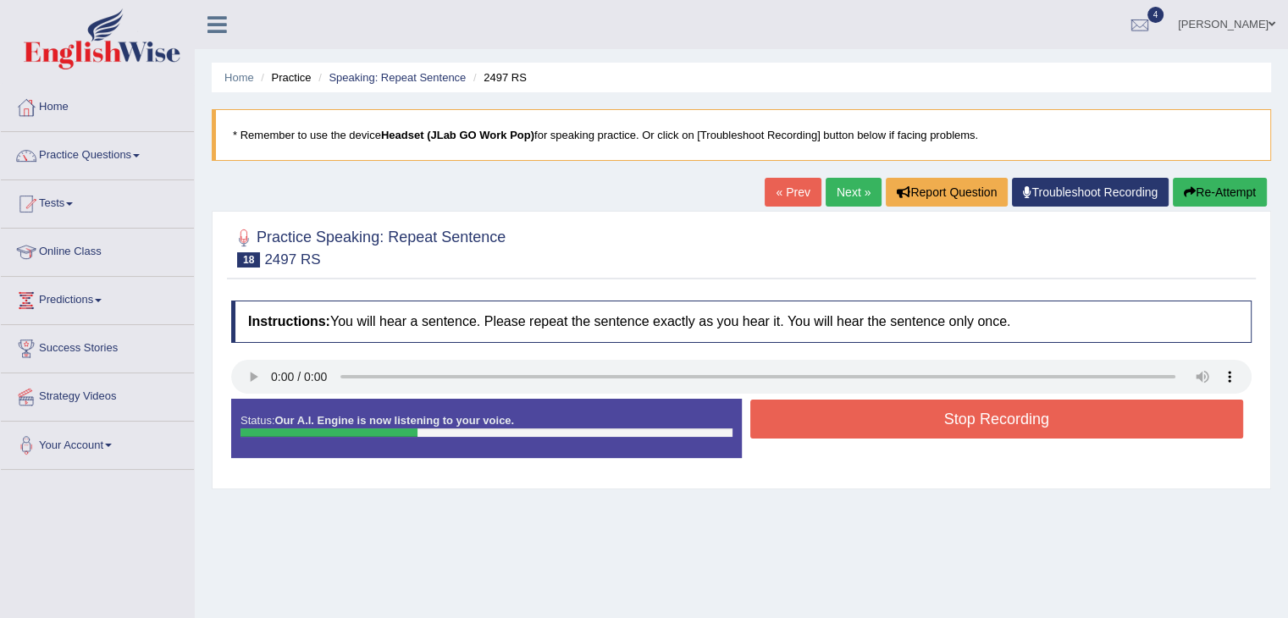
click at [911, 413] on button "Stop Recording" at bounding box center [998, 419] width 494 height 39
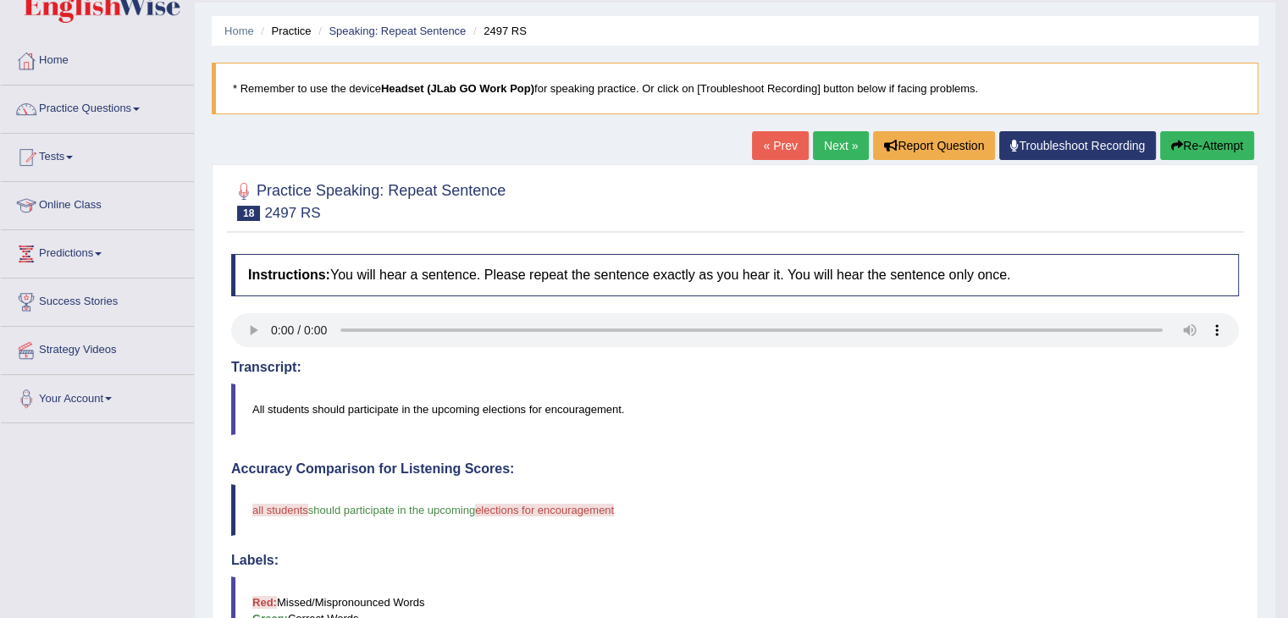
scroll to position [45, 0]
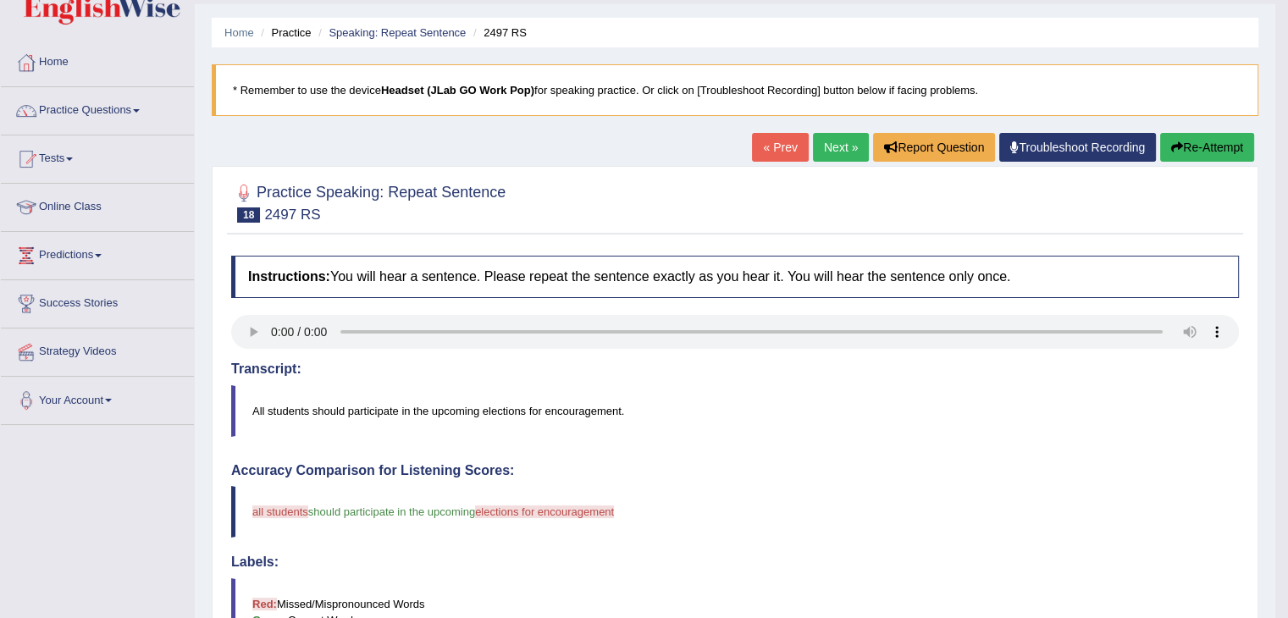
click at [841, 156] on link "Next »" at bounding box center [841, 147] width 56 height 29
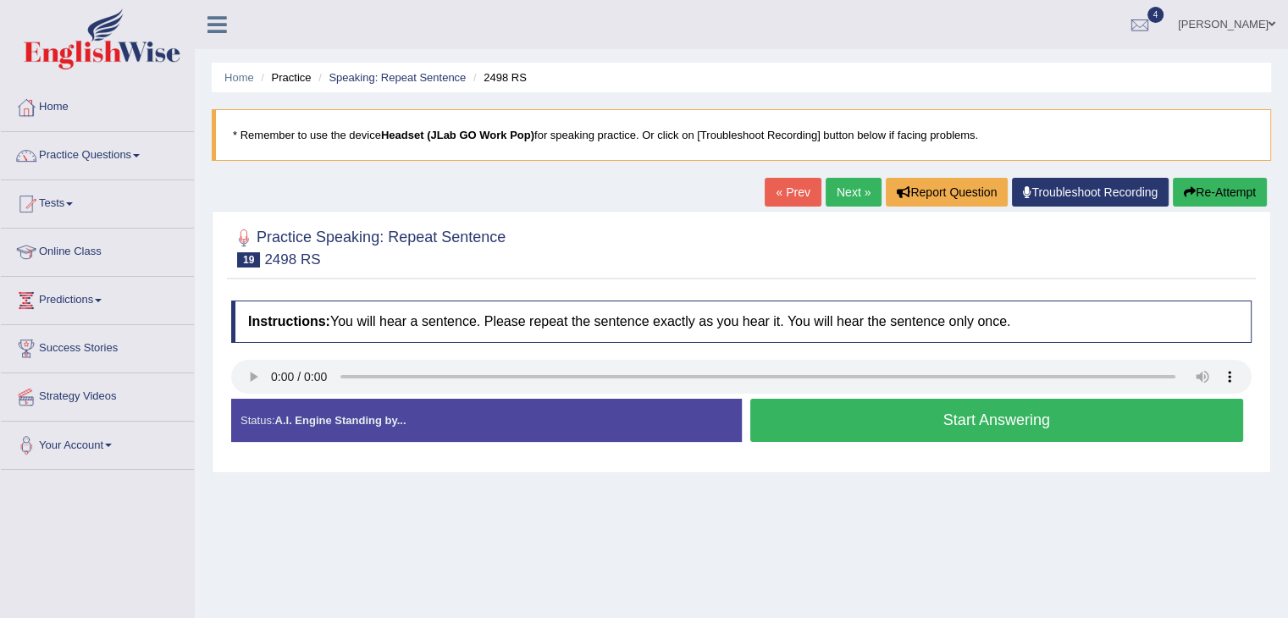
click at [930, 413] on button "Start Answering" at bounding box center [998, 420] width 494 height 43
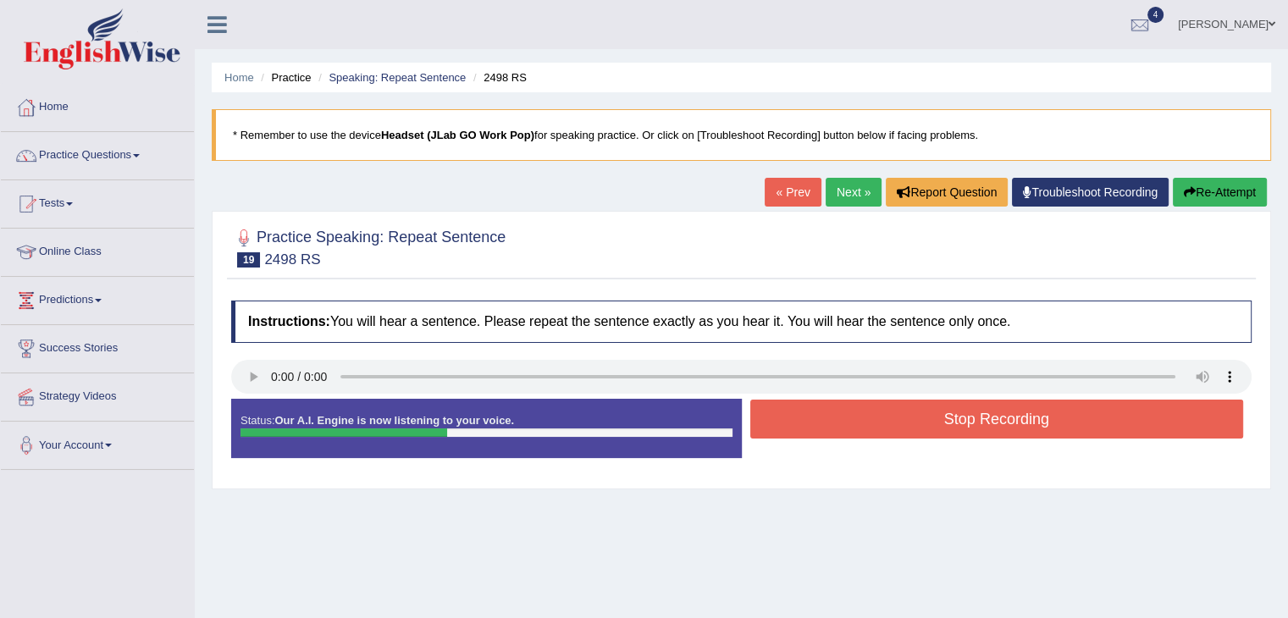
click at [930, 413] on button "Stop Recording" at bounding box center [998, 419] width 494 height 39
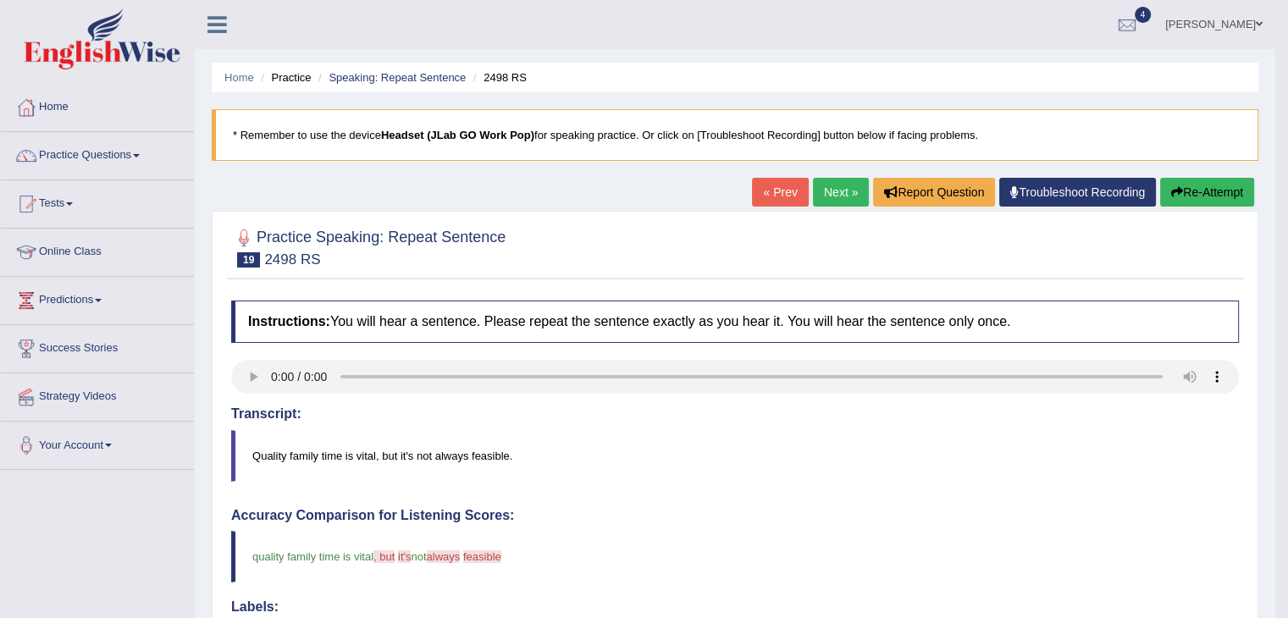
click at [831, 199] on link "Next »" at bounding box center [841, 192] width 56 height 29
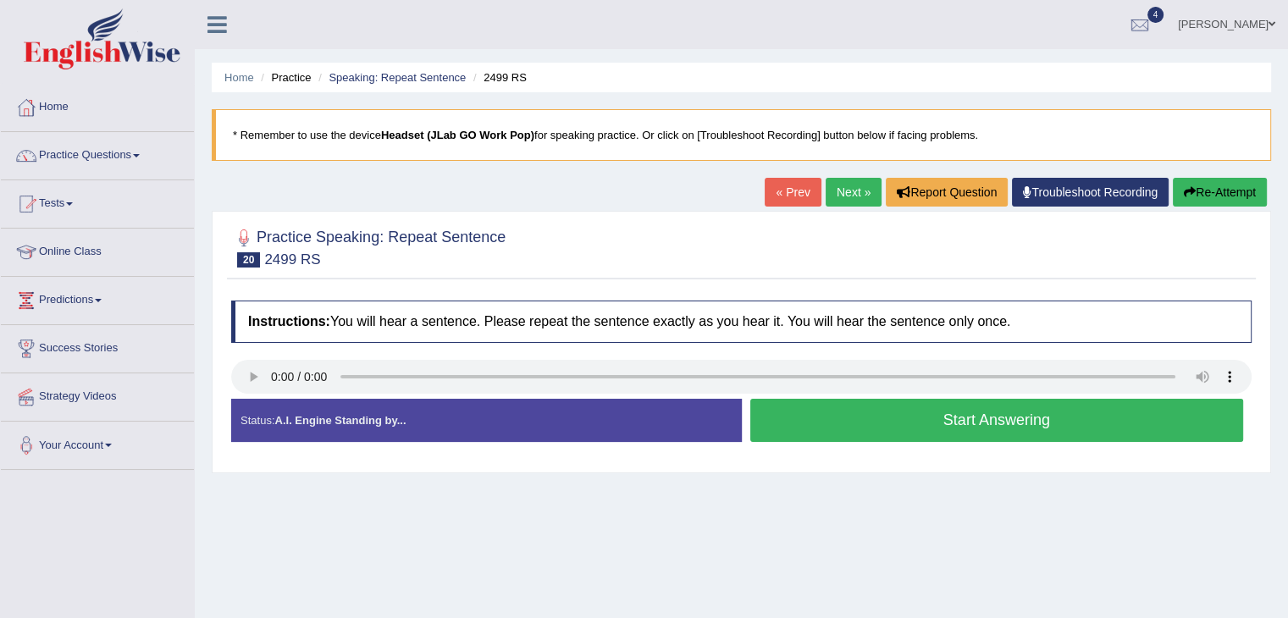
click at [907, 414] on button "Start Answering" at bounding box center [998, 420] width 494 height 43
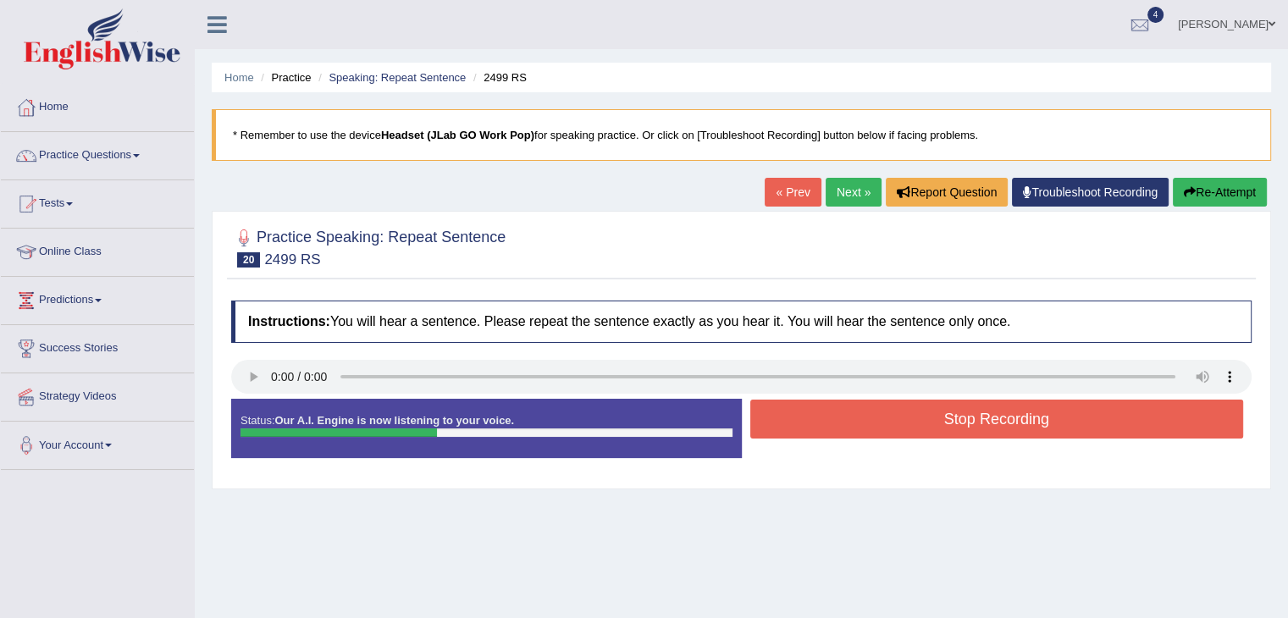
click at [907, 414] on button "Stop Recording" at bounding box center [998, 419] width 494 height 39
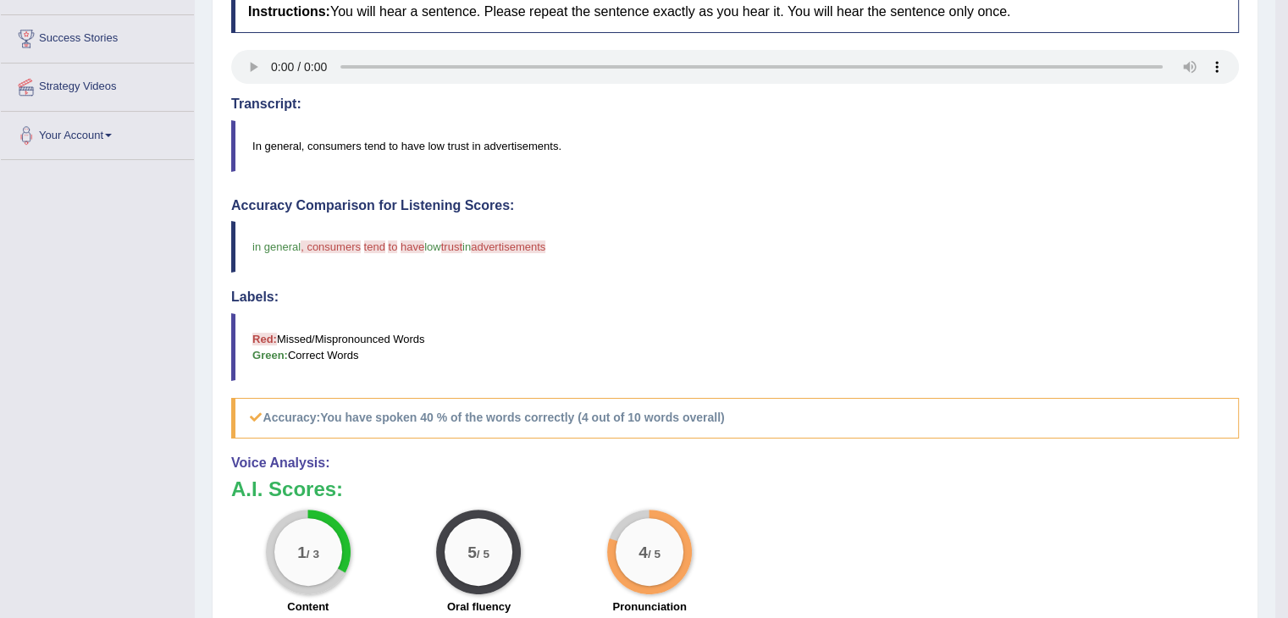
scroll to position [313, 0]
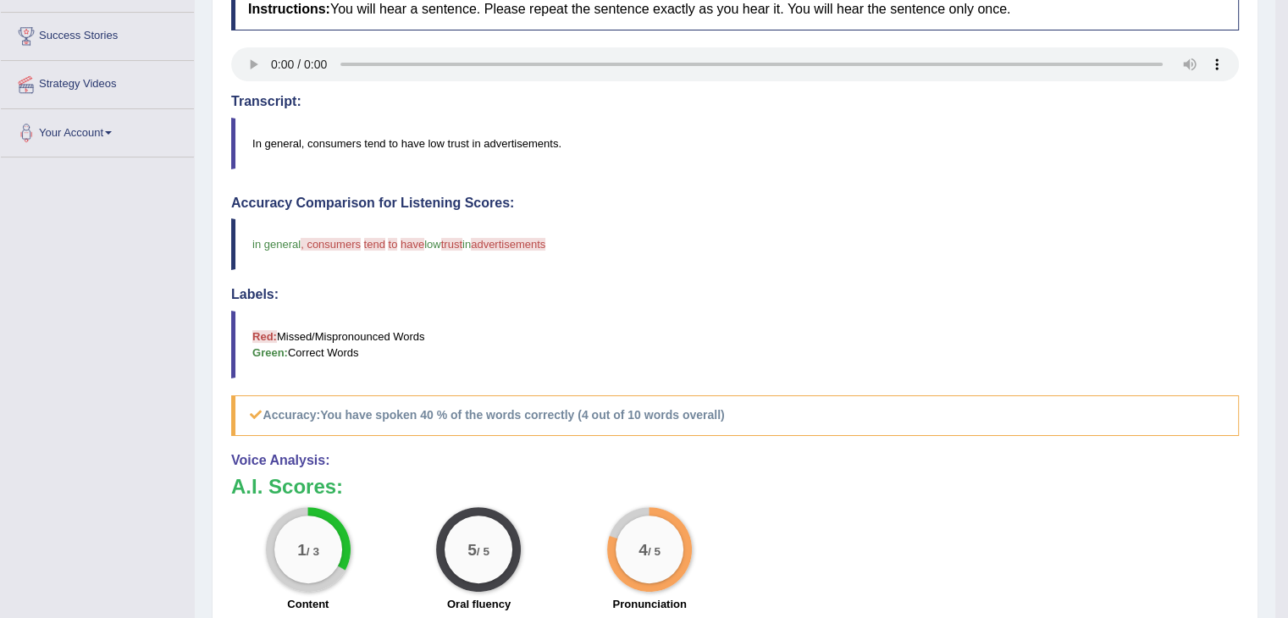
click at [1000, 102] on h4 "Transcript:" at bounding box center [735, 101] width 1008 height 15
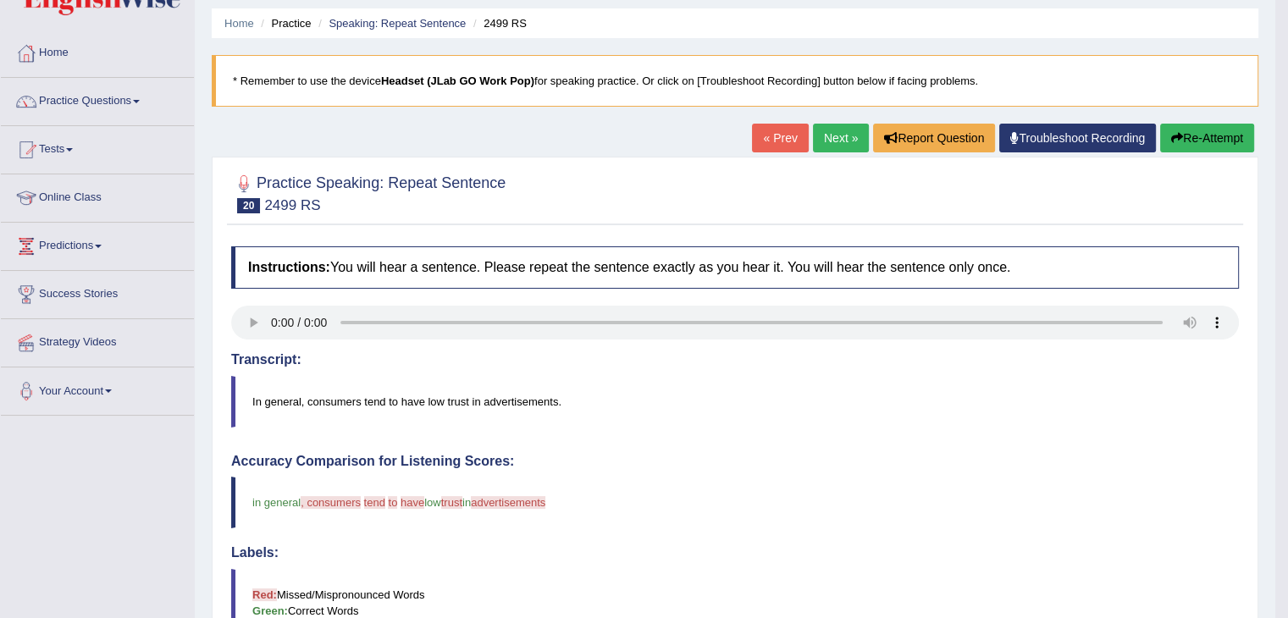
scroll to position [47, 0]
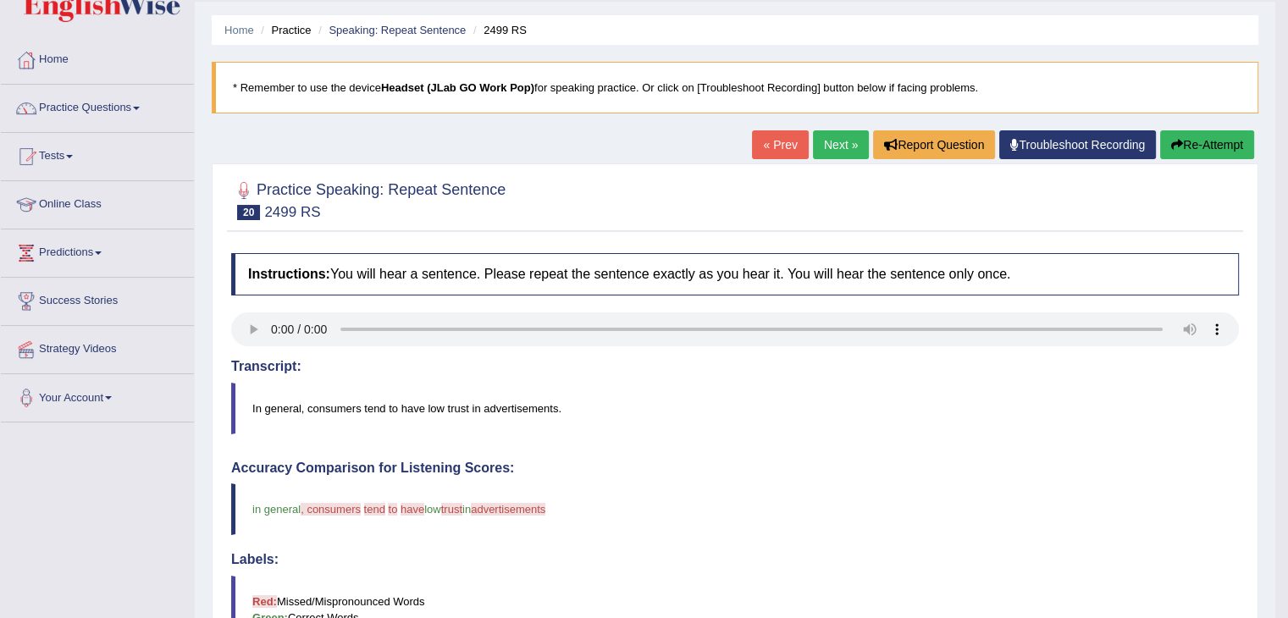
click at [823, 138] on link "Next »" at bounding box center [841, 144] width 56 height 29
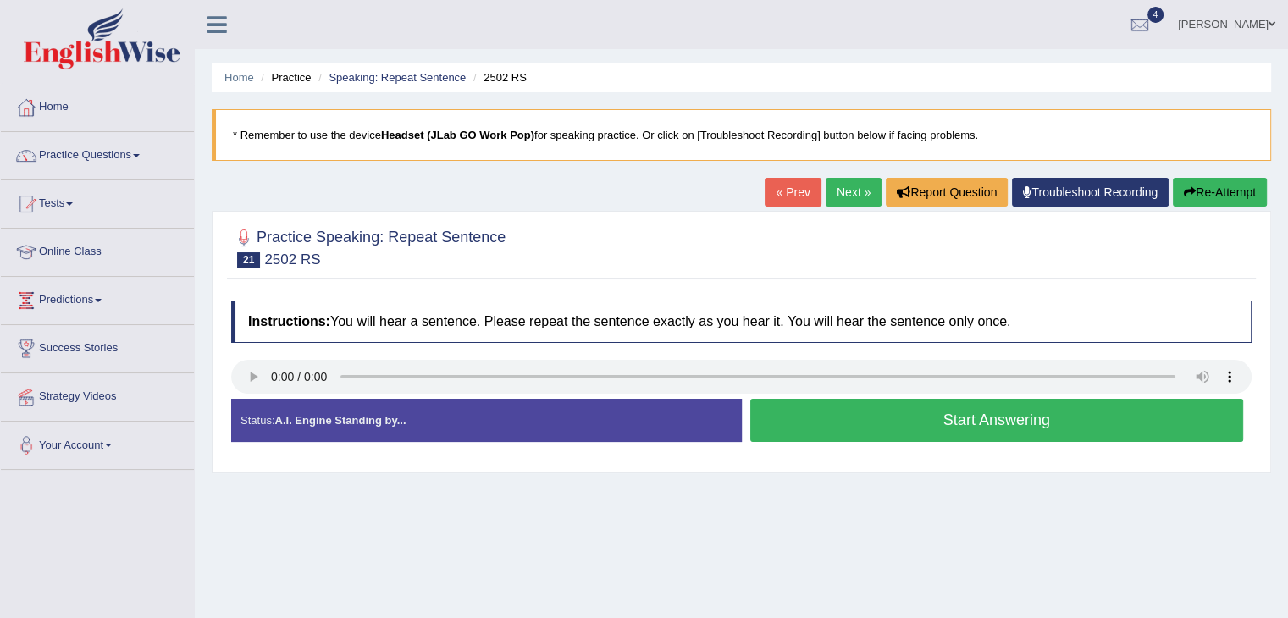
click at [893, 417] on button "Start Answering" at bounding box center [998, 420] width 494 height 43
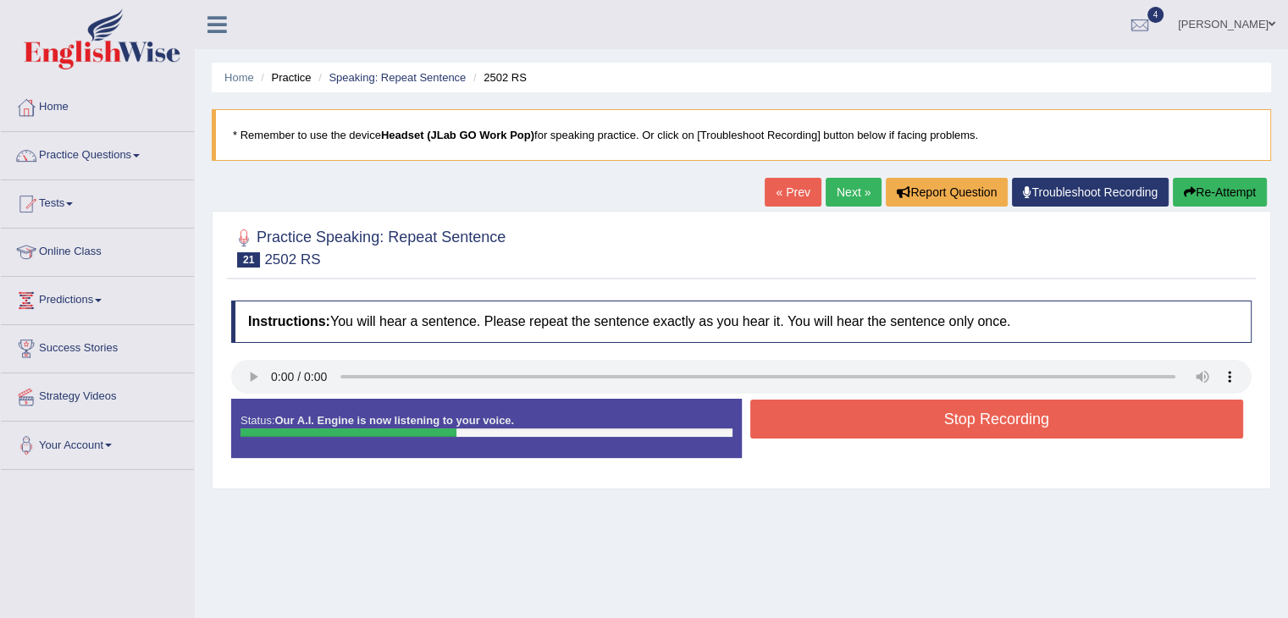
click at [893, 417] on button "Stop Recording" at bounding box center [998, 419] width 494 height 39
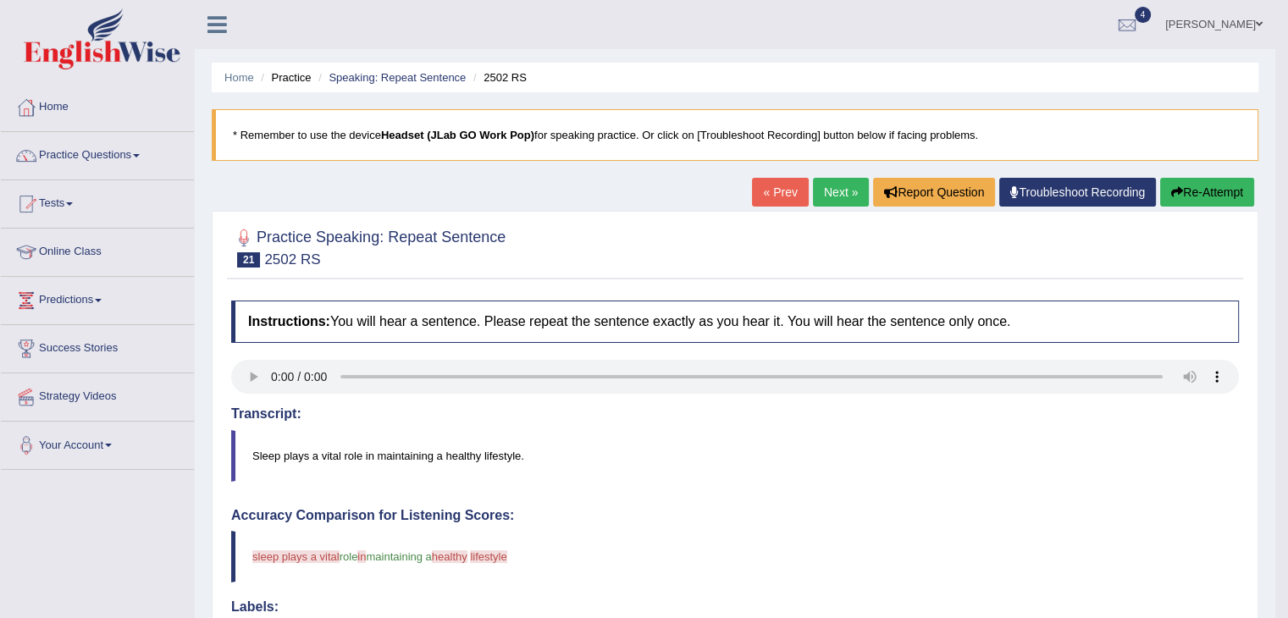
click at [1193, 191] on button "Re-Attempt" at bounding box center [1208, 192] width 94 height 29
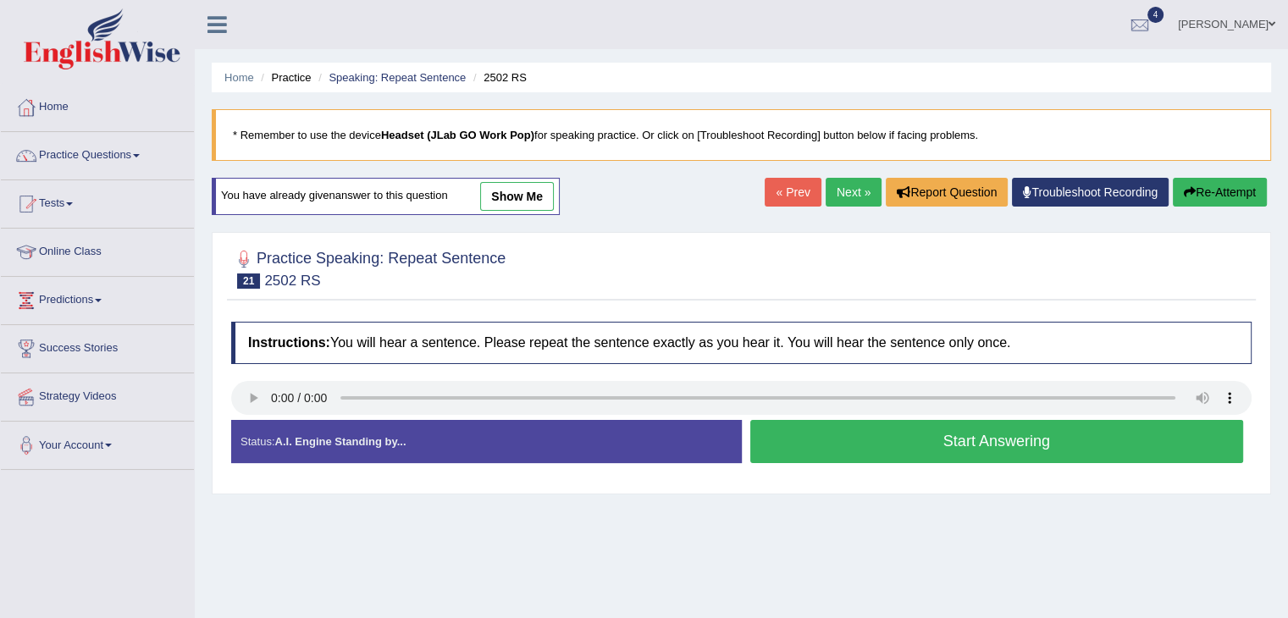
click at [932, 447] on button "Start Answering" at bounding box center [998, 441] width 494 height 43
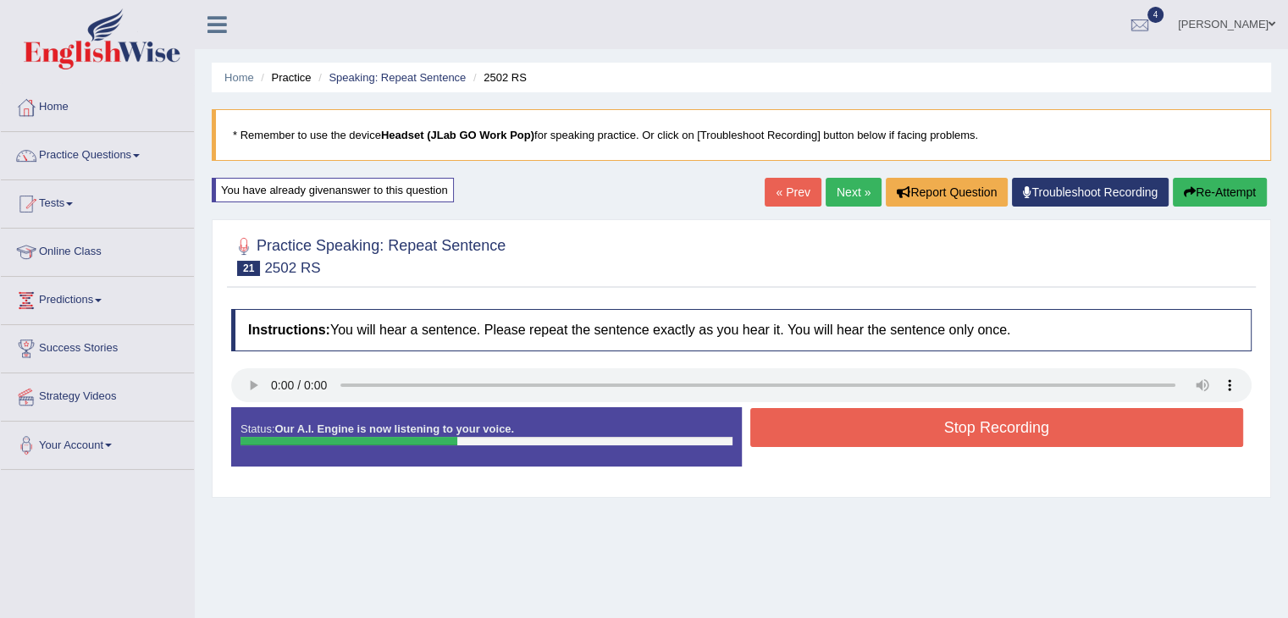
click at [939, 431] on button "Stop Recording" at bounding box center [998, 427] width 494 height 39
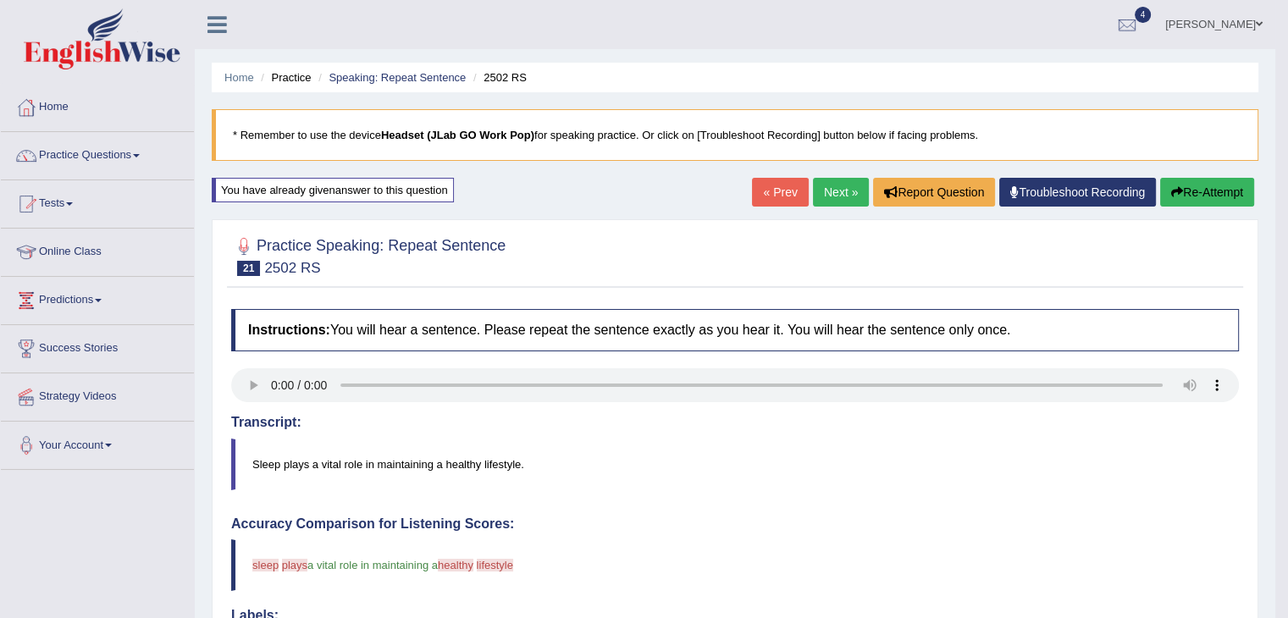
click at [820, 193] on link "Next »" at bounding box center [841, 192] width 56 height 29
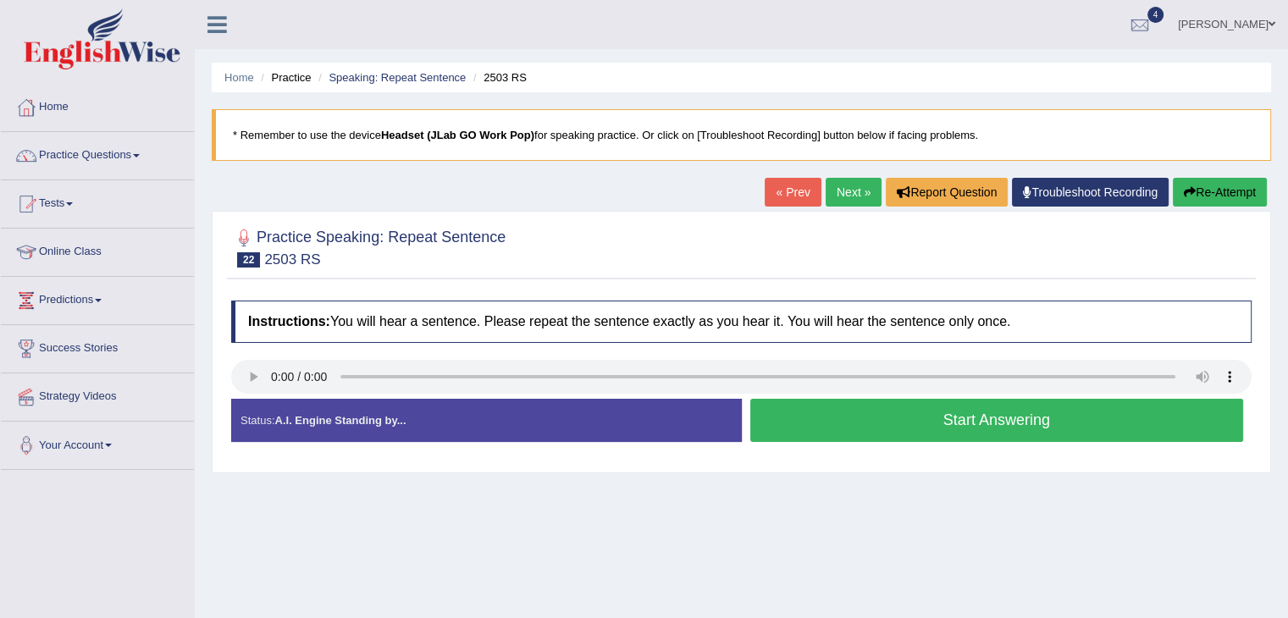
click at [914, 417] on button "Start Answering" at bounding box center [998, 420] width 494 height 43
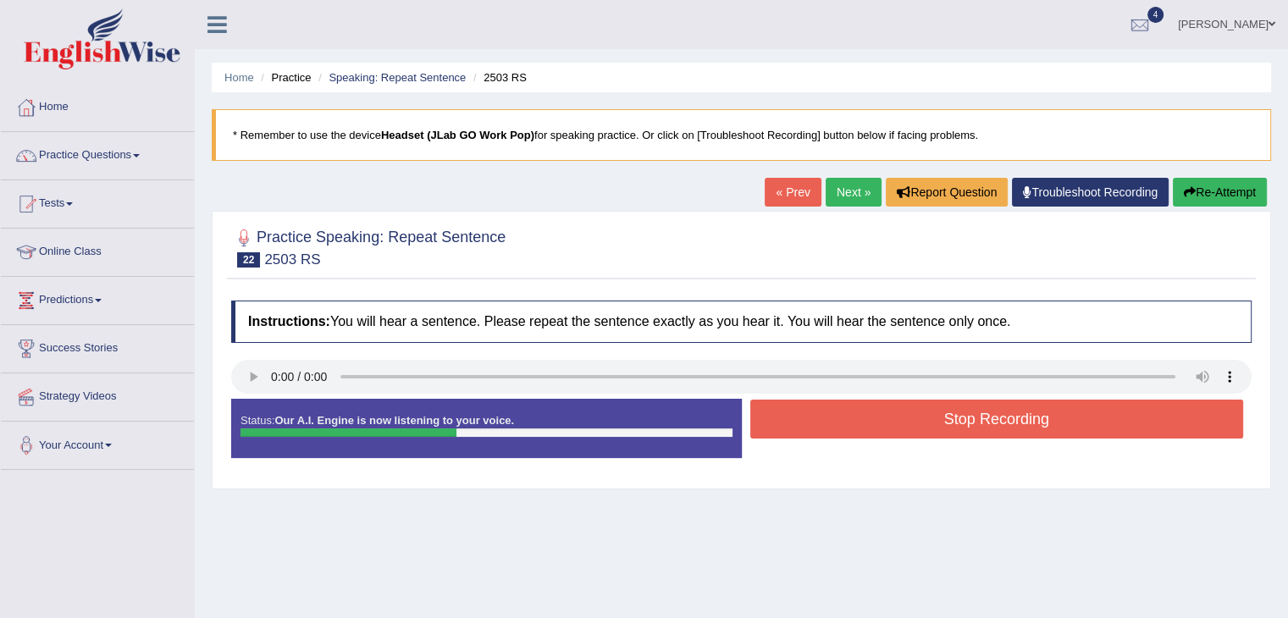
click at [914, 417] on button "Stop Recording" at bounding box center [998, 419] width 494 height 39
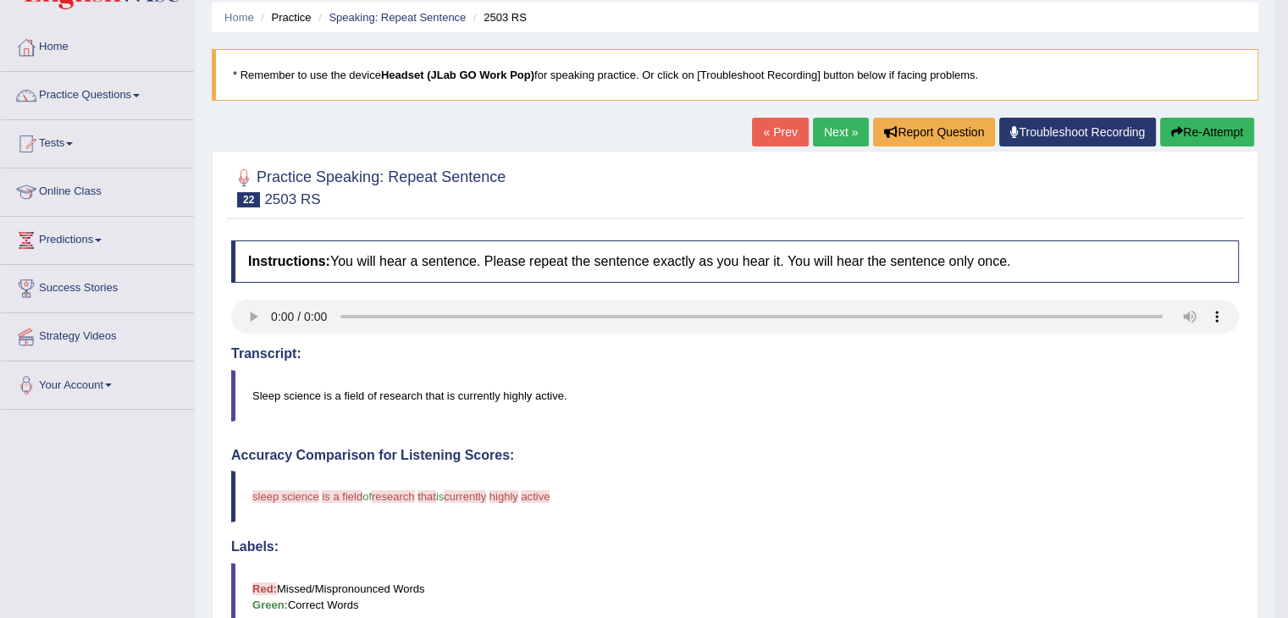
scroll to position [54, 0]
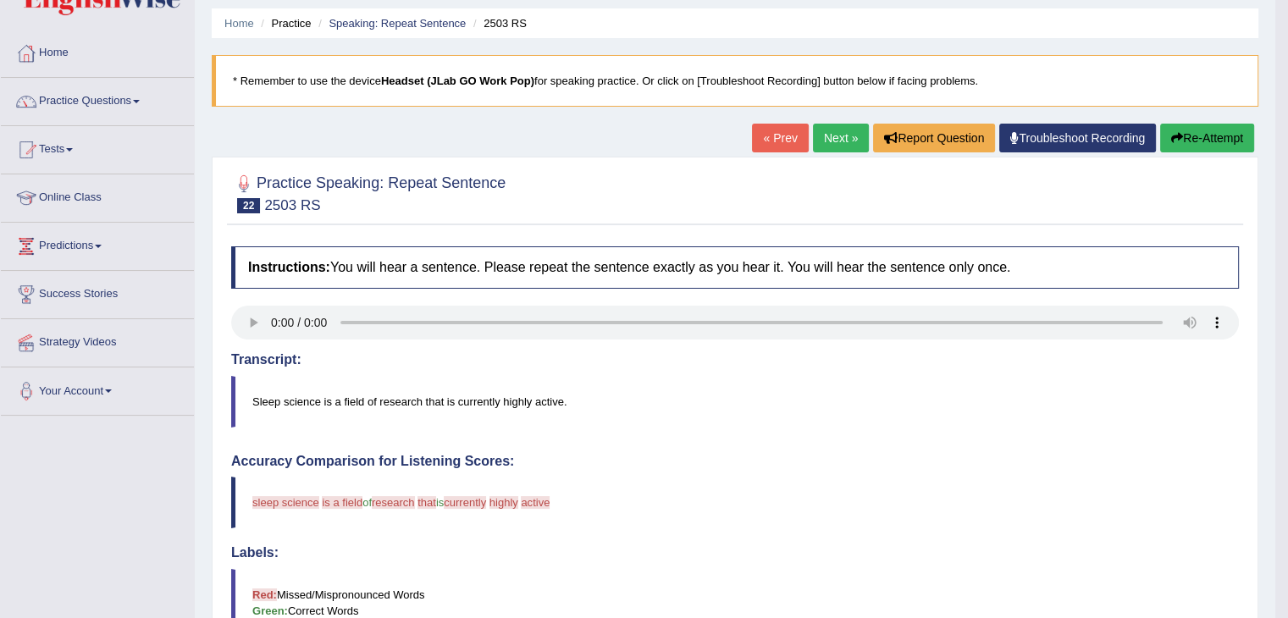
click at [840, 141] on link "Next »" at bounding box center [841, 138] width 56 height 29
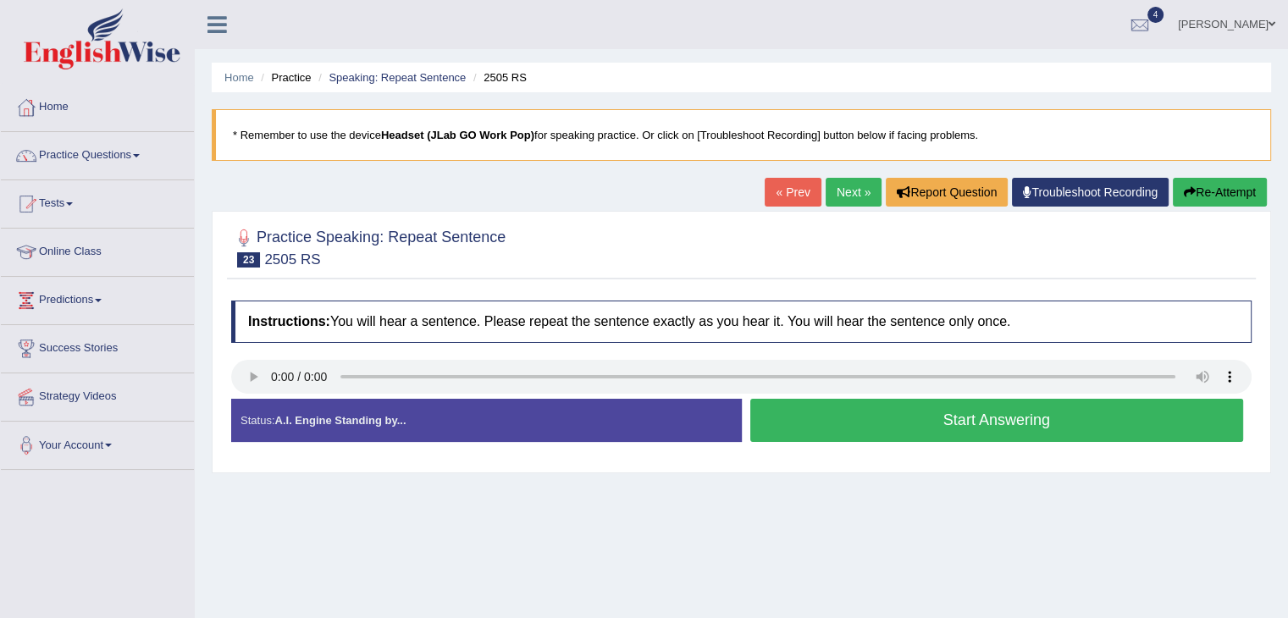
click at [893, 423] on button "Start Answering" at bounding box center [998, 420] width 494 height 43
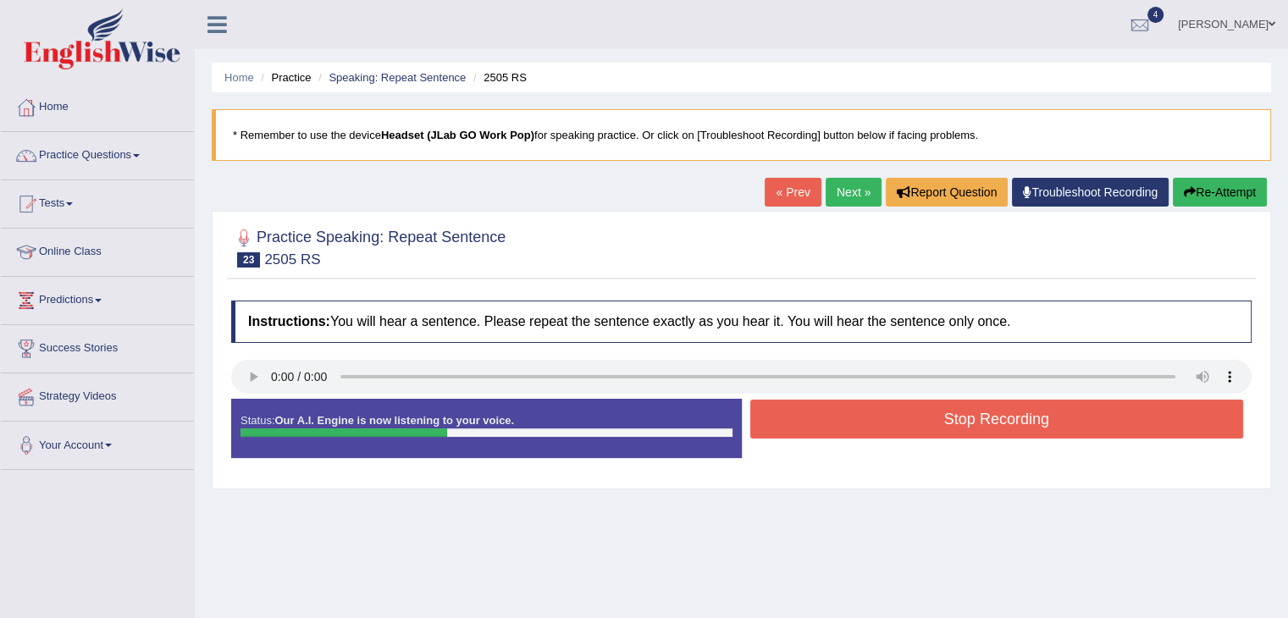
click at [893, 423] on button "Stop Recording" at bounding box center [998, 419] width 494 height 39
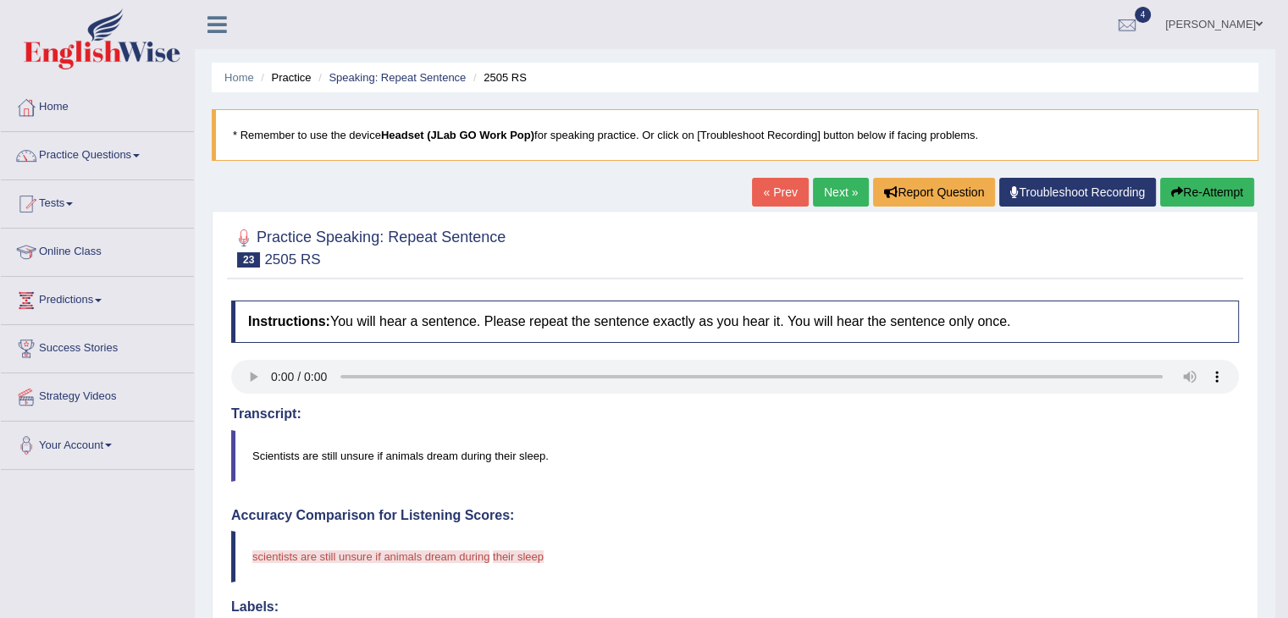
click at [1189, 189] on button "Re-Attempt" at bounding box center [1208, 192] width 94 height 29
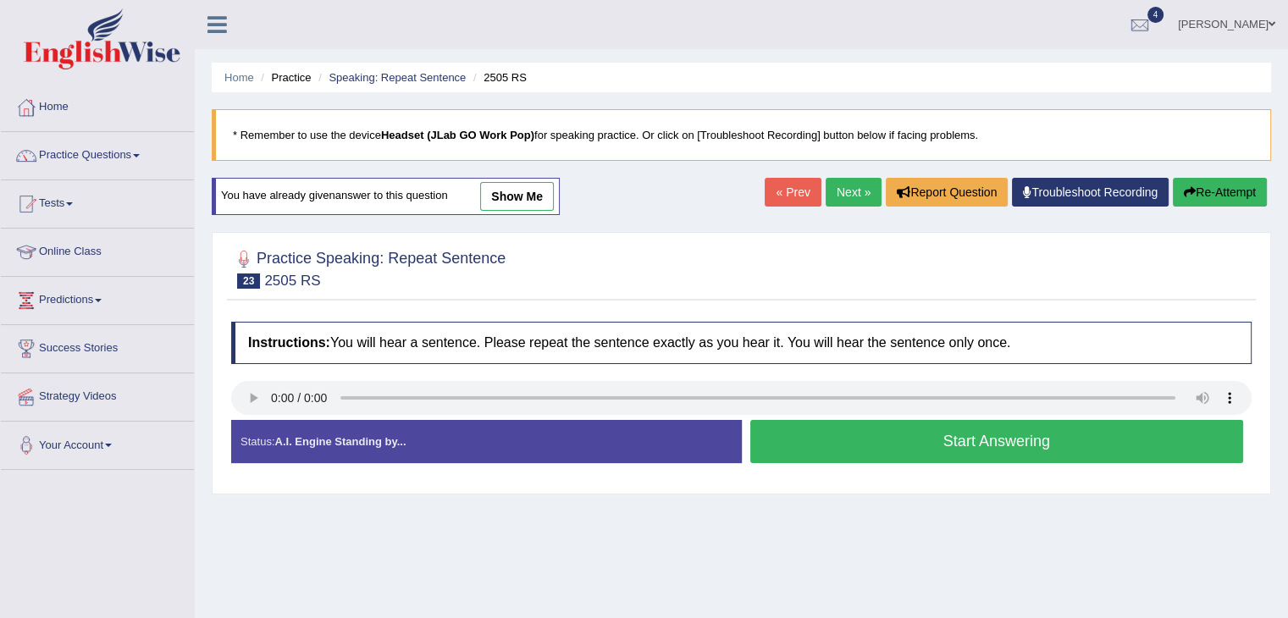
click at [911, 448] on button "Start Answering" at bounding box center [998, 441] width 494 height 43
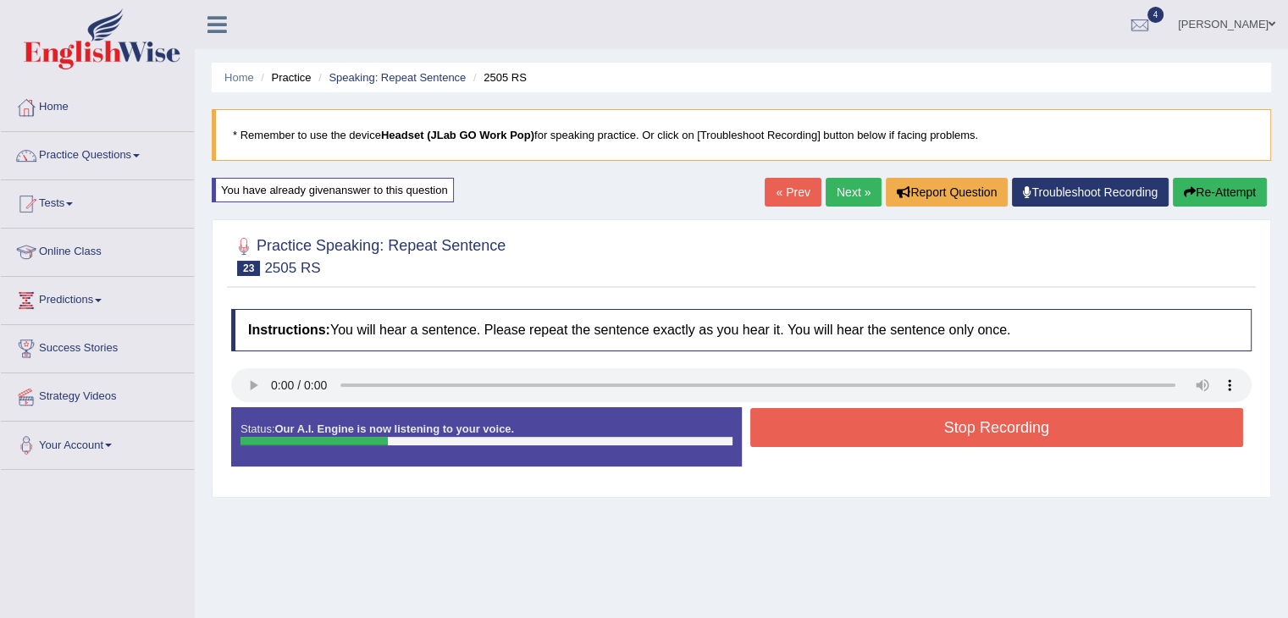
click at [918, 430] on button "Stop Recording" at bounding box center [998, 427] width 494 height 39
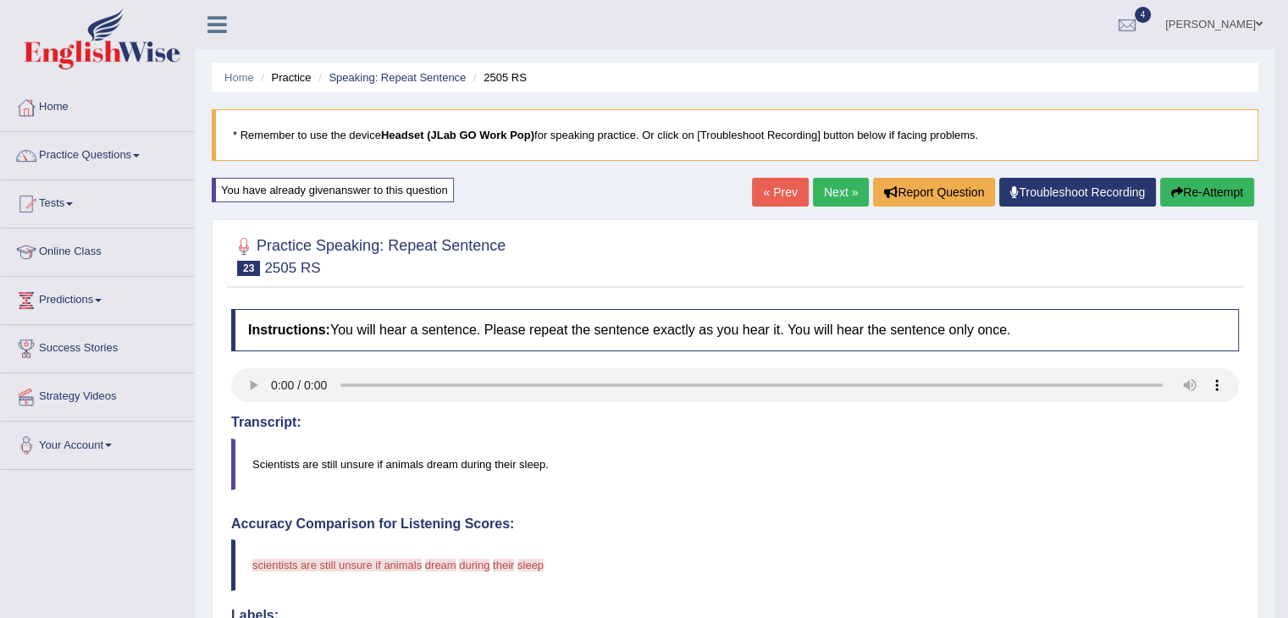
click at [1201, 191] on button "Re-Attempt" at bounding box center [1208, 192] width 94 height 29
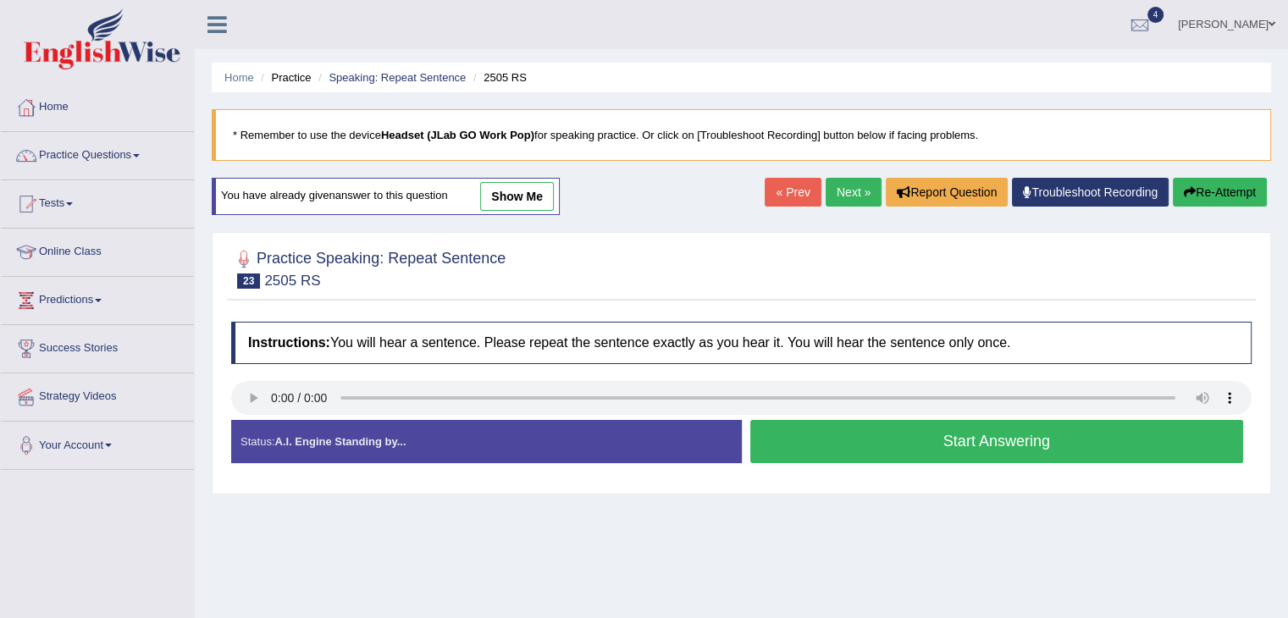
click at [867, 442] on button "Start Answering" at bounding box center [998, 441] width 494 height 43
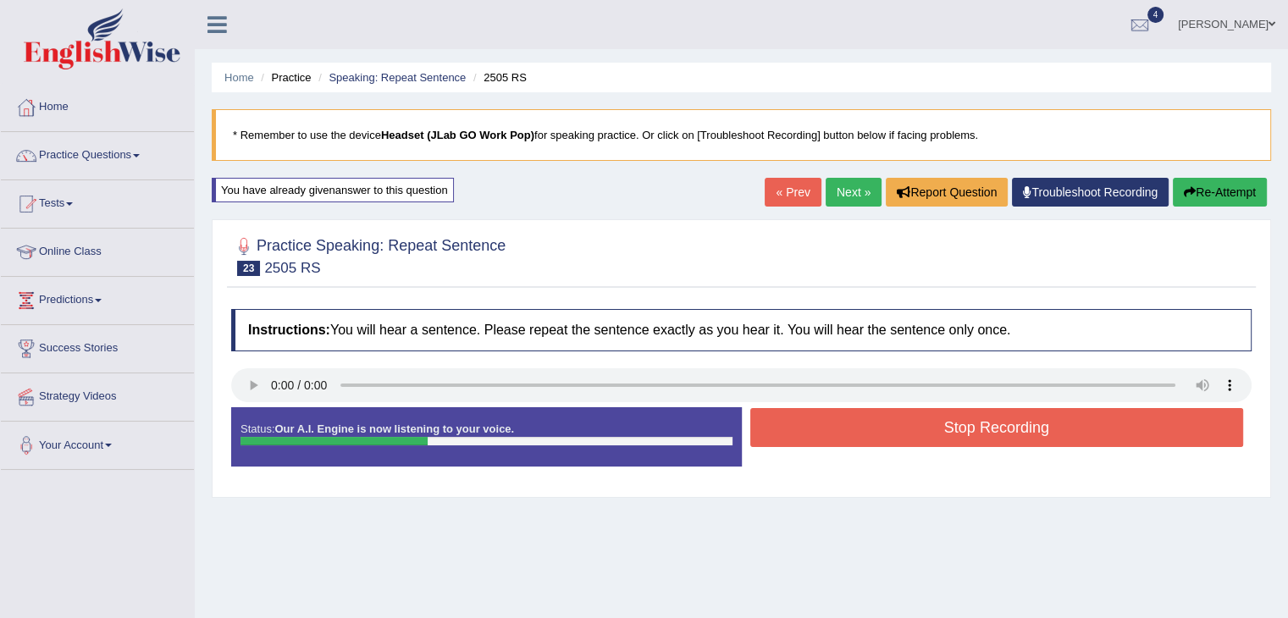
click at [889, 433] on button "Stop Recording" at bounding box center [998, 427] width 494 height 39
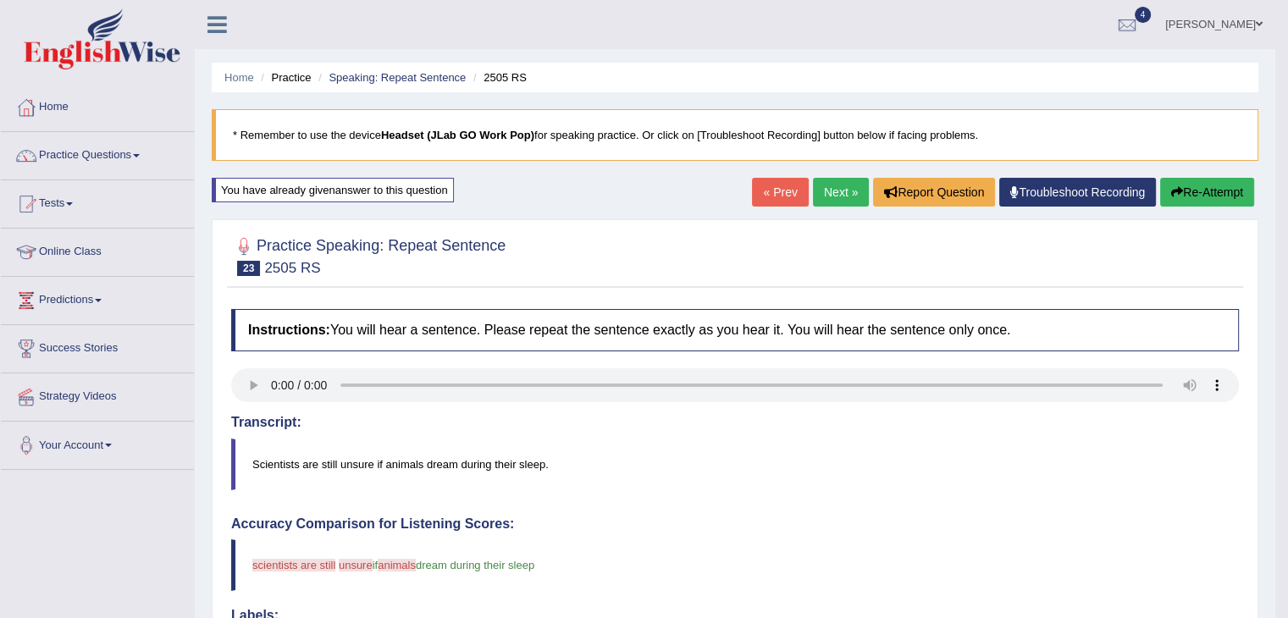
click at [830, 191] on link "Next »" at bounding box center [841, 192] width 56 height 29
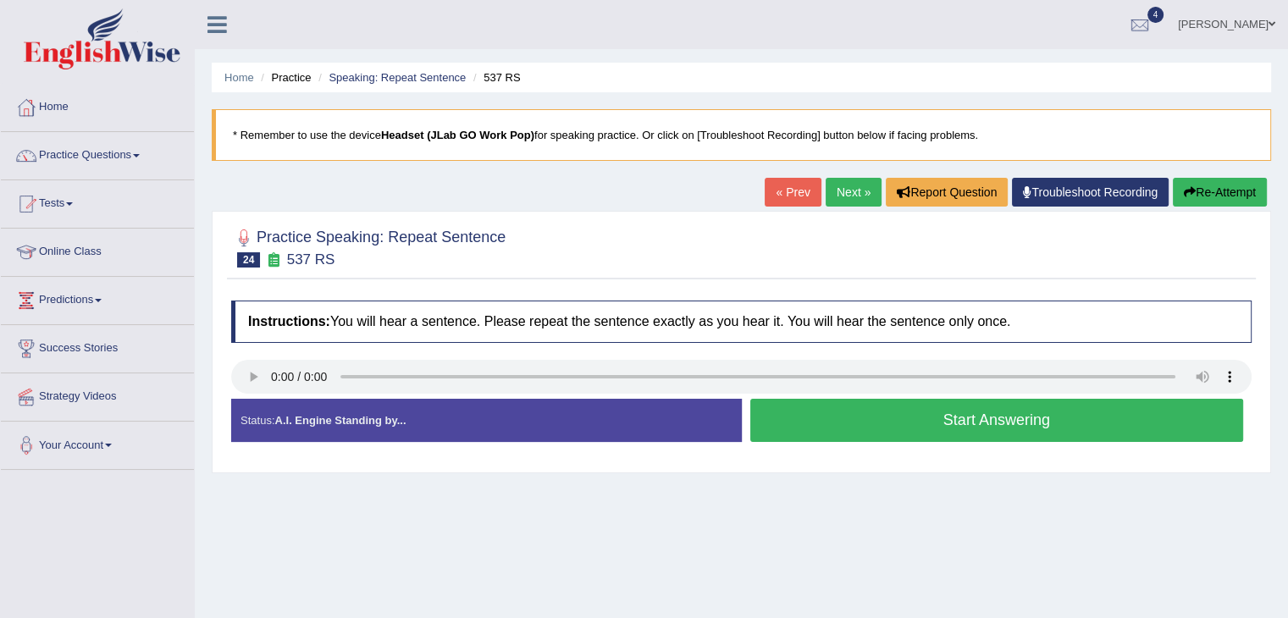
click at [901, 418] on button "Start Answering" at bounding box center [998, 420] width 494 height 43
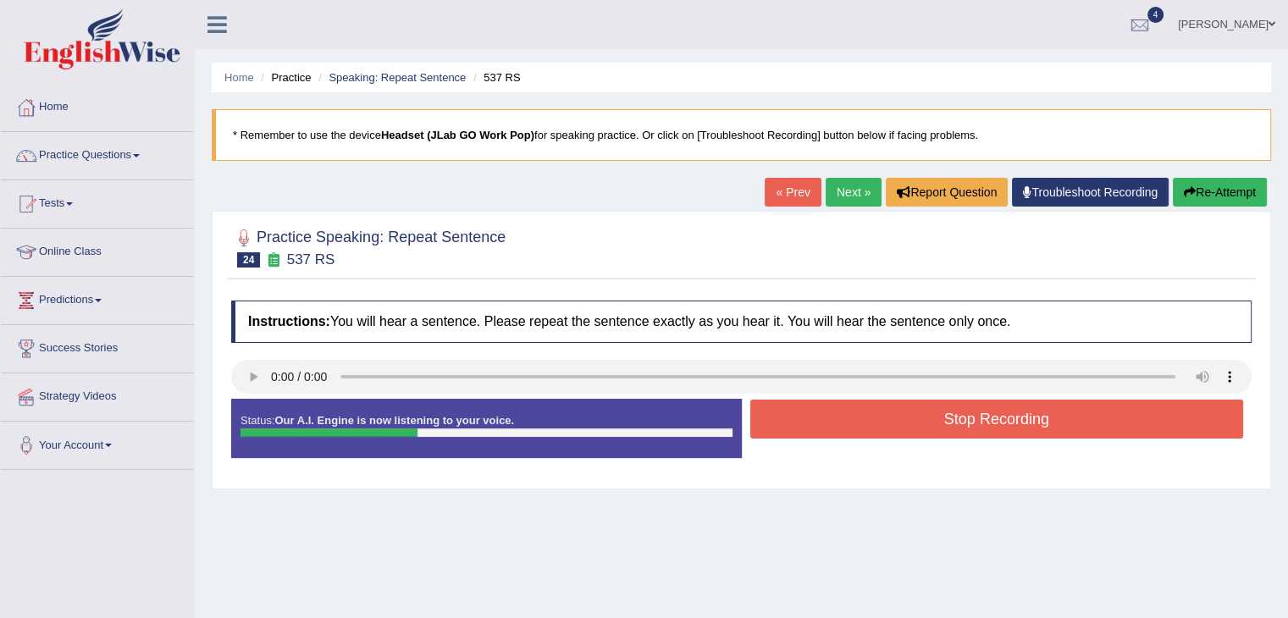
click at [901, 418] on button "Stop Recording" at bounding box center [998, 419] width 494 height 39
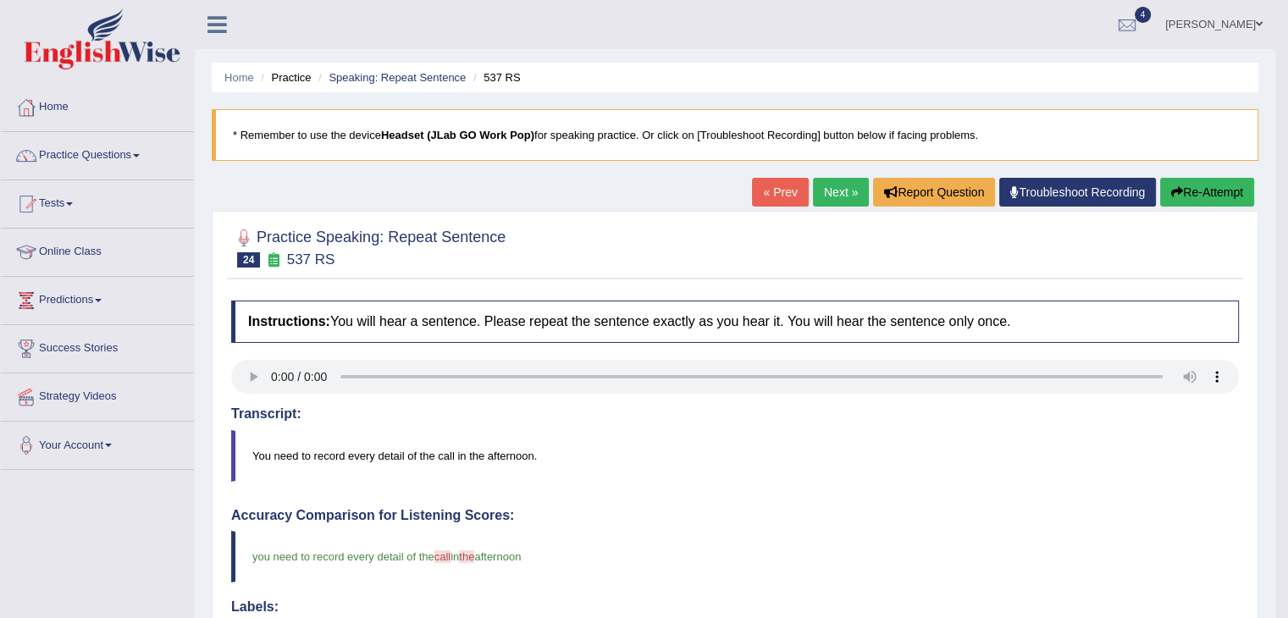
click at [827, 194] on link "Next »" at bounding box center [841, 192] width 56 height 29
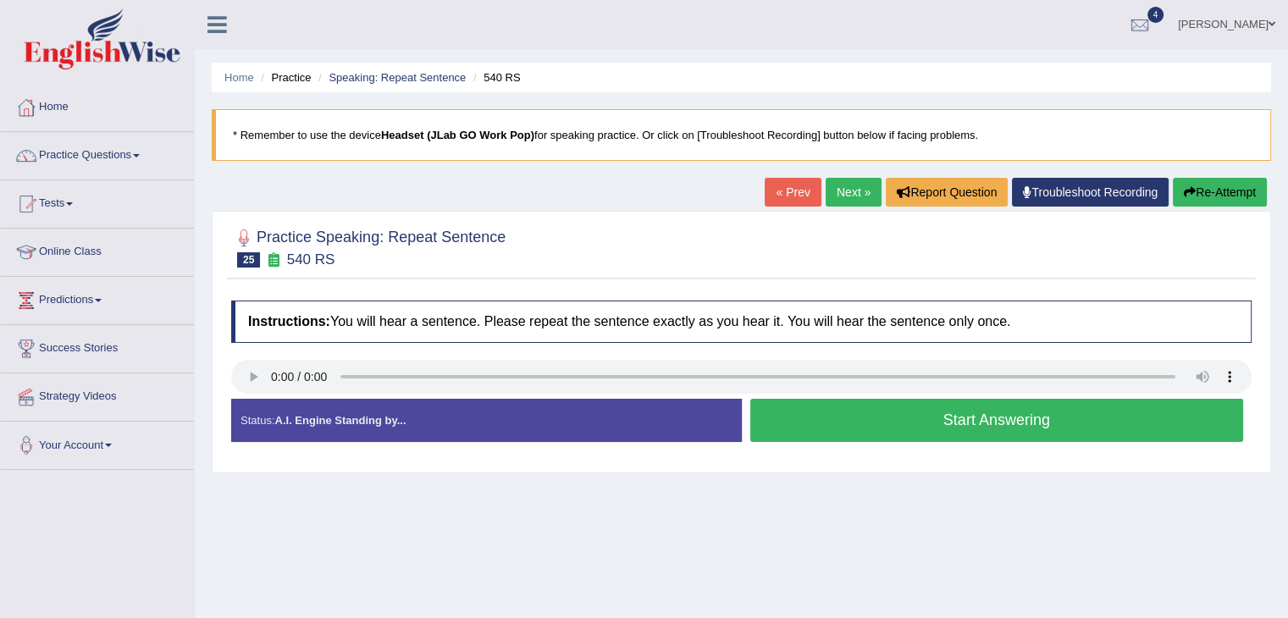
click at [922, 413] on button "Start Answering" at bounding box center [998, 420] width 494 height 43
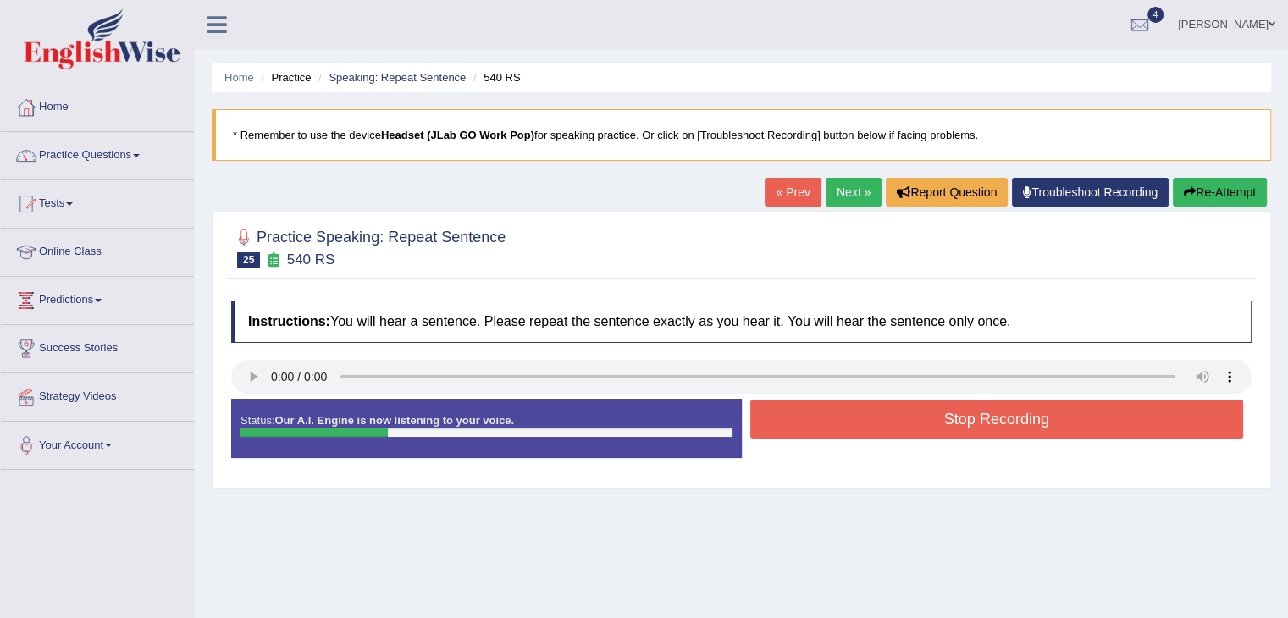
click at [922, 413] on button "Stop Recording" at bounding box center [998, 419] width 494 height 39
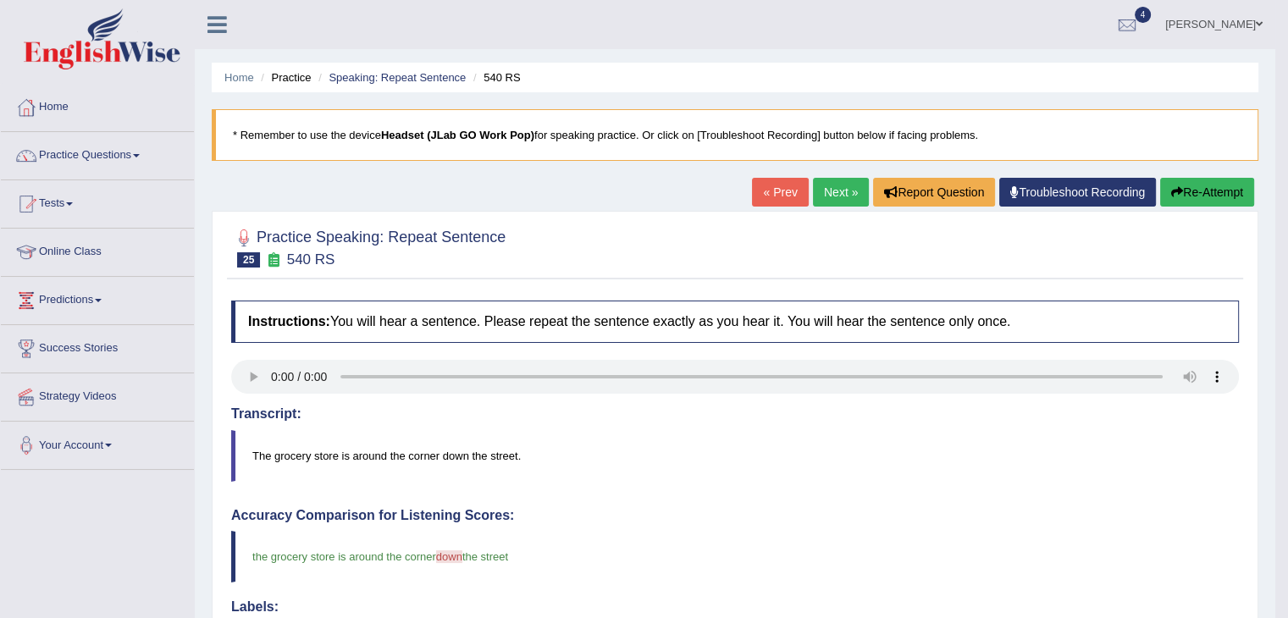
click at [834, 194] on link "Next »" at bounding box center [841, 192] width 56 height 29
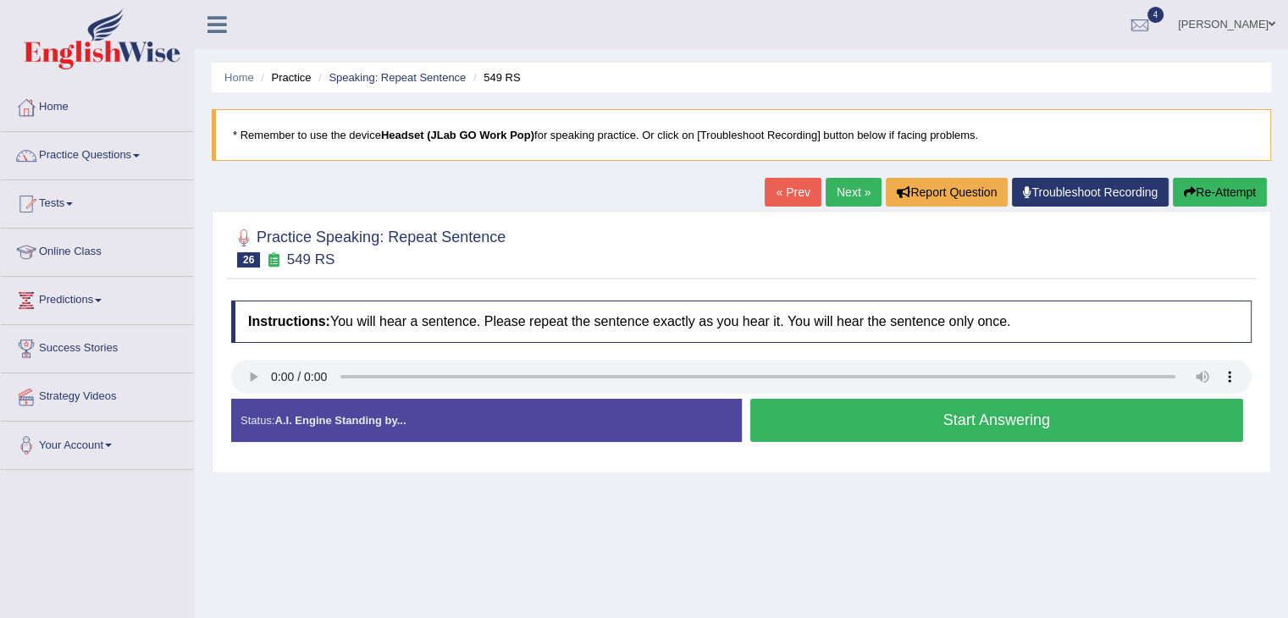
click at [864, 424] on button "Start Answering" at bounding box center [998, 420] width 494 height 43
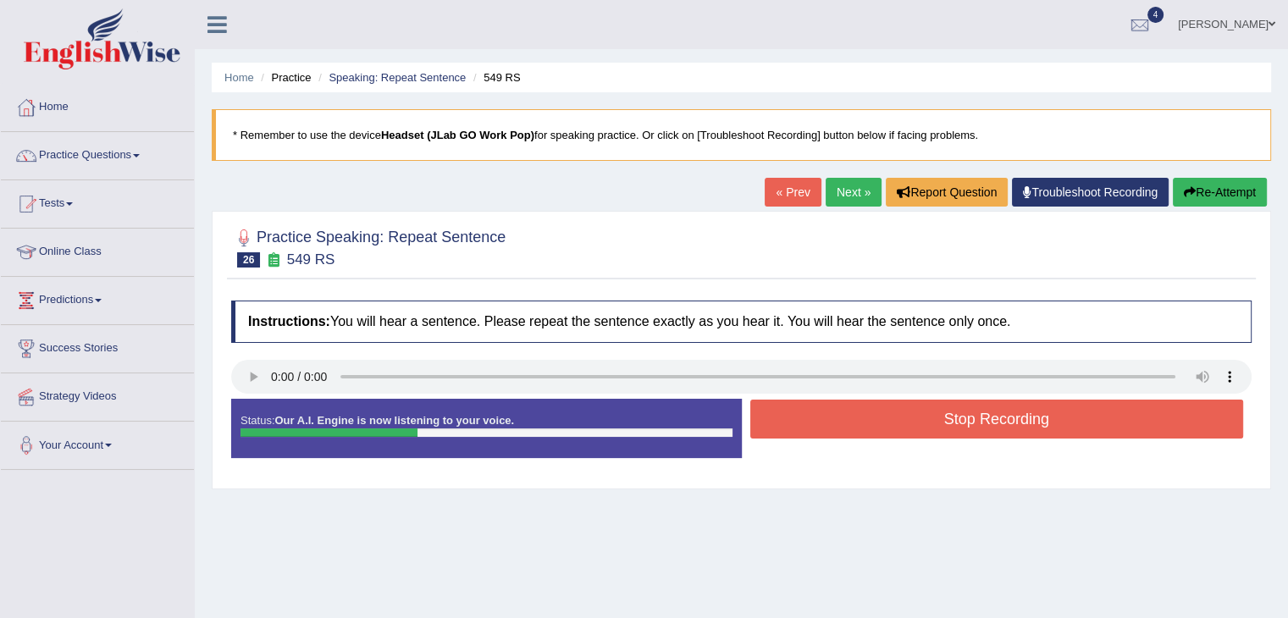
click at [864, 424] on button "Stop Recording" at bounding box center [998, 419] width 494 height 39
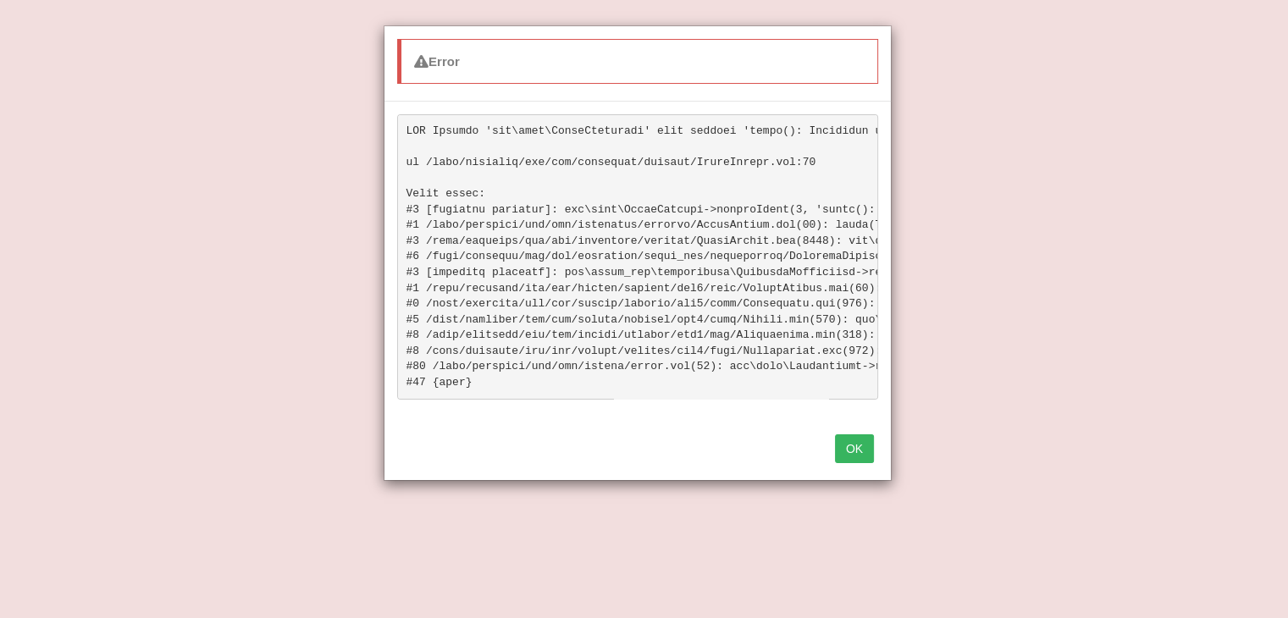
click at [844, 450] on button "OK" at bounding box center [854, 449] width 39 height 29
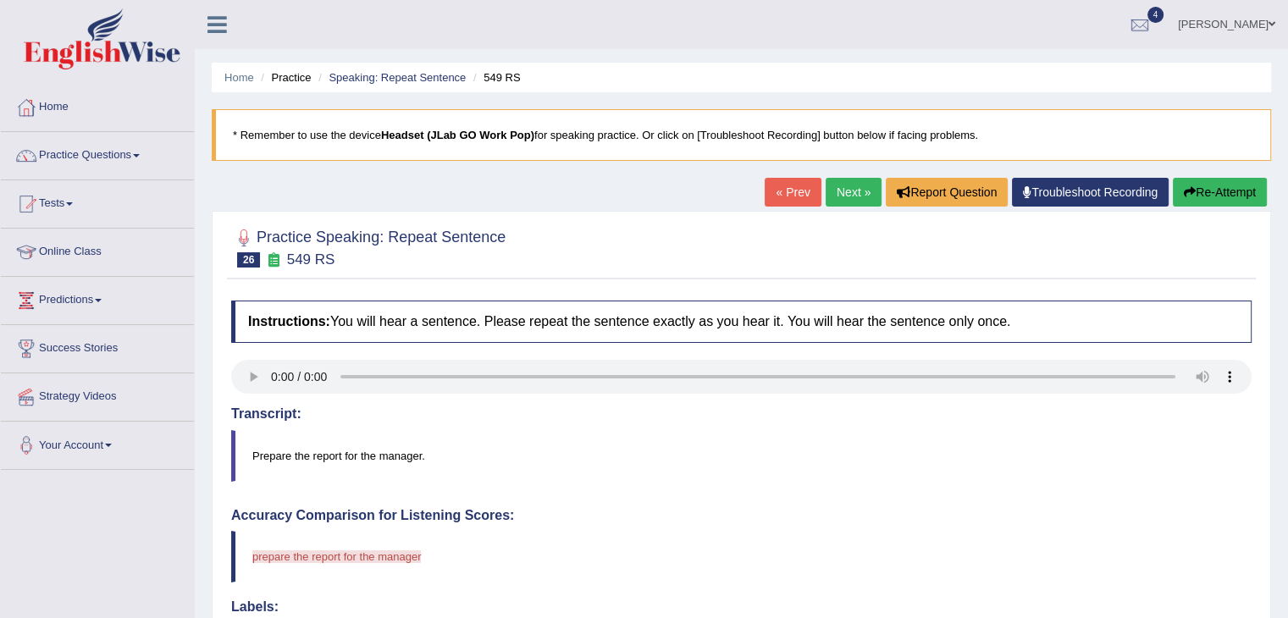
click at [1190, 192] on icon "button" at bounding box center [1190, 192] width 12 height 12
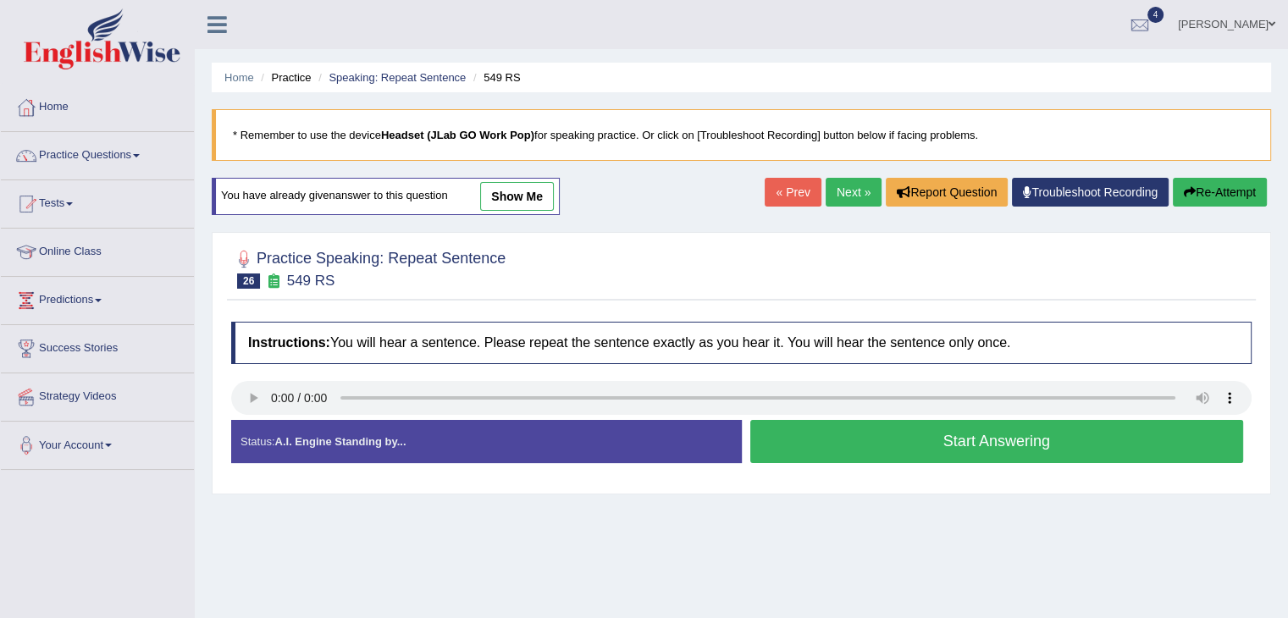
click at [908, 435] on button "Start Answering" at bounding box center [998, 441] width 494 height 43
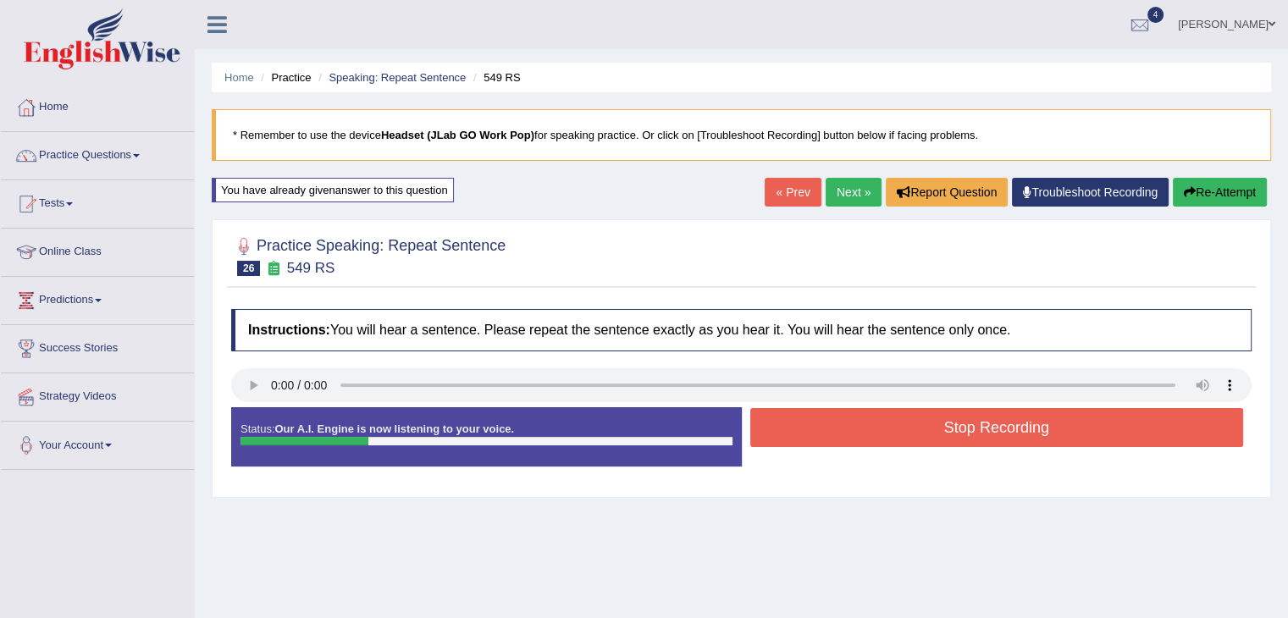
click at [908, 435] on button "Stop Recording" at bounding box center [998, 427] width 494 height 39
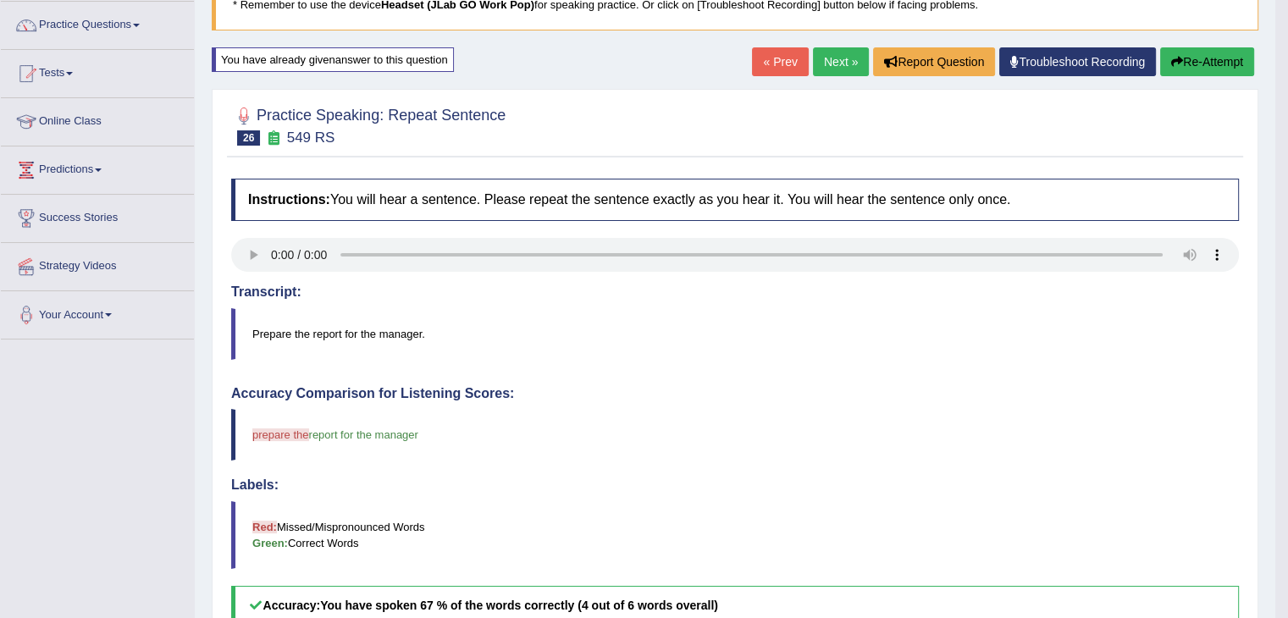
scroll to position [95, 0]
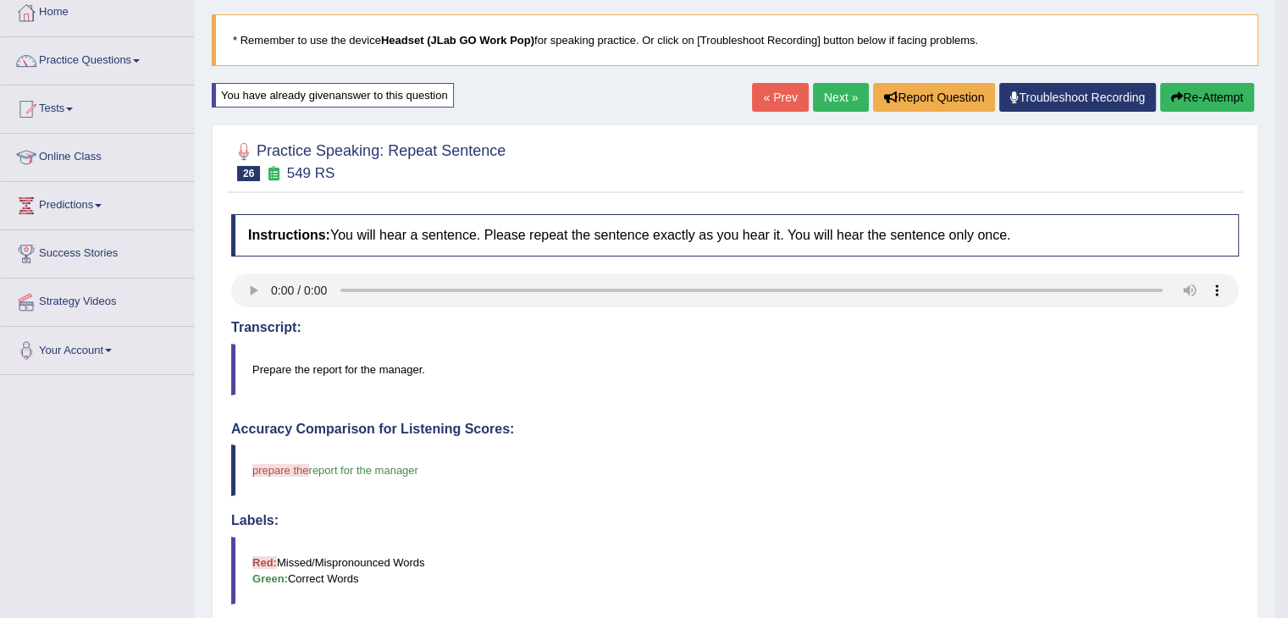
click at [1192, 98] on button "Re-Attempt" at bounding box center [1208, 97] width 94 height 29
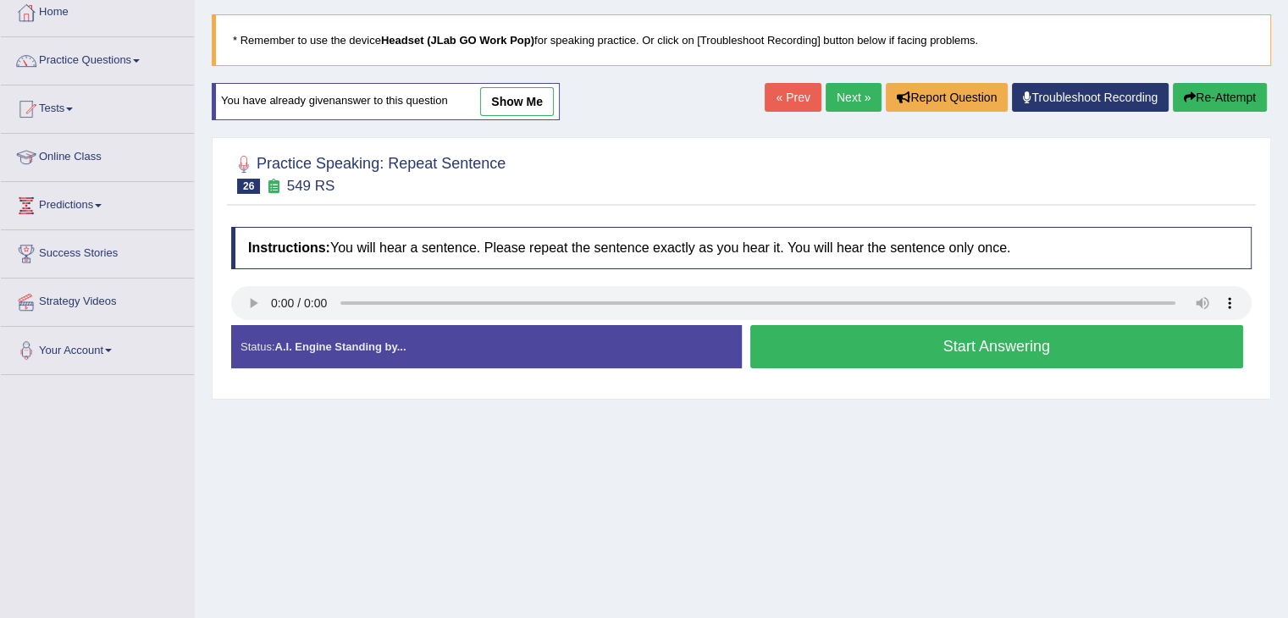
click at [889, 343] on button "Start Answering" at bounding box center [998, 346] width 494 height 43
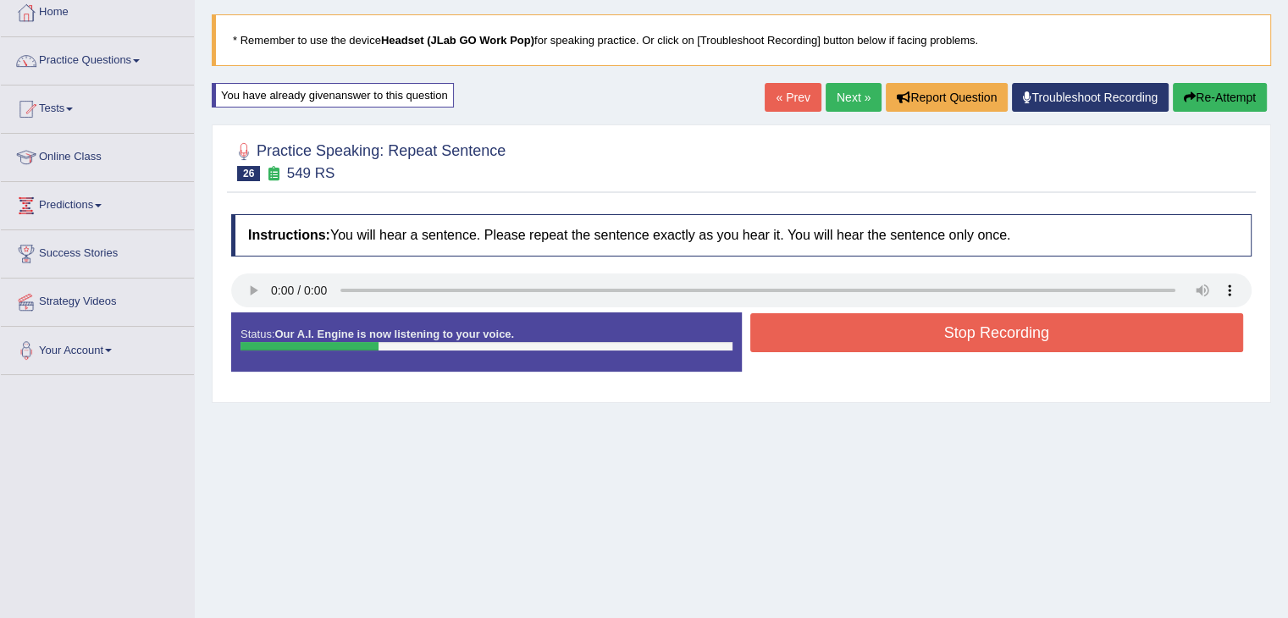
click at [889, 343] on button "Stop Recording" at bounding box center [998, 332] width 494 height 39
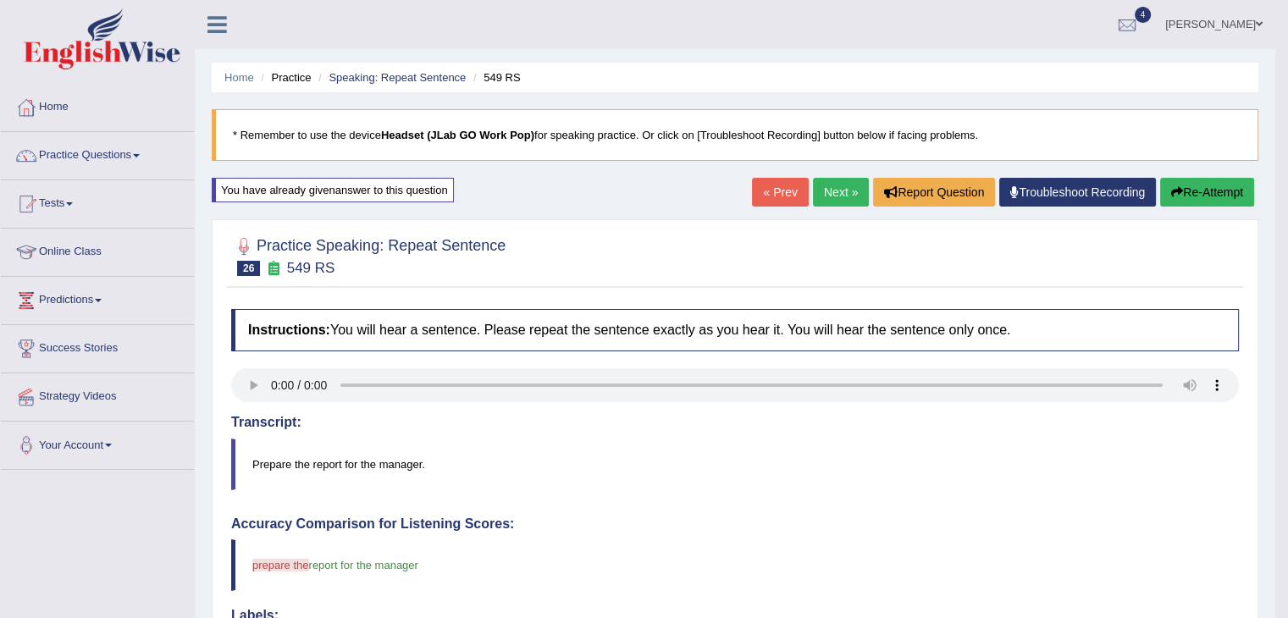
click at [1191, 185] on button "Re-Attempt" at bounding box center [1208, 192] width 94 height 29
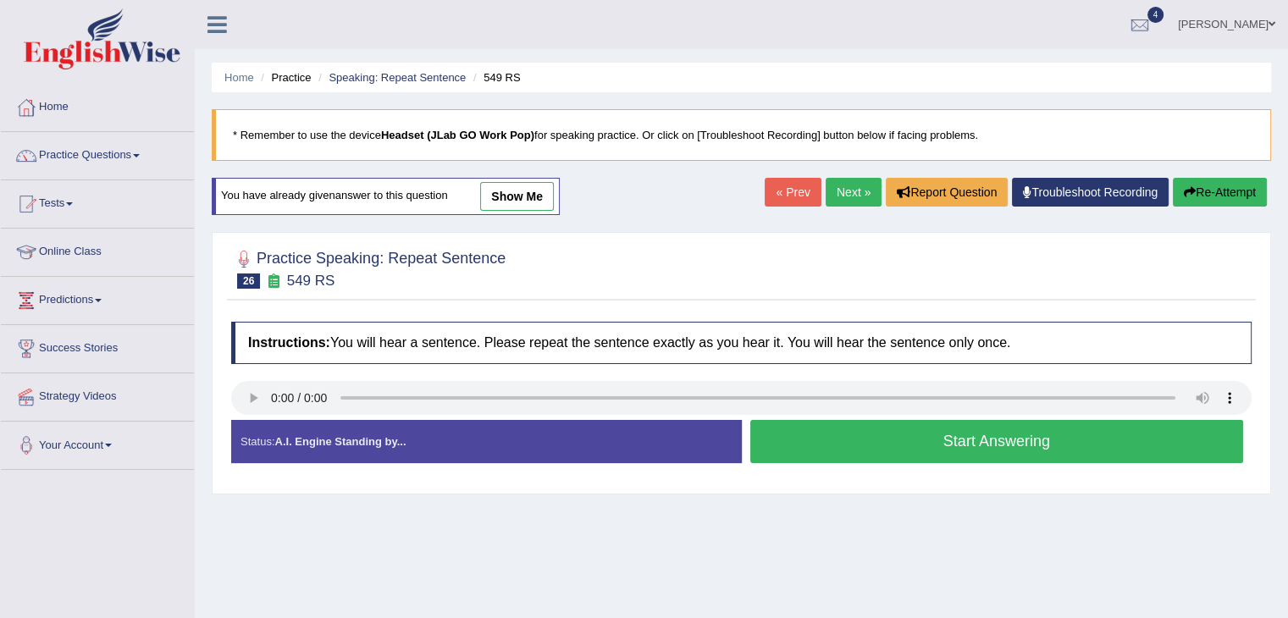
click at [900, 431] on button "Start Answering" at bounding box center [998, 441] width 494 height 43
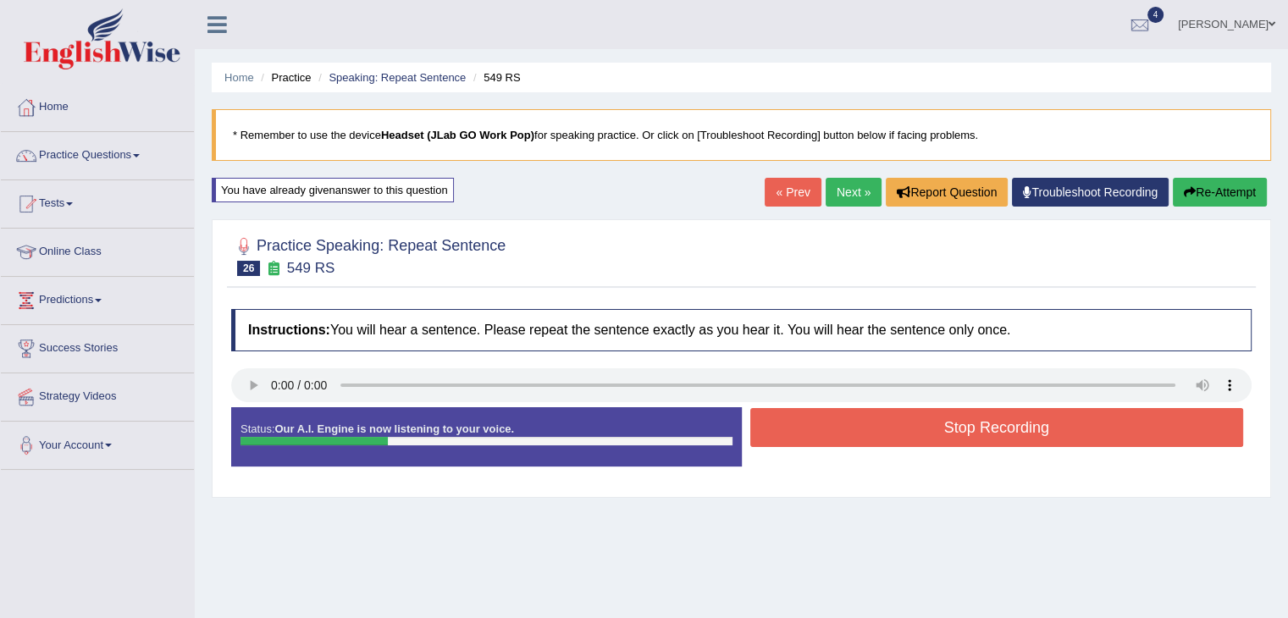
click at [900, 431] on button "Stop Recording" at bounding box center [998, 427] width 494 height 39
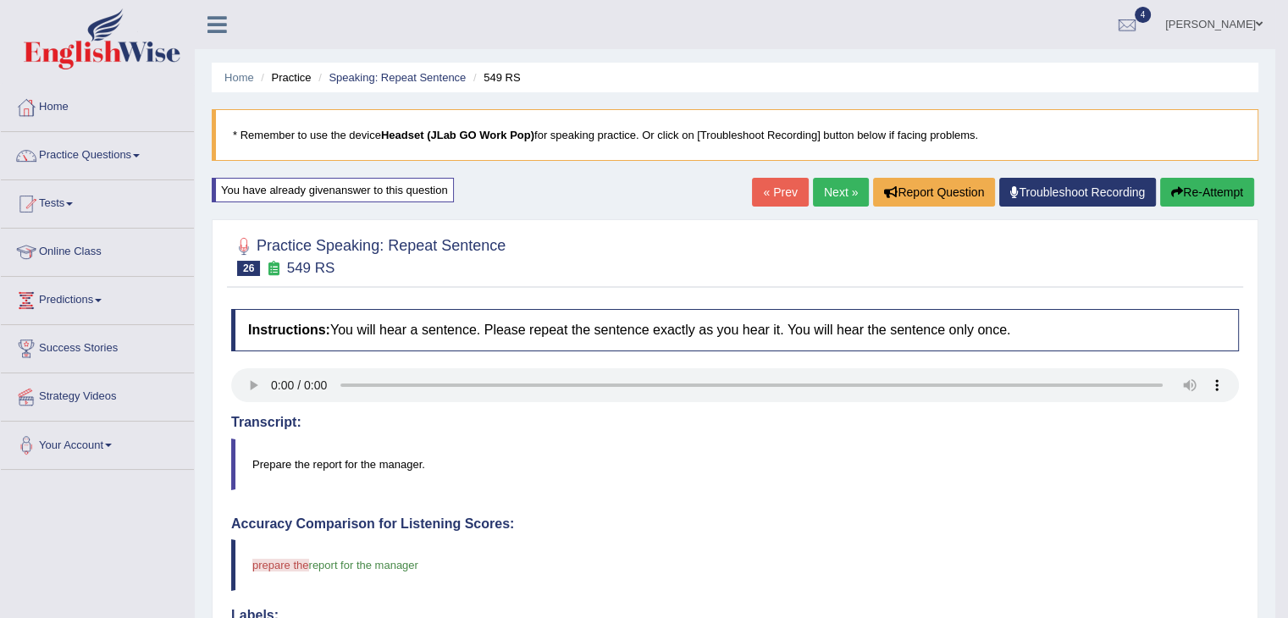
click at [1177, 194] on icon "button" at bounding box center [1178, 192] width 12 height 12
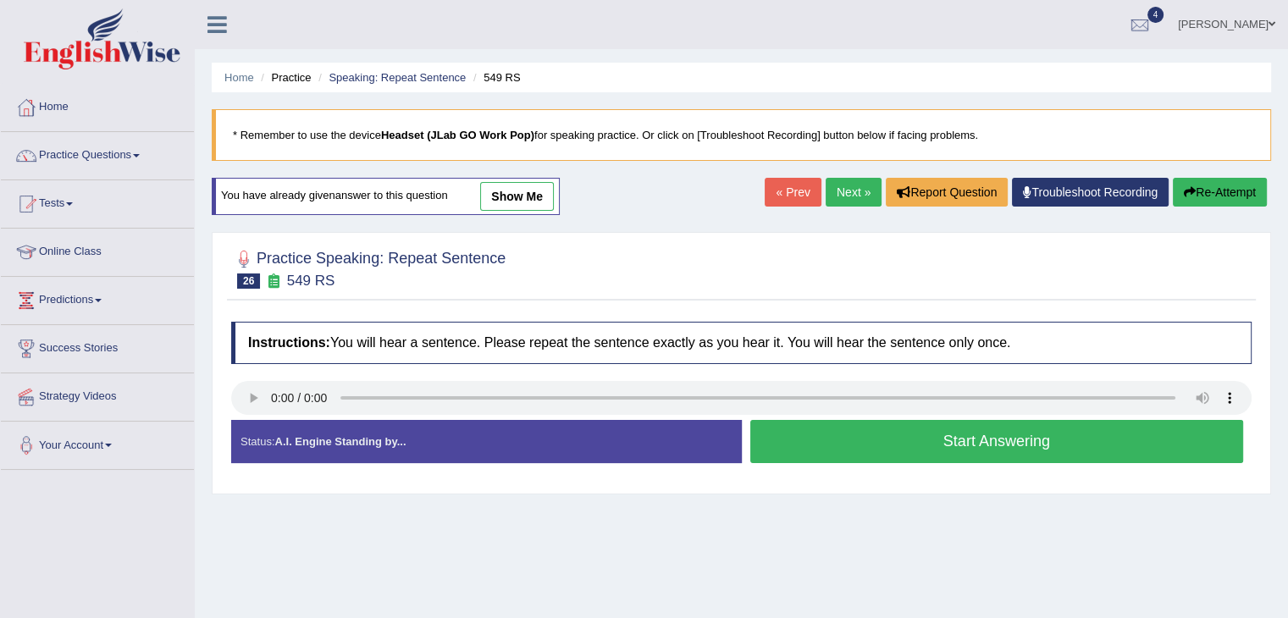
click at [976, 431] on button "Start Answering" at bounding box center [998, 441] width 494 height 43
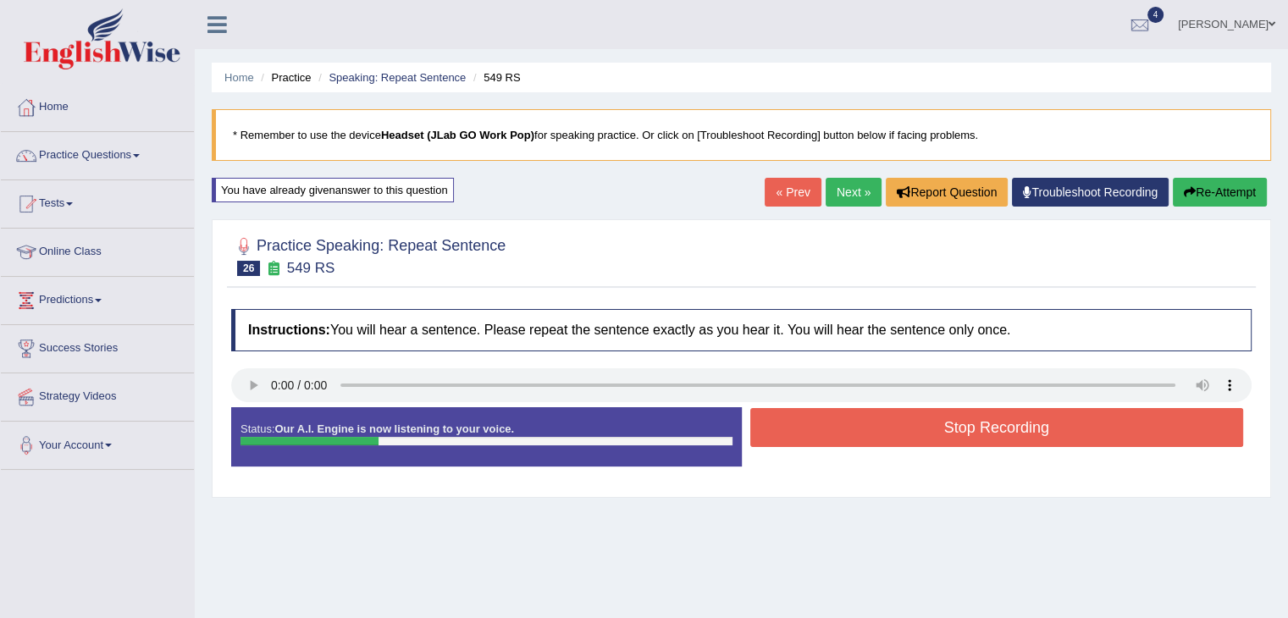
click at [976, 431] on button "Stop Recording" at bounding box center [998, 427] width 494 height 39
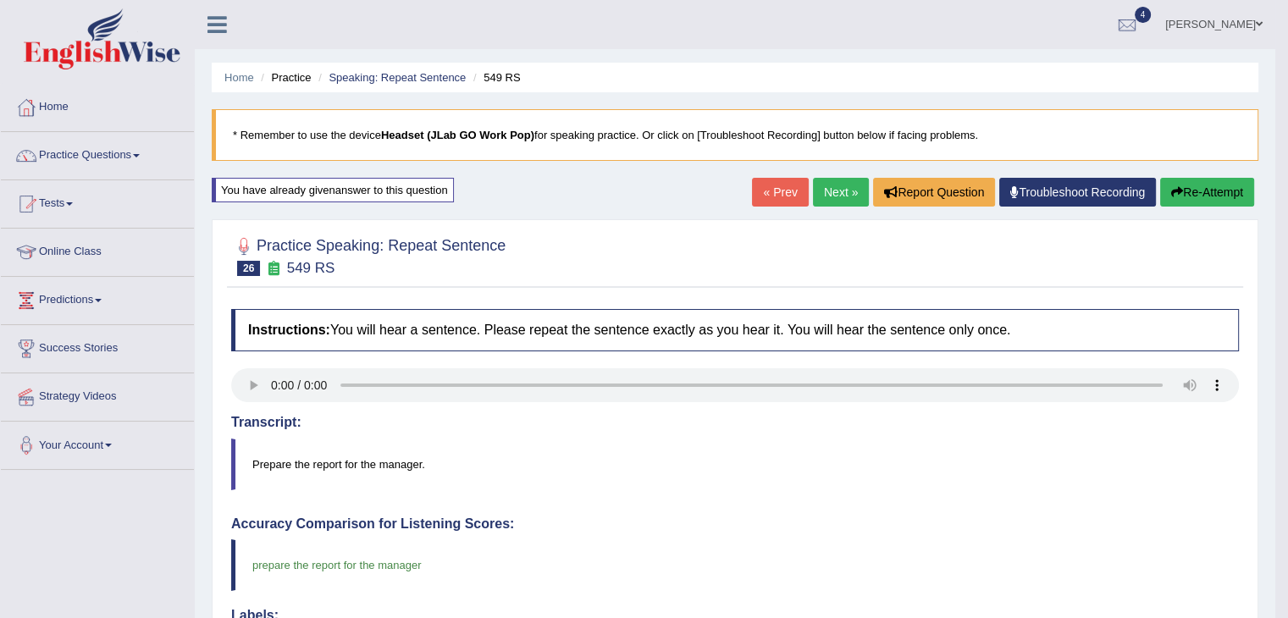
drag, startPoint x: 1287, startPoint y: 188, endPoint x: 1294, endPoint y: 274, distance: 85.9
click at [1288, 274] on html "Toggle navigation Home Practice Questions Speaking Practice Read Aloud Repeat S…" at bounding box center [644, 309] width 1288 height 618
click at [847, 191] on link "Next »" at bounding box center [841, 192] width 56 height 29
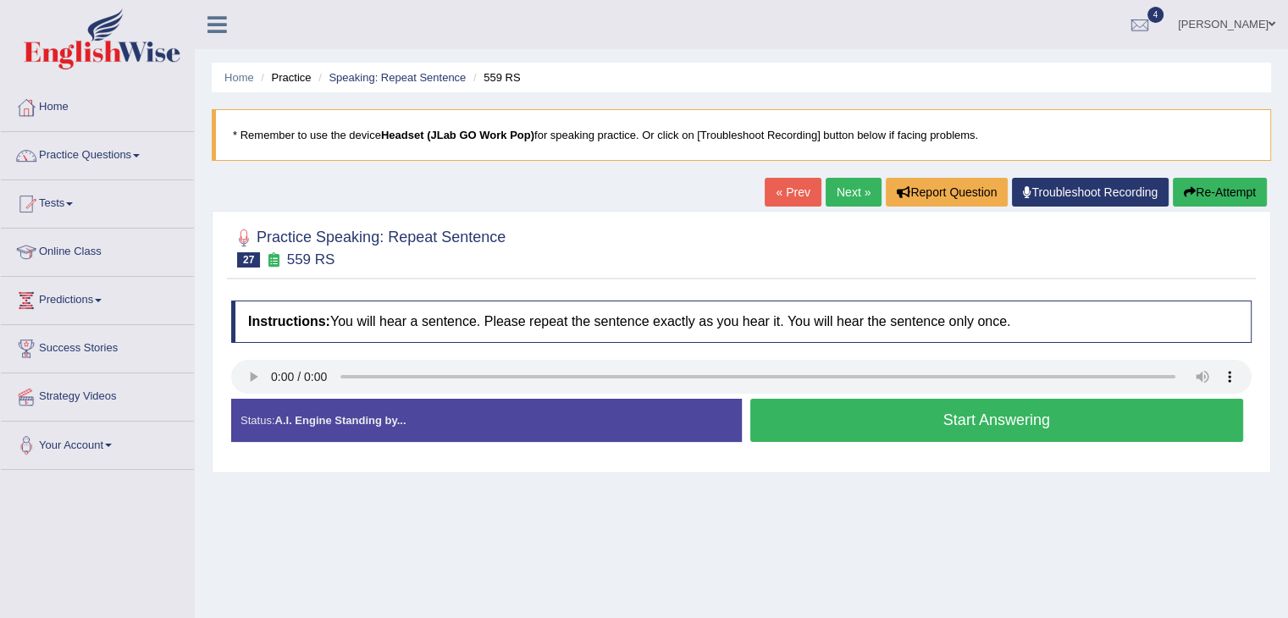
click at [914, 412] on button "Start Answering" at bounding box center [998, 420] width 494 height 43
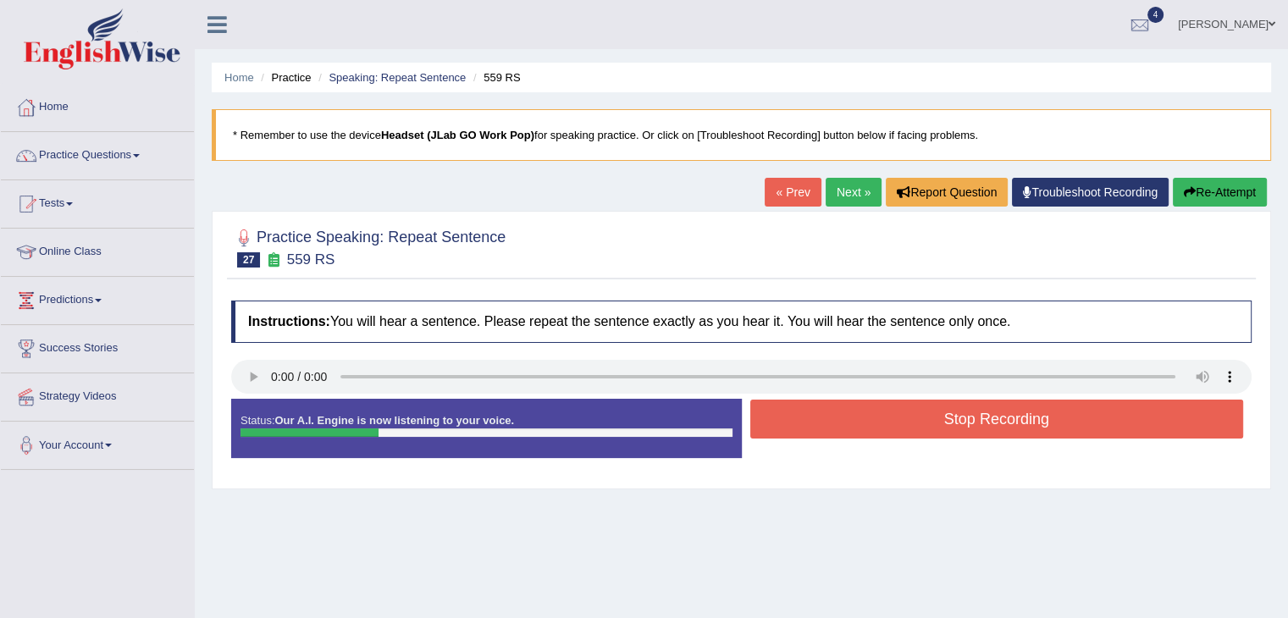
click at [914, 412] on button "Stop Recording" at bounding box center [998, 419] width 494 height 39
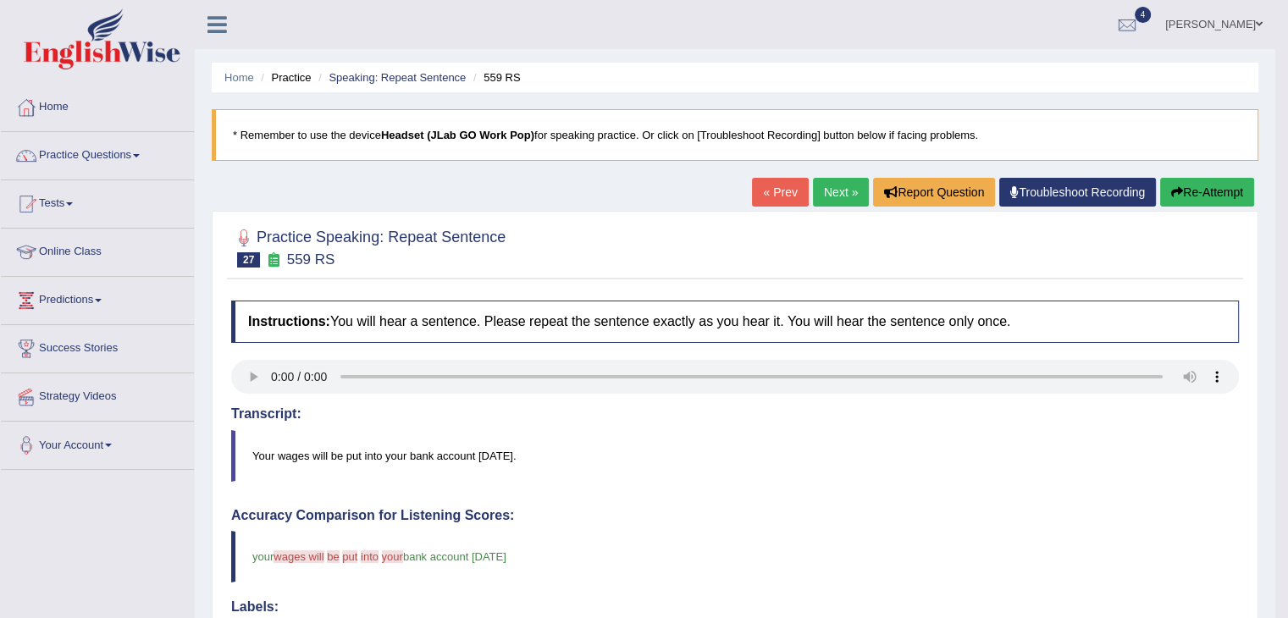
click at [834, 193] on link "Next »" at bounding box center [841, 192] width 56 height 29
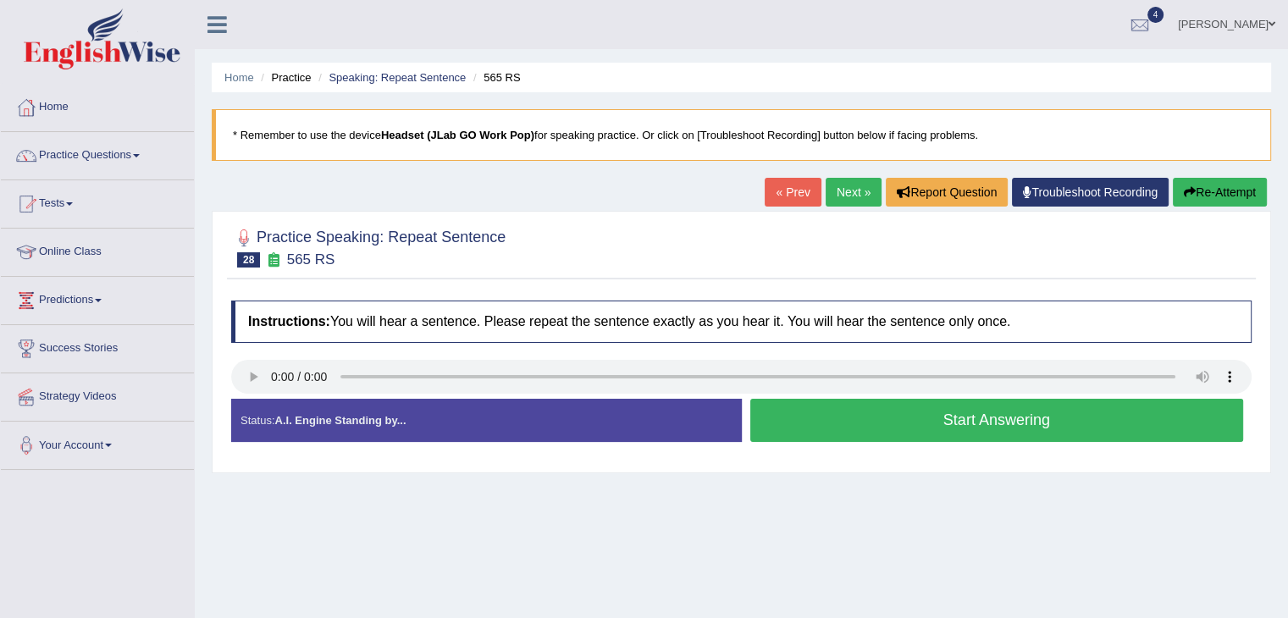
click at [933, 412] on button "Start Answering" at bounding box center [998, 420] width 494 height 43
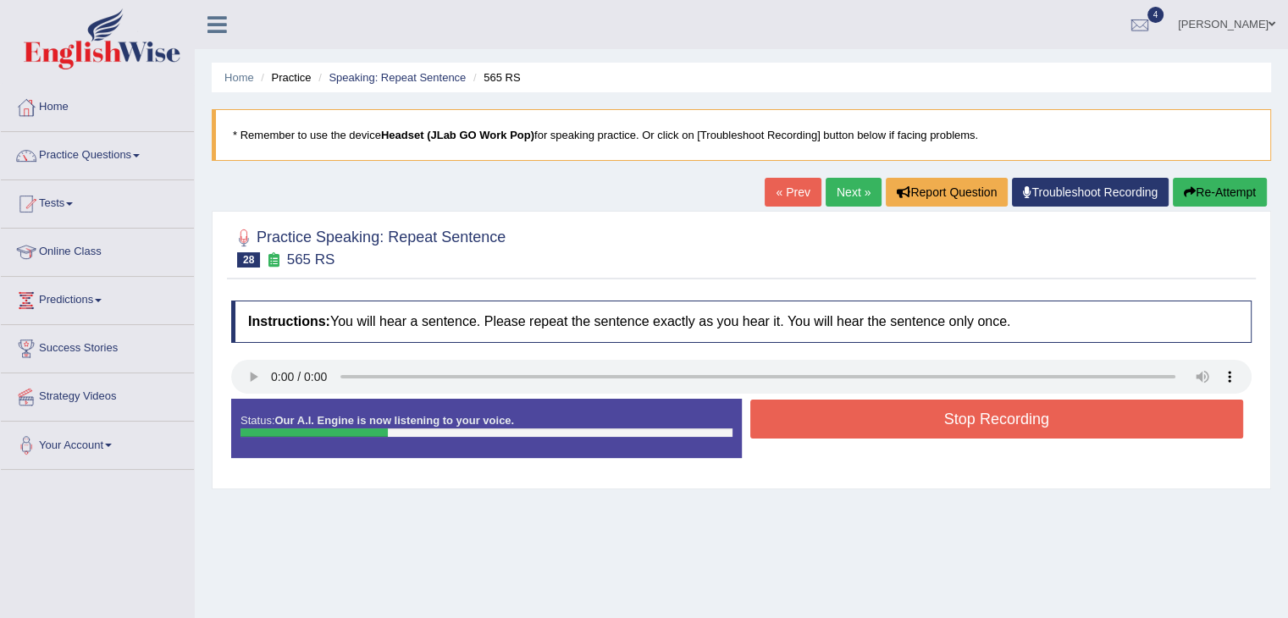
click at [933, 412] on button "Stop Recording" at bounding box center [998, 419] width 494 height 39
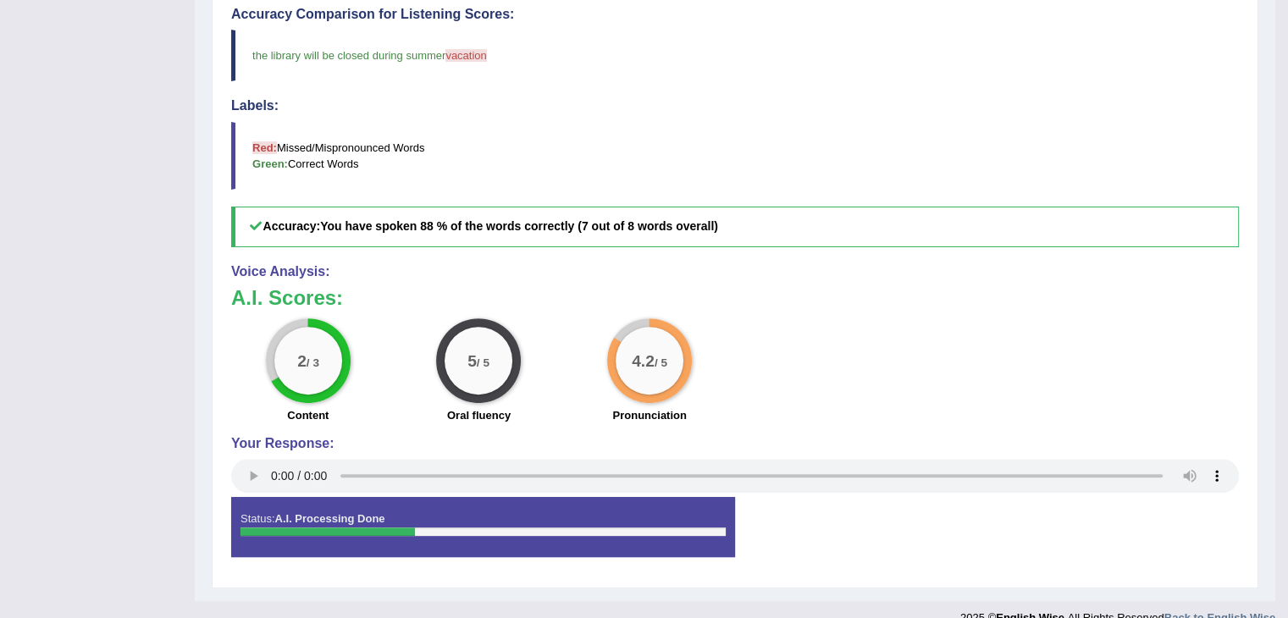
scroll to position [524, 0]
